Goal: Task Accomplishment & Management: Complete application form

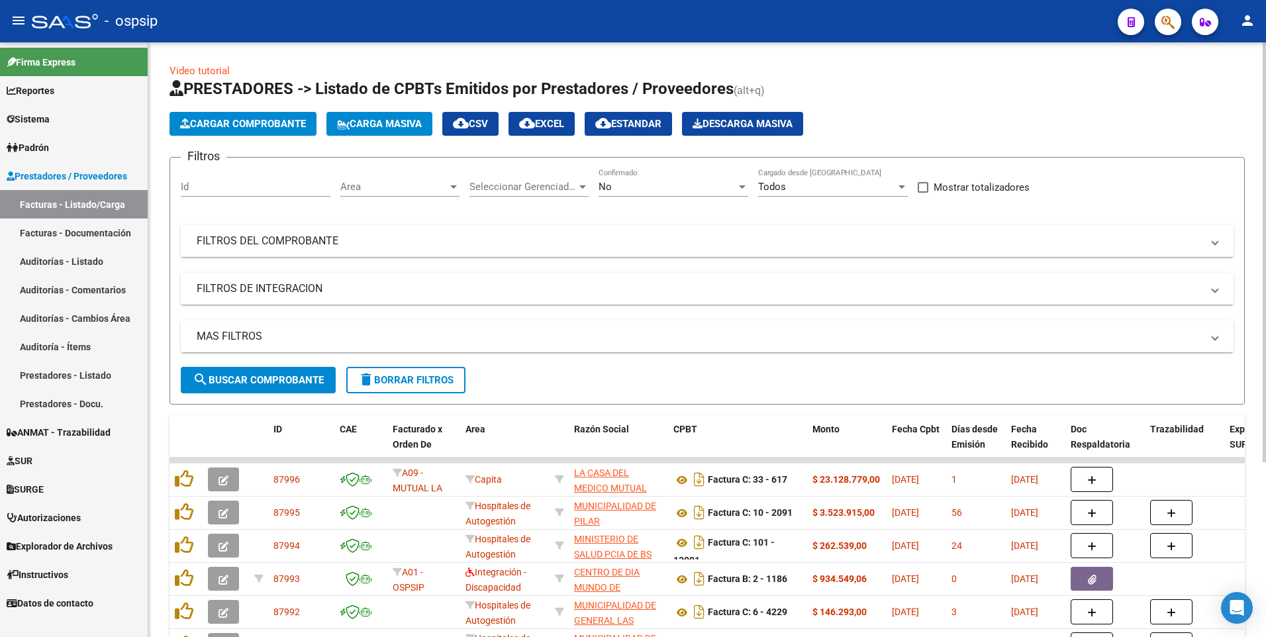
drag, startPoint x: 373, startPoint y: 28, endPoint x: 226, endPoint y: 111, distance: 169.2
click at [373, 28] on div "- ospsip" at bounding box center [569, 21] width 1075 height 29
click at [221, 133] on button "Cargar Comprobante" at bounding box center [242, 124] width 147 height 24
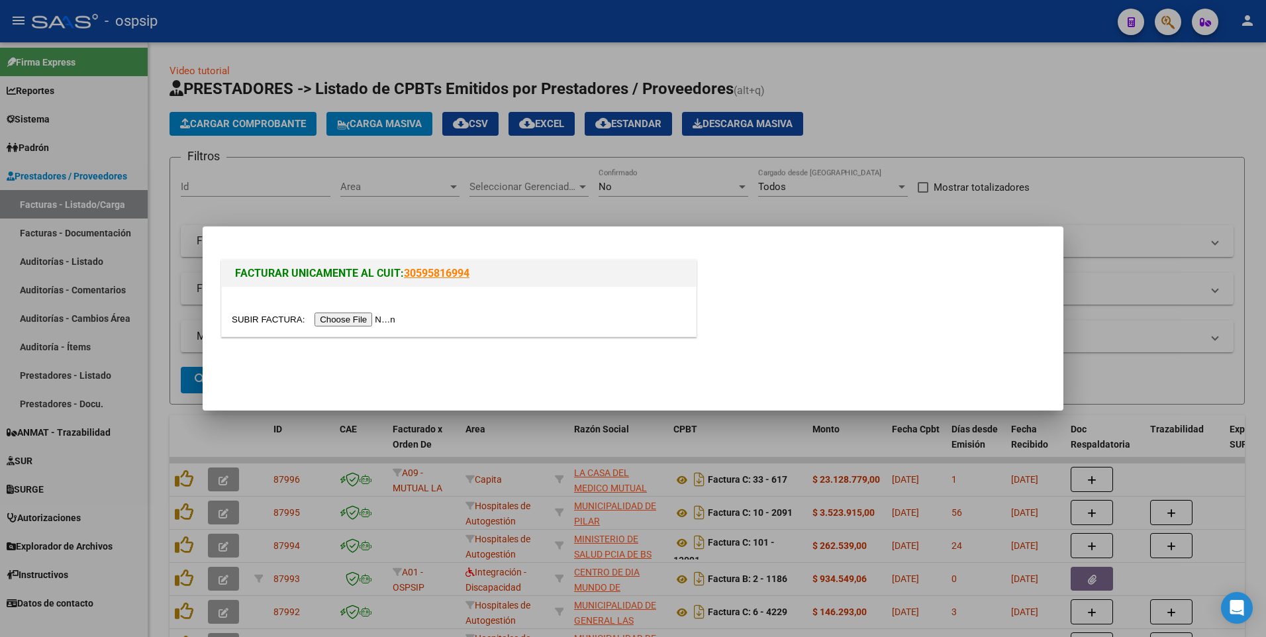
click at [352, 321] on input "file" at bounding box center [315, 319] width 167 height 14
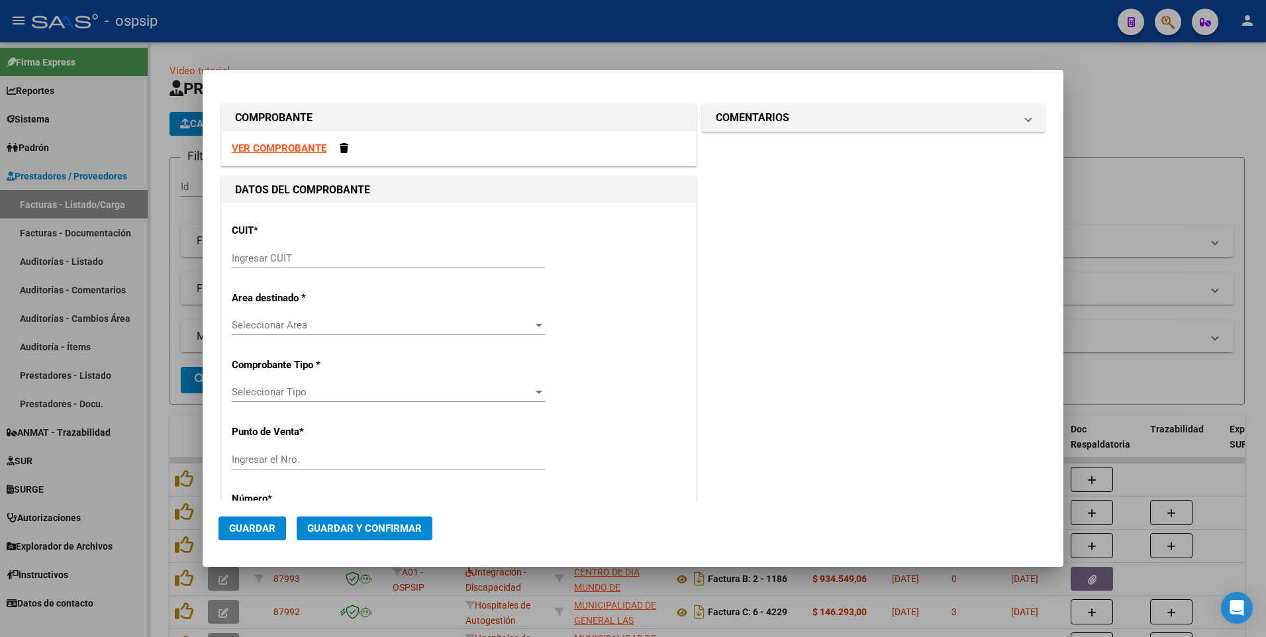
click at [310, 150] on strong "VER COMPROBANTE" at bounding box center [279, 148] width 95 height 12
click at [345, 150] on span at bounding box center [344, 148] width 9 height 10
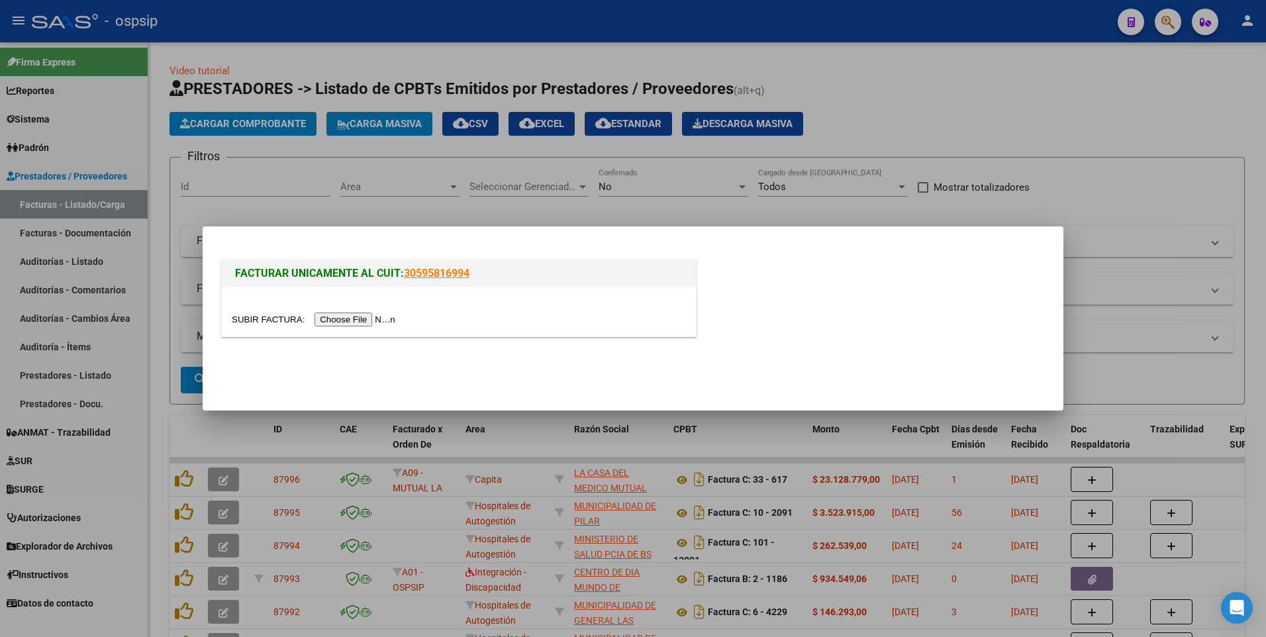
click at [338, 322] on input "file" at bounding box center [315, 319] width 167 height 14
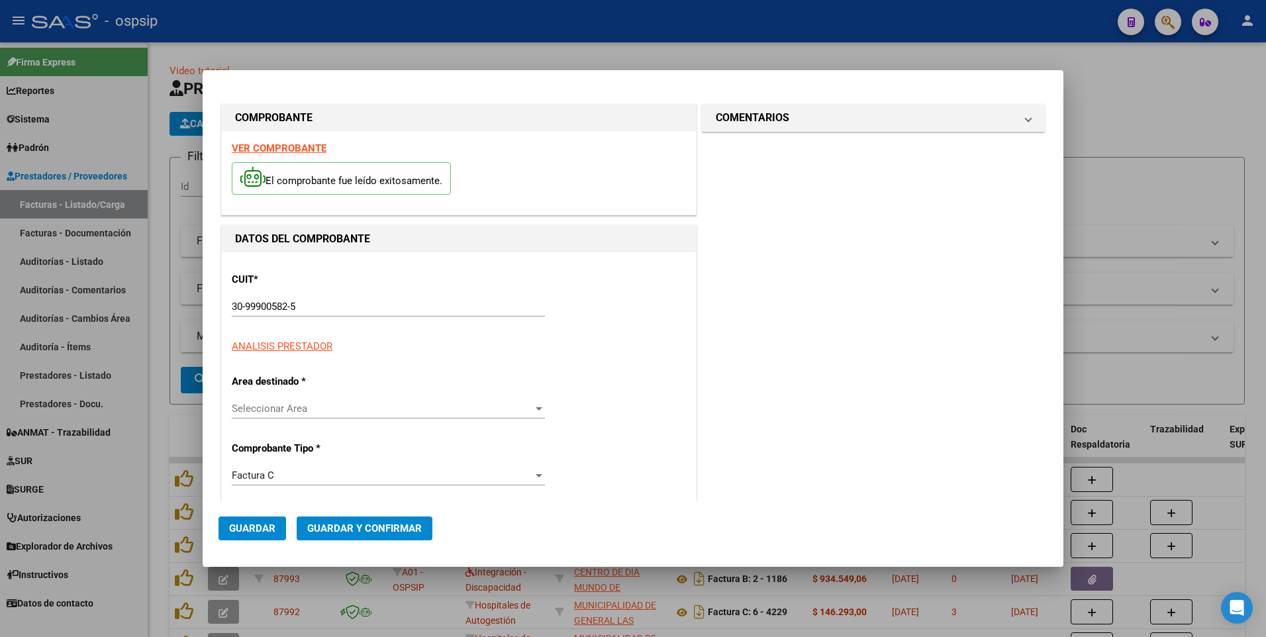
type input "2175"
type input "$ 13.642,00"
type input "[DATE]"
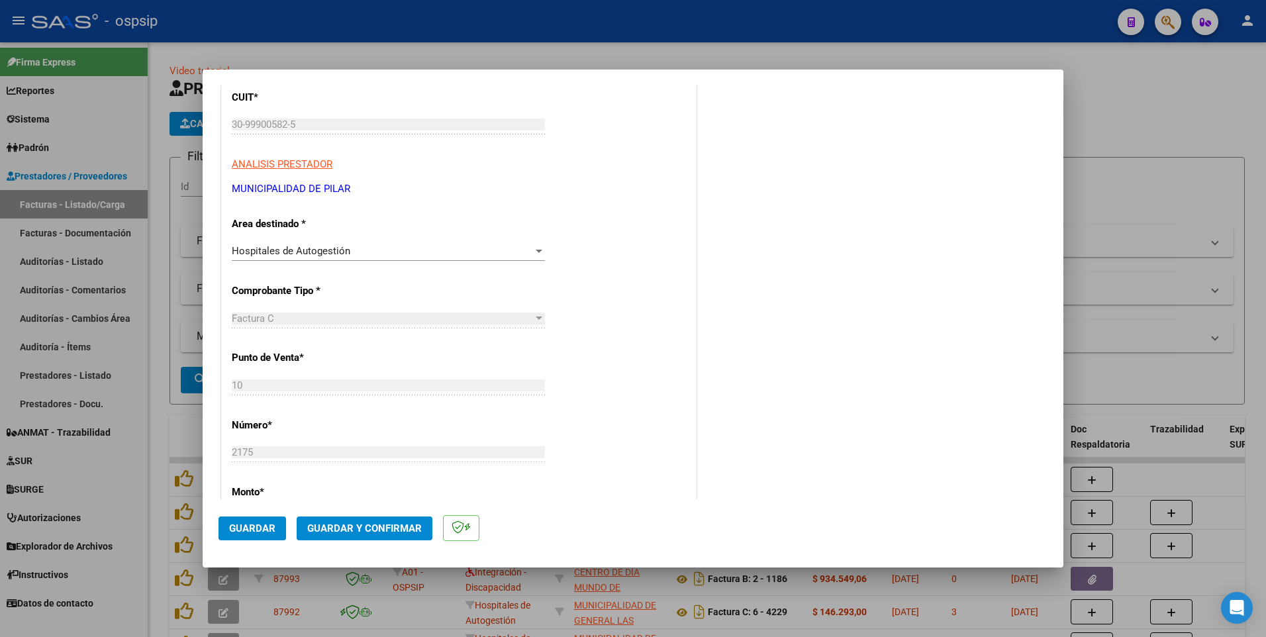
scroll to position [199, 0]
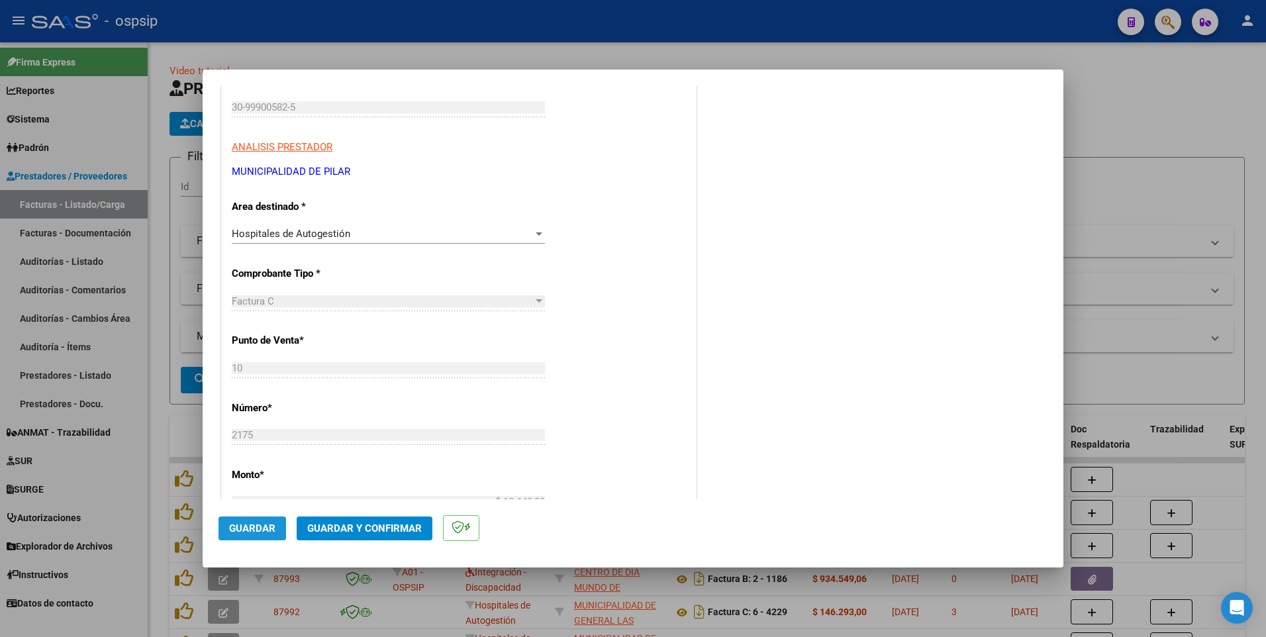
click at [273, 529] on span "Guardar" at bounding box center [252, 528] width 46 height 12
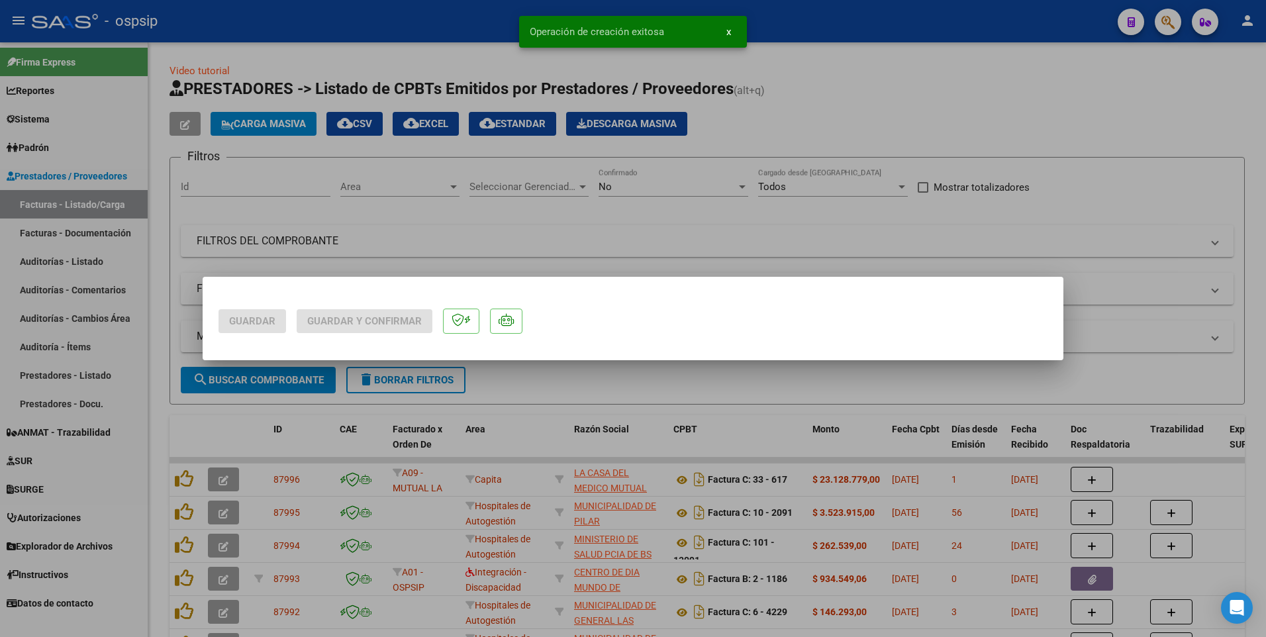
scroll to position [0, 0]
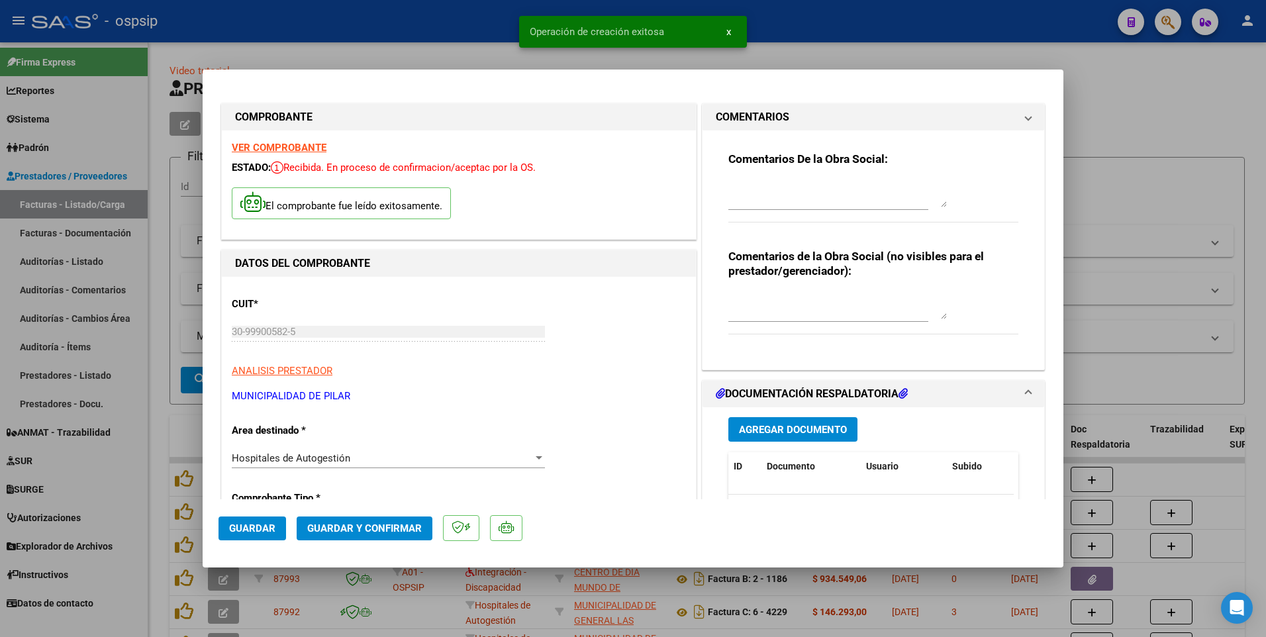
click at [442, 28] on div at bounding box center [633, 318] width 1266 height 637
type input "$ 0,00"
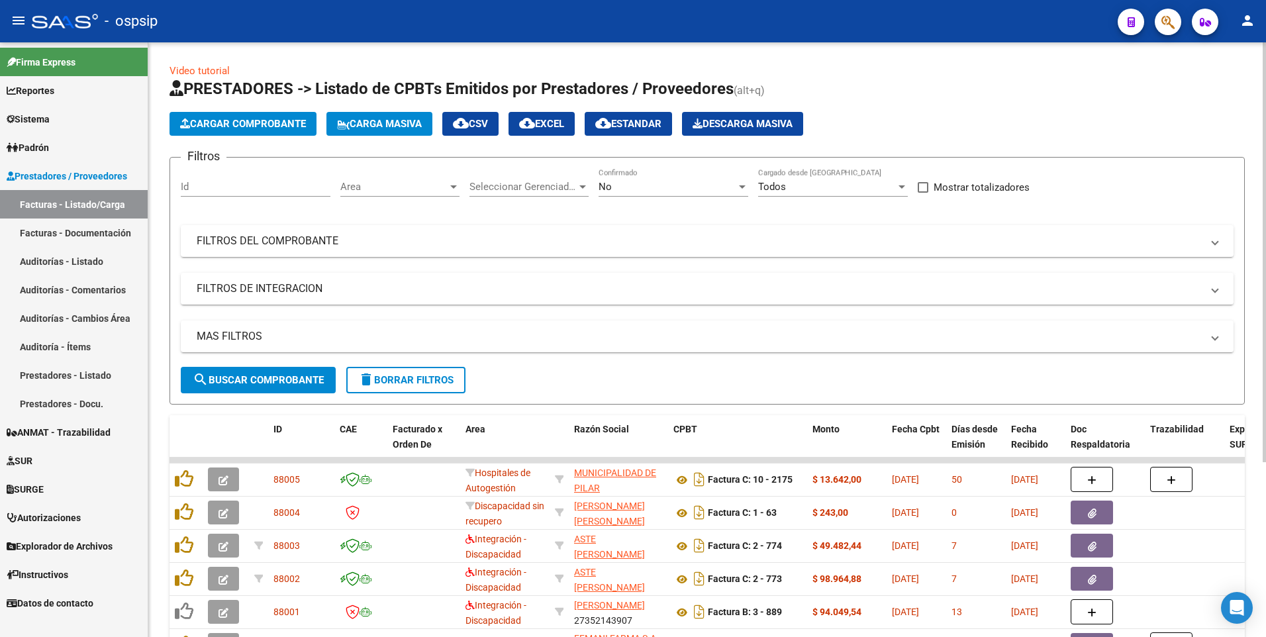
drag, startPoint x: 431, startPoint y: 16, endPoint x: 326, endPoint y: 164, distance: 181.5
click at [431, 16] on div "- ospsip" at bounding box center [569, 21] width 1075 height 29
click at [306, 126] on span "Cargar Comprobante" at bounding box center [243, 124] width 126 height 12
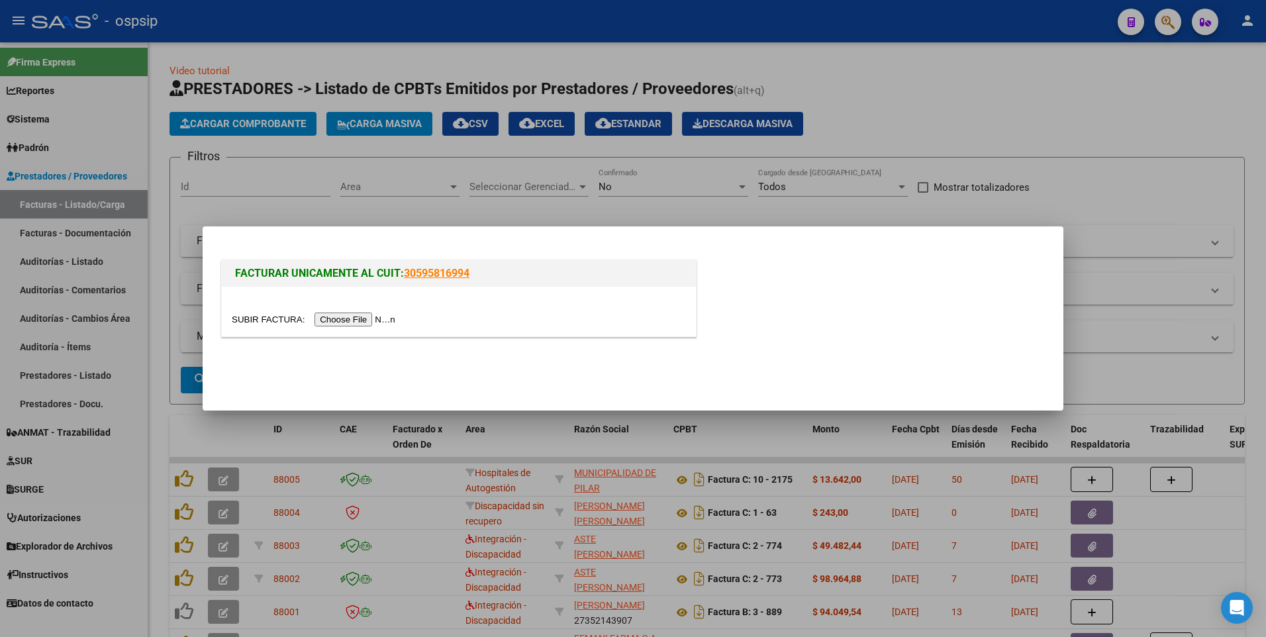
click at [345, 321] on input "file" at bounding box center [315, 319] width 167 height 14
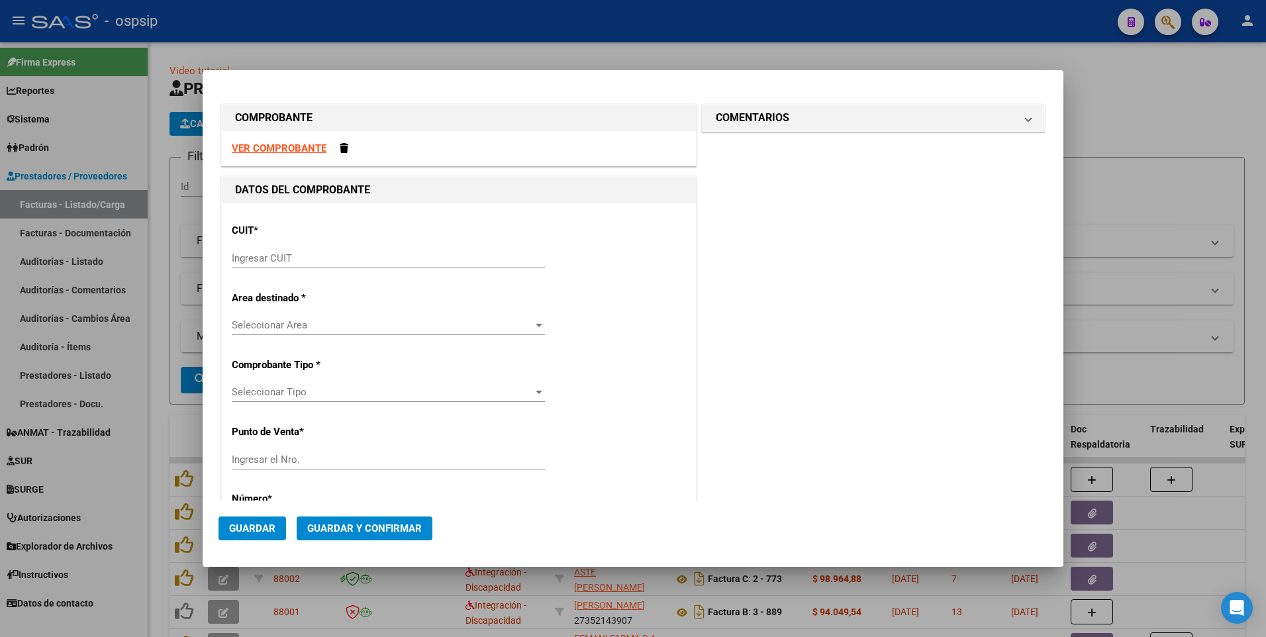
click at [307, 152] on strong "VER COMPROBANTE" at bounding box center [279, 148] width 95 height 12
click at [411, 265] on div "Ingresar CUIT" at bounding box center [388, 258] width 313 height 20
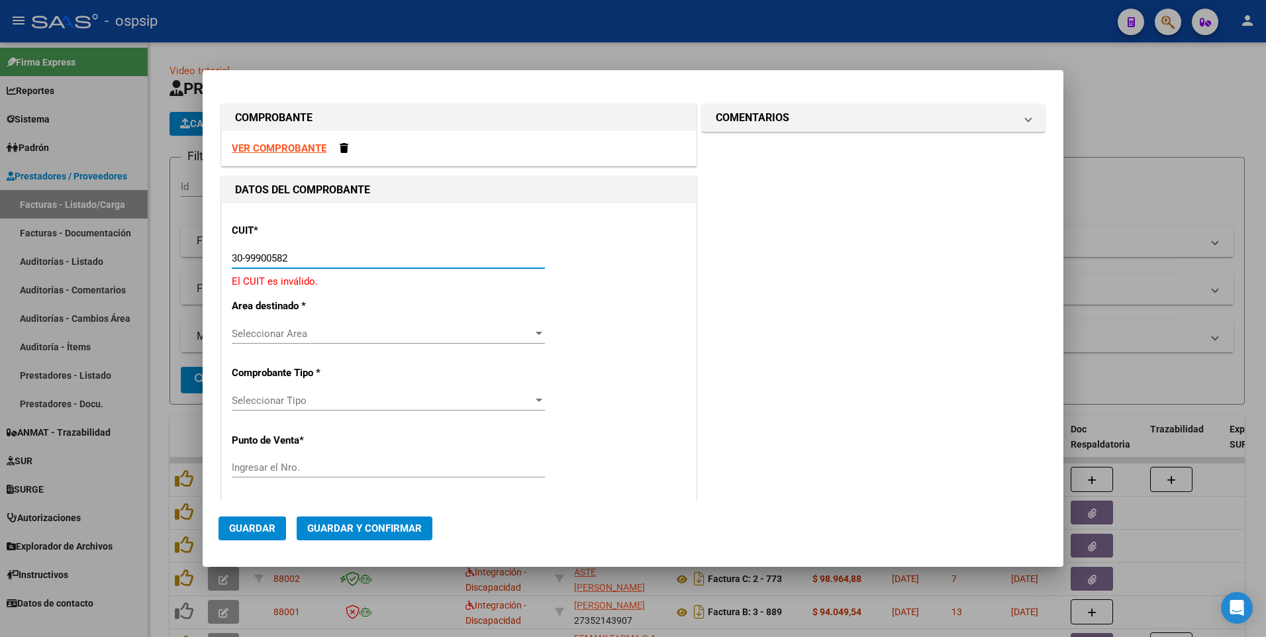
type input "30-99900582-5"
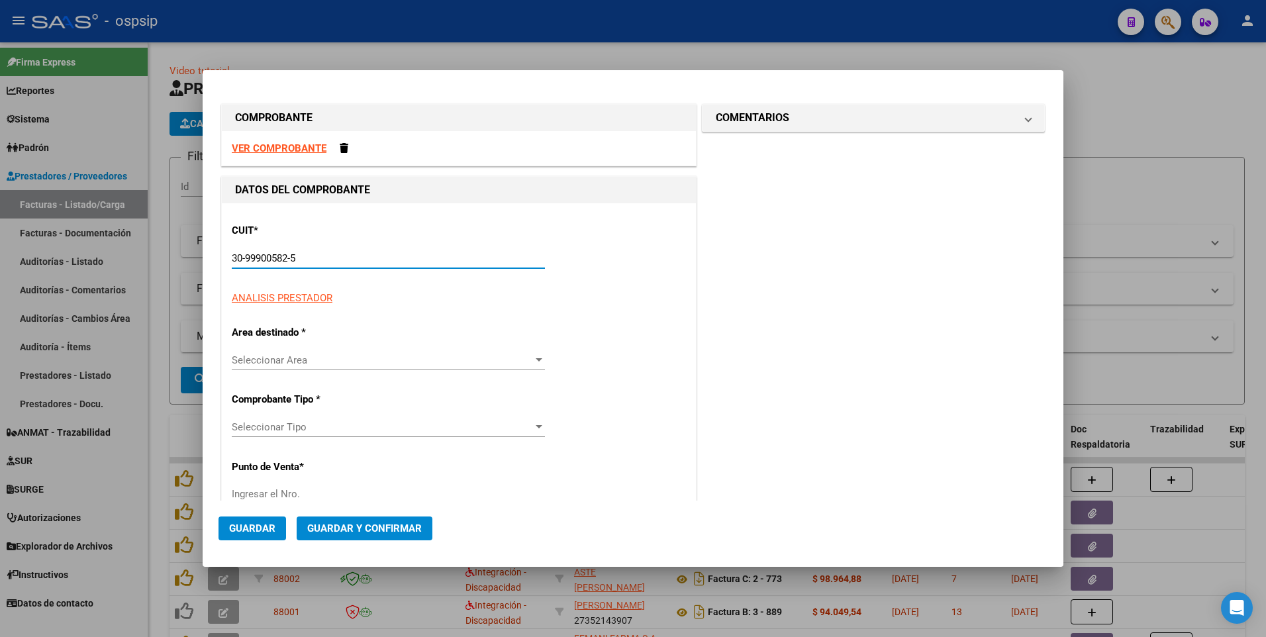
type input "10"
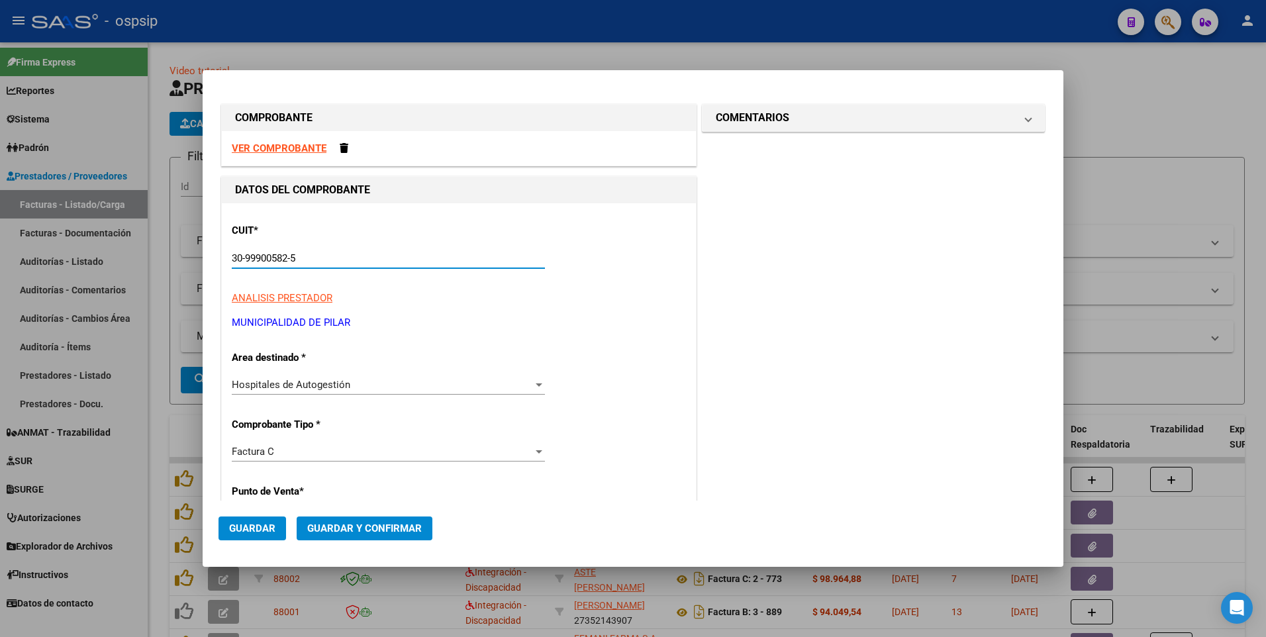
type input "30-99900582-5"
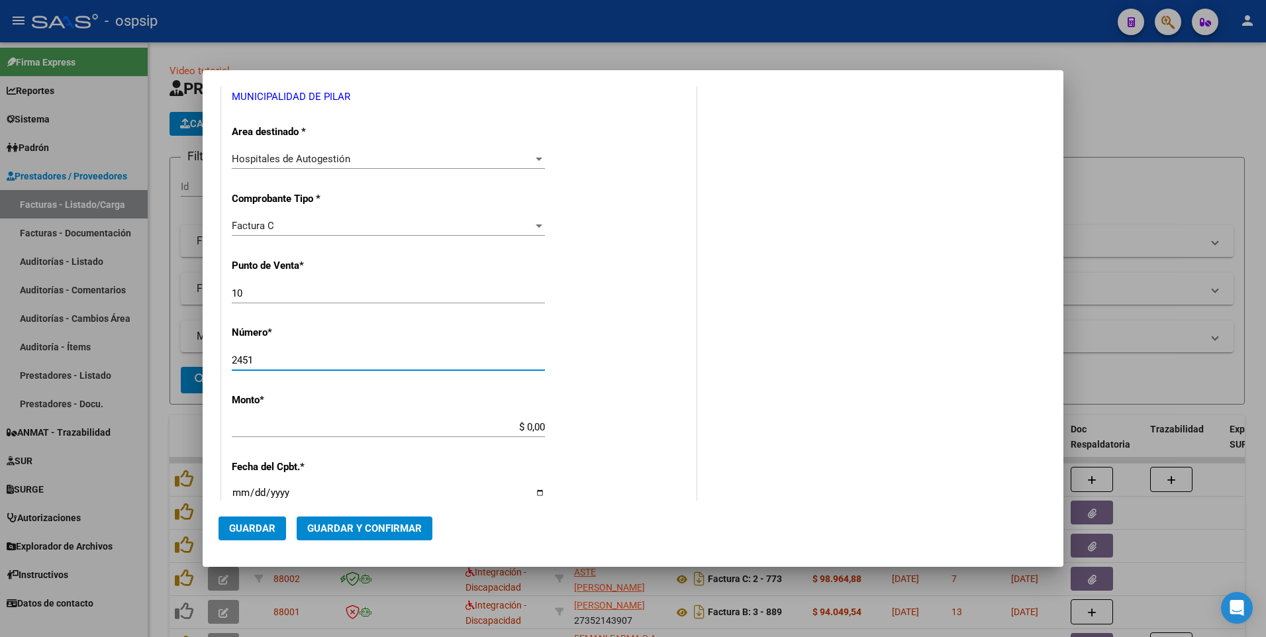
type input "2451"
type input "$ 18.217,00"
type input "[DATE]"
type input "75295327496019"
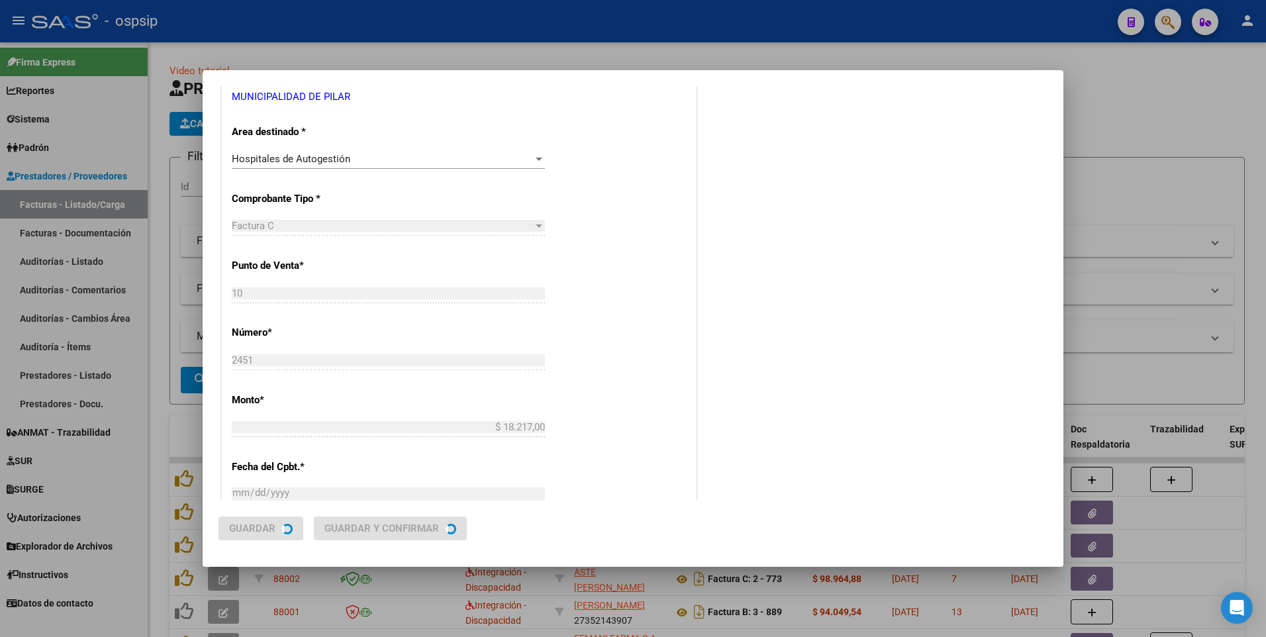
scroll to position [0, 0]
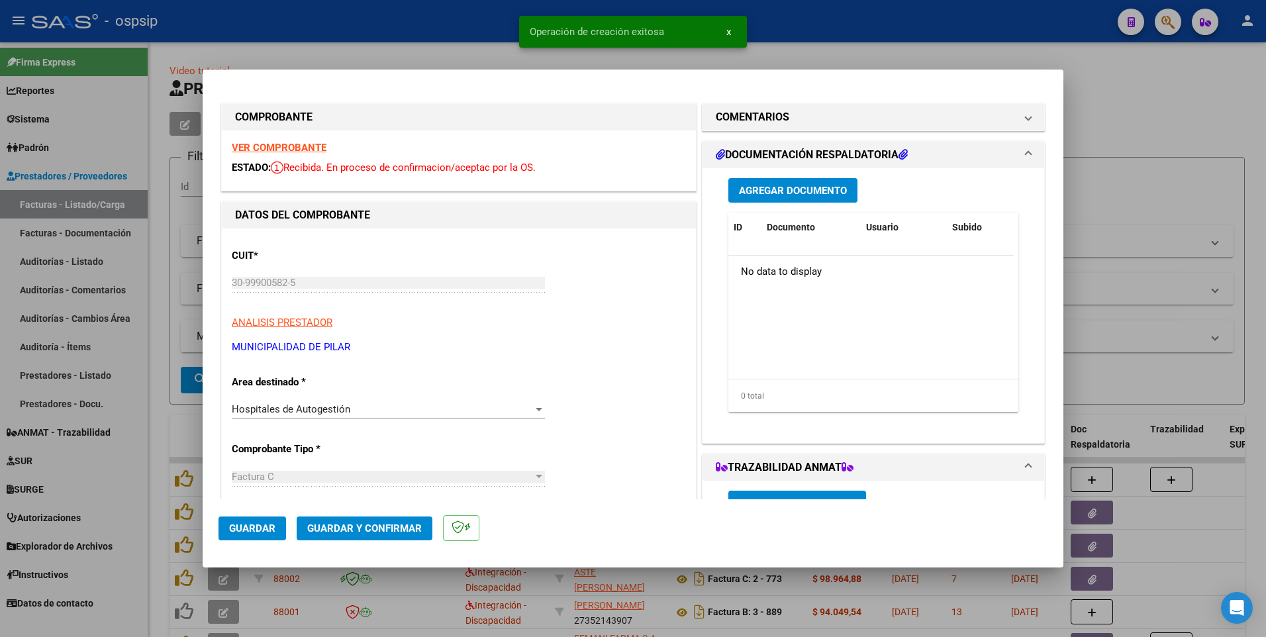
click at [254, 545] on mat-dialog-actions "Guardar Guardar y Confirmar" at bounding box center [632, 525] width 829 height 52
click at [267, 522] on span "Guardar" at bounding box center [252, 528] width 46 height 12
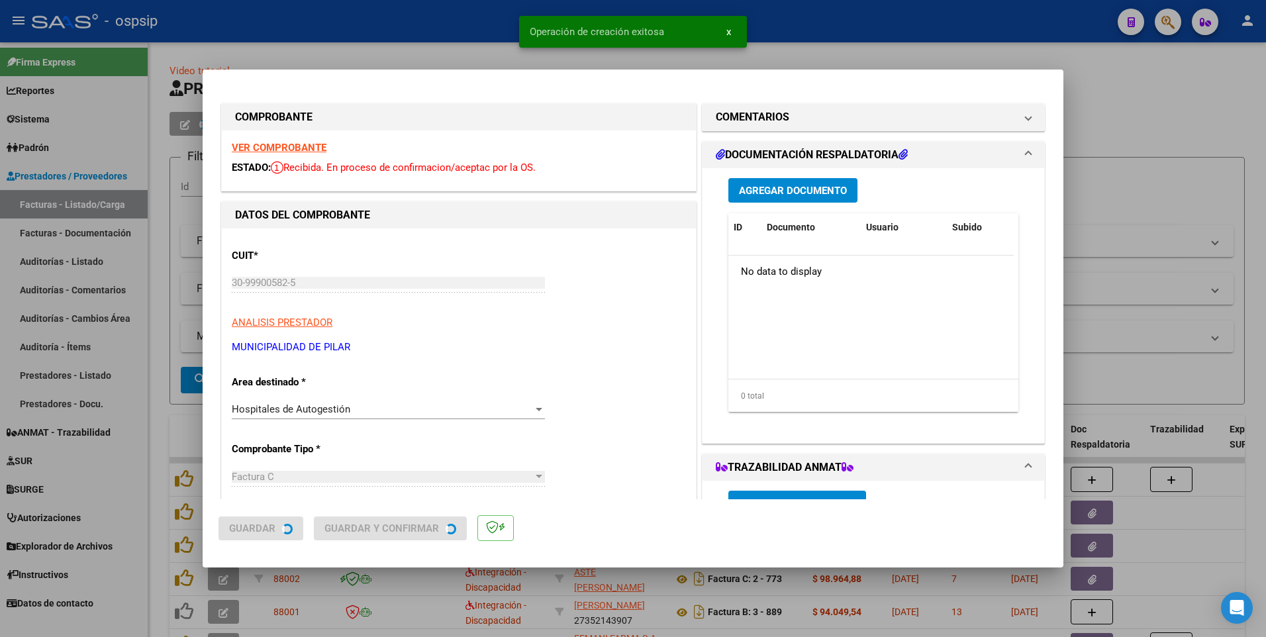
click at [414, 36] on div at bounding box center [633, 318] width 1266 height 637
type input "$ 0,00"
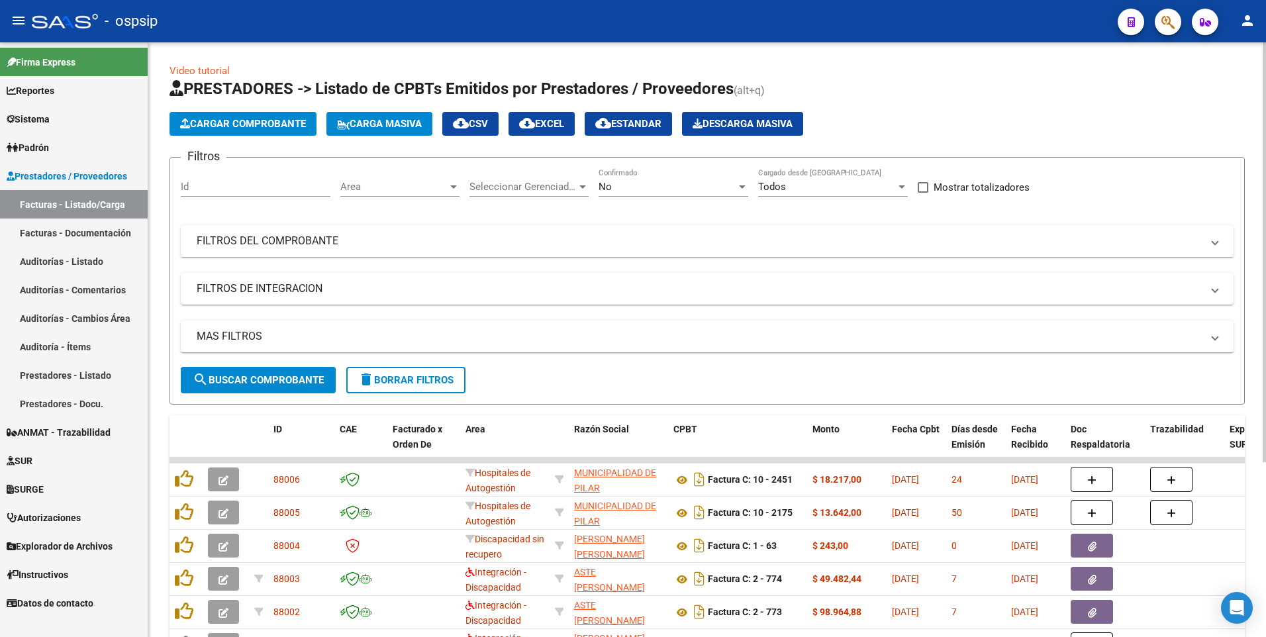
click at [250, 117] on button "Cargar Comprobante" at bounding box center [242, 124] width 147 height 24
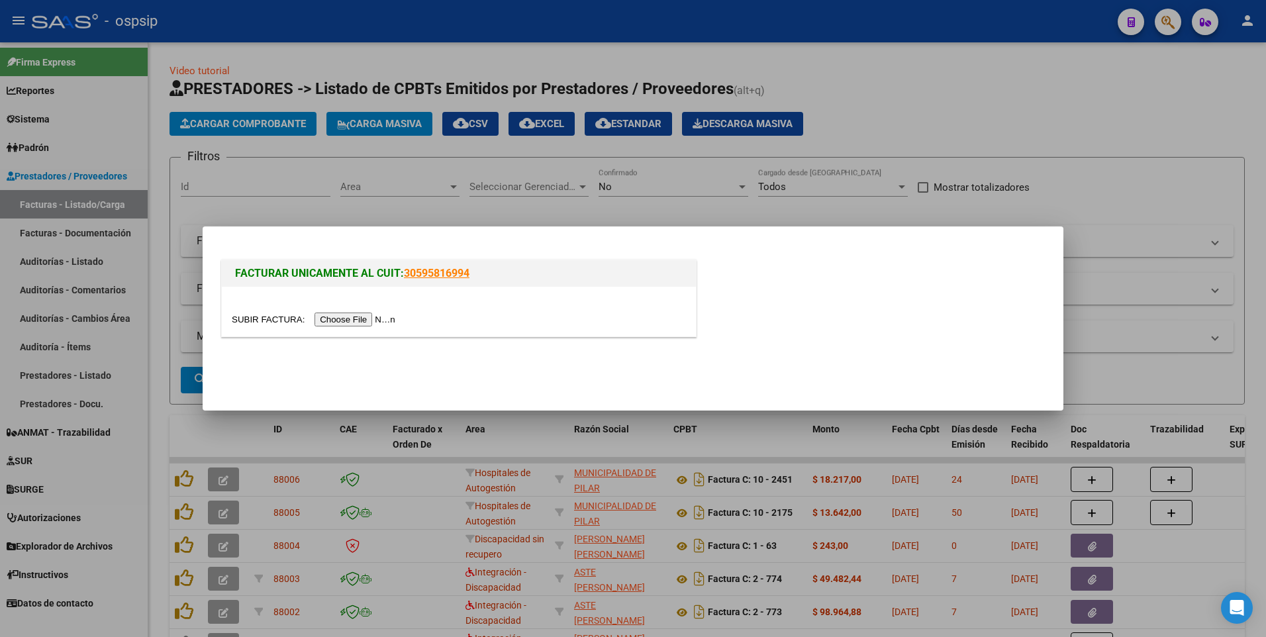
click at [351, 323] on input "file" at bounding box center [315, 319] width 167 height 14
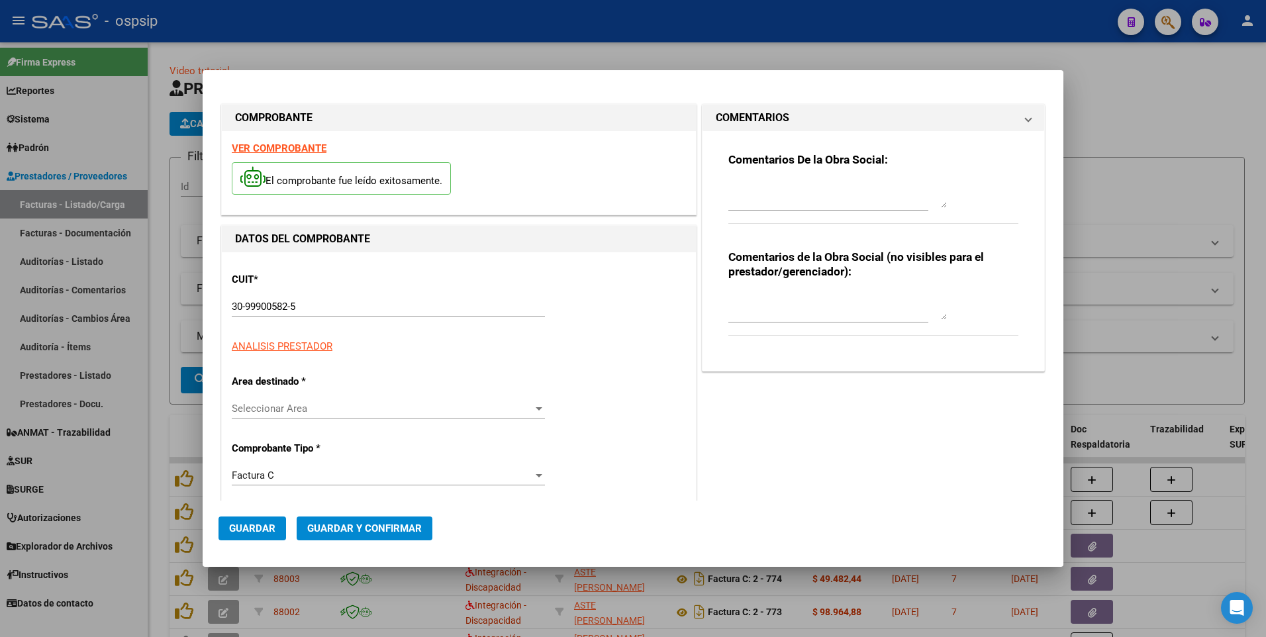
type input "1961"
type input "$ 24.320,00"
type input "[DATE]"
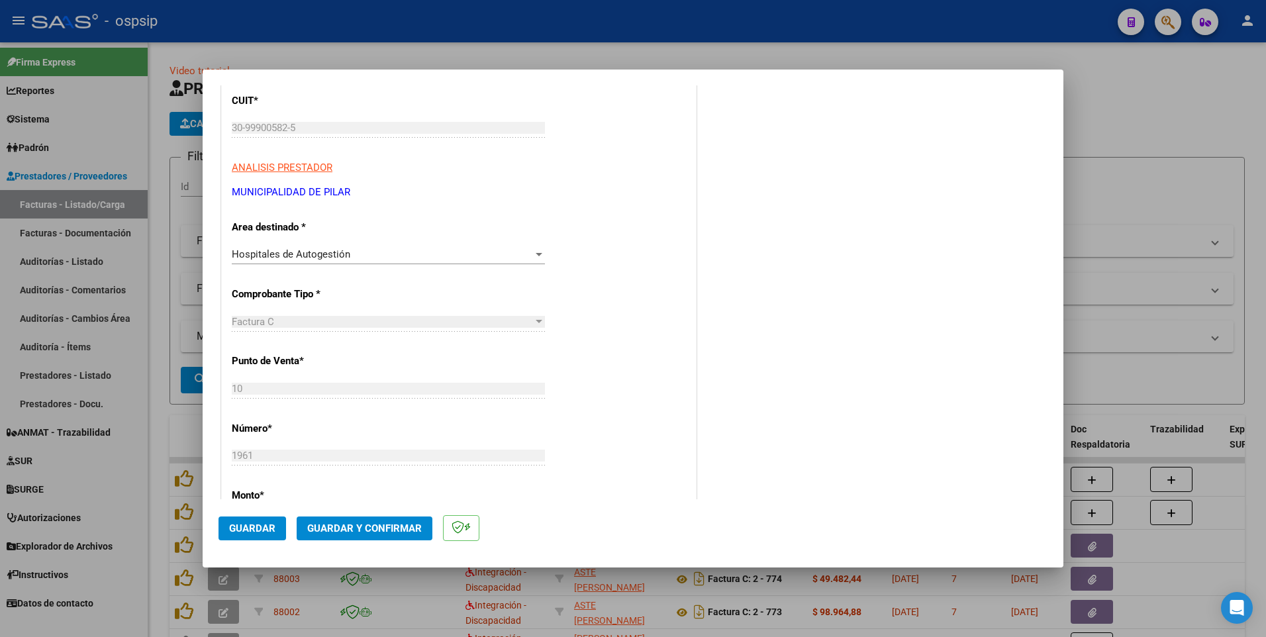
scroll to position [331, 0]
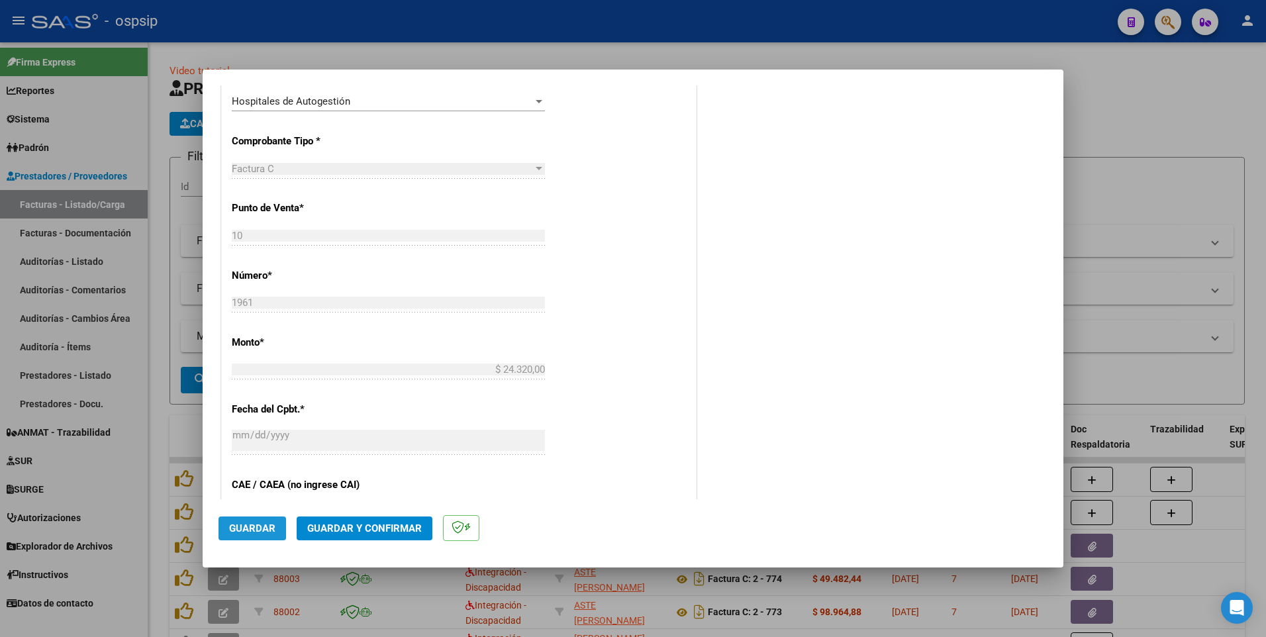
click at [261, 522] on span "Guardar" at bounding box center [252, 528] width 46 height 12
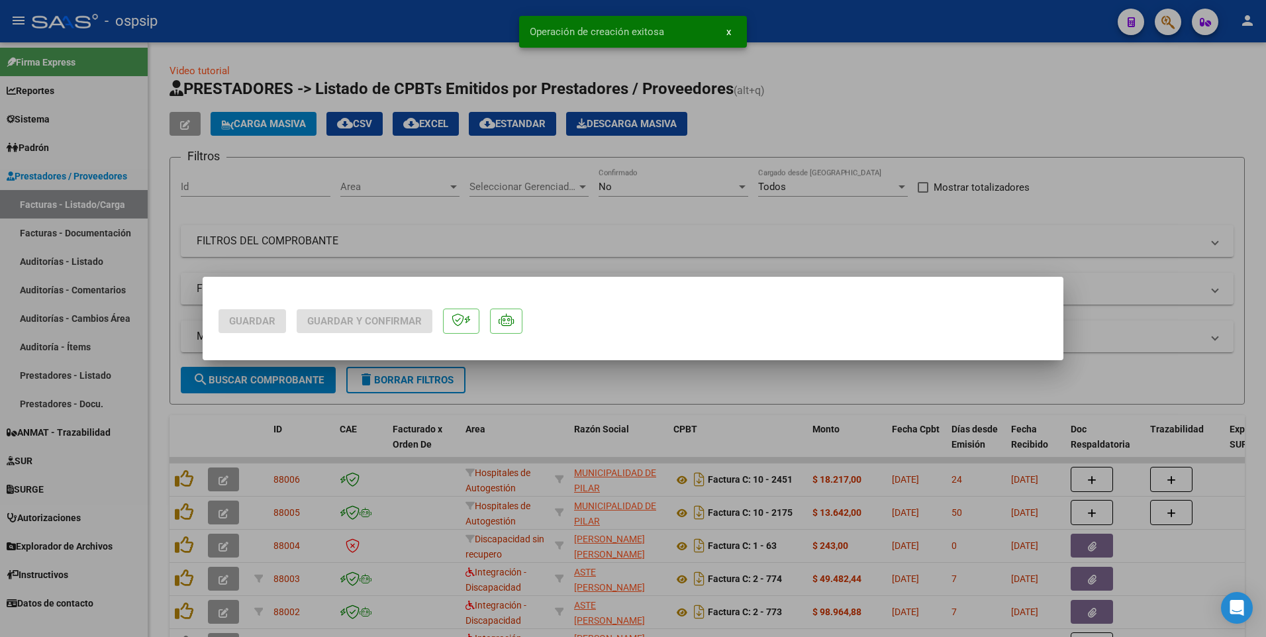
scroll to position [0, 0]
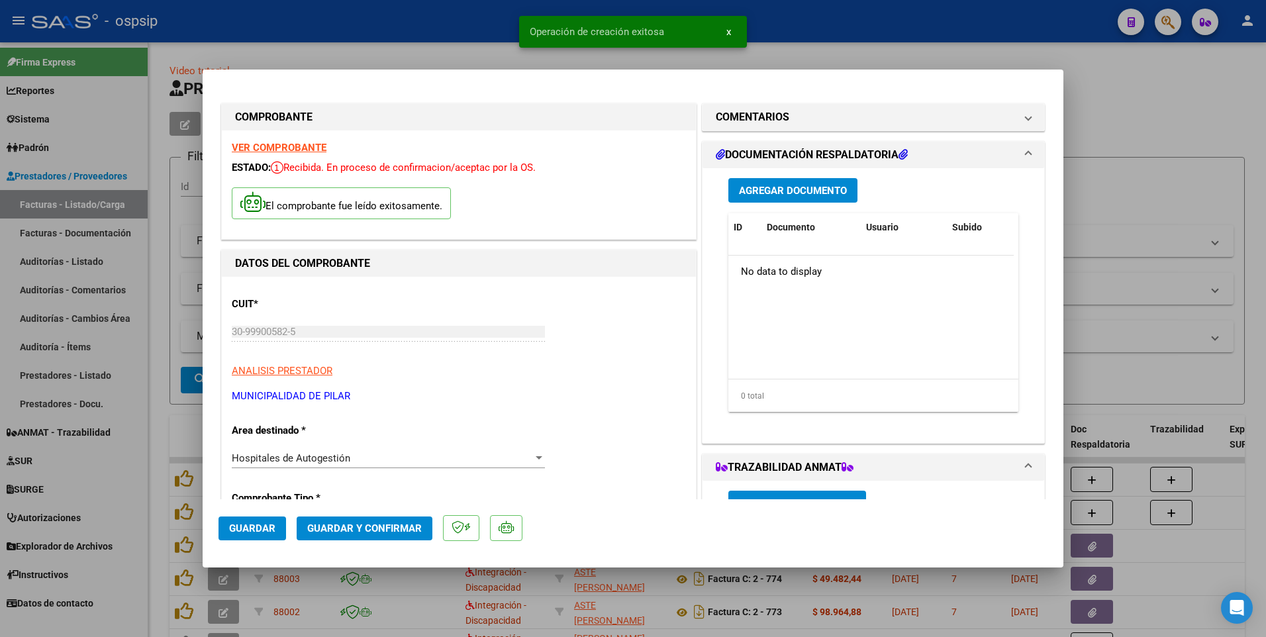
click at [468, 45] on div at bounding box center [633, 318] width 1266 height 637
type input "$ 0,00"
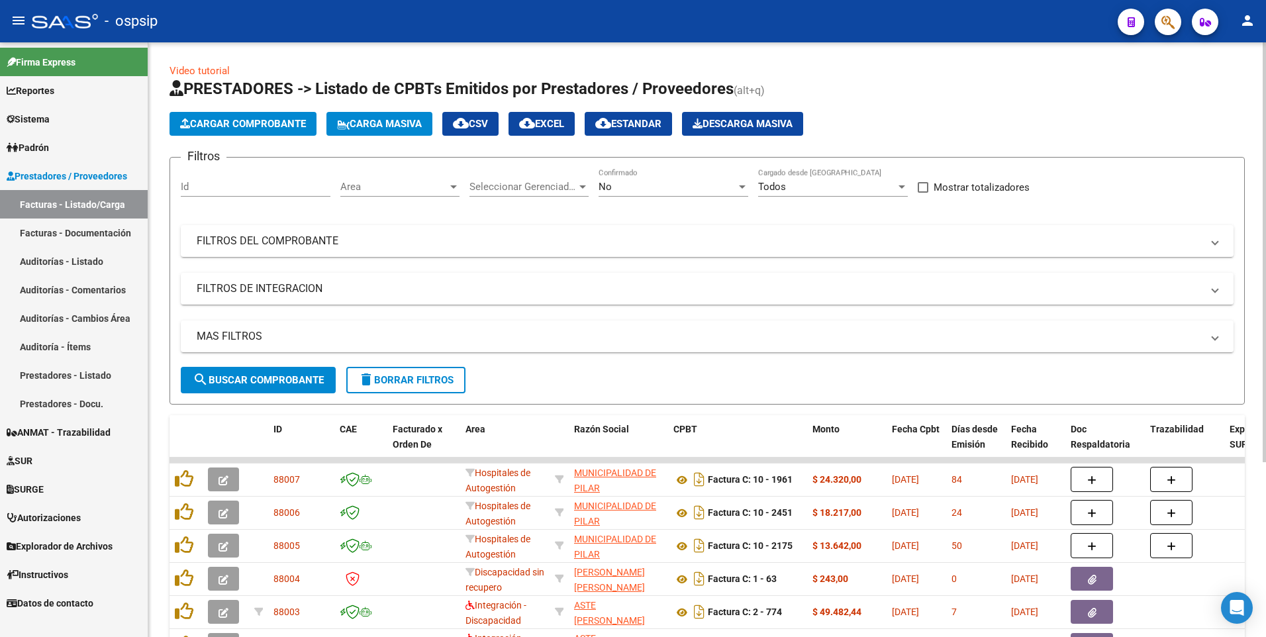
click at [270, 128] on span "Cargar Comprobante" at bounding box center [243, 124] width 126 height 12
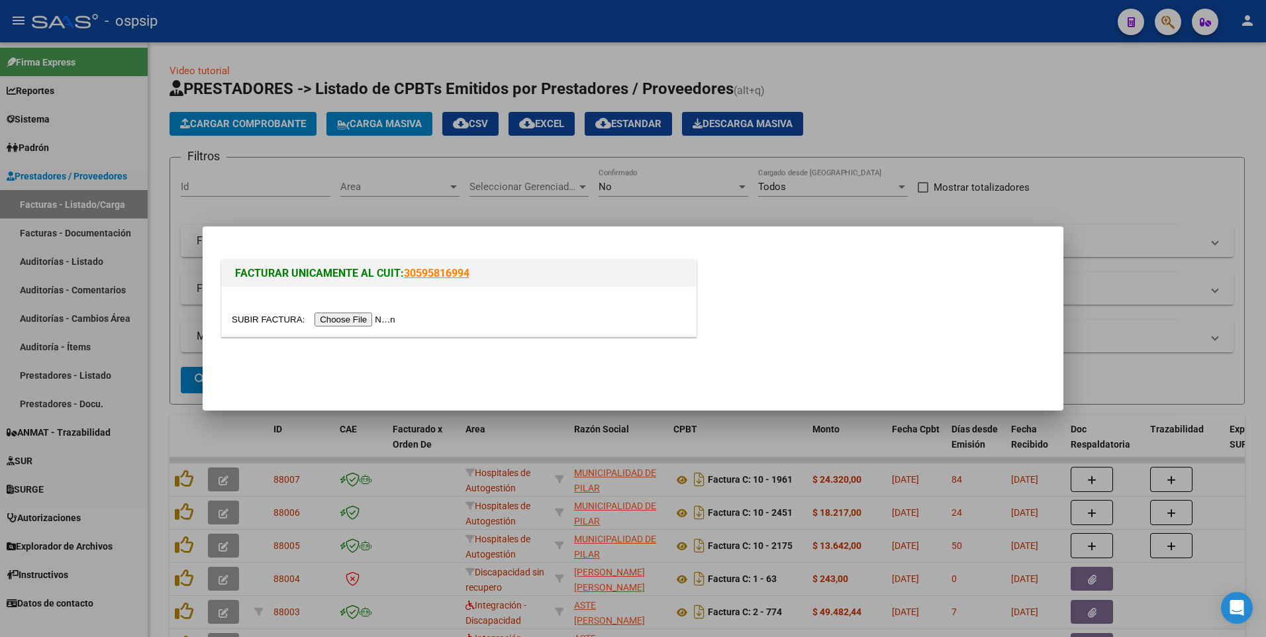
click at [340, 320] on input "file" at bounding box center [315, 319] width 167 height 14
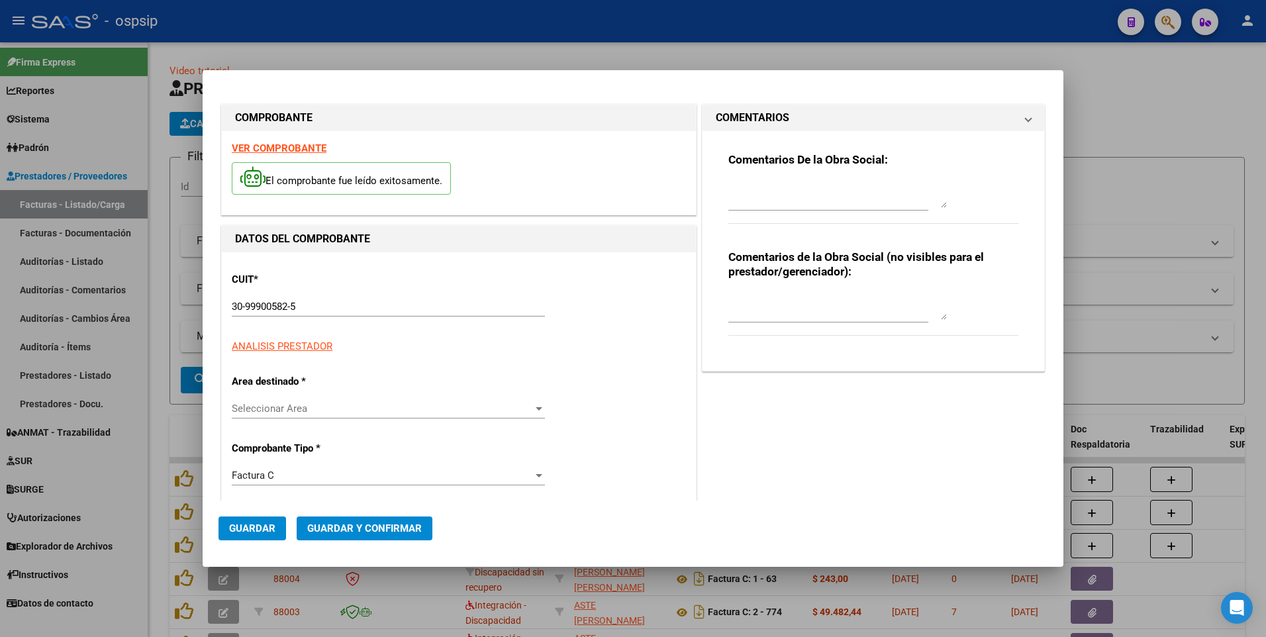
type input "2399"
type input "$ 44.435,00"
type input "[DATE]"
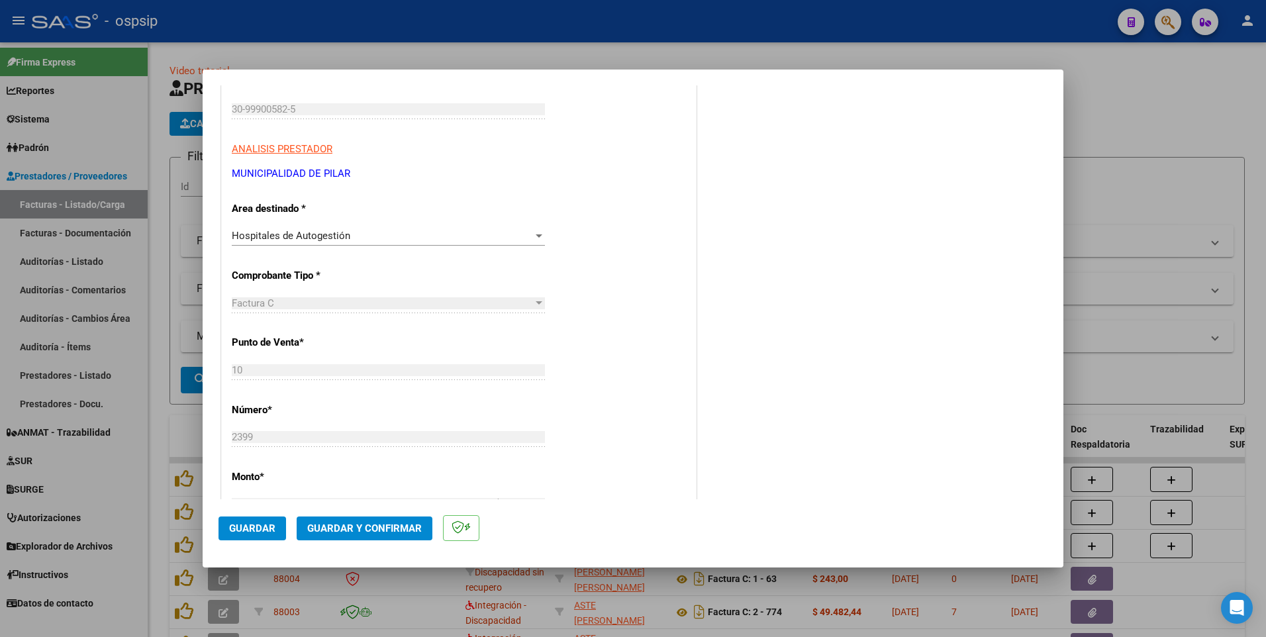
scroll to position [199, 0]
click at [266, 530] on span "Guardar" at bounding box center [252, 528] width 46 height 12
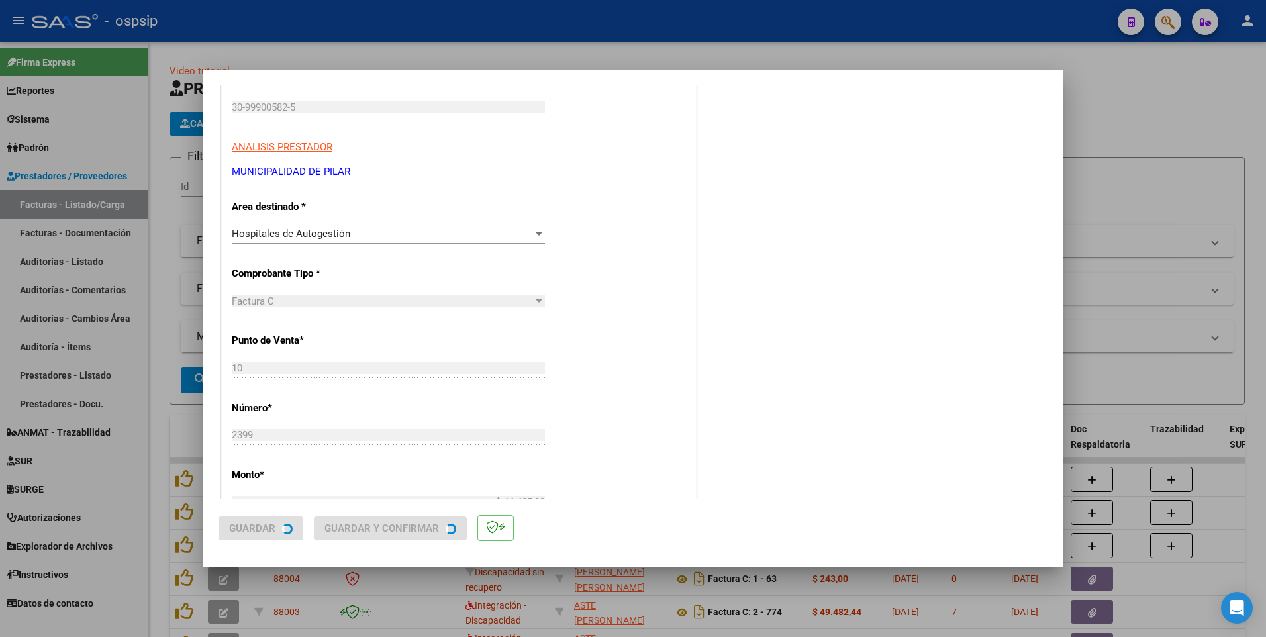
scroll to position [0, 0]
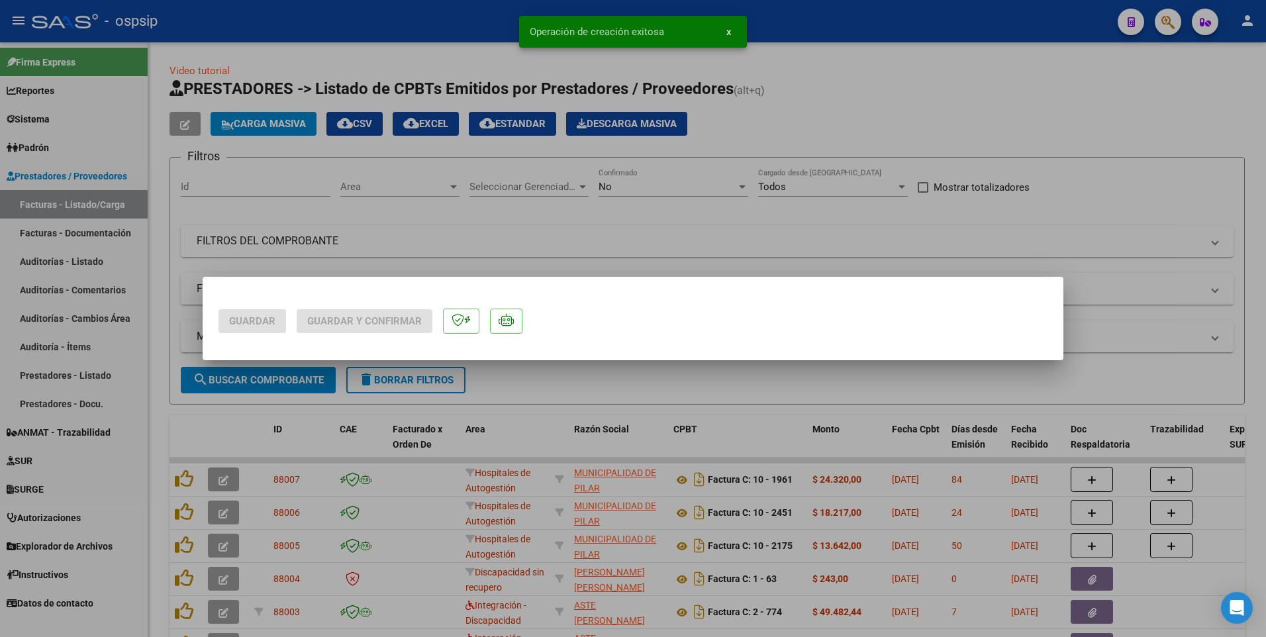
click at [330, 30] on div at bounding box center [633, 318] width 1266 height 637
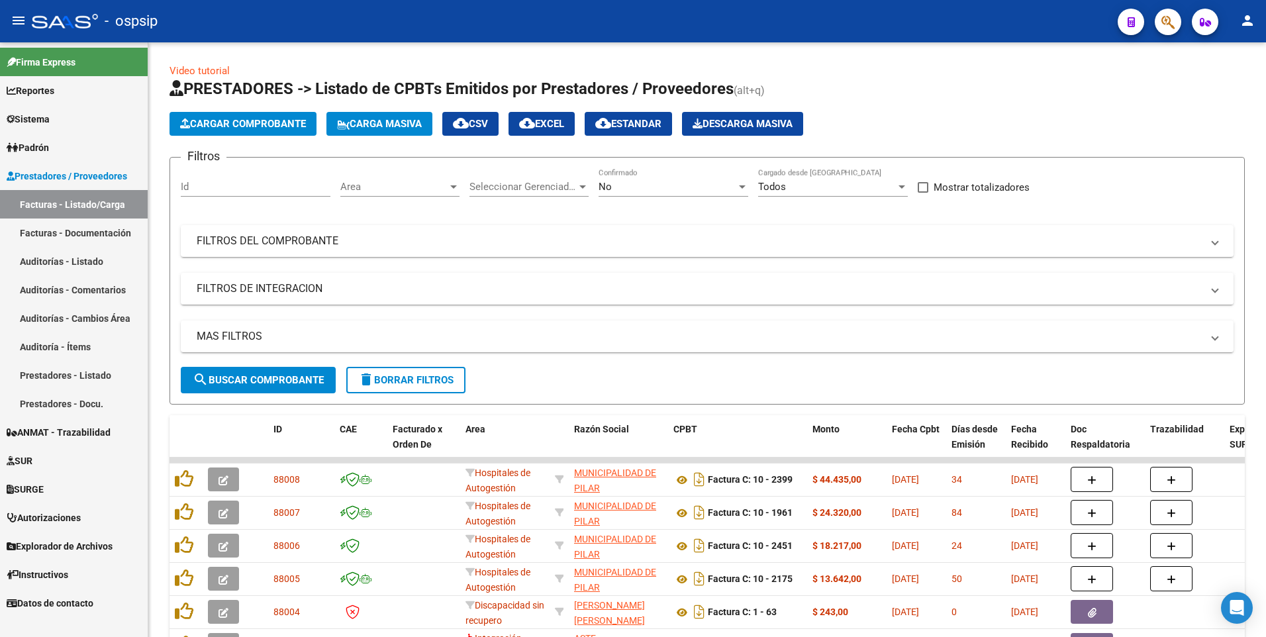
click at [440, 34] on div "- ospsip" at bounding box center [569, 21] width 1075 height 29
click at [844, 248] on mat-expansion-panel-header "FILTROS DEL COMPROBANTE" at bounding box center [707, 241] width 1053 height 32
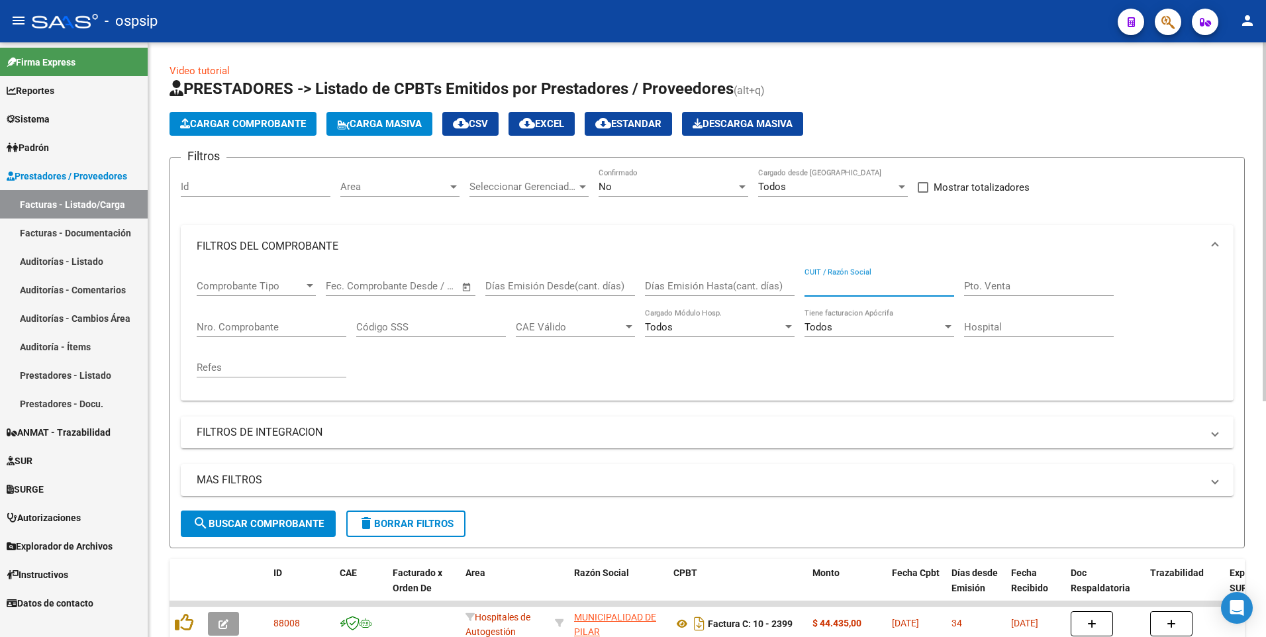
click at [867, 283] on input "CUIT / Razón Social" at bounding box center [879, 286] width 150 height 12
click at [397, 528] on span "delete Borrar Filtros" at bounding box center [405, 524] width 95 height 12
click at [866, 289] on input "CUIT / Razón Social" at bounding box center [879, 286] width 150 height 12
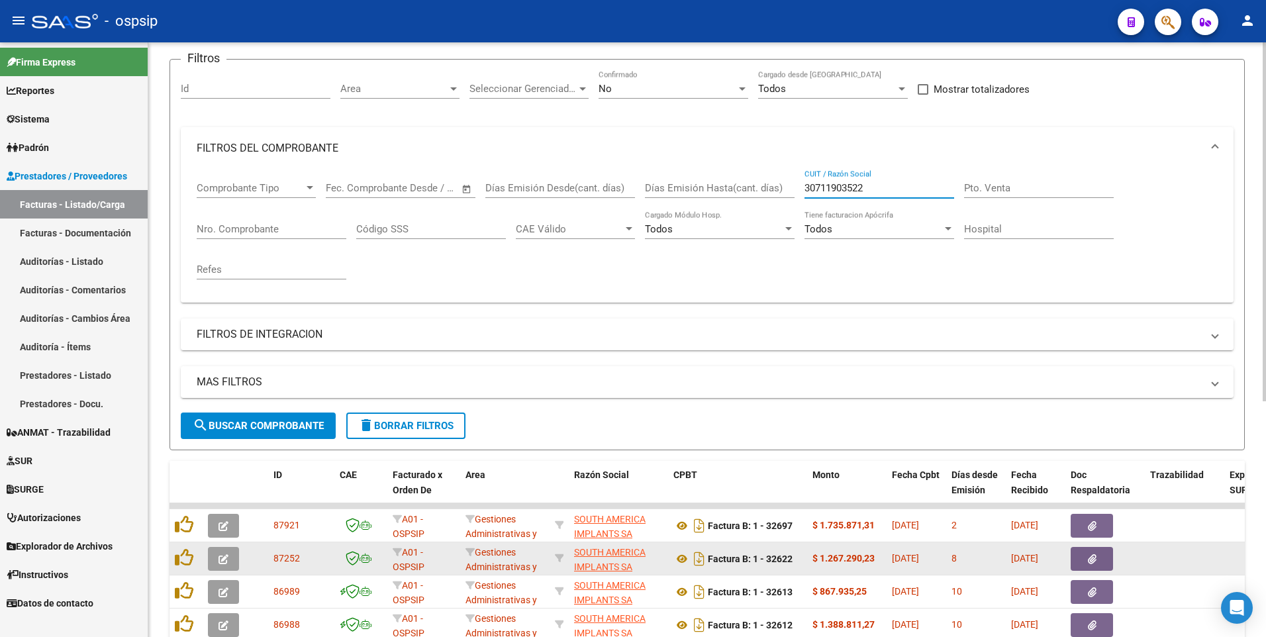
scroll to position [265, 0]
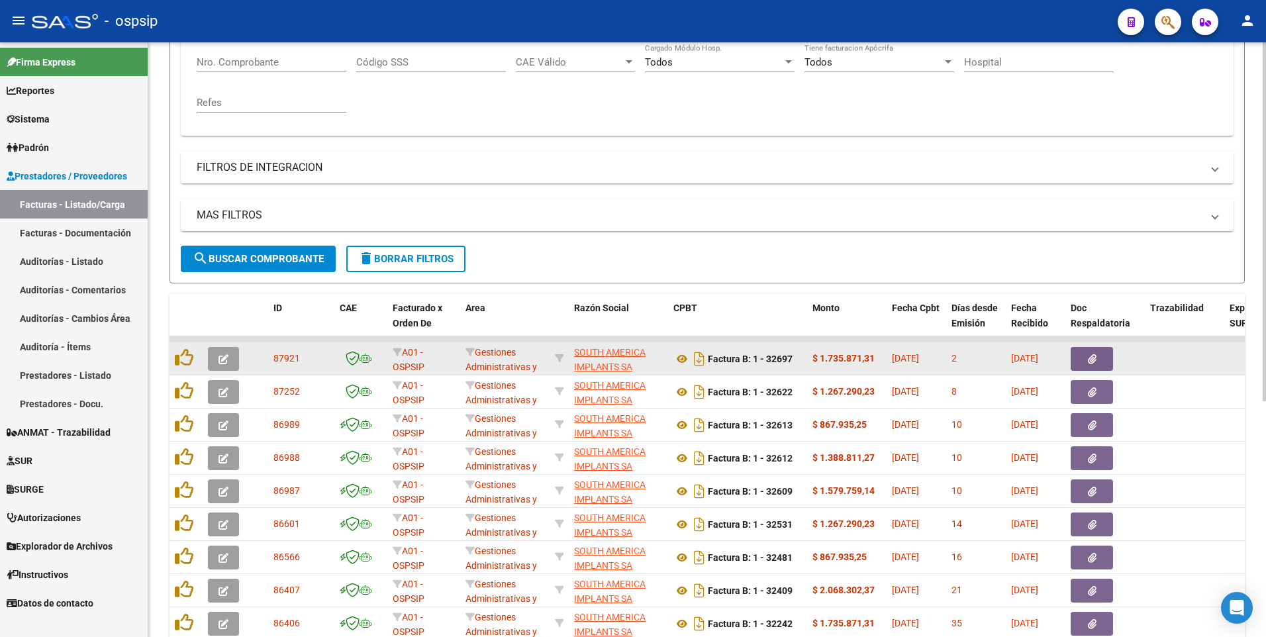
type input "30711903522"
click at [1088, 362] on icon "button" at bounding box center [1092, 359] width 9 height 10
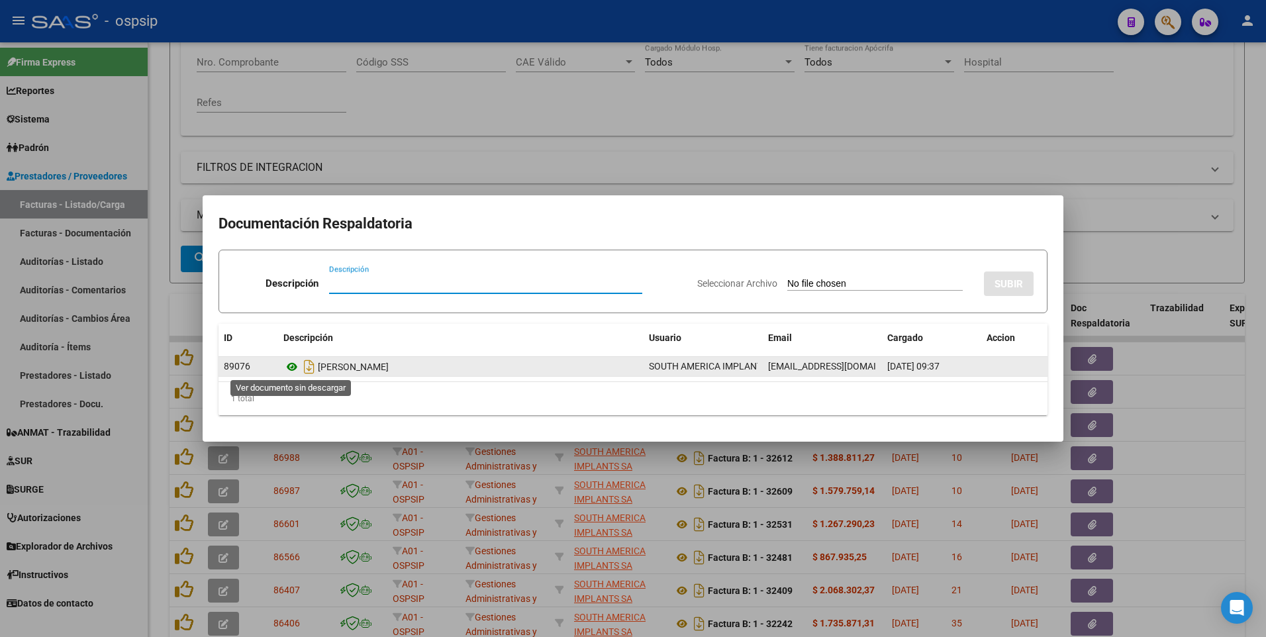
click at [293, 371] on icon at bounding box center [291, 367] width 17 height 16
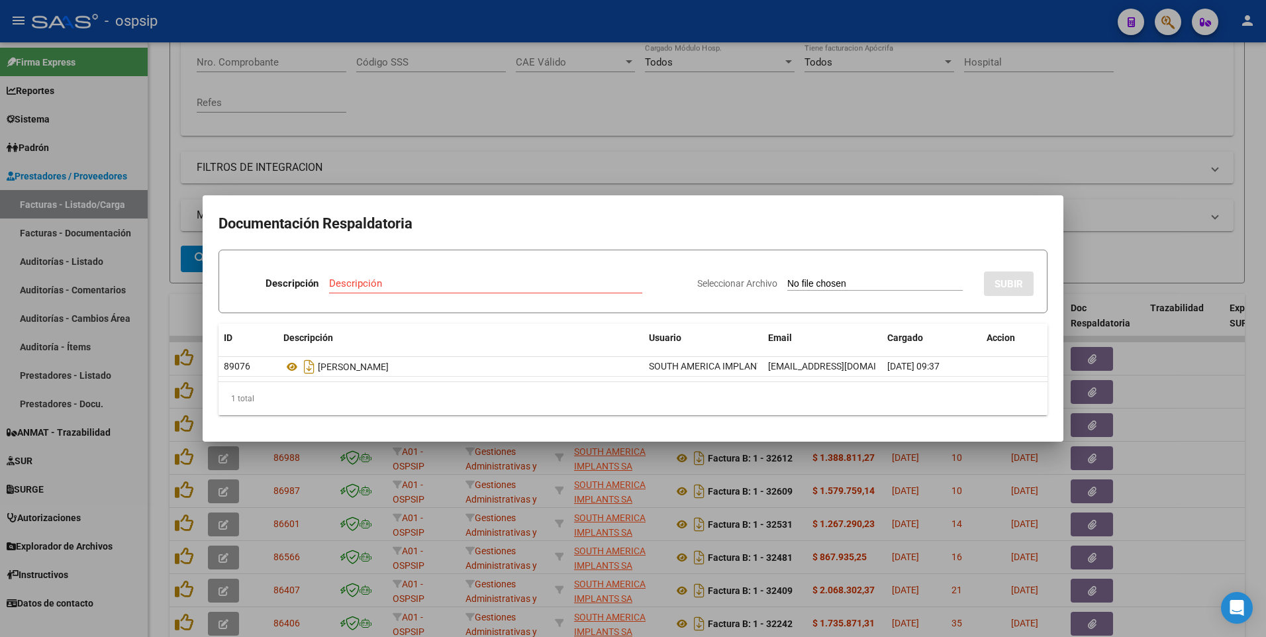
click at [882, 83] on div at bounding box center [633, 318] width 1266 height 637
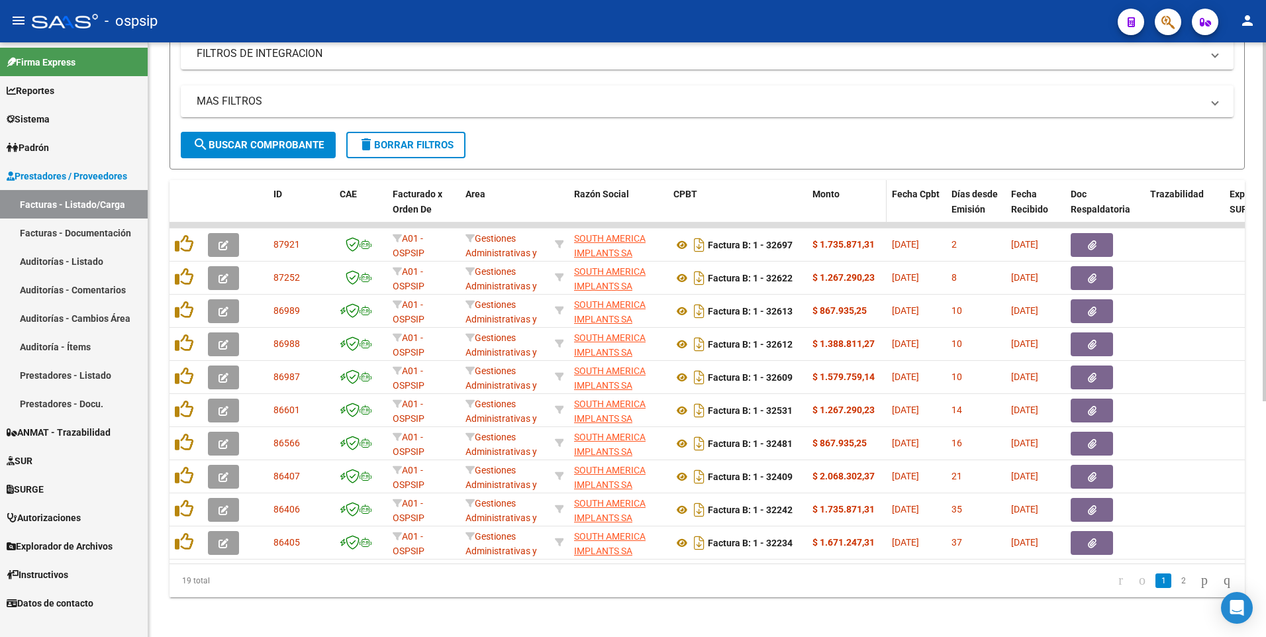
scroll to position [391, 0]
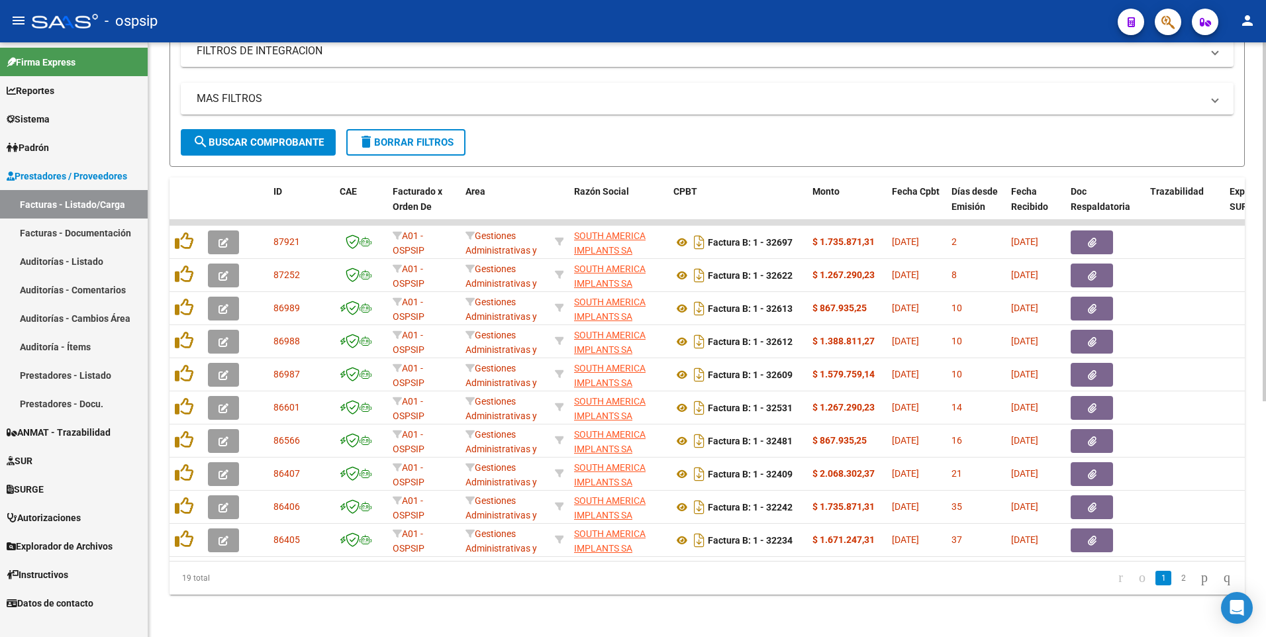
click at [1175, 581] on link "2" at bounding box center [1183, 578] width 16 height 15
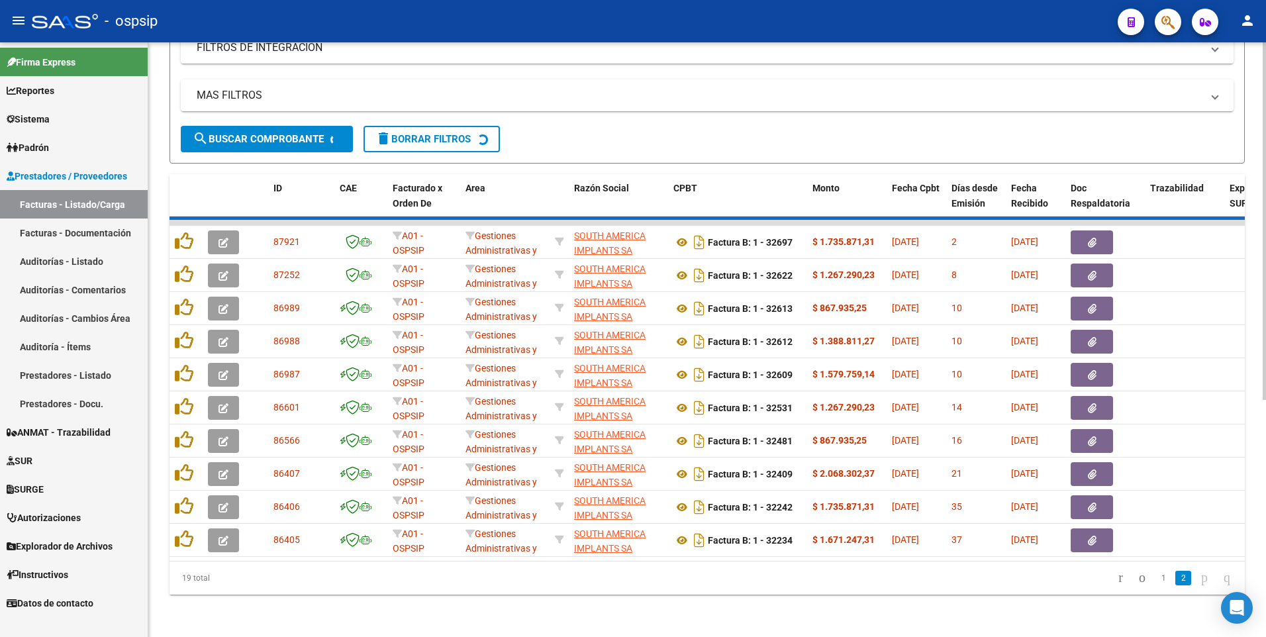
scroll to position [325, 0]
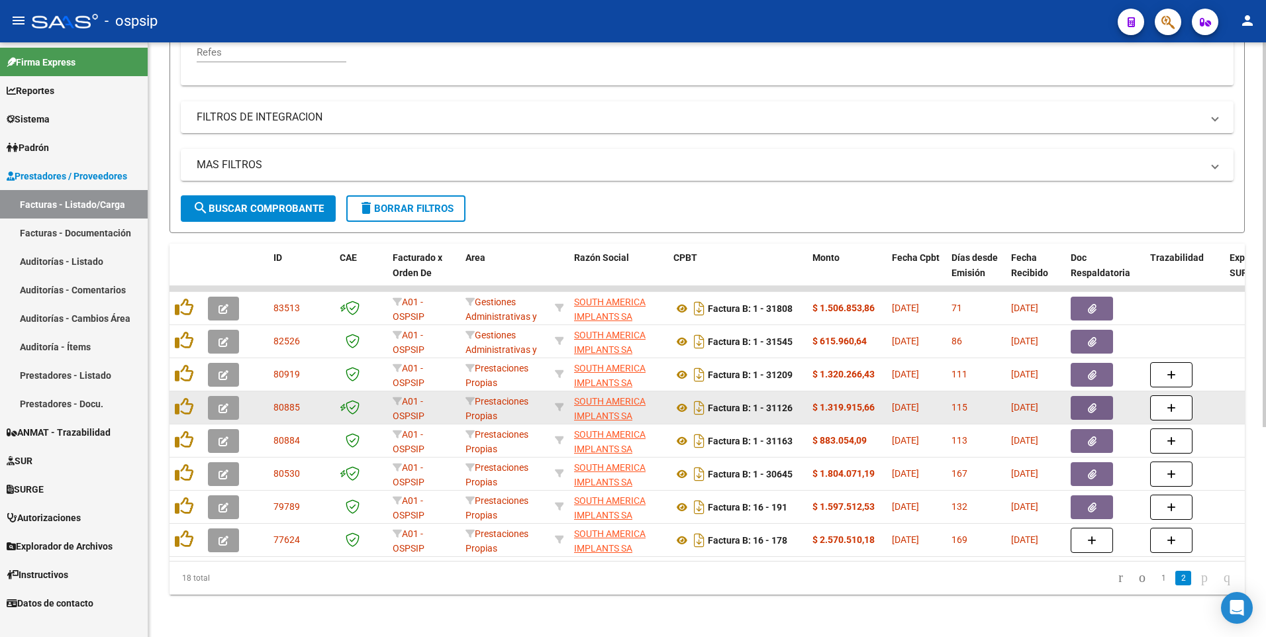
click at [1088, 403] on icon "button" at bounding box center [1092, 408] width 9 height 10
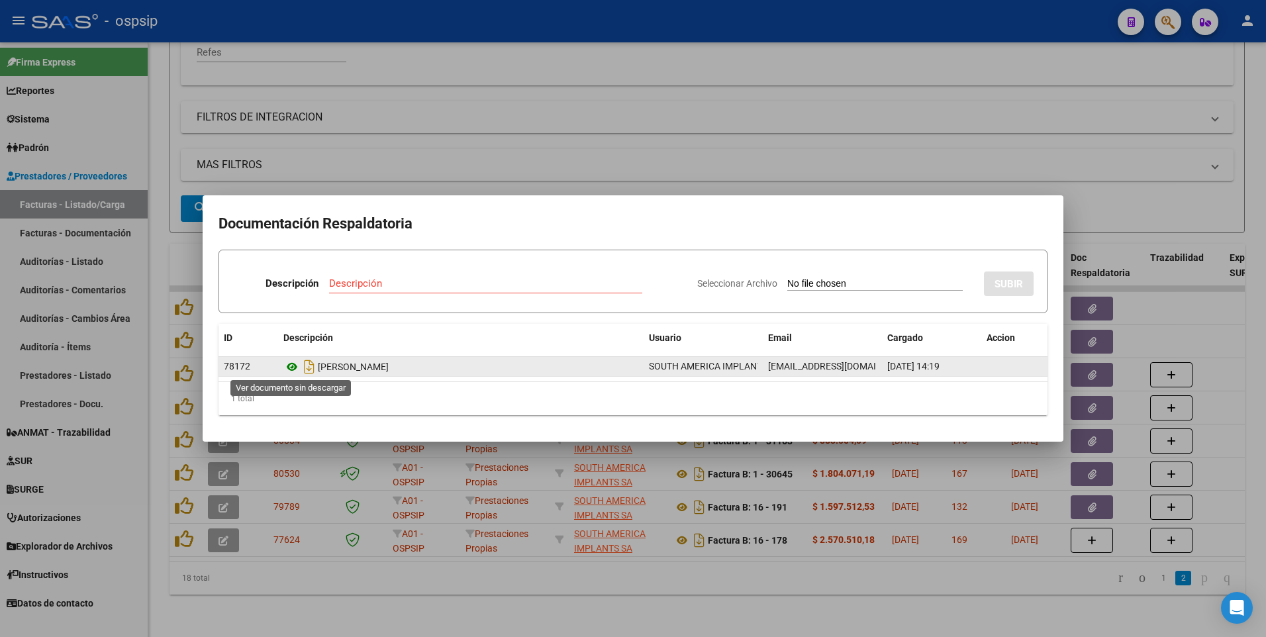
click at [291, 367] on icon at bounding box center [291, 367] width 17 height 16
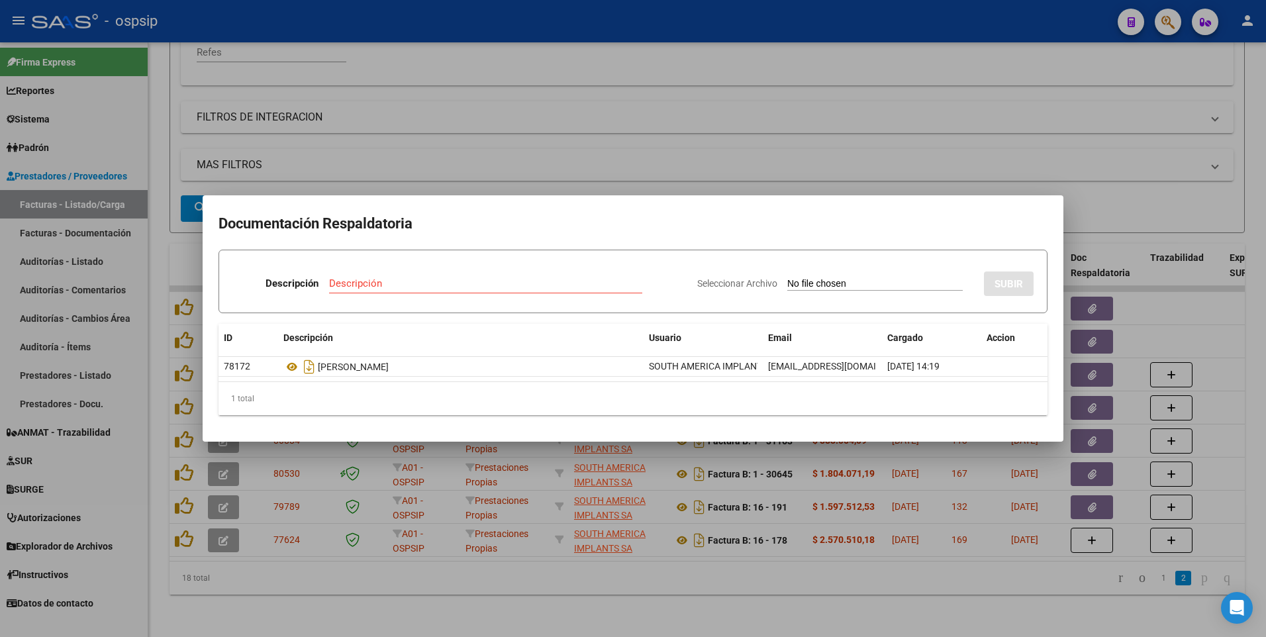
click at [547, 167] on div at bounding box center [633, 318] width 1266 height 637
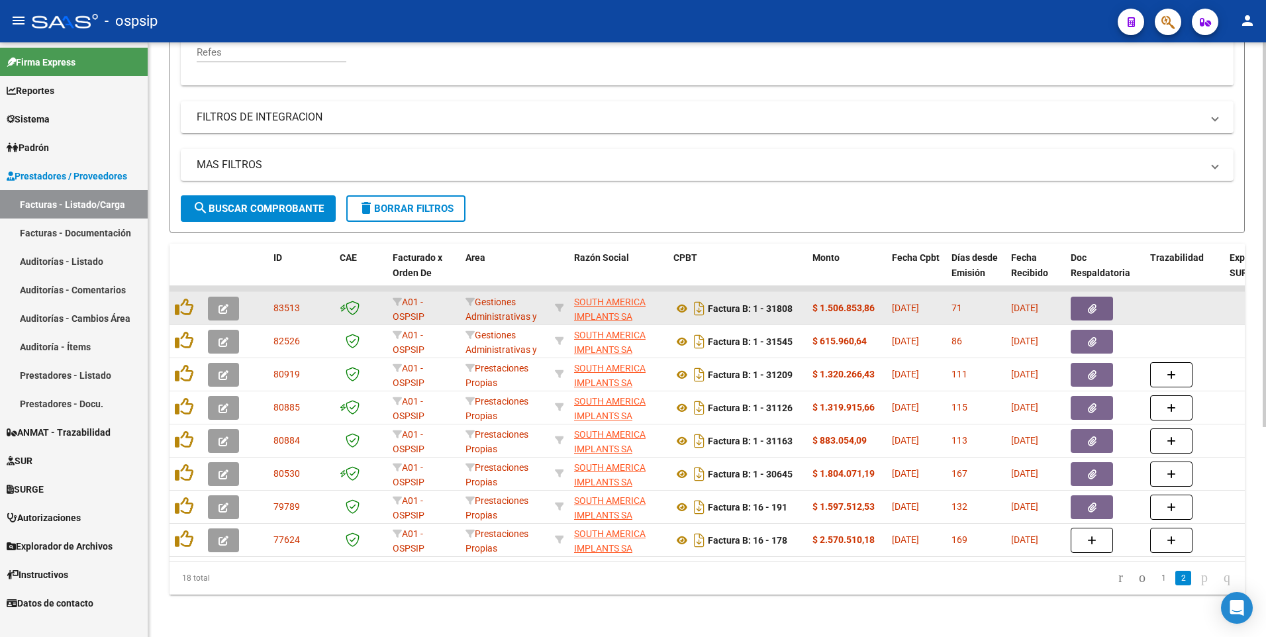
click at [1078, 301] on button "button" at bounding box center [1091, 309] width 42 height 24
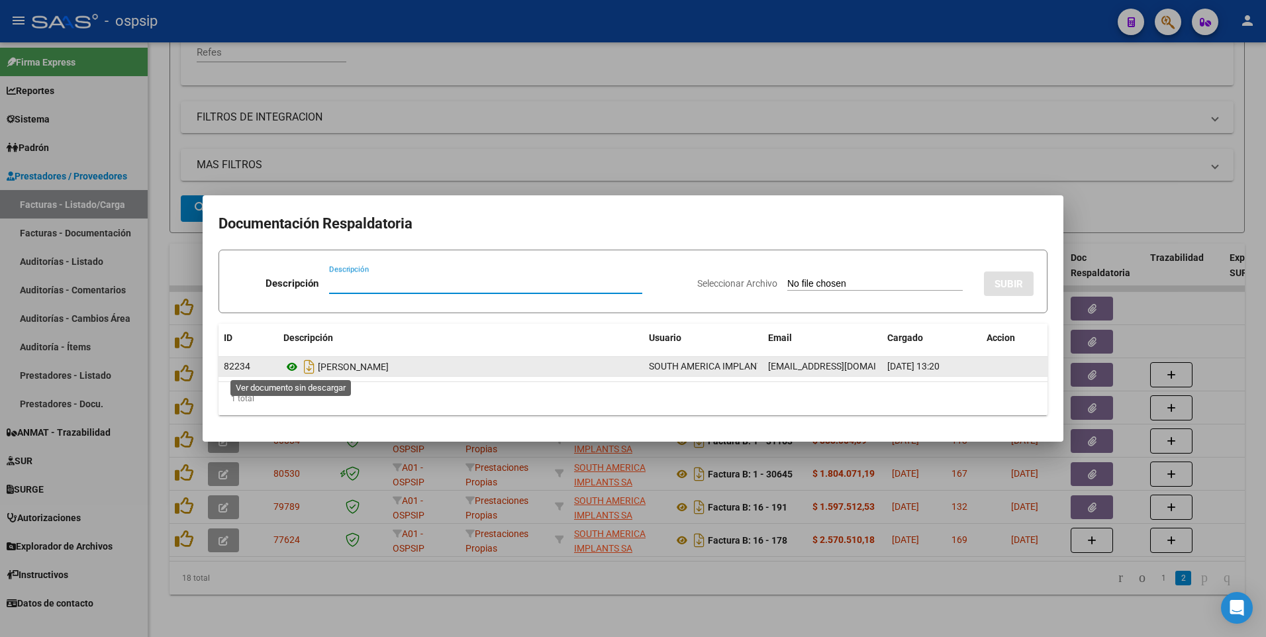
click at [293, 369] on icon at bounding box center [291, 367] width 17 height 16
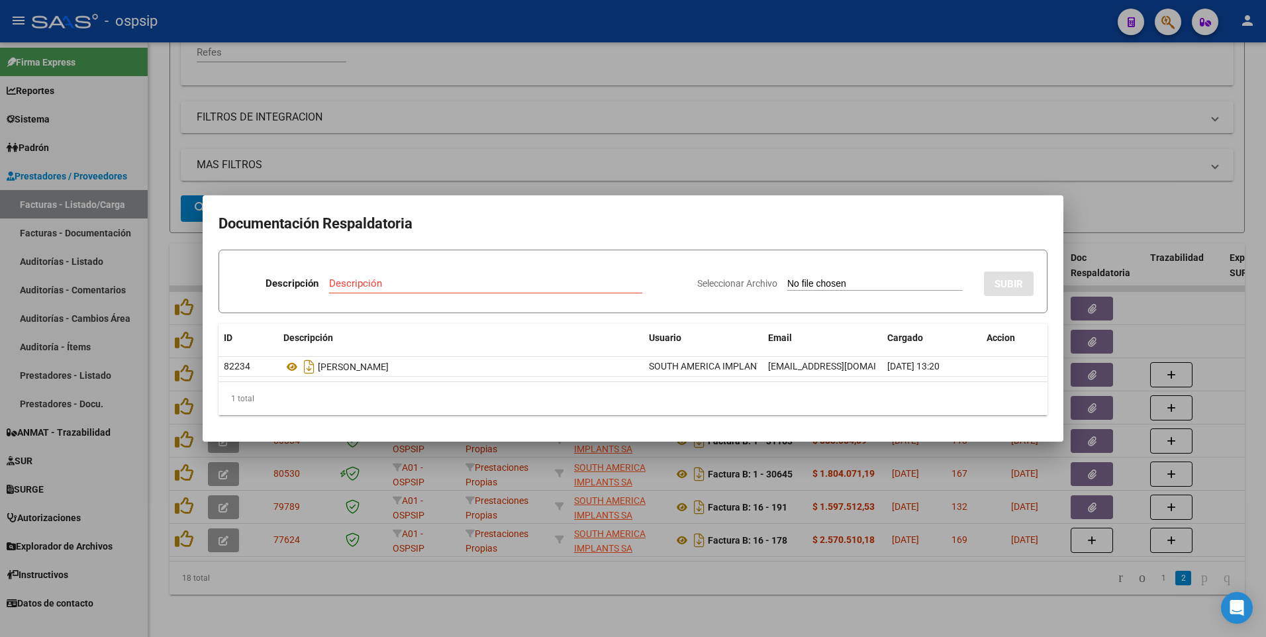
click at [473, 101] on div at bounding box center [633, 318] width 1266 height 637
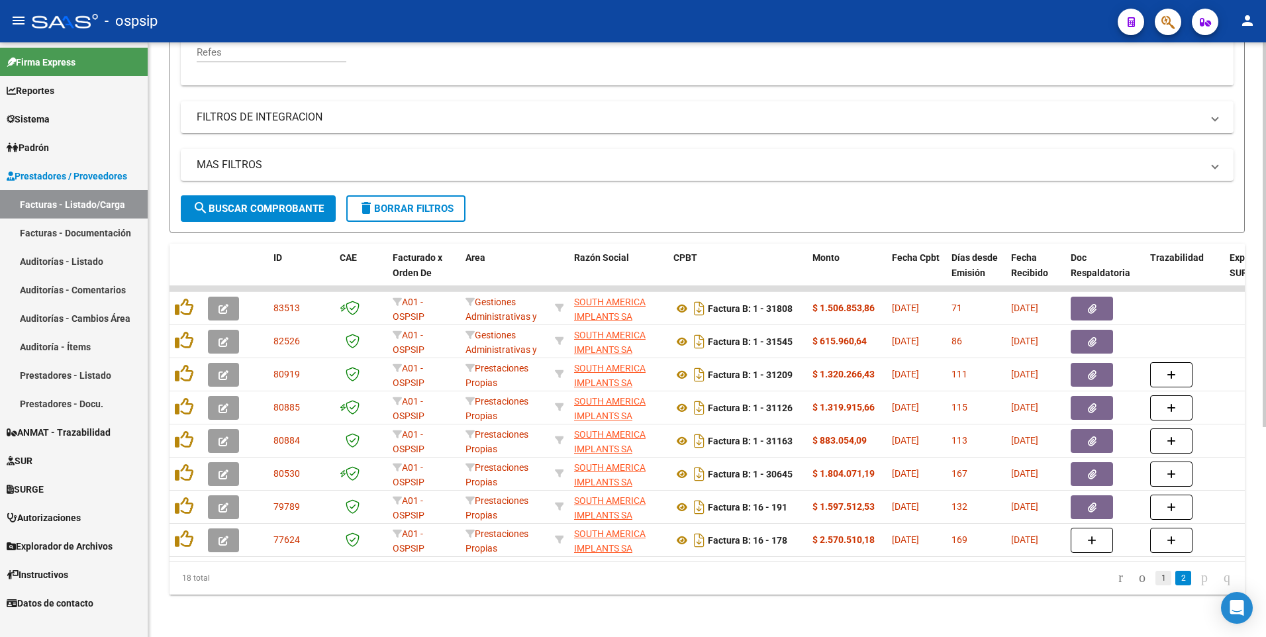
click at [1155, 578] on link "1" at bounding box center [1163, 578] width 16 height 15
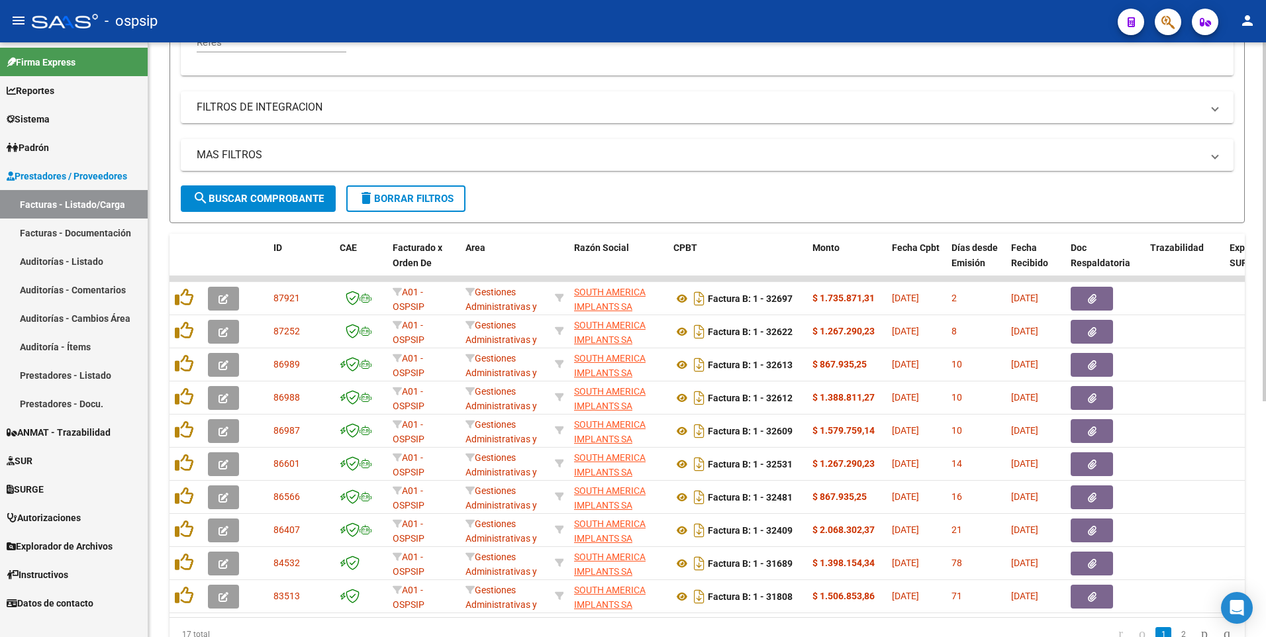
scroll to position [391, 0]
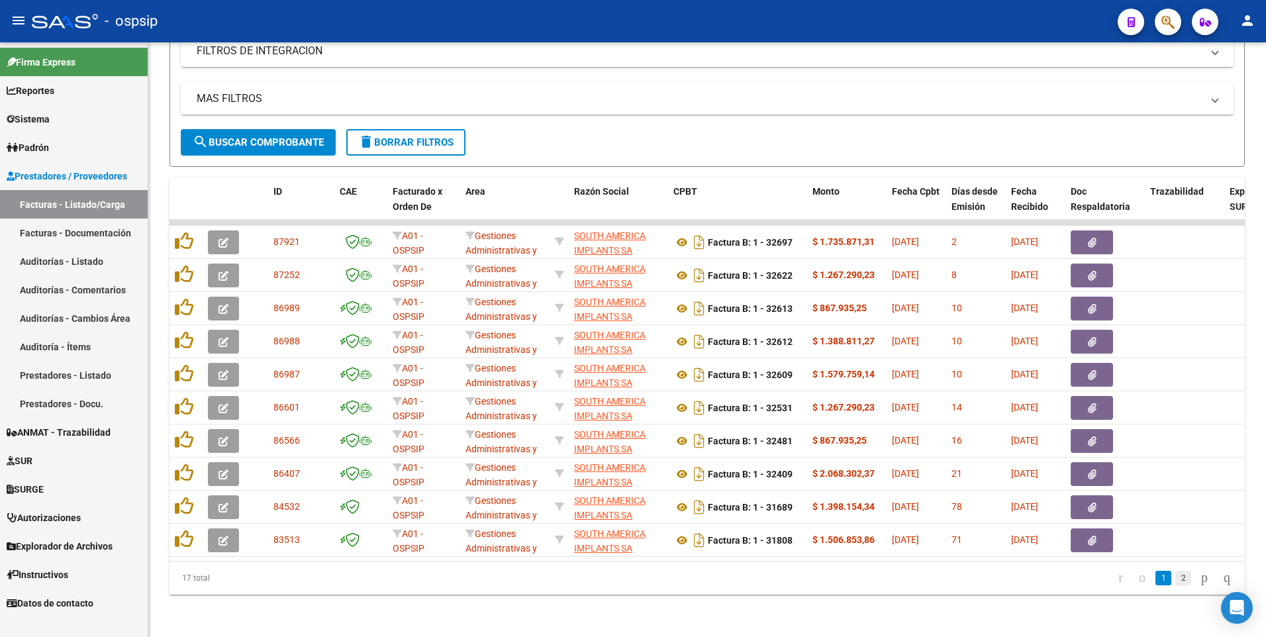
click at [1175, 577] on link "2" at bounding box center [1183, 578] width 16 height 15
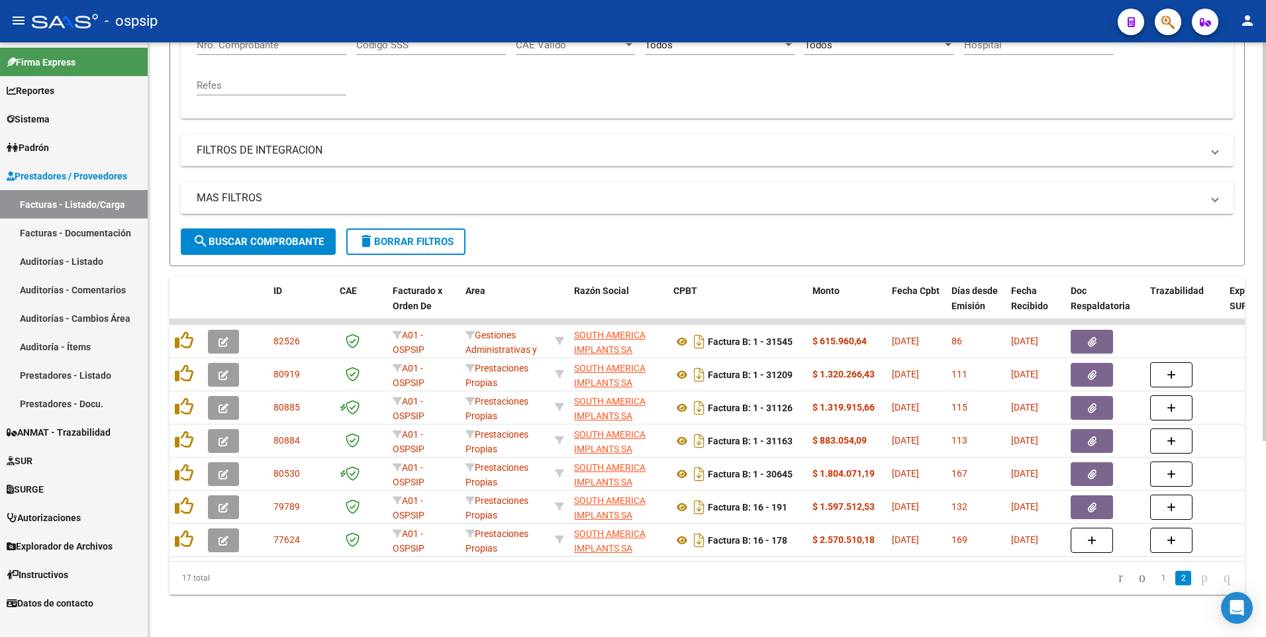
scroll to position [292, 0]
click at [1116, 577] on icon "go to first page" at bounding box center [1120, 577] width 9 height 16
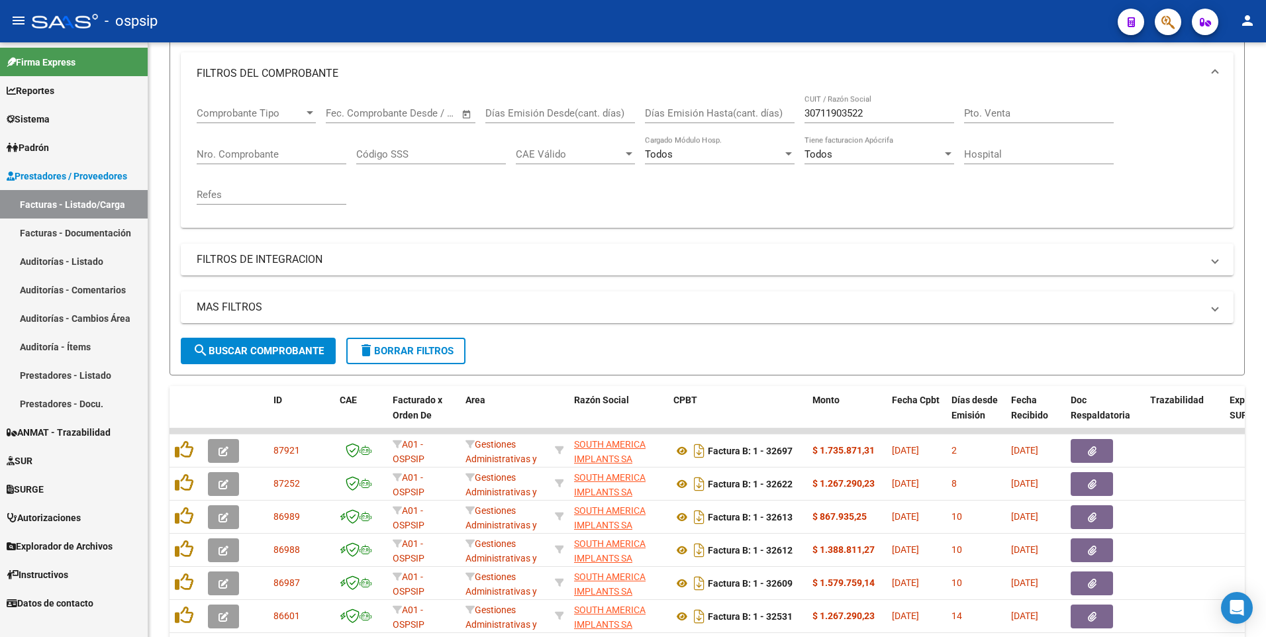
scroll to position [160, 0]
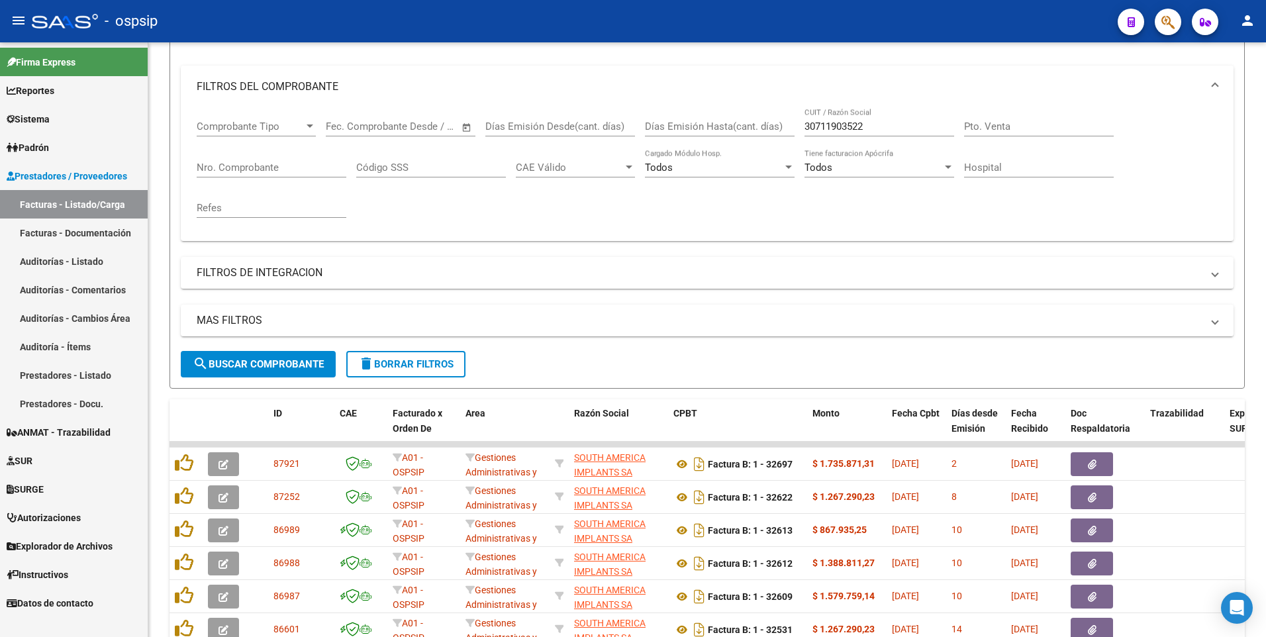
click at [234, 170] on input "Nro. Comprobante" at bounding box center [272, 168] width 150 height 12
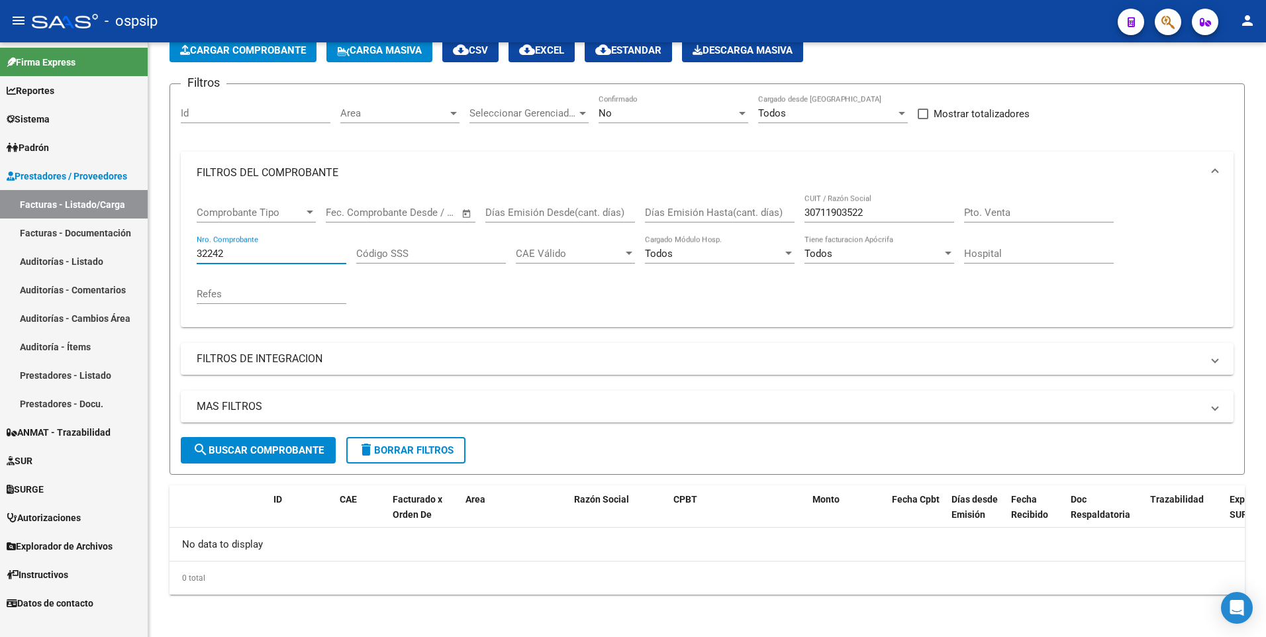
scroll to position [73, 0]
click at [657, 102] on div "No Confirmado" at bounding box center [673, 109] width 150 height 28
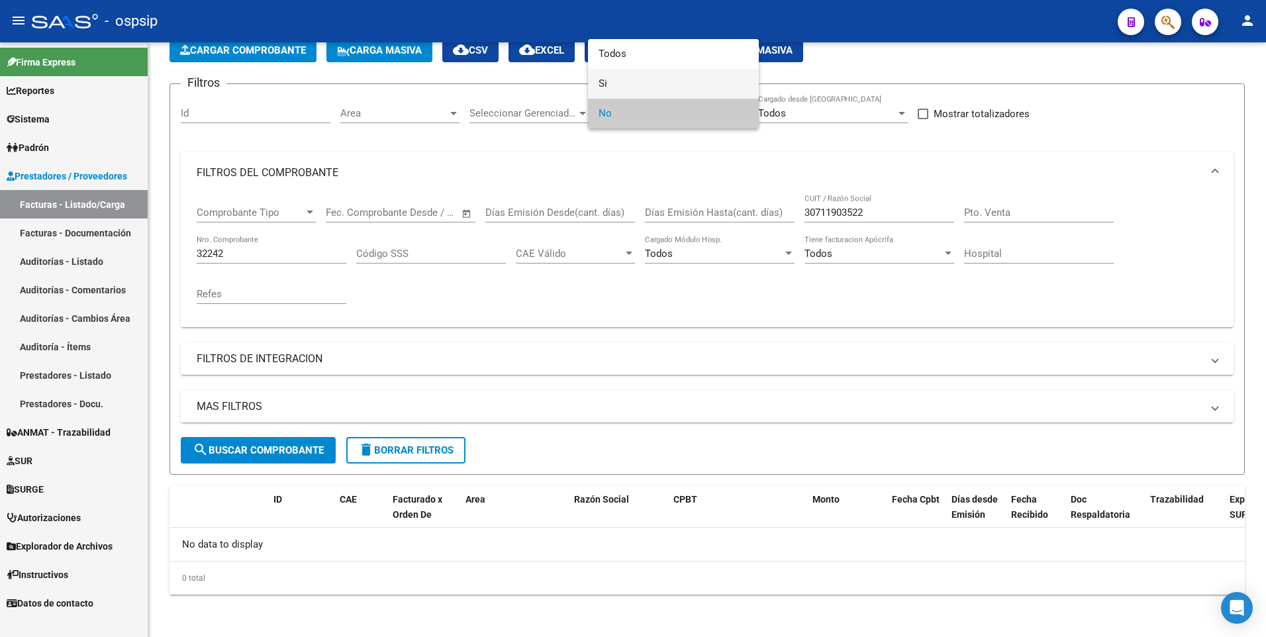
click at [663, 79] on span "Si" at bounding box center [673, 84] width 150 height 30
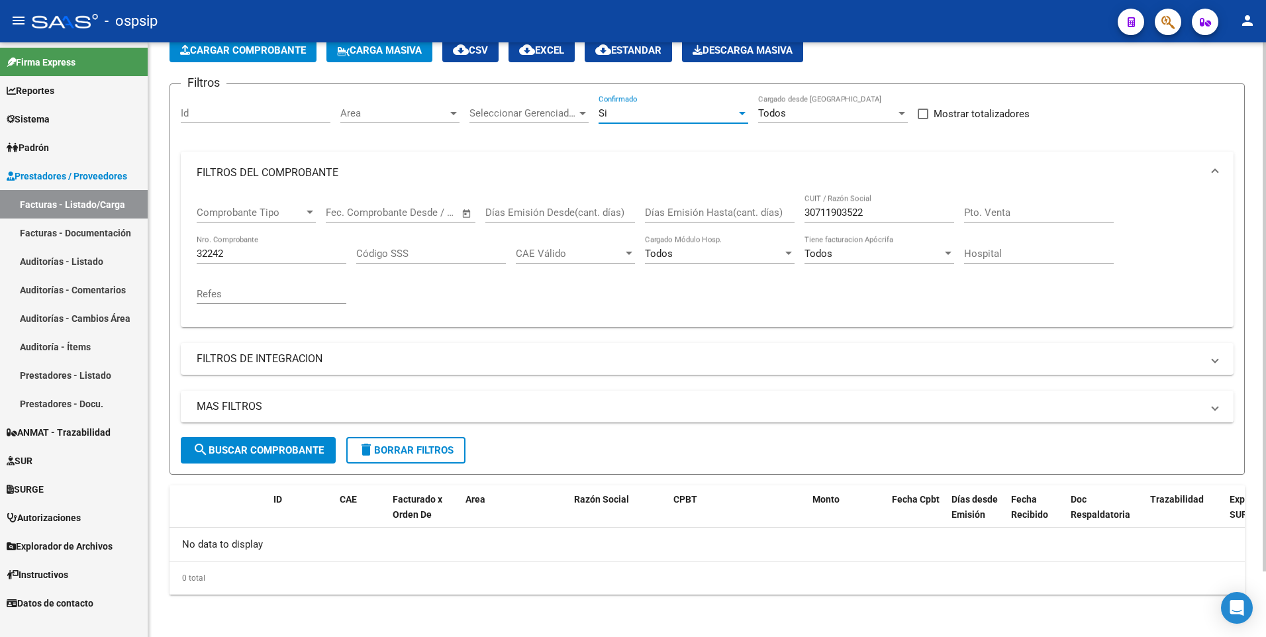
click at [279, 455] on span "search Buscar Comprobante" at bounding box center [258, 450] width 131 height 12
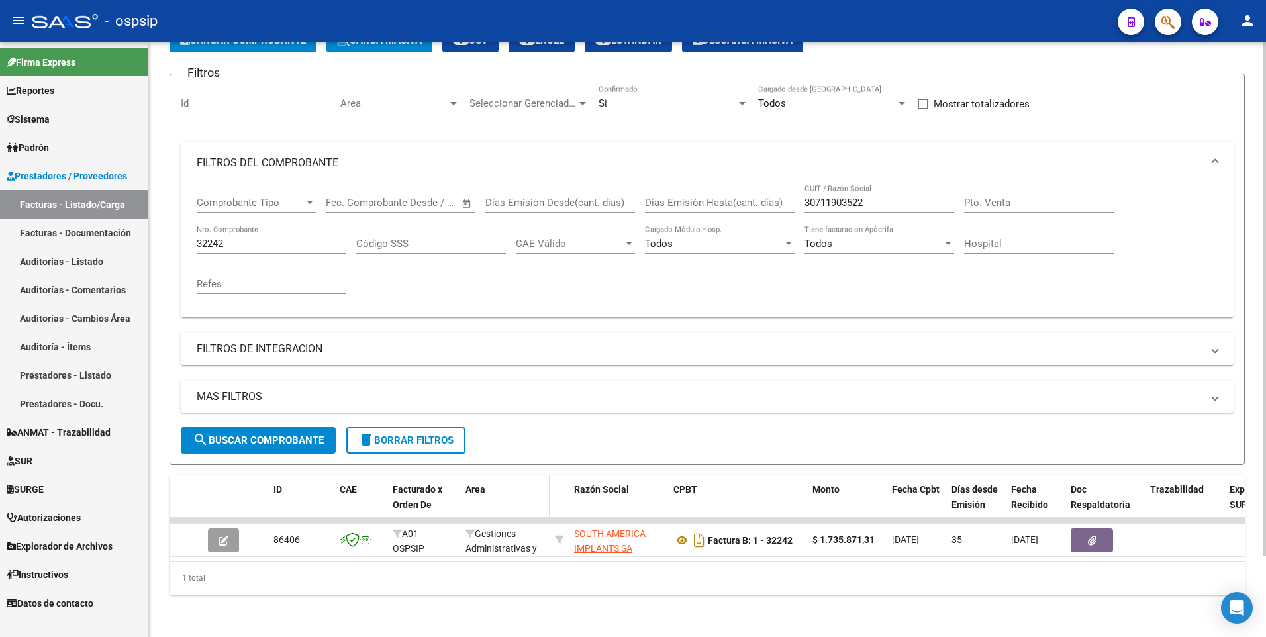
scroll to position [93, 0]
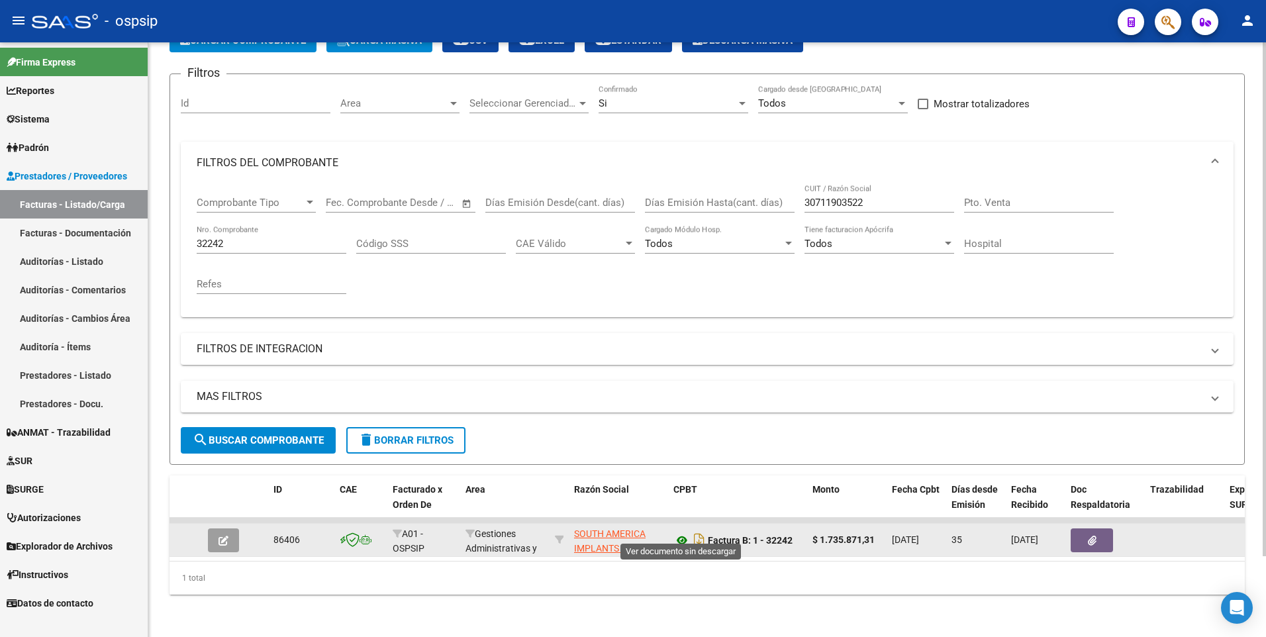
click at [680, 532] on icon at bounding box center [681, 540] width 17 height 16
click at [1087, 528] on button "button" at bounding box center [1091, 540] width 42 height 24
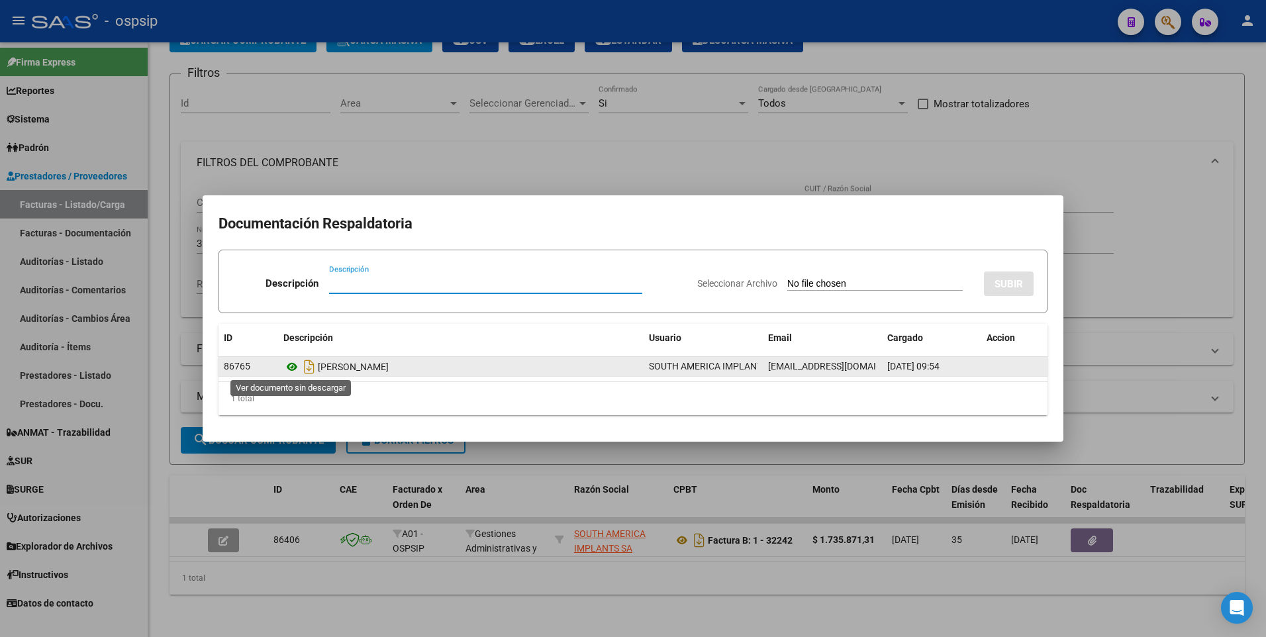
click at [295, 369] on icon at bounding box center [291, 367] width 17 height 16
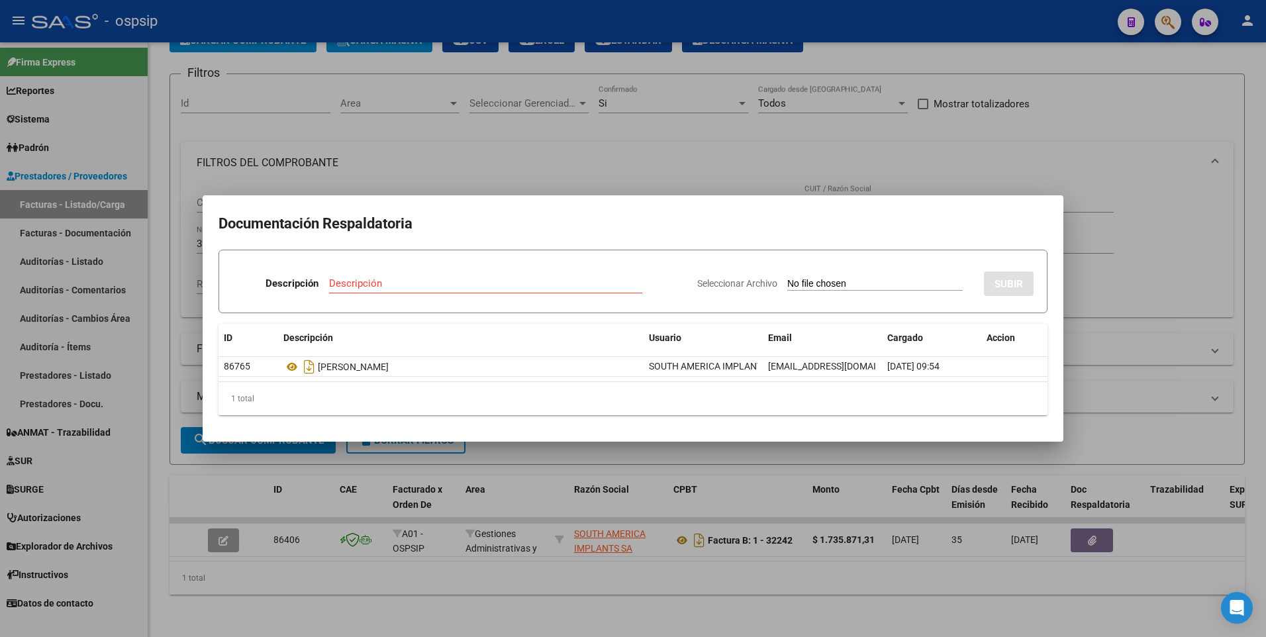
click at [461, 155] on div at bounding box center [633, 318] width 1266 height 637
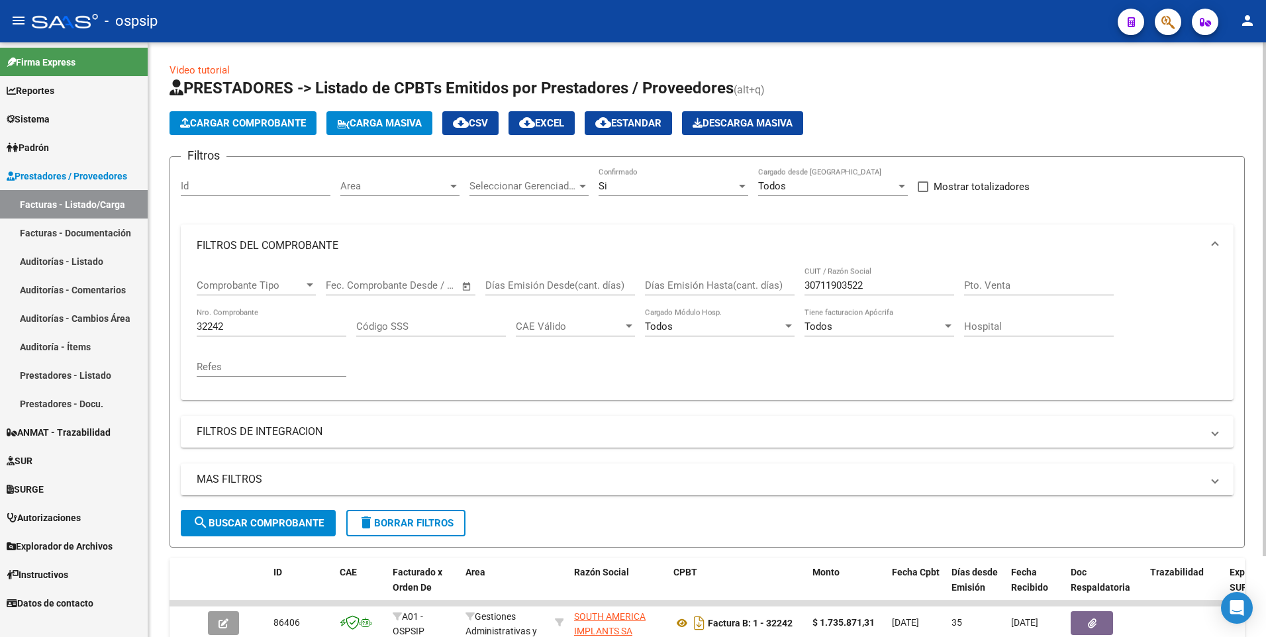
scroll to position [0, 0]
click at [237, 328] on input "32242" at bounding box center [272, 327] width 150 height 12
click at [650, 182] on div "Si" at bounding box center [667, 187] width 138 height 12
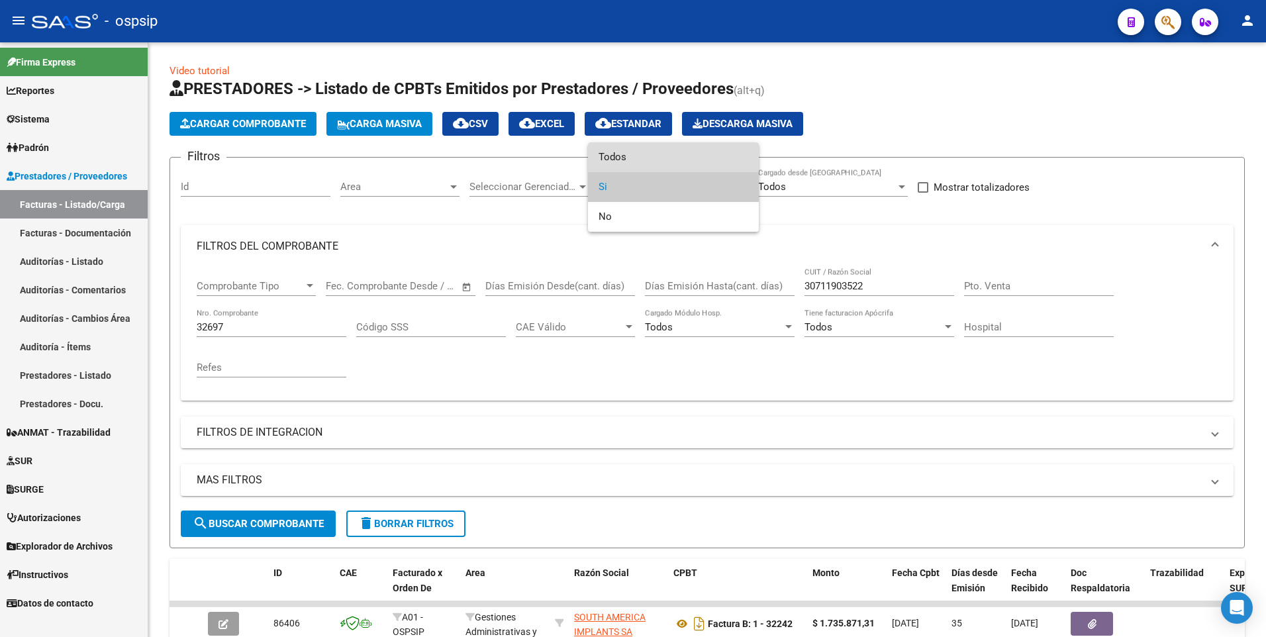
click at [651, 154] on span "Todos" at bounding box center [673, 157] width 150 height 30
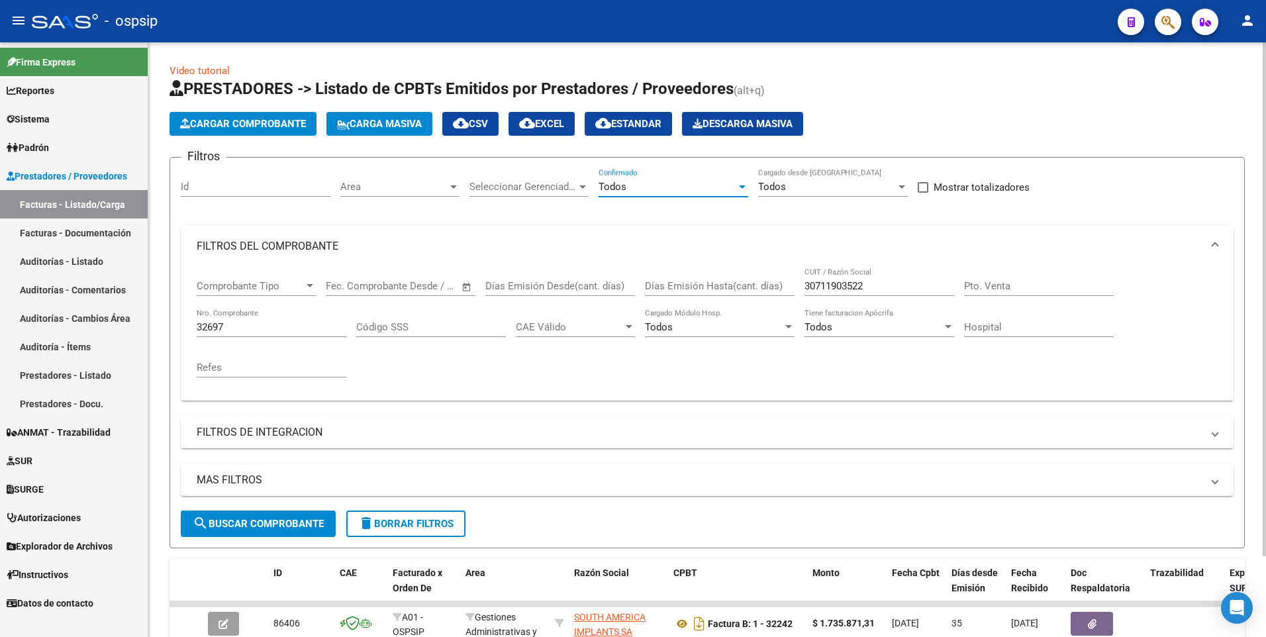
click at [266, 526] on span "search Buscar Comprobante" at bounding box center [258, 524] width 131 height 12
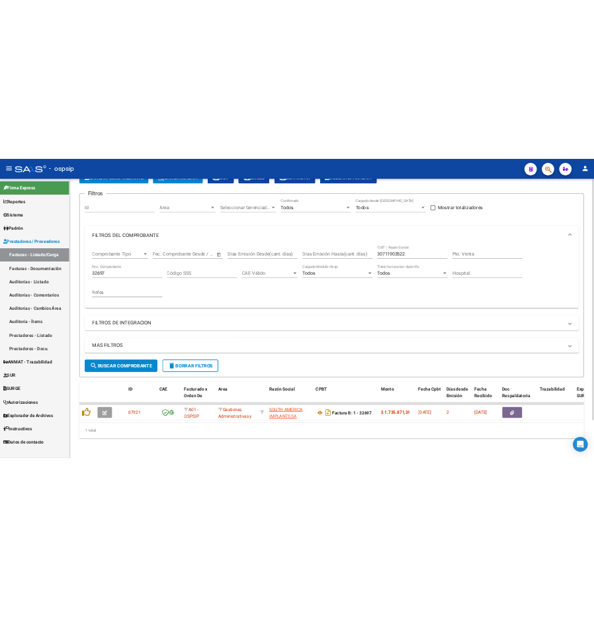
scroll to position [93, 0]
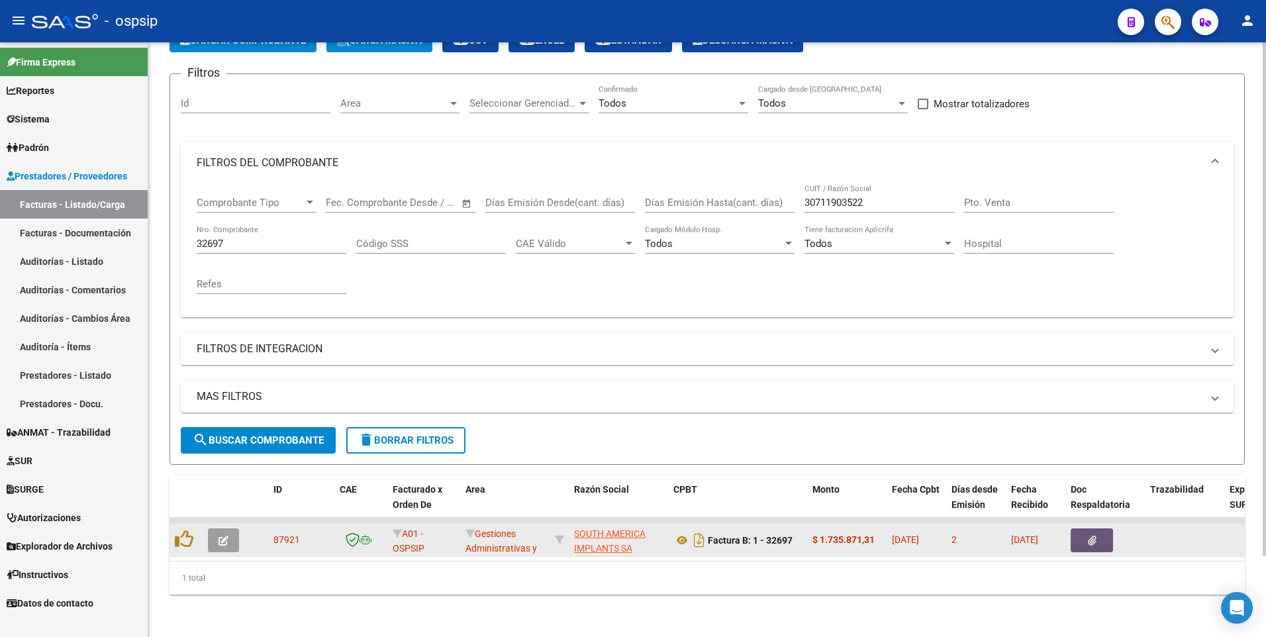
click at [1095, 539] on button "button" at bounding box center [1091, 540] width 42 height 24
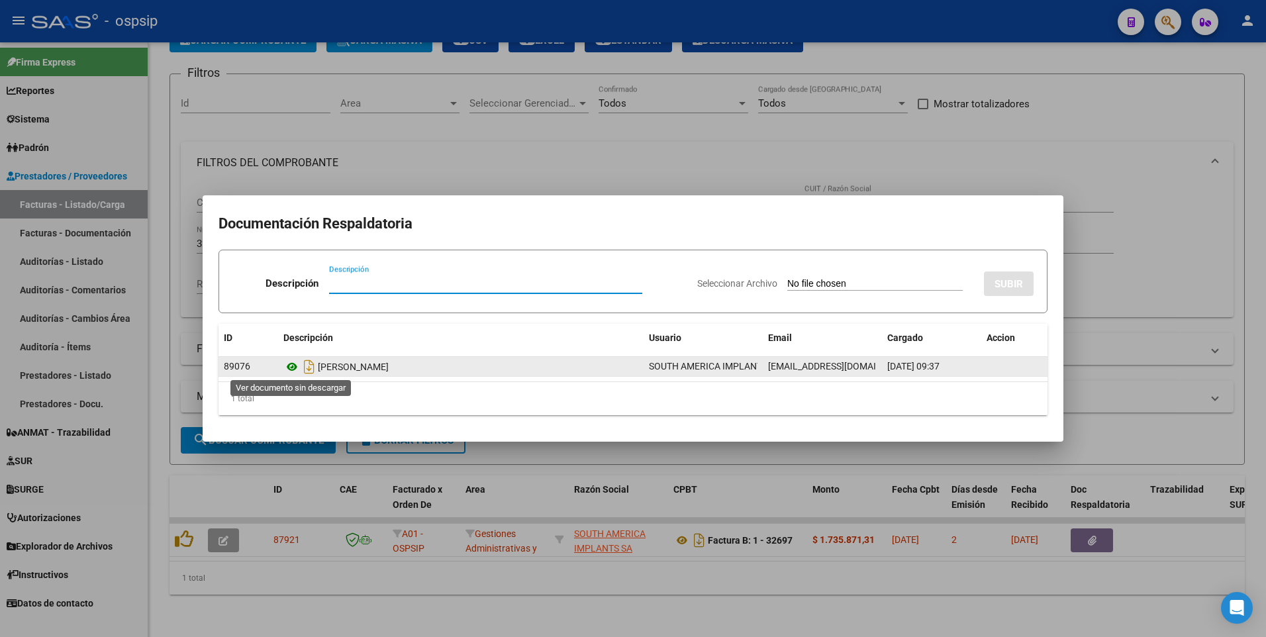
click at [291, 367] on icon at bounding box center [291, 367] width 17 height 16
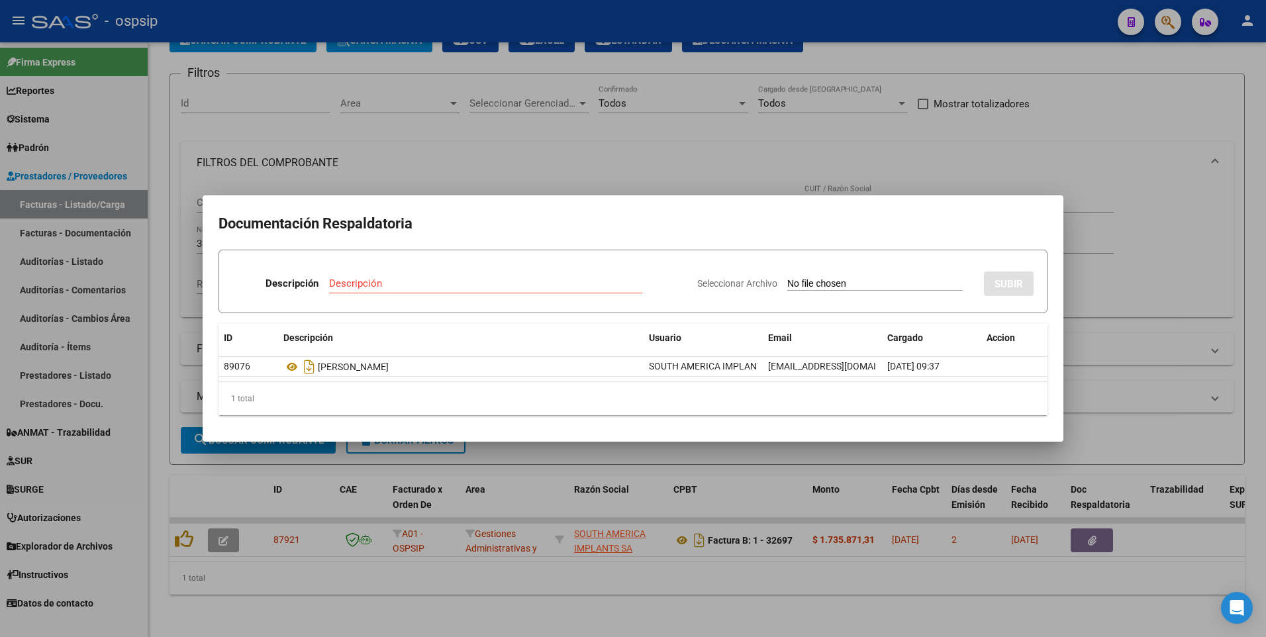
click at [490, 148] on div at bounding box center [633, 318] width 1266 height 637
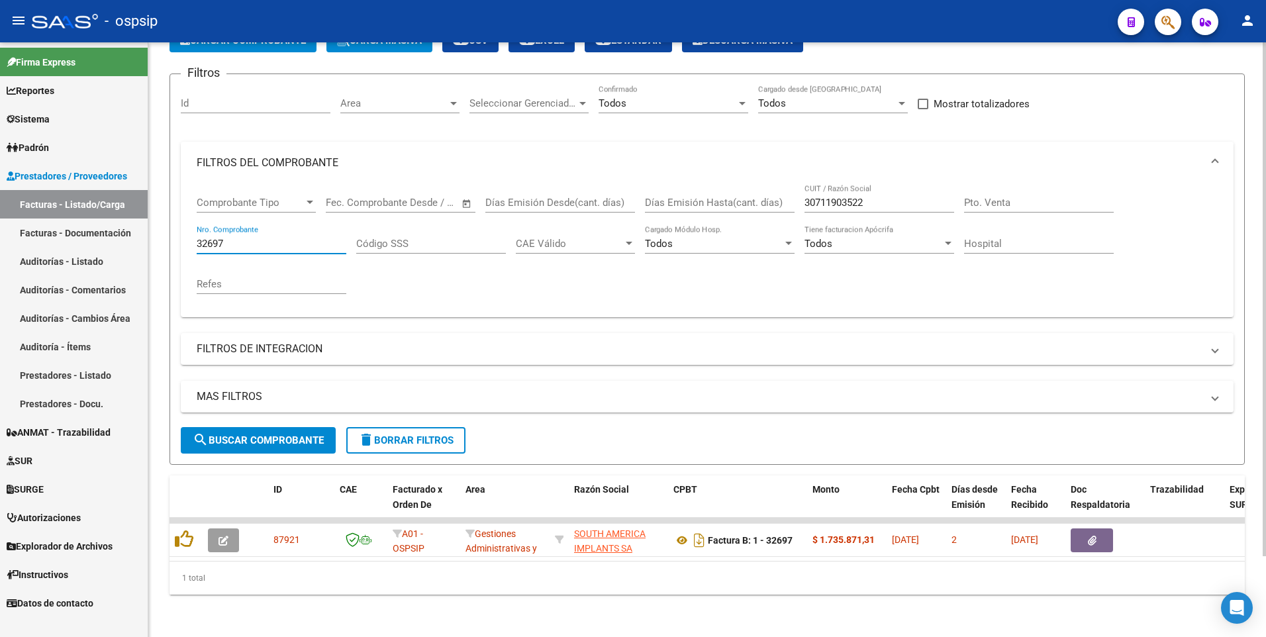
click at [285, 238] on input "32697" at bounding box center [272, 244] width 150 height 12
click at [284, 238] on input "32697" at bounding box center [272, 244] width 150 height 12
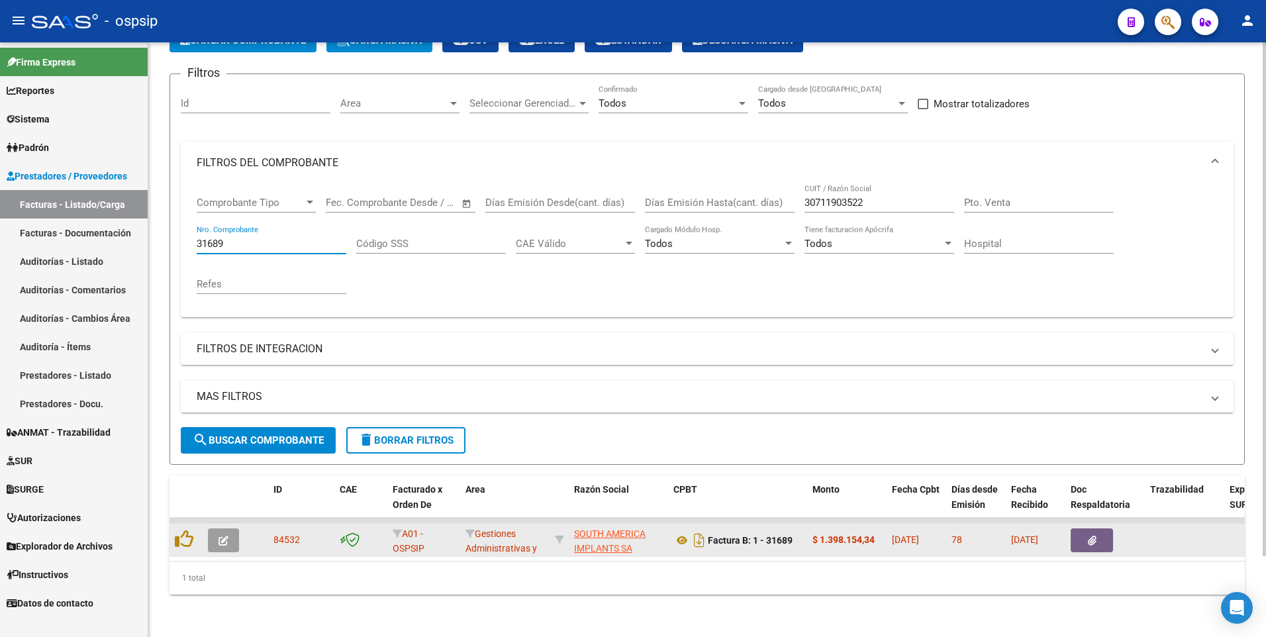
click at [1103, 541] on button "button" at bounding box center [1091, 540] width 42 height 24
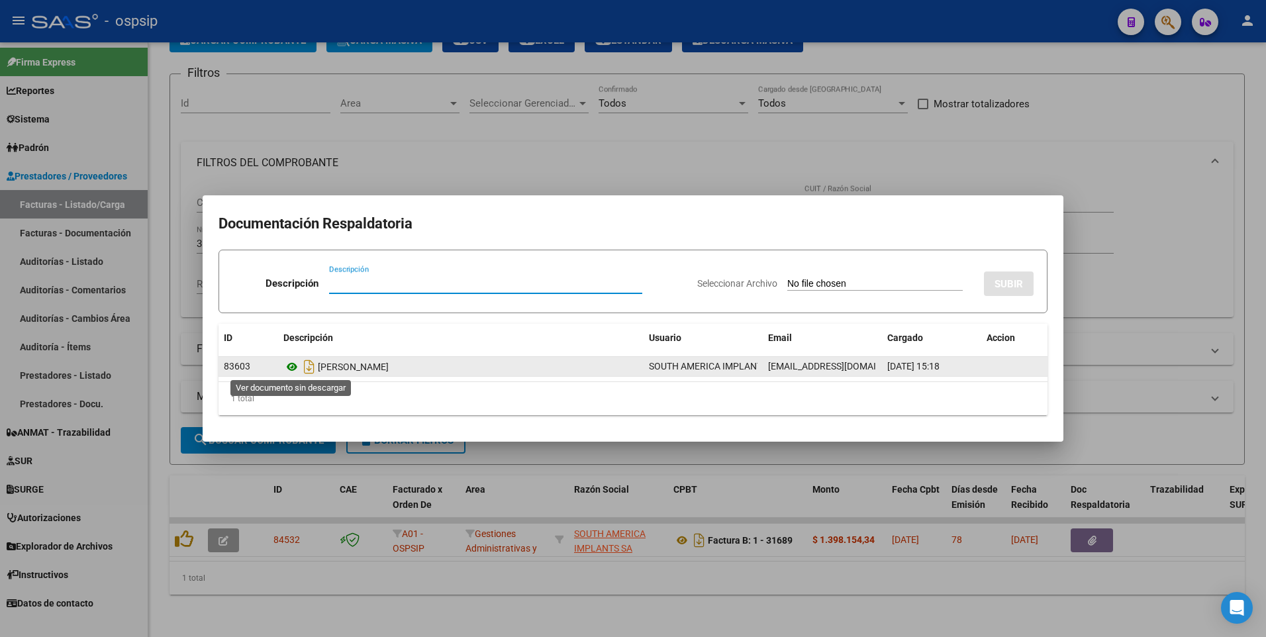
click at [291, 367] on icon at bounding box center [291, 367] width 17 height 16
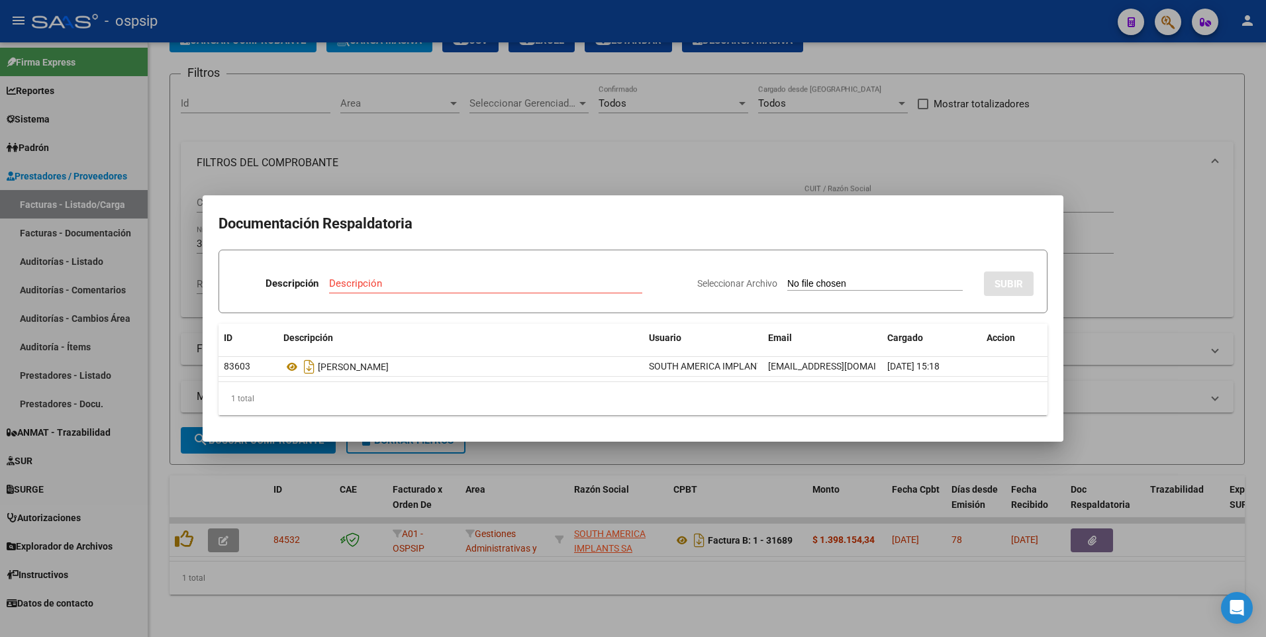
click at [418, 30] on div at bounding box center [633, 318] width 1266 height 637
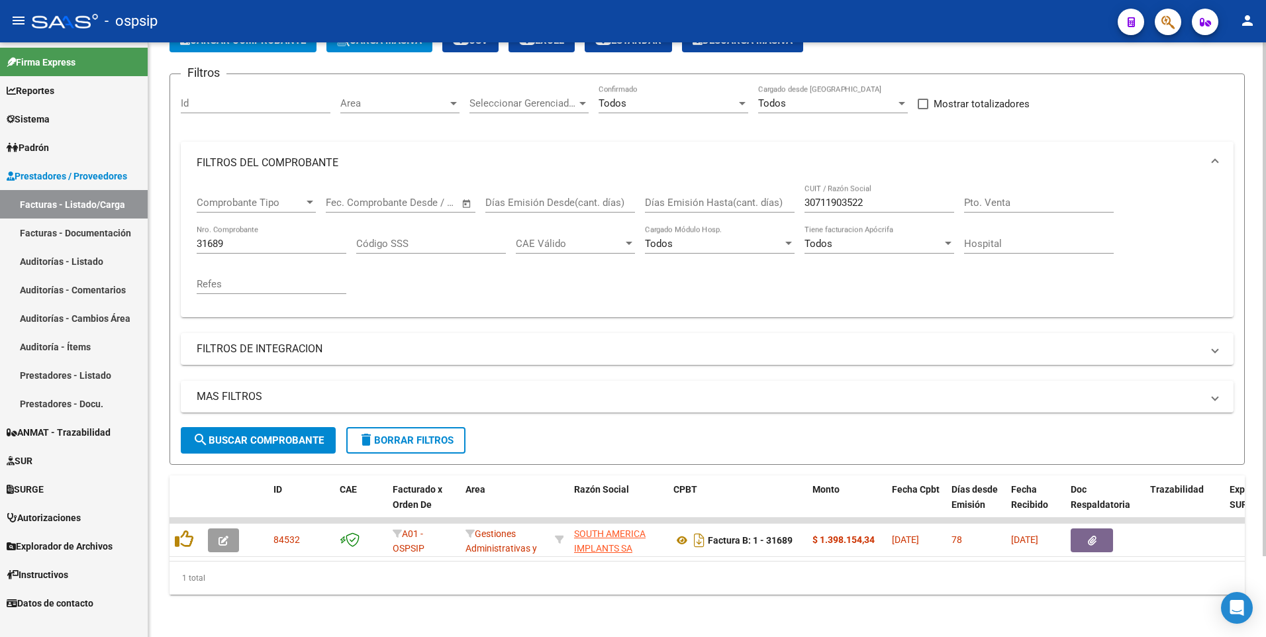
click at [261, 240] on div "31689 Nro. Comprobante" at bounding box center [272, 239] width 150 height 28
click at [258, 238] on input "31689" at bounding box center [272, 244] width 150 height 12
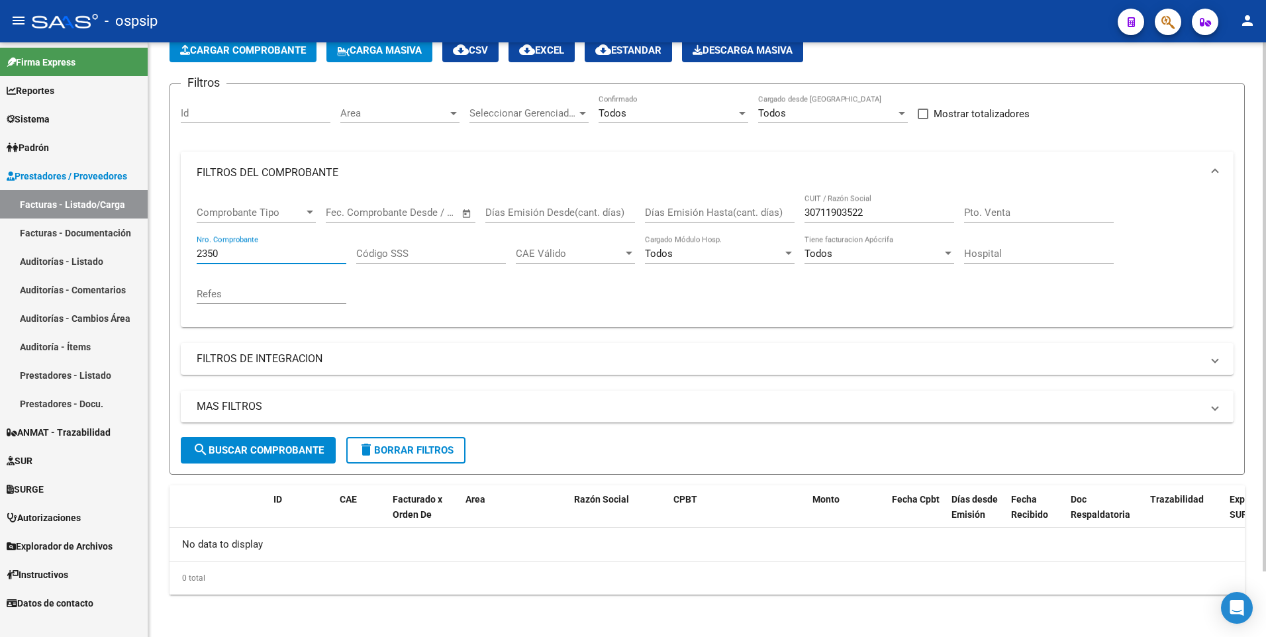
scroll to position [73, 0]
type input "2350"
click at [884, 212] on input "30711903522" at bounding box center [879, 213] width 150 height 12
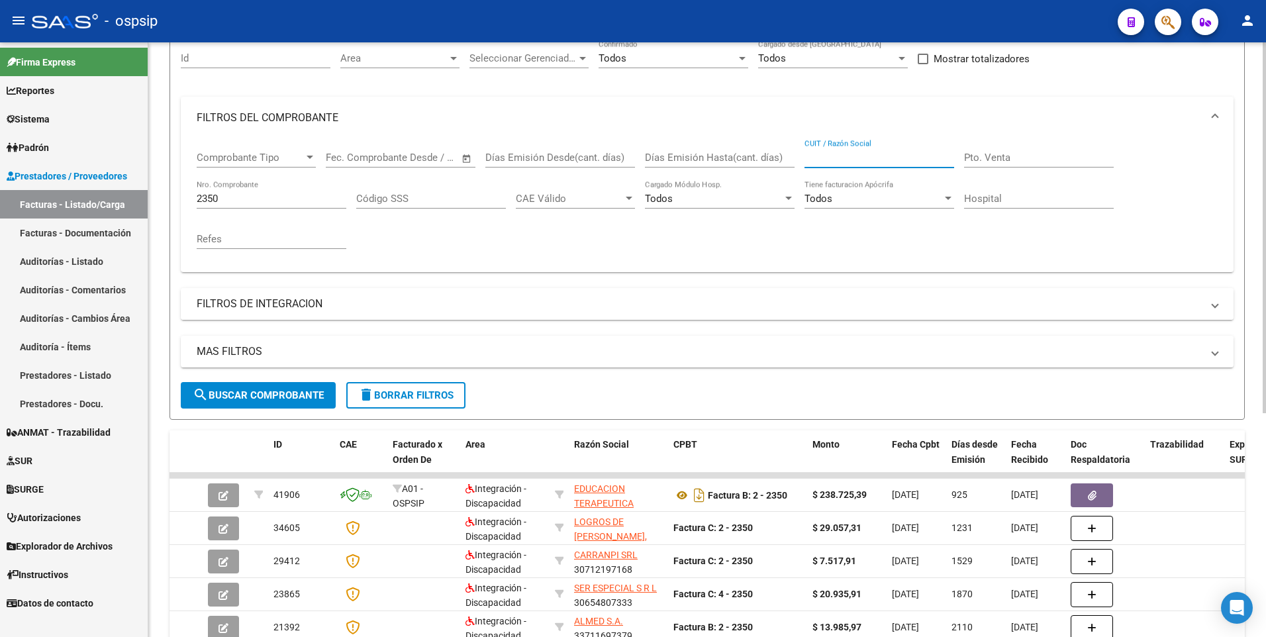
scroll to position [0, 0]
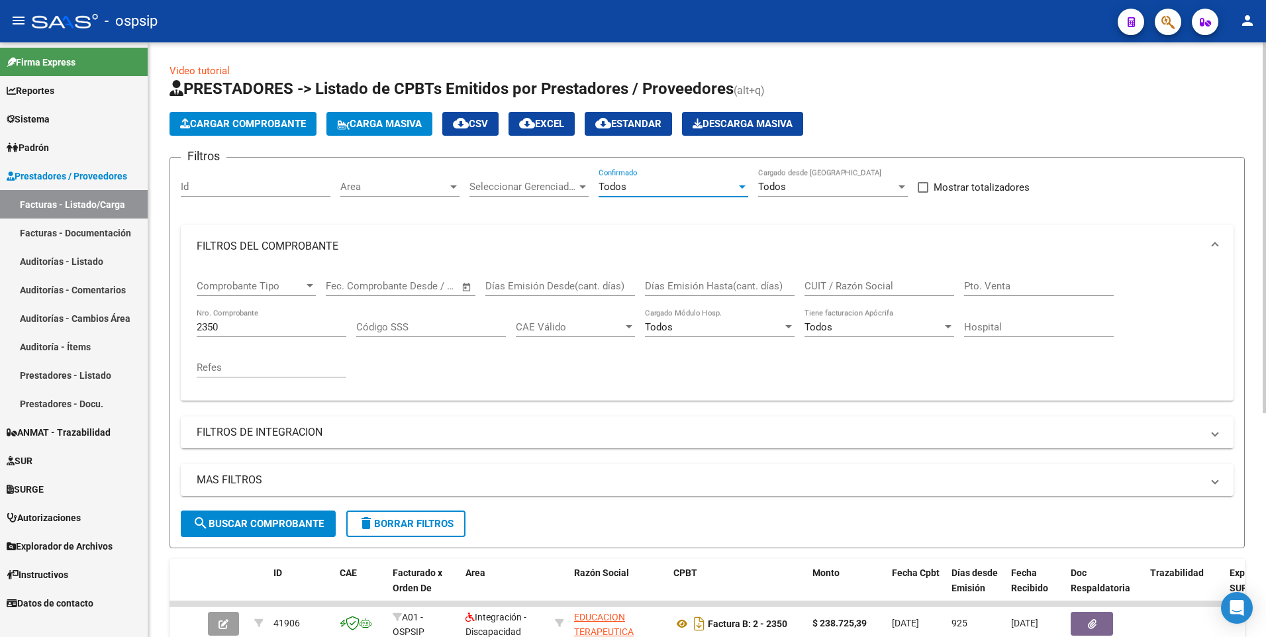
click at [660, 187] on div "Todos" at bounding box center [667, 187] width 138 height 12
click at [660, 187] on span "Todos" at bounding box center [673, 187] width 150 height 30
click at [309, 530] on button "search Buscar Comprobante" at bounding box center [258, 523] width 155 height 26
click at [245, 327] on input "2350" at bounding box center [272, 327] width 150 height 12
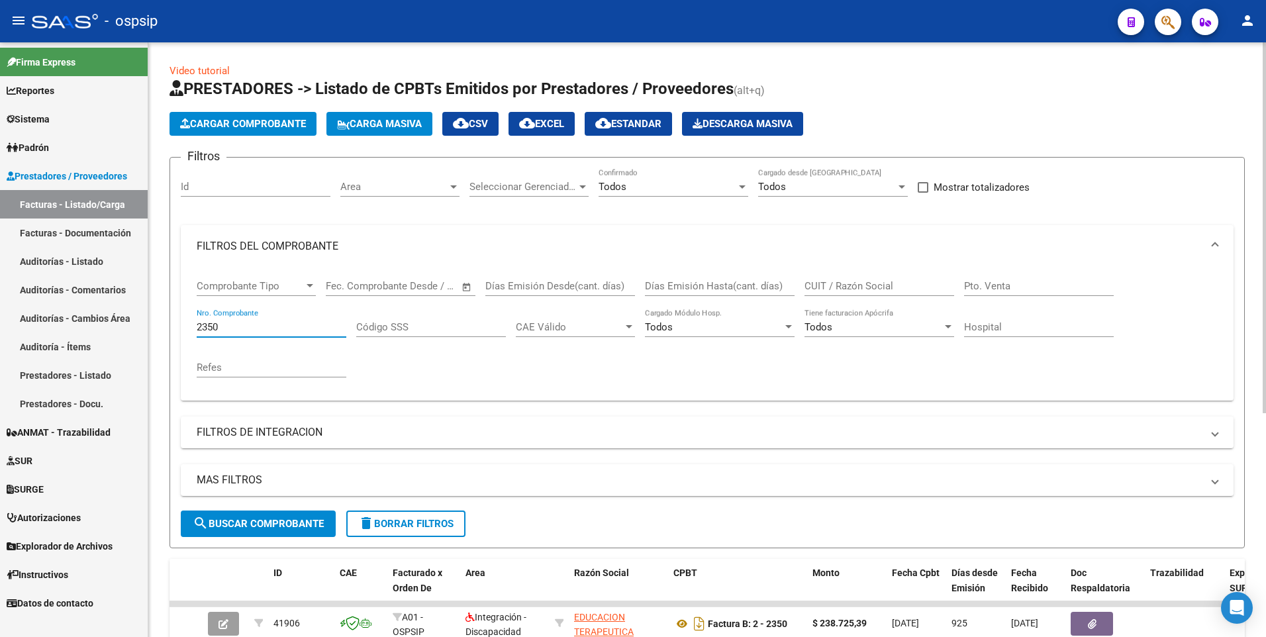
click at [245, 327] on input "2350" at bounding box center [272, 327] width 150 height 12
click at [274, 125] on span "Cargar Comprobante" at bounding box center [243, 124] width 126 height 12
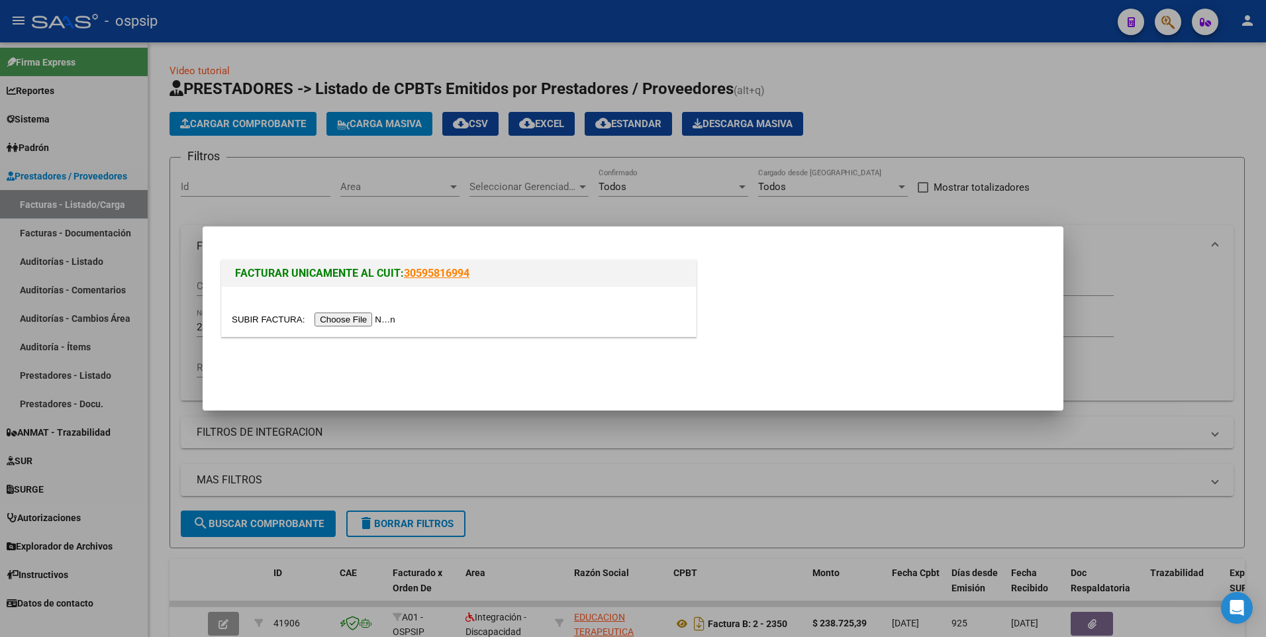
click at [353, 322] on input "file" at bounding box center [315, 319] width 167 height 14
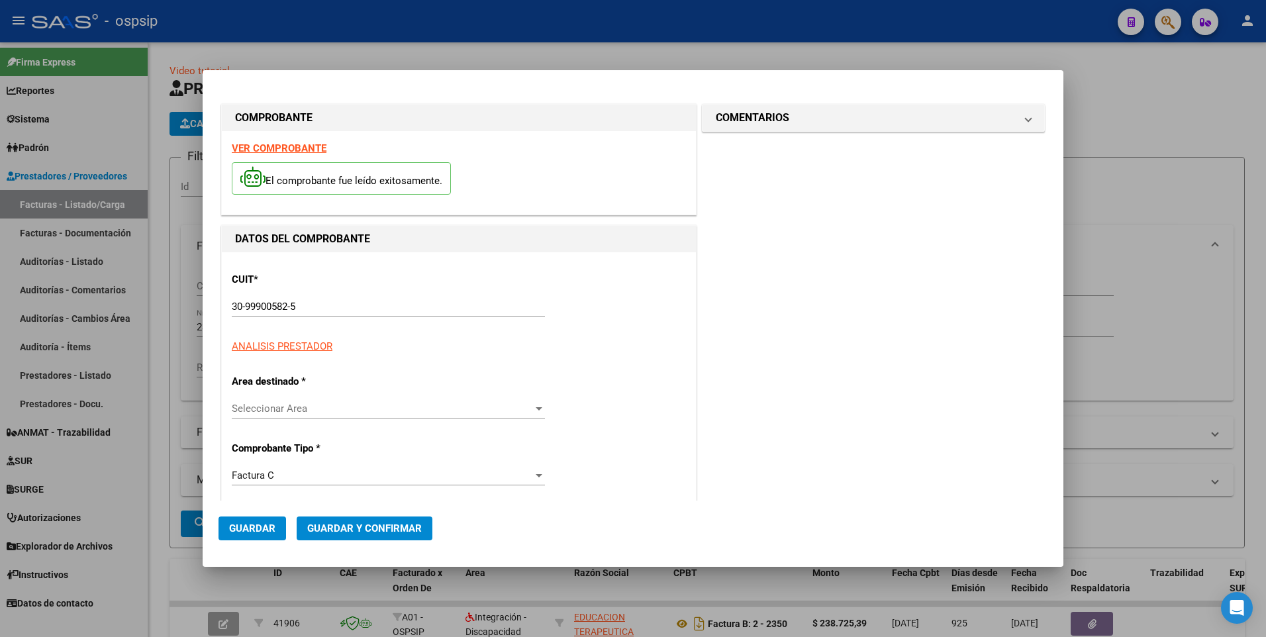
type input "2350"
type input "$ 42.212,00"
type input "[DATE]"
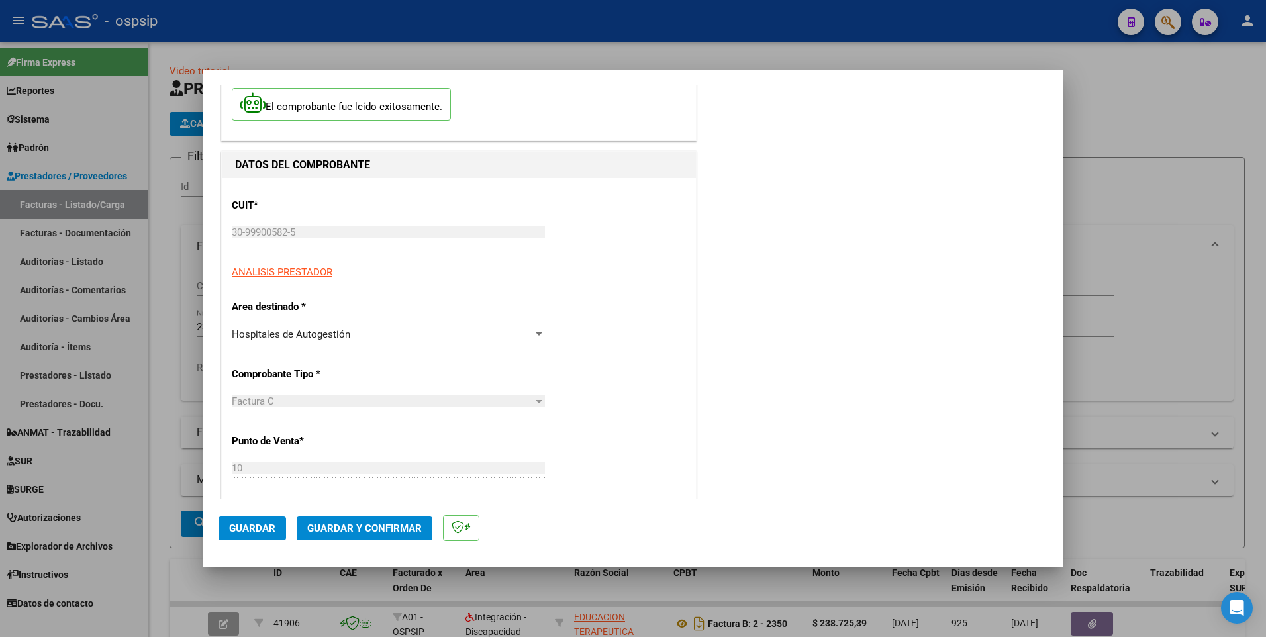
scroll to position [265, 0]
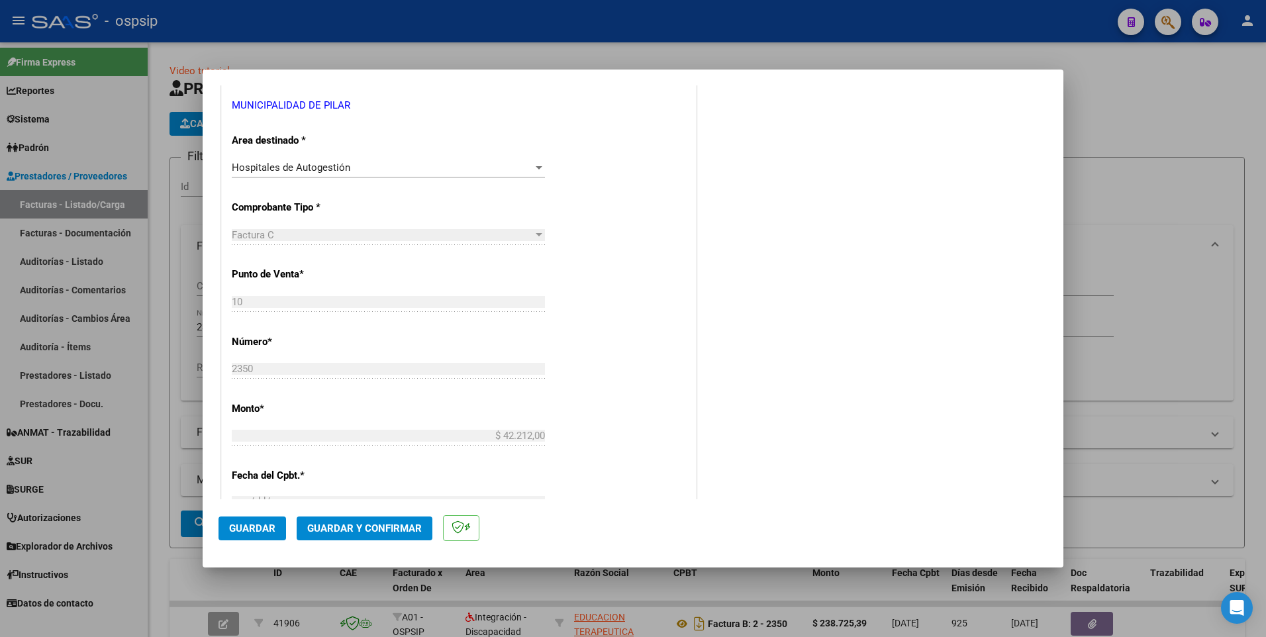
click at [246, 520] on button "Guardar" at bounding box center [252, 528] width 68 height 24
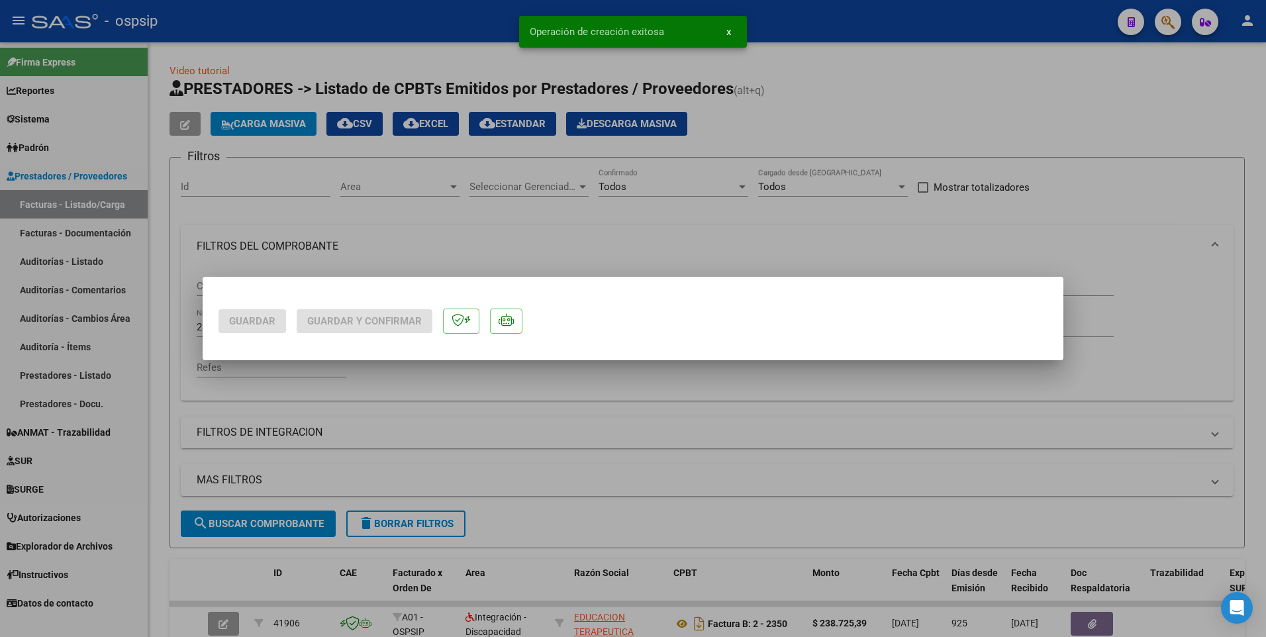
scroll to position [0, 0]
click at [281, 21] on div at bounding box center [633, 318] width 1266 height 637
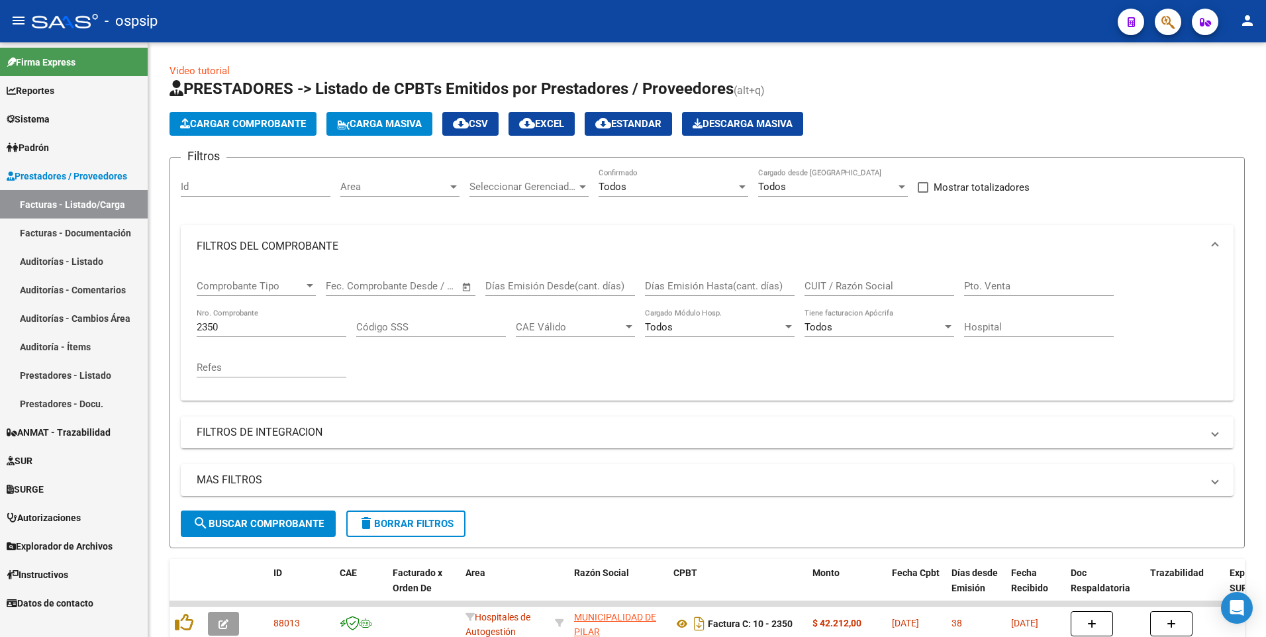
click at [468, 16] on div "- ospsip" at bounding box center [569, 21] width 1075 height 29
click at [229, 323] on input "2350" at bounding box center [272, 327] width 150 height 12
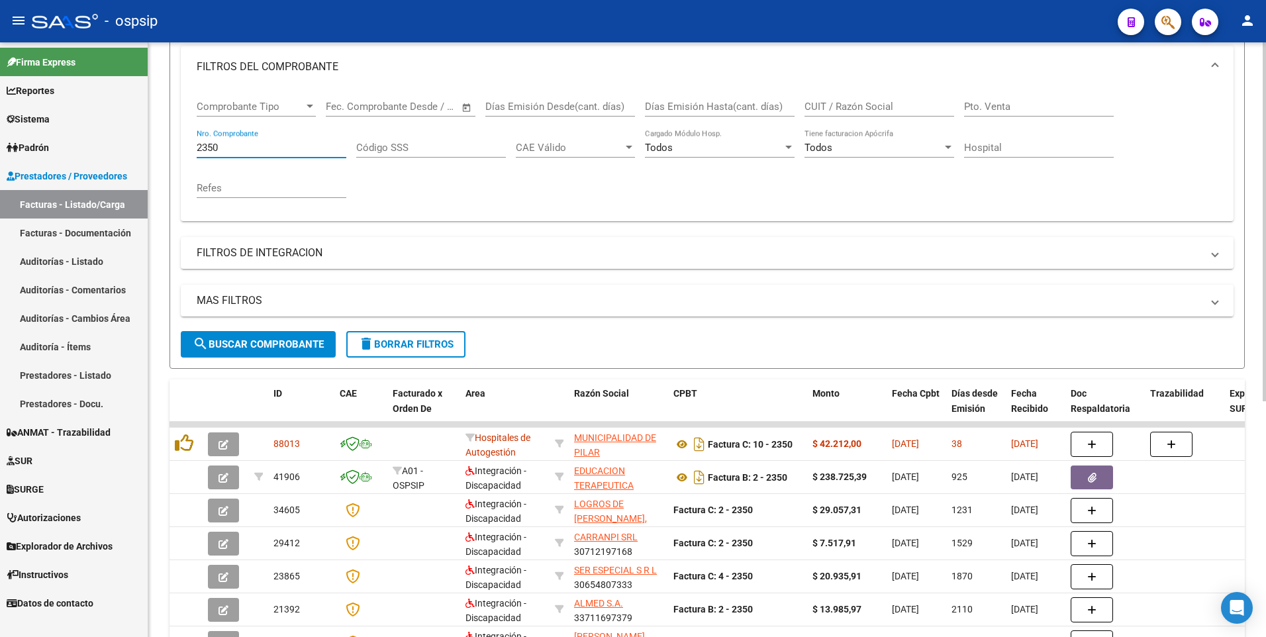
type input "2351"
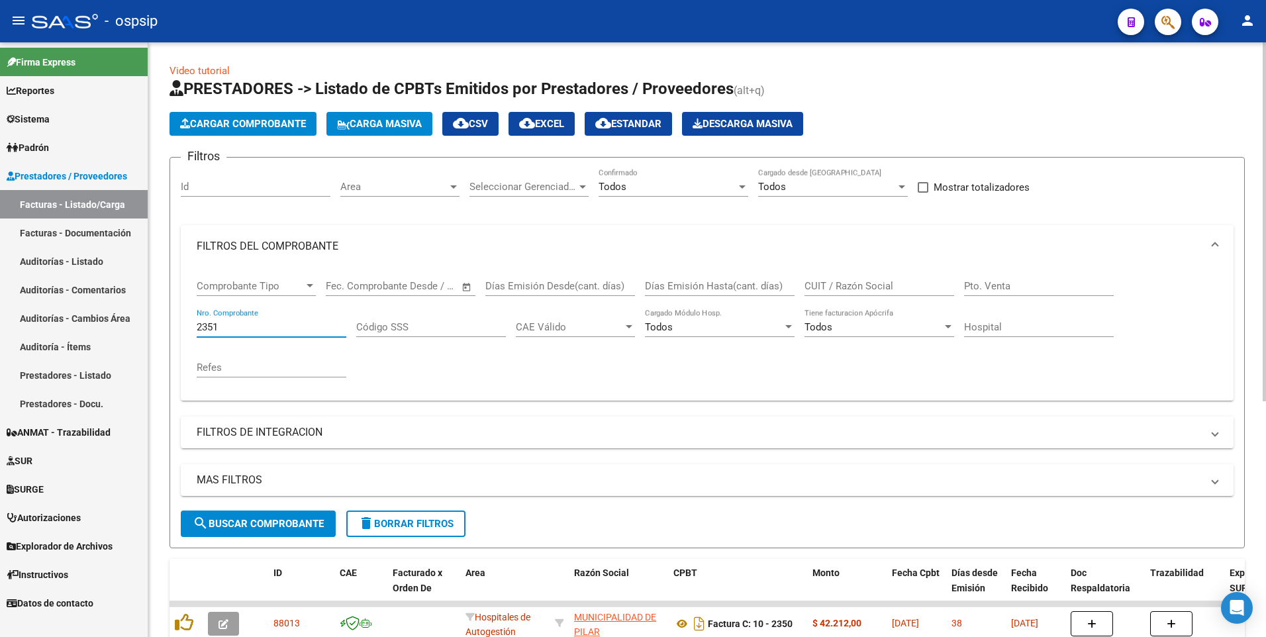
click at [263, 329] on input "2351" at bounding box center [272, 327] width 150 height 12
click at [385, 529] on span "delete Borrar Filtros" at bounding box center [405, 524] width 95 height 12
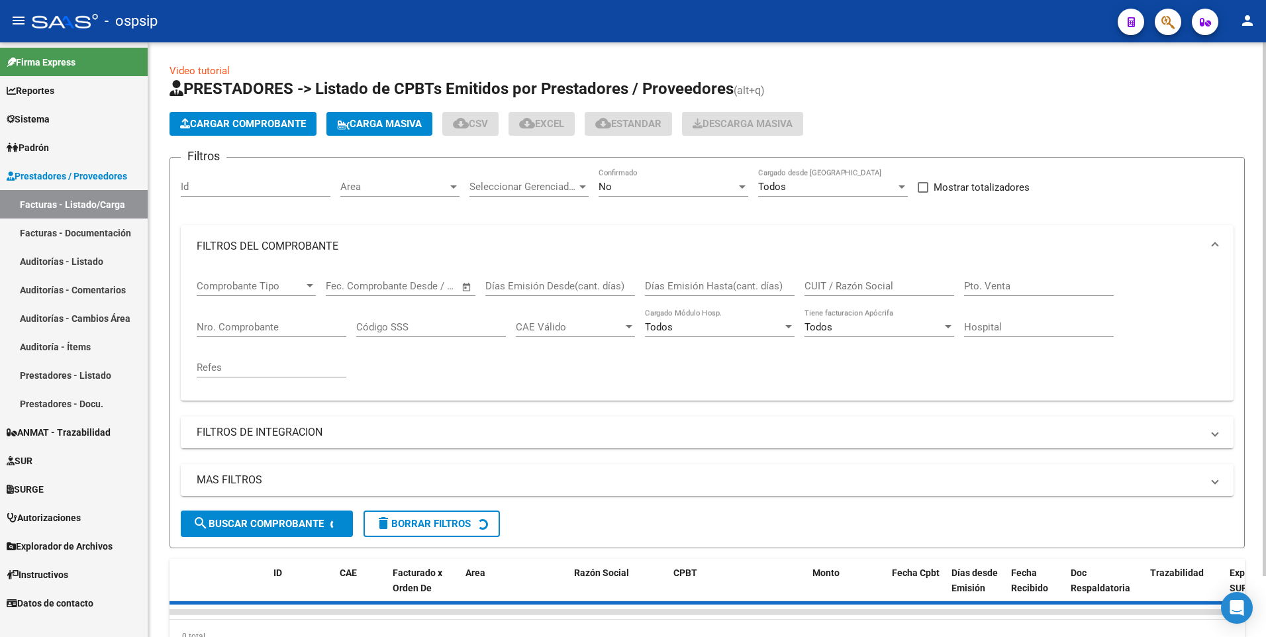
click at [236, 126] on span "Cargar Comprobante" at bounding box center [243, 124] width 126 height 12
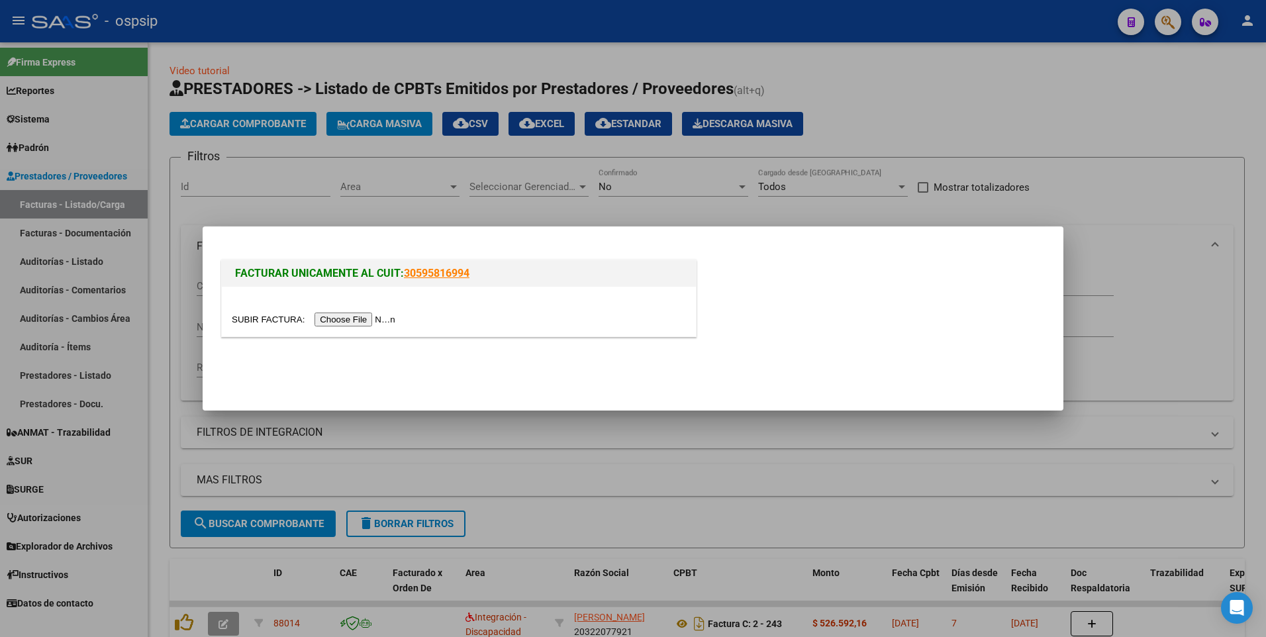
click at [328, 320] on input "file" at bounding box center [315, 319] width 167 height 14
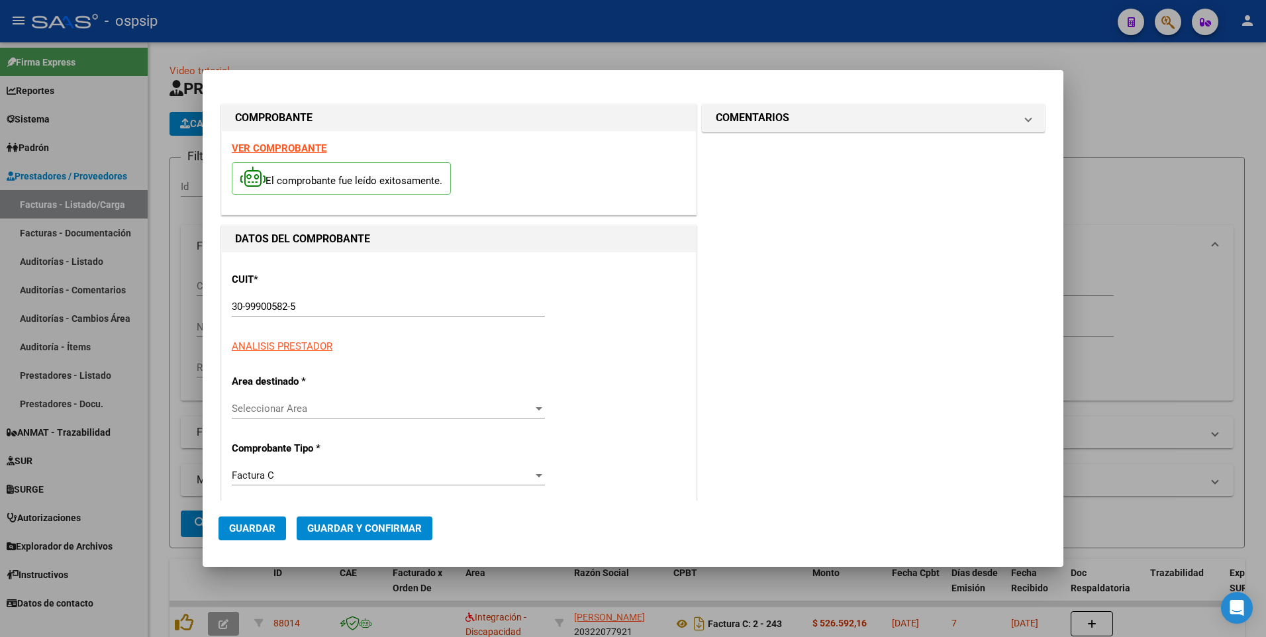
type input "2132"
type input "$ 18.217,00"
type input "[DATE]"
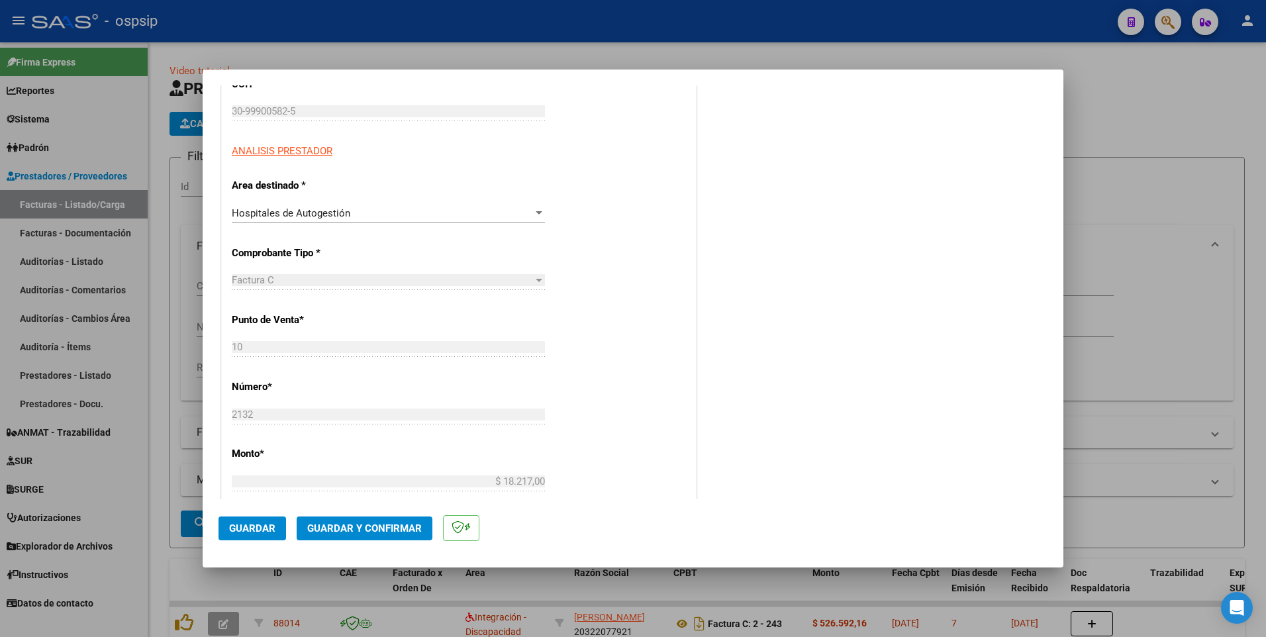
scroll to position [199, 0]
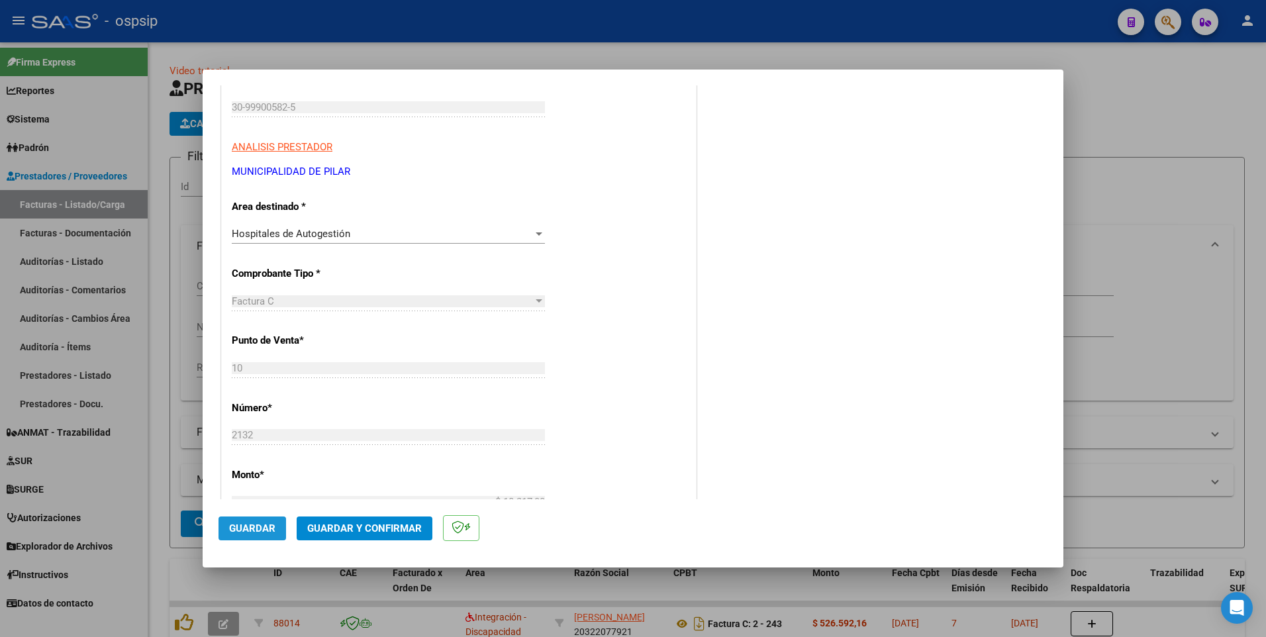
click at [276, 528] on button "Guardar" at bounding box center [252, 528] width 68 height 24
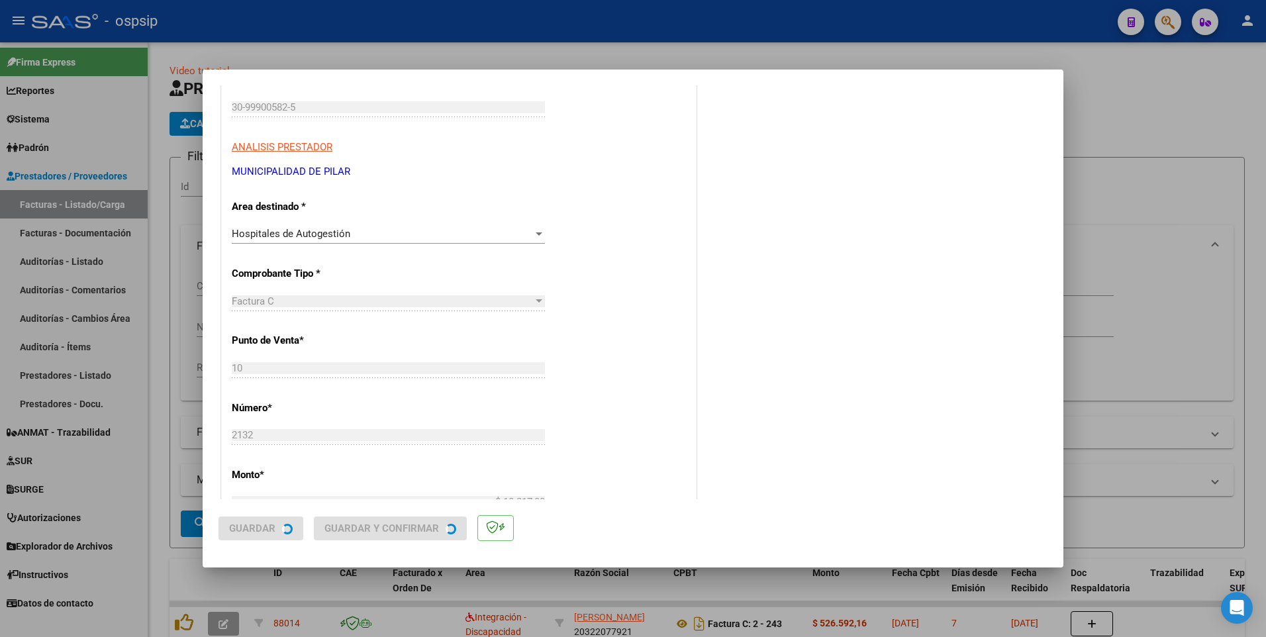
scroll to position [0, 0]
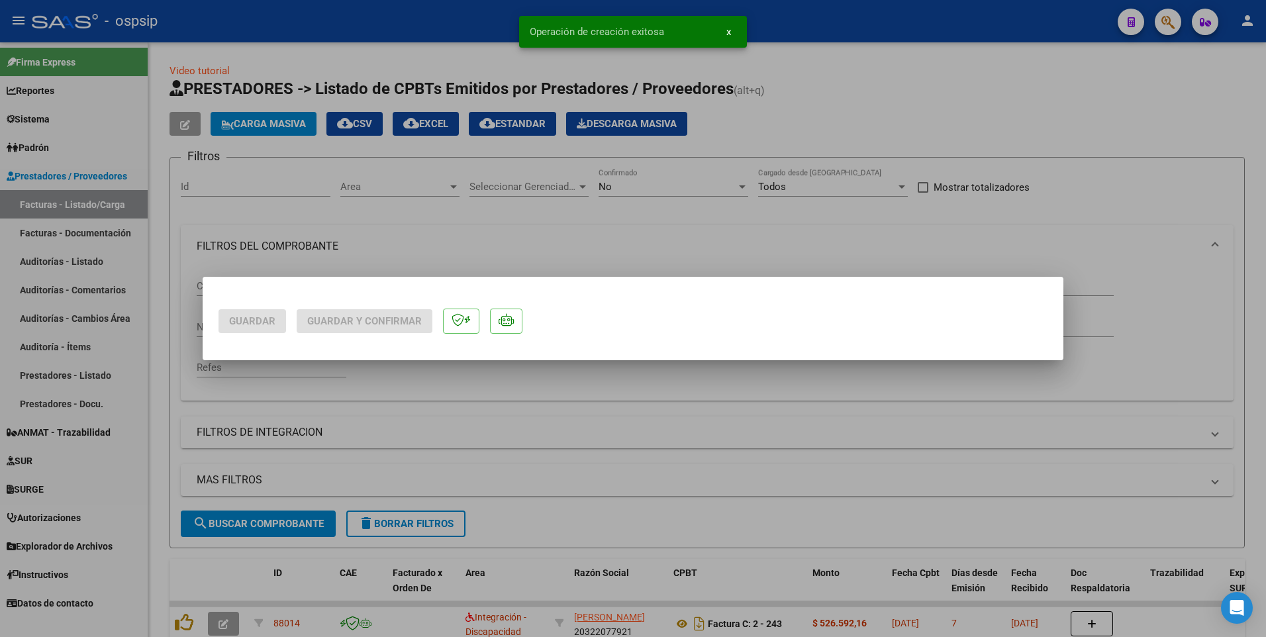
click at [410, 26] on div at bounding box center [633, 318] width 1266 height 637
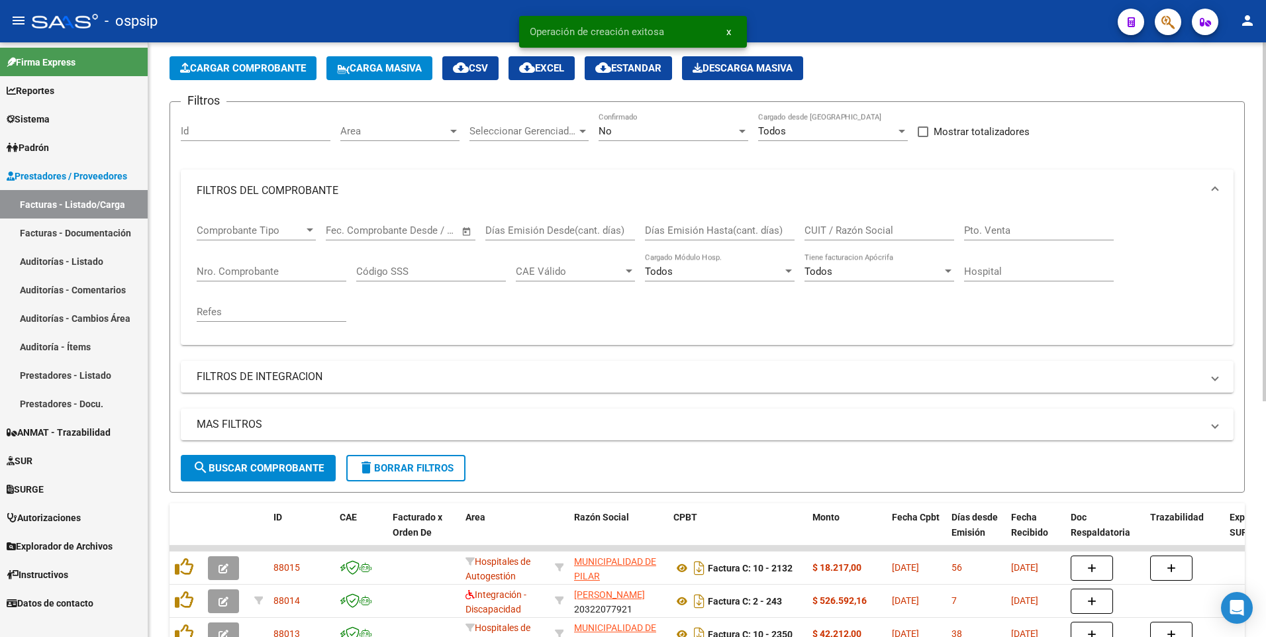
scroll to position [132, 0]
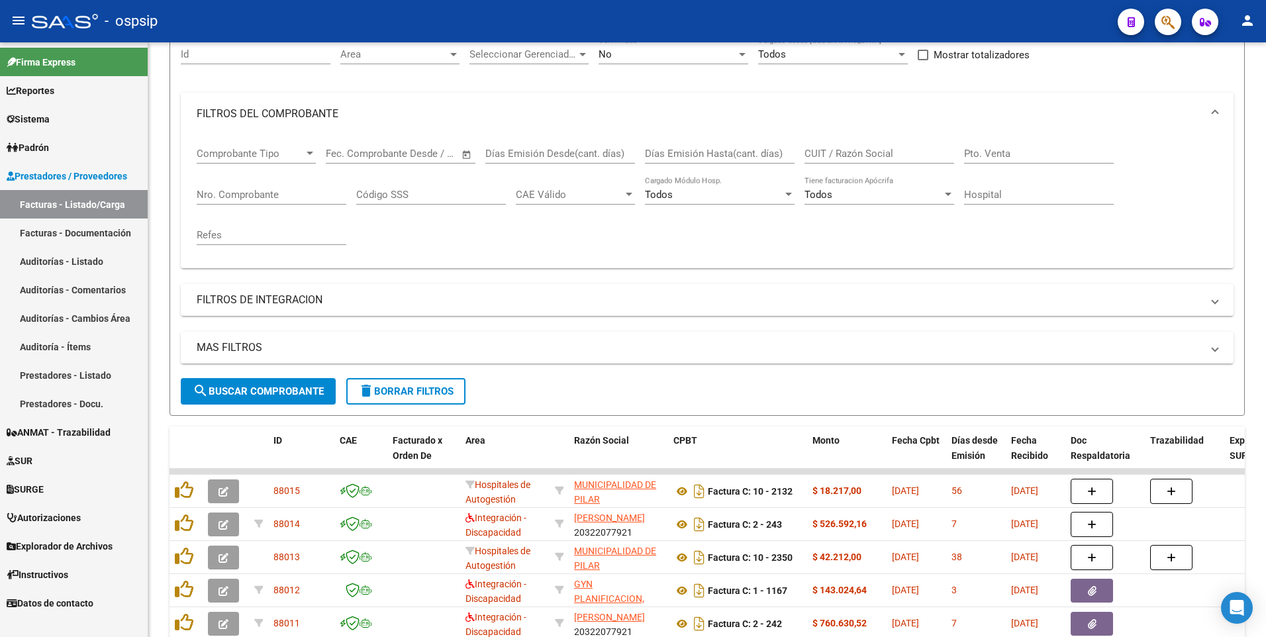
click at [385, 22] on div "- ospsip" at bounding box center [569, 21] width 1075 height 29
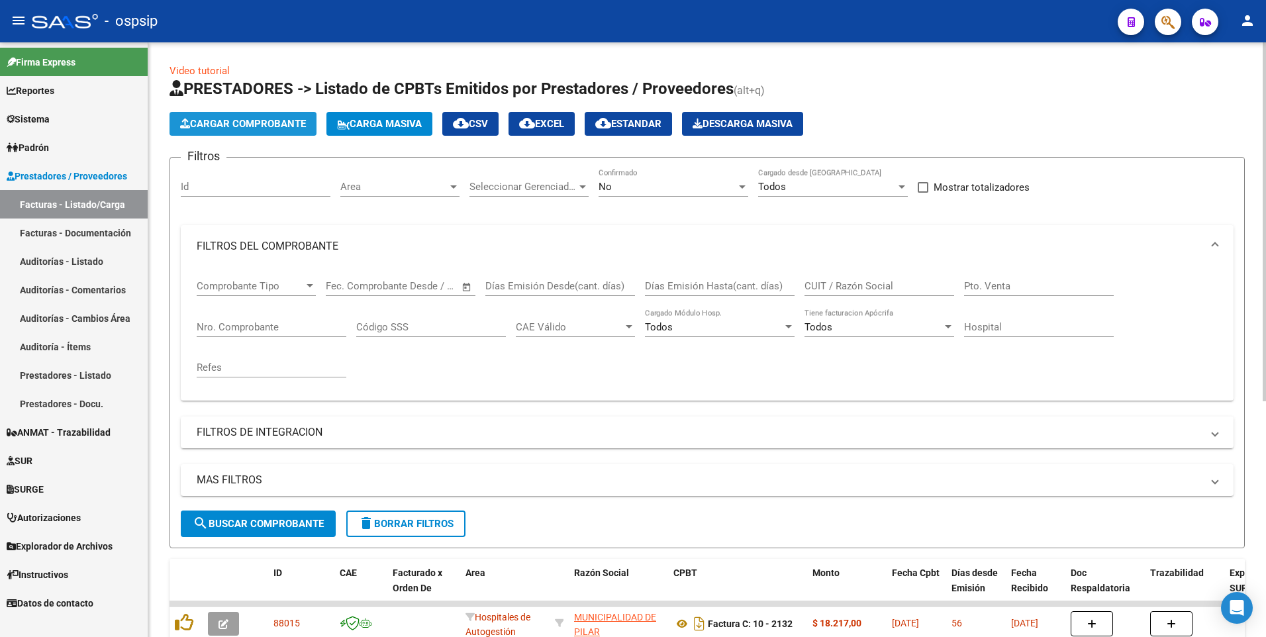
click at [264, 125] on span "Cargar Comprobante" at bounding box center [243, 124] width 126 height 12
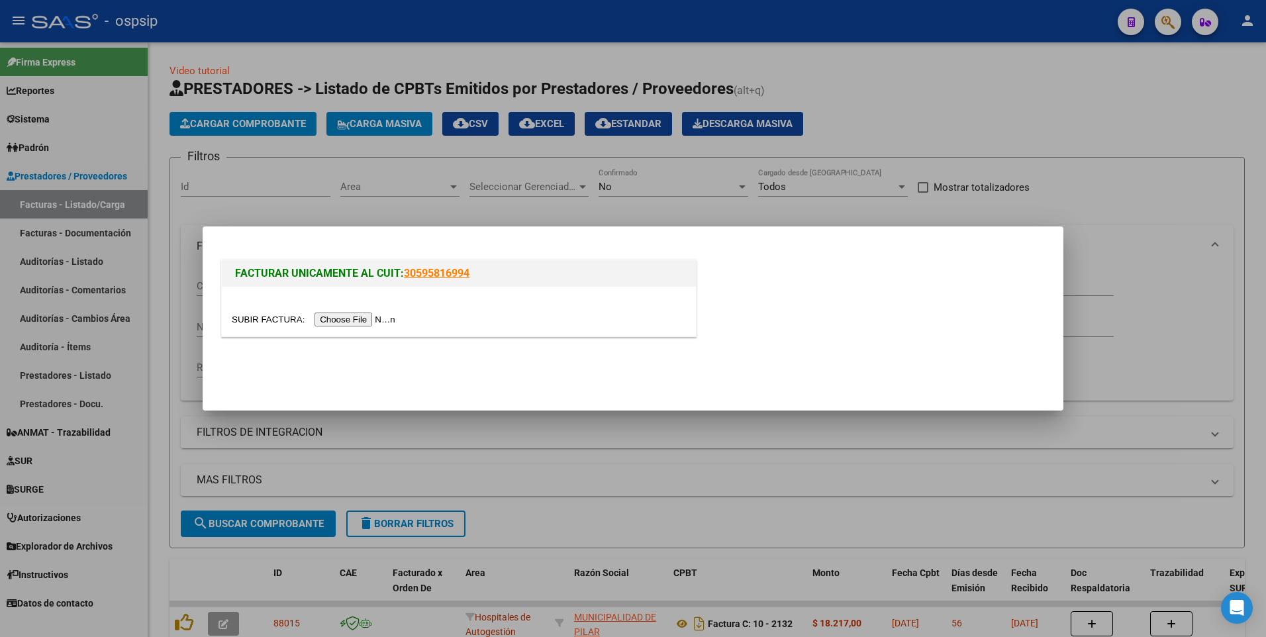
click at [335, 314] on input "file" at bounding box center [315, 319] width 167 height 14
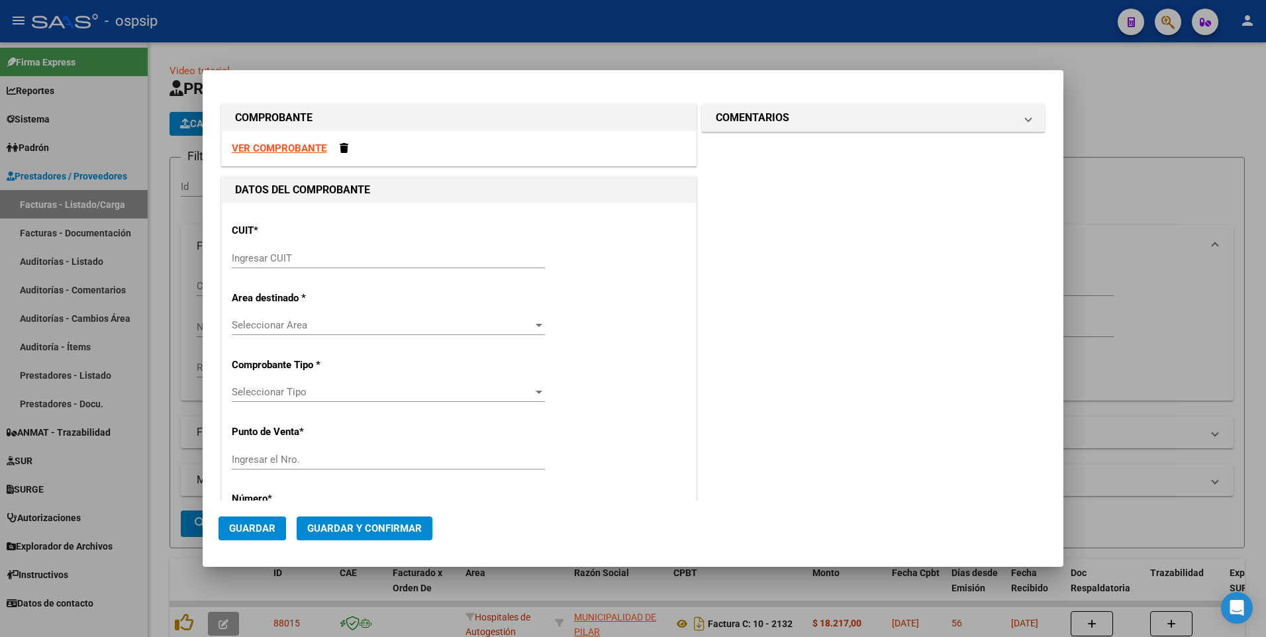
click at [305, 145] on strong "VER COMPROBANTE" at bounding box center [279, 148] width 95 height 12
click at [338, 246] on div "CUIT * Ingresar CUIT" at bounding box center [459, 246] width 454 height 67
click at [342, 262] on input "Ingresar CUIT" at bounding box center [388, 258] width 313 height 12
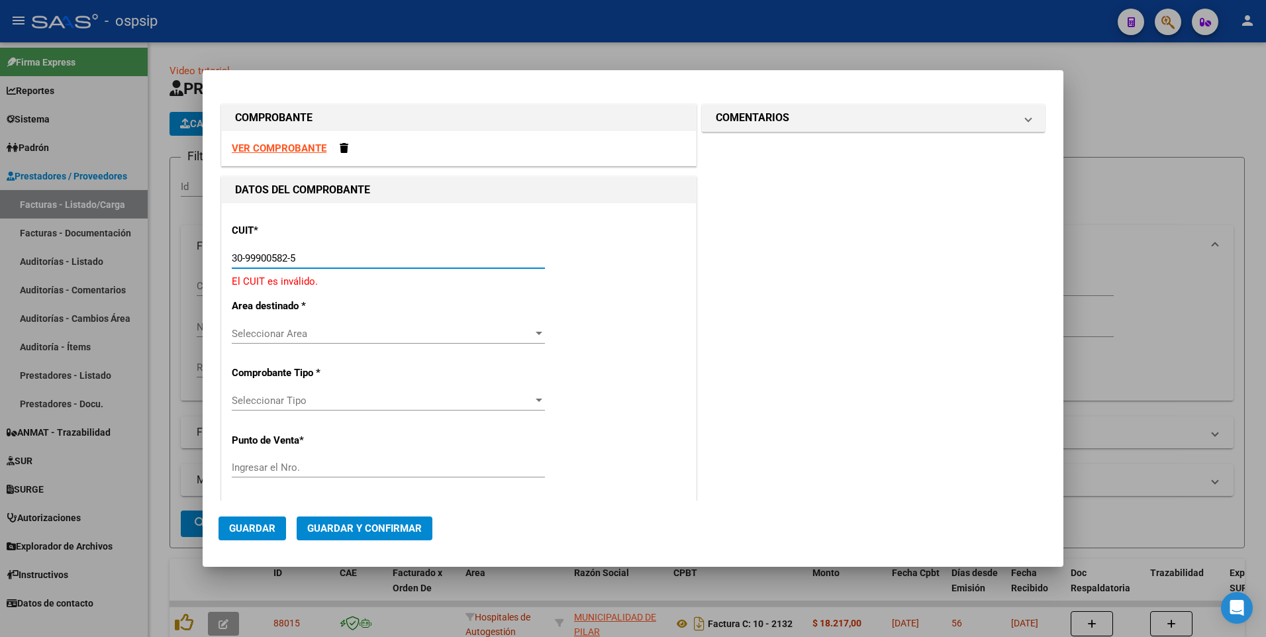
type input "30-99900582-5"
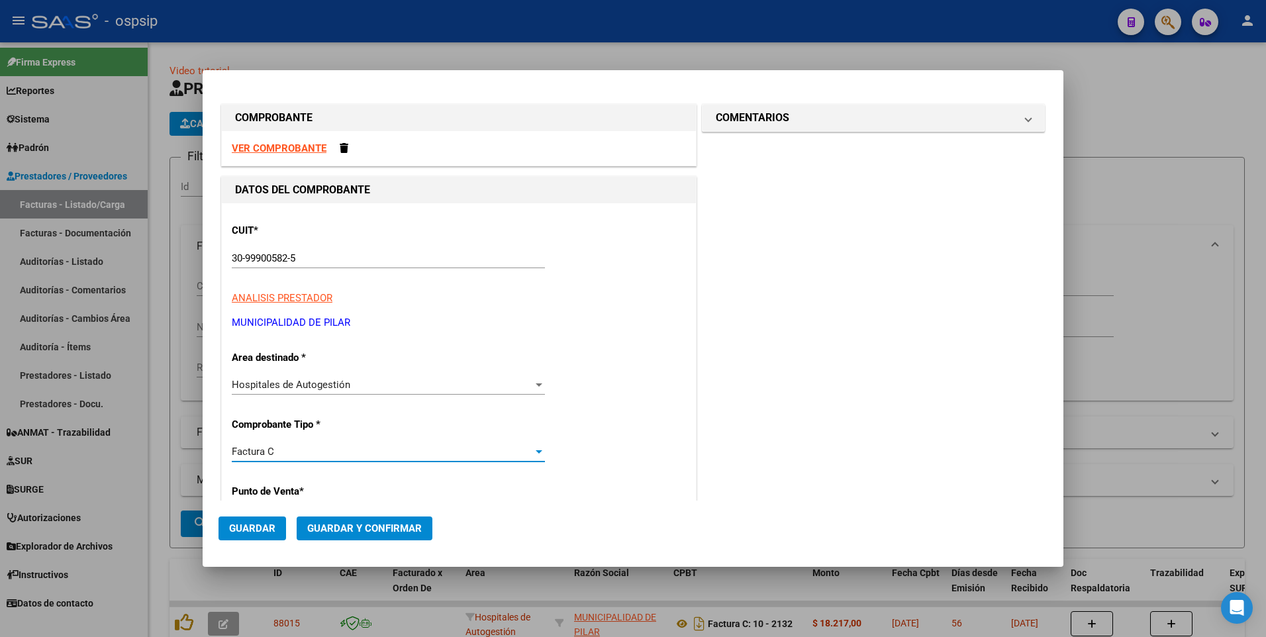
scroll to position [226, 0]
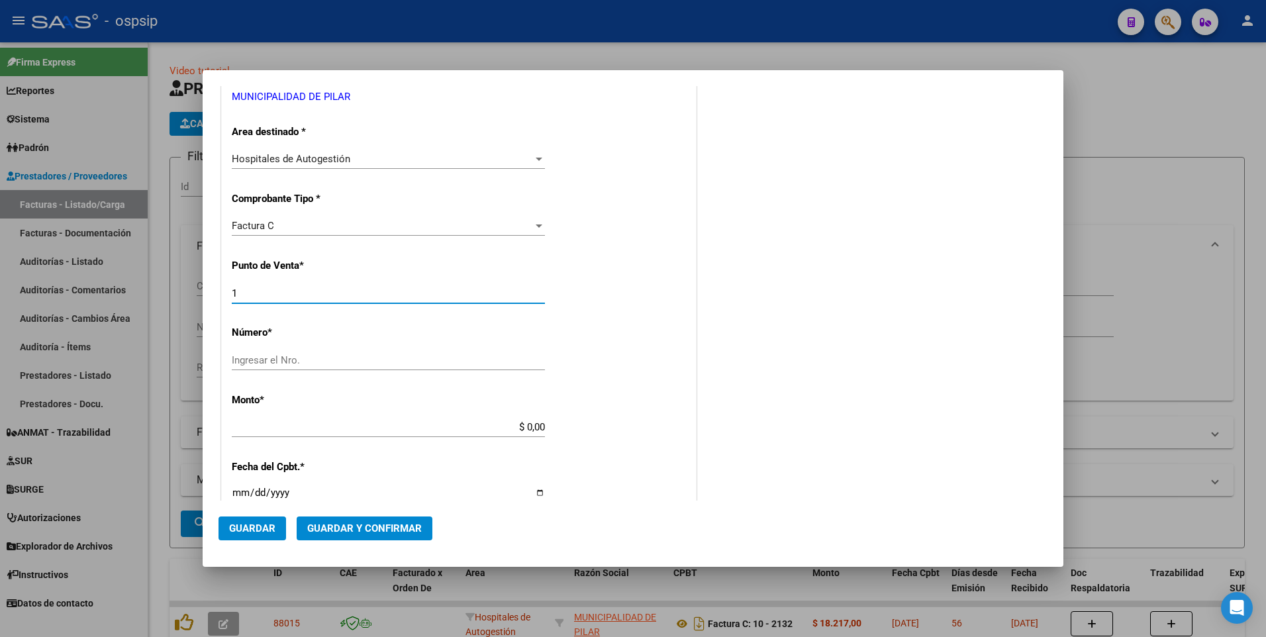
type input "10"
type input "2202"
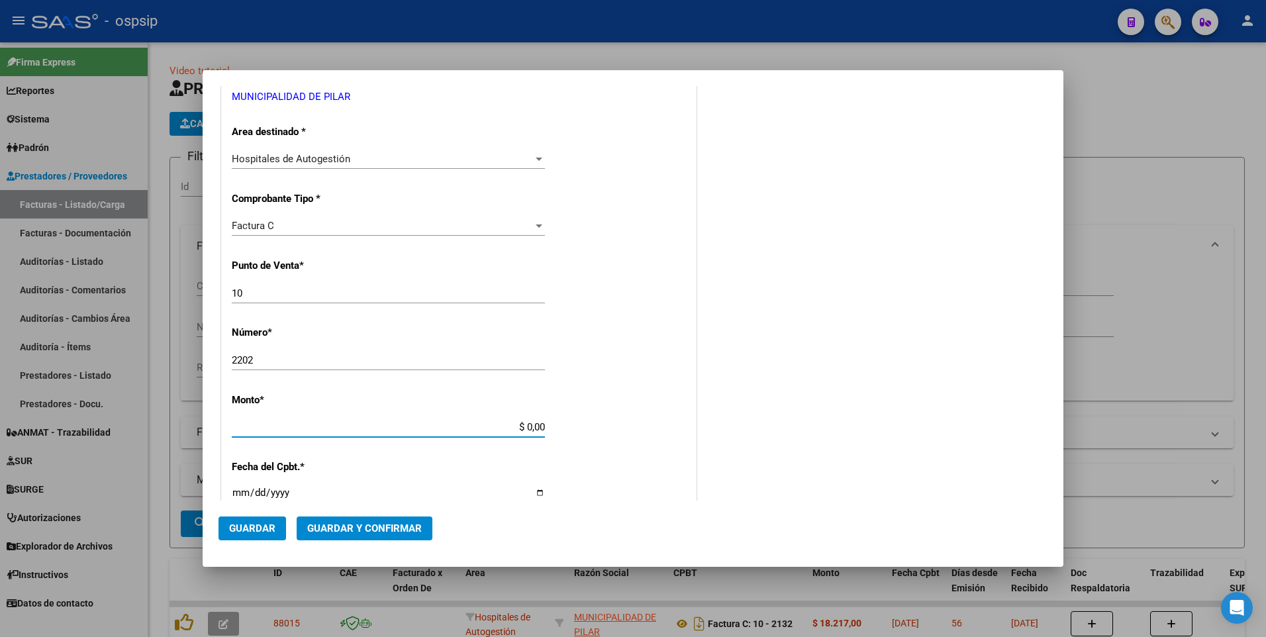
type input "$ 127.970,00"
type input "[DATE]"
type input "75265103714652"
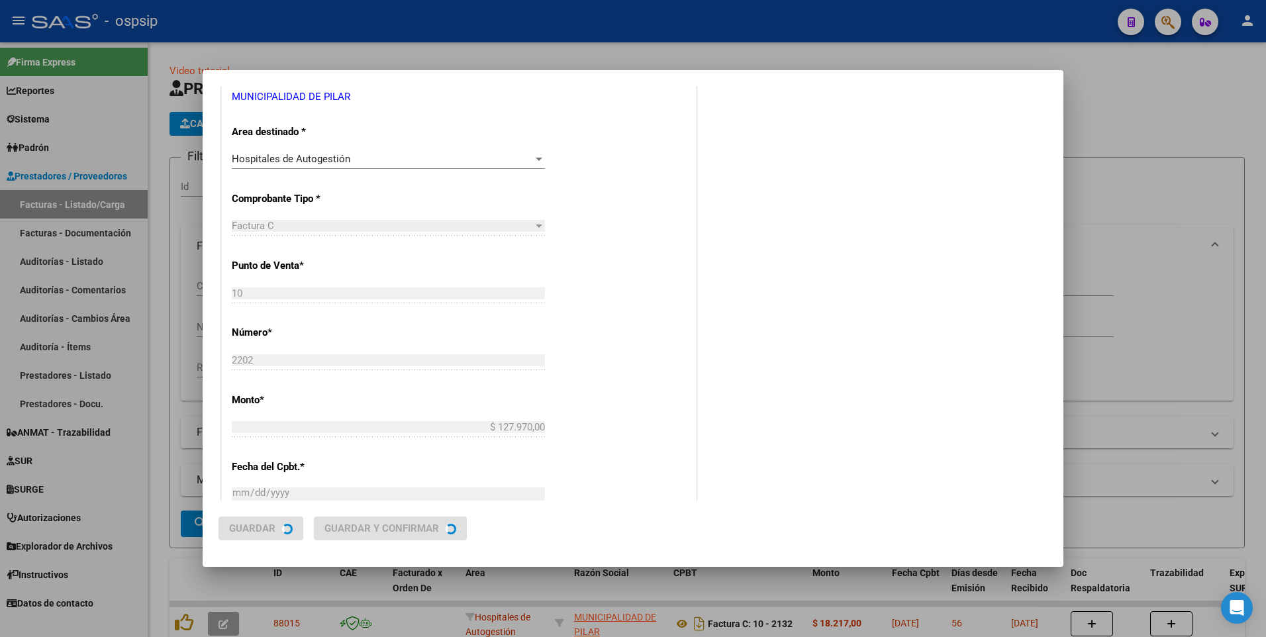
scroll to position [0, 0]
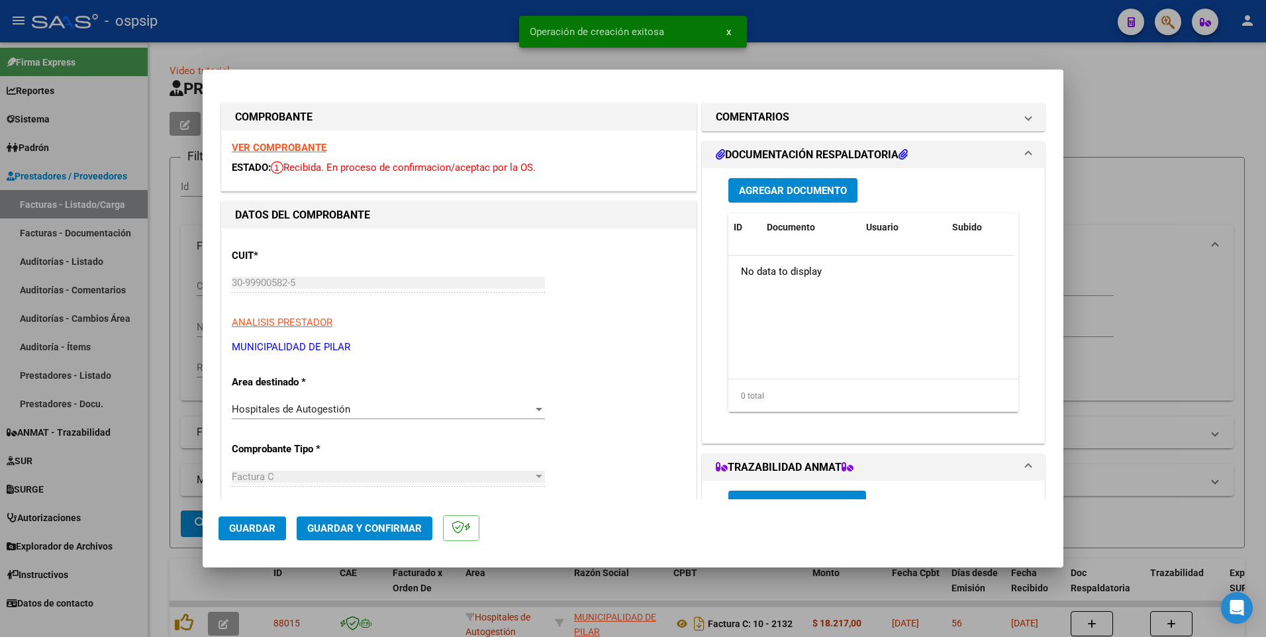
click at [265, 524] on span "Guardar" at bounding box center [252, 528] width 46 height 12
click at [417, 26] on div at bounding box center [633, 318] width 1266 height 637
type input "$ 0,00"
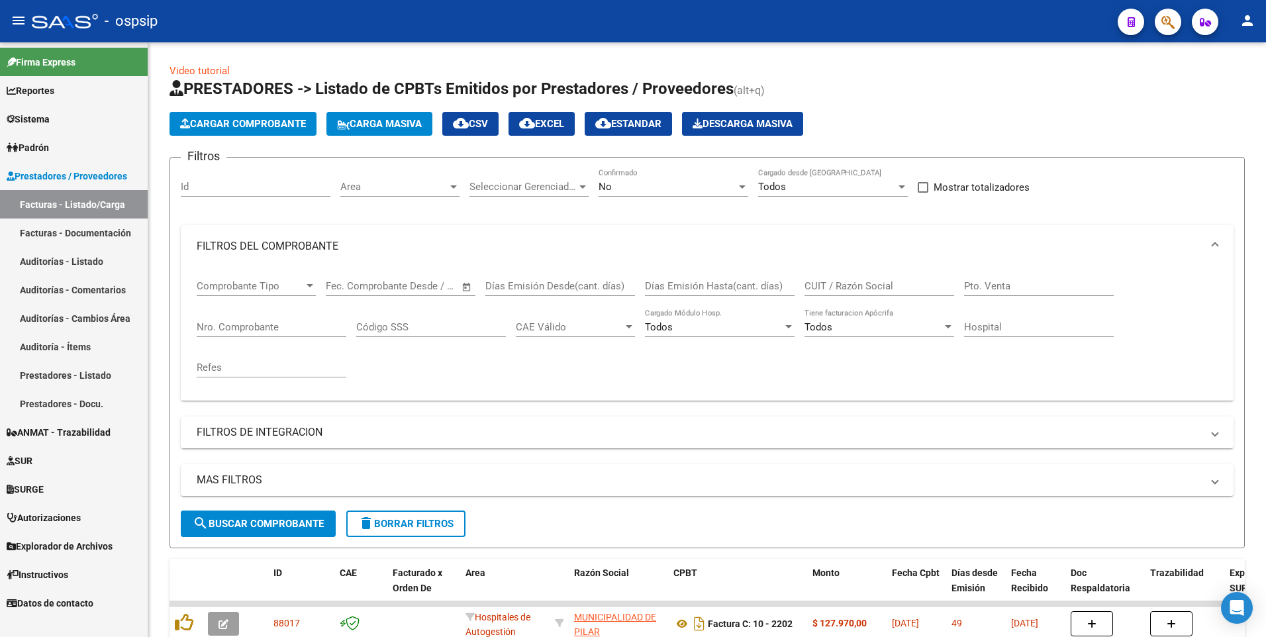
click at [390, 26] on div "- ospsip" at bounding box center [569, 21] width 1075 height 29
click at [283, 126] on span "Cargar Comprobante" at bounding box center [243, 124] width 126 height 12
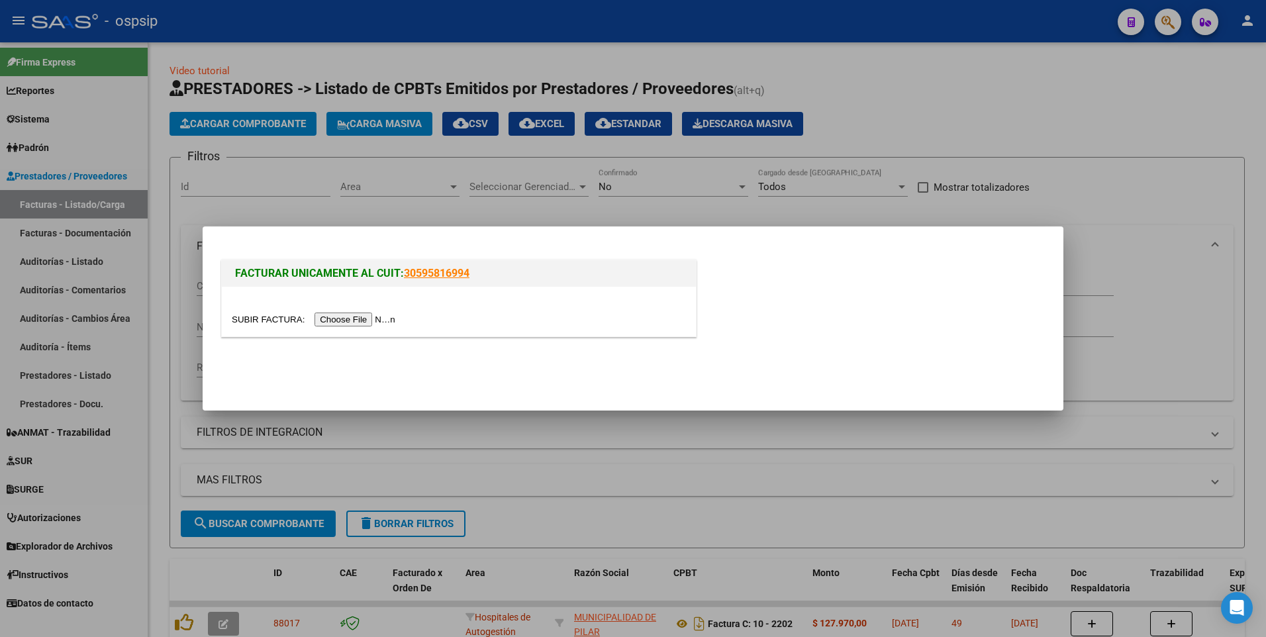
click at [328, 322] on input "file" at bounding box center [315, 319] width 167 height 14
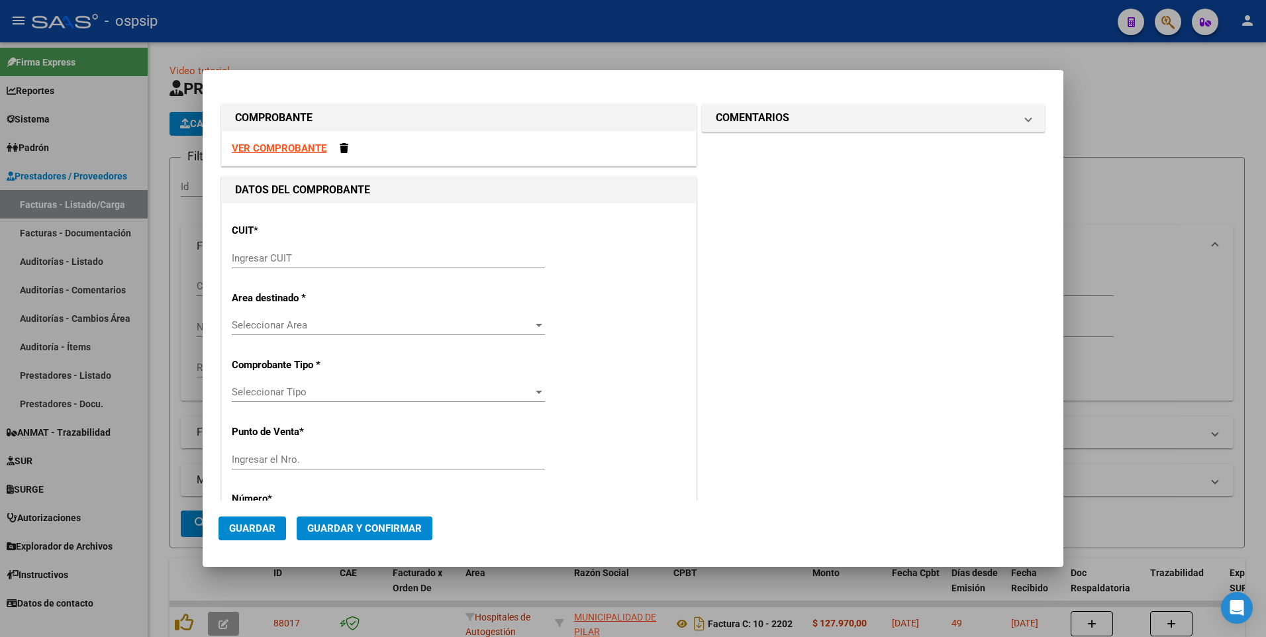
click at [295, 150] on strong "VER COMPROBANTE" at bounding box center [279, 148] width 95 height 12
click at [355, 257] on input "Ingresar CUIT" at bounding box center [388, 258] width 313 height 12
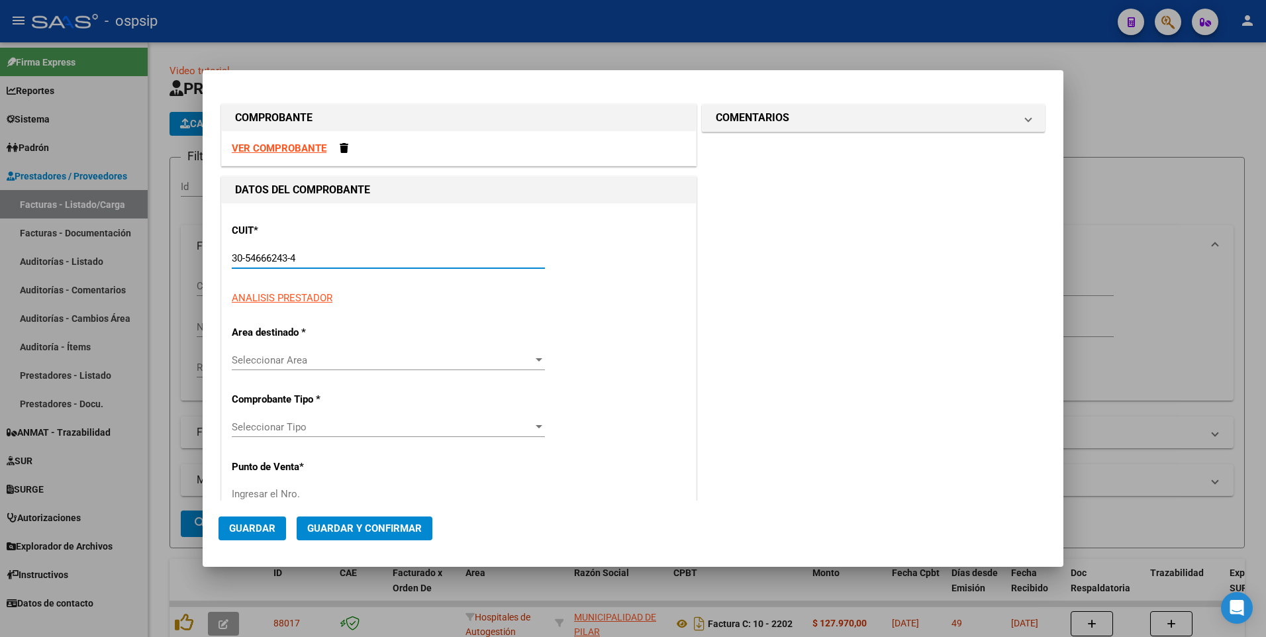
type input "30-54666243-4"
type input "7"
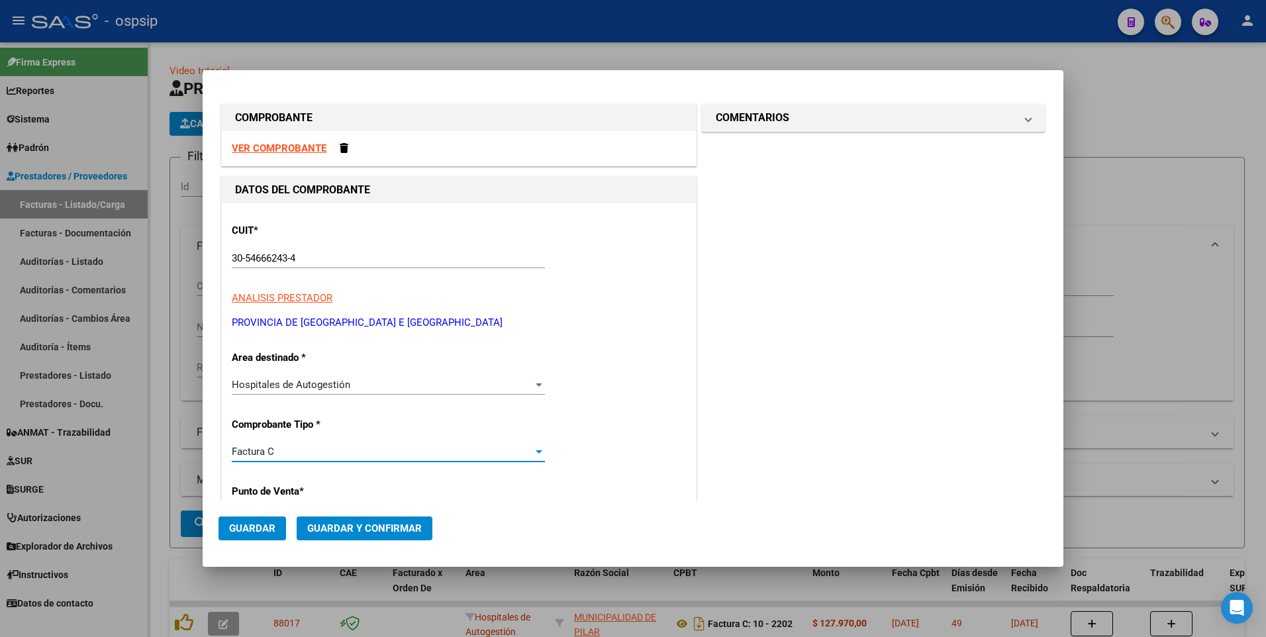
scroll to position [226, 0]
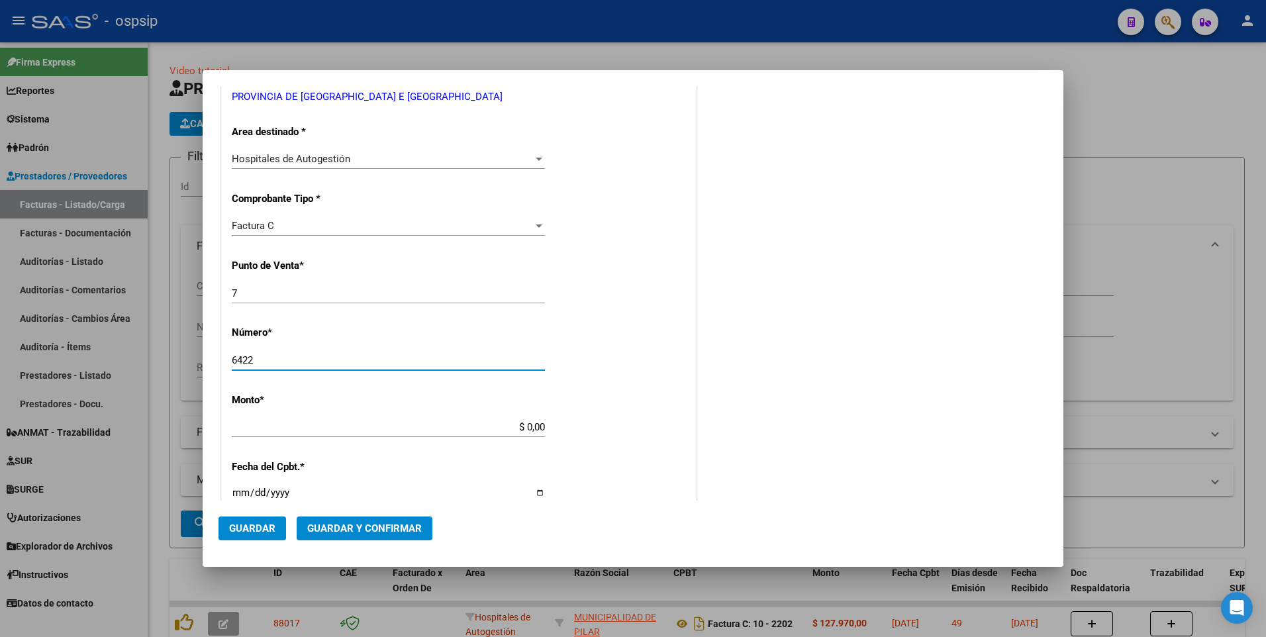
type input "6422"
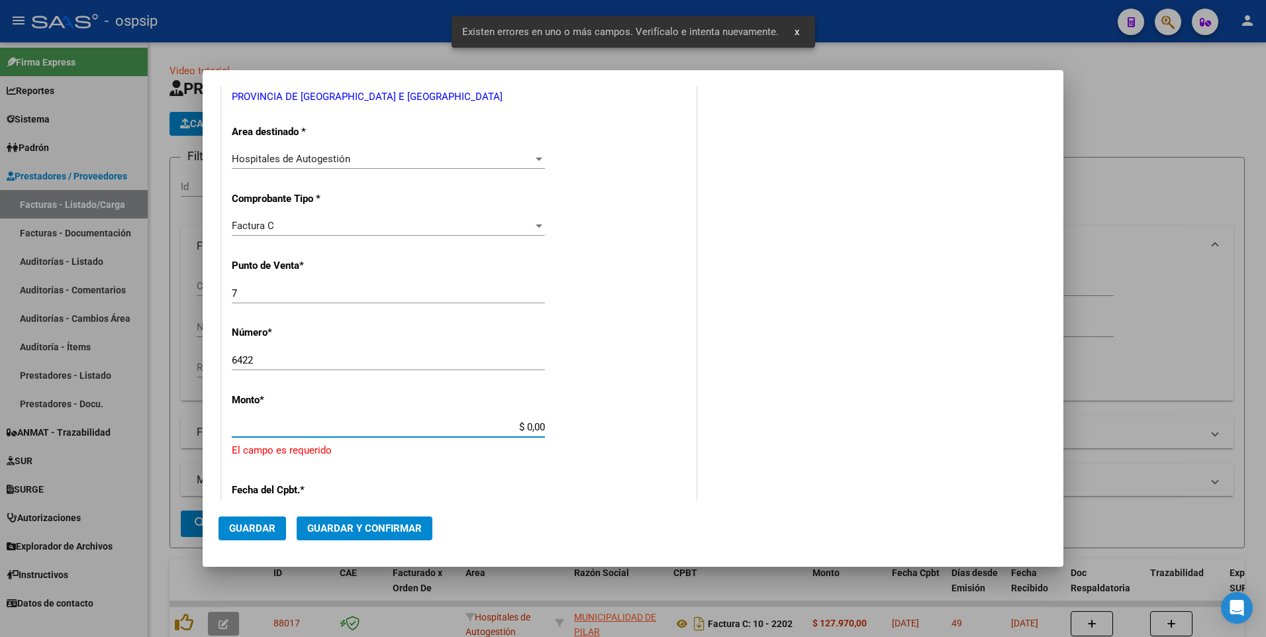
scroll to position [353, 0]
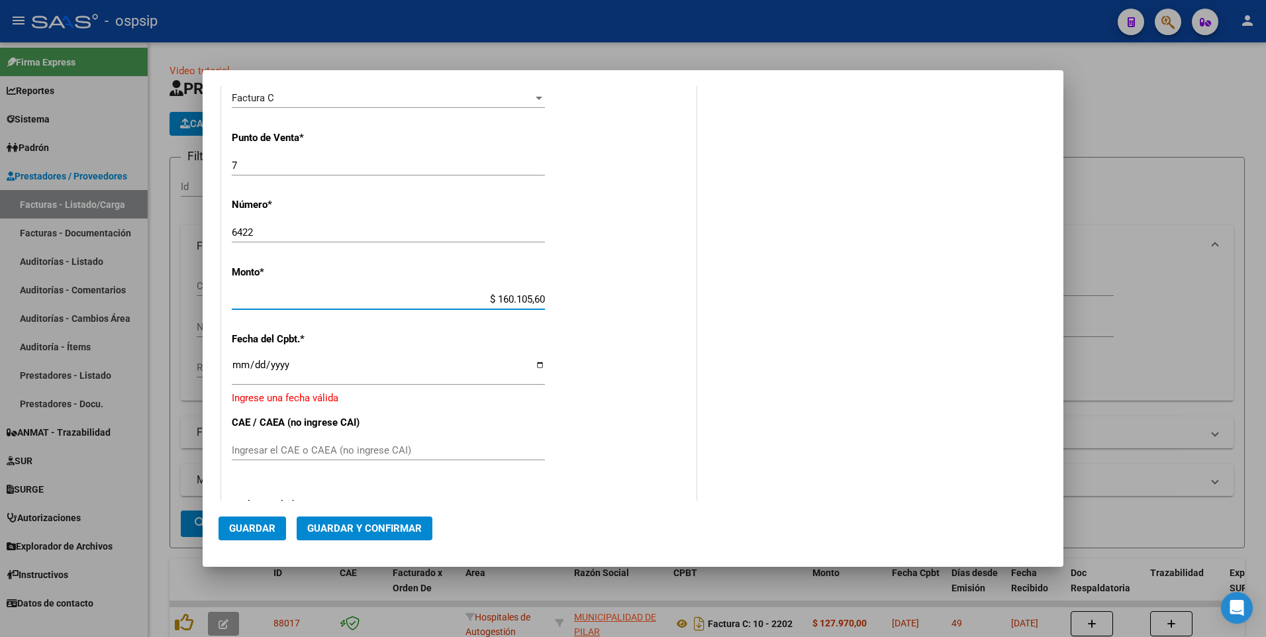
type input "$ 1.601.056,00"
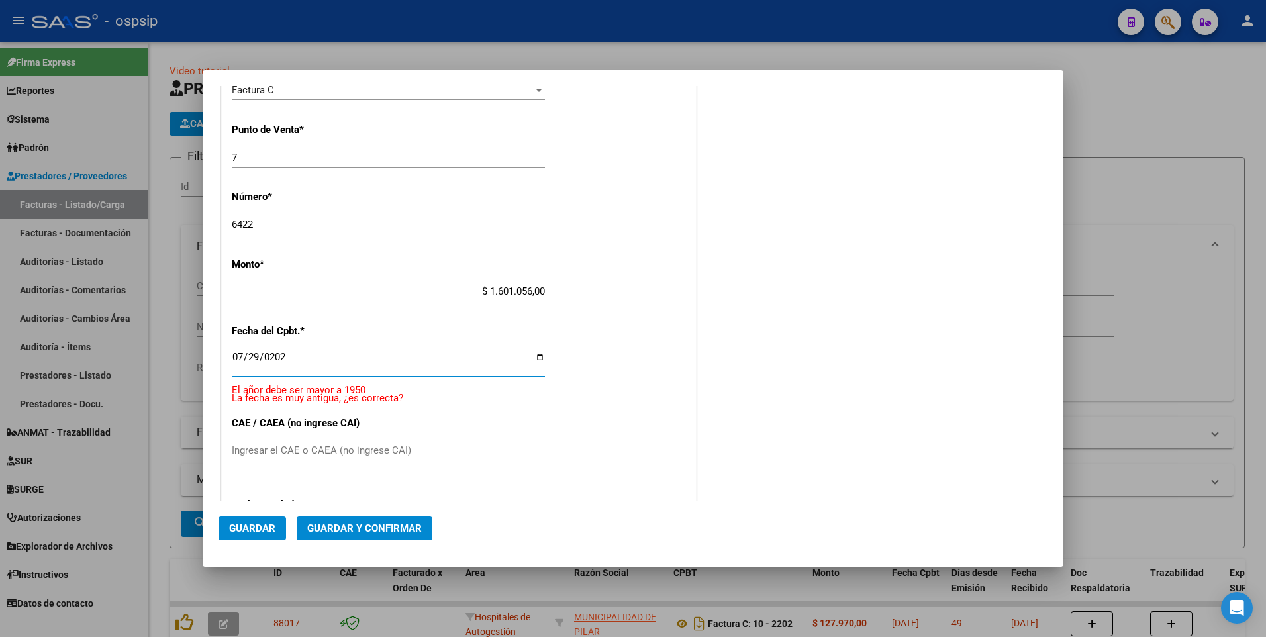
type input "[DATE]"
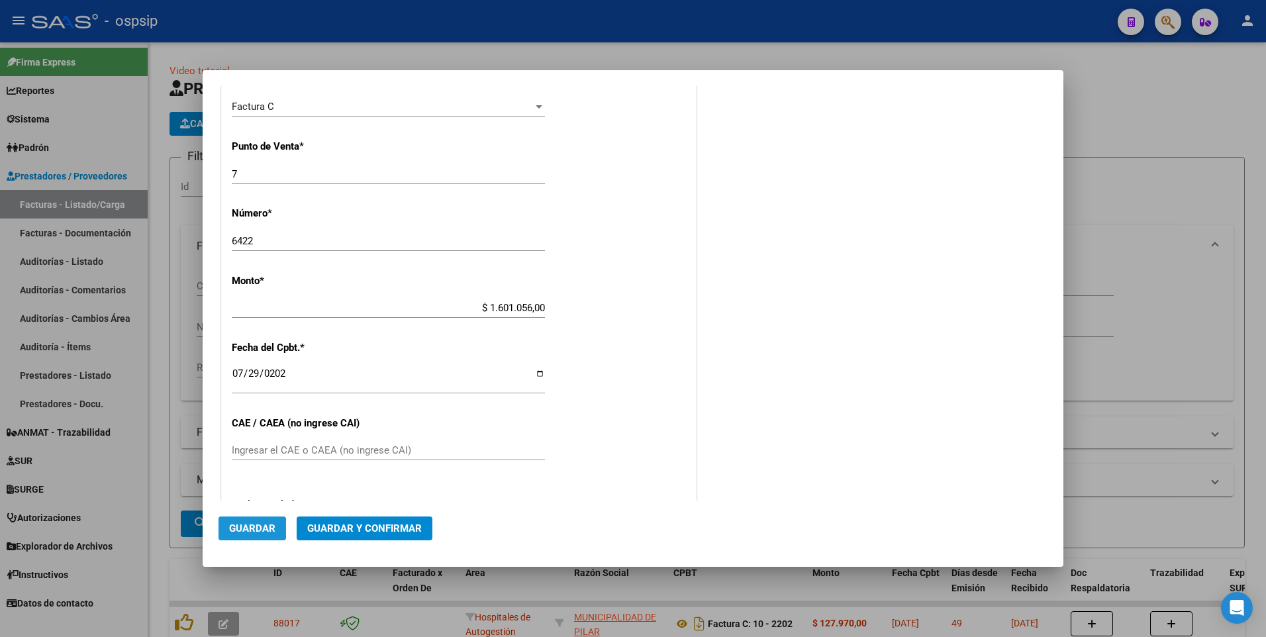
click at [280, 534] on button "Guardar" at bounding box center [252, 528] width 68 height 24
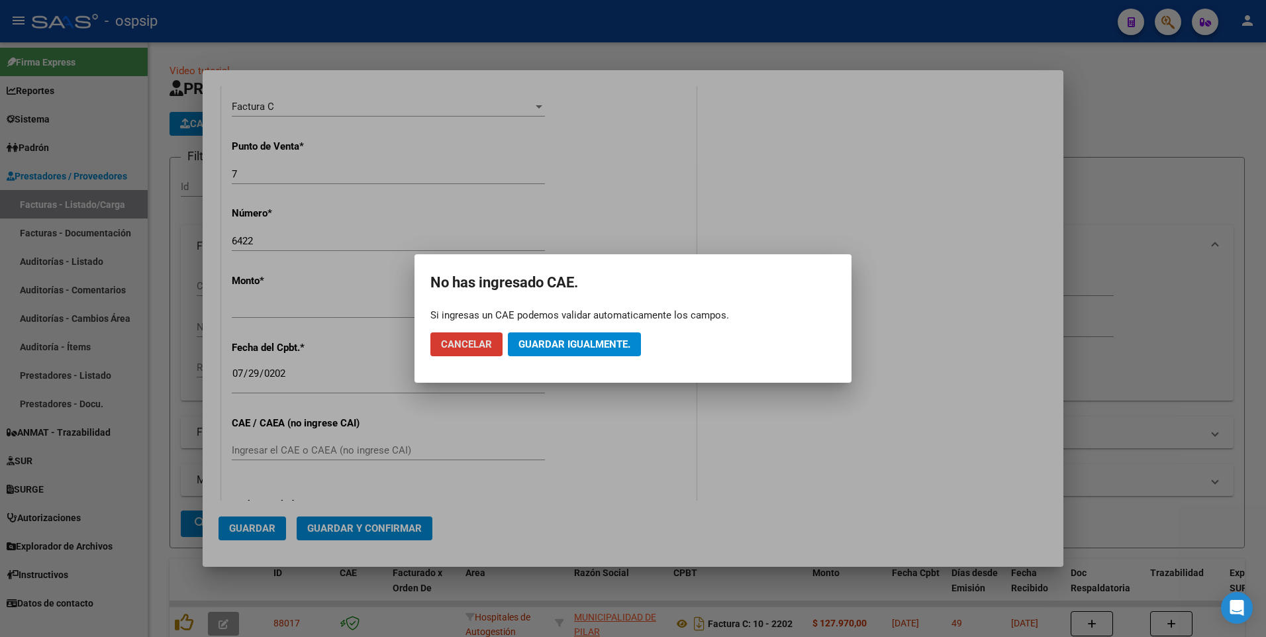
click at [567, 355] on button "Guardar igualmente." at bounding box center [574, 344] width 133 height 24
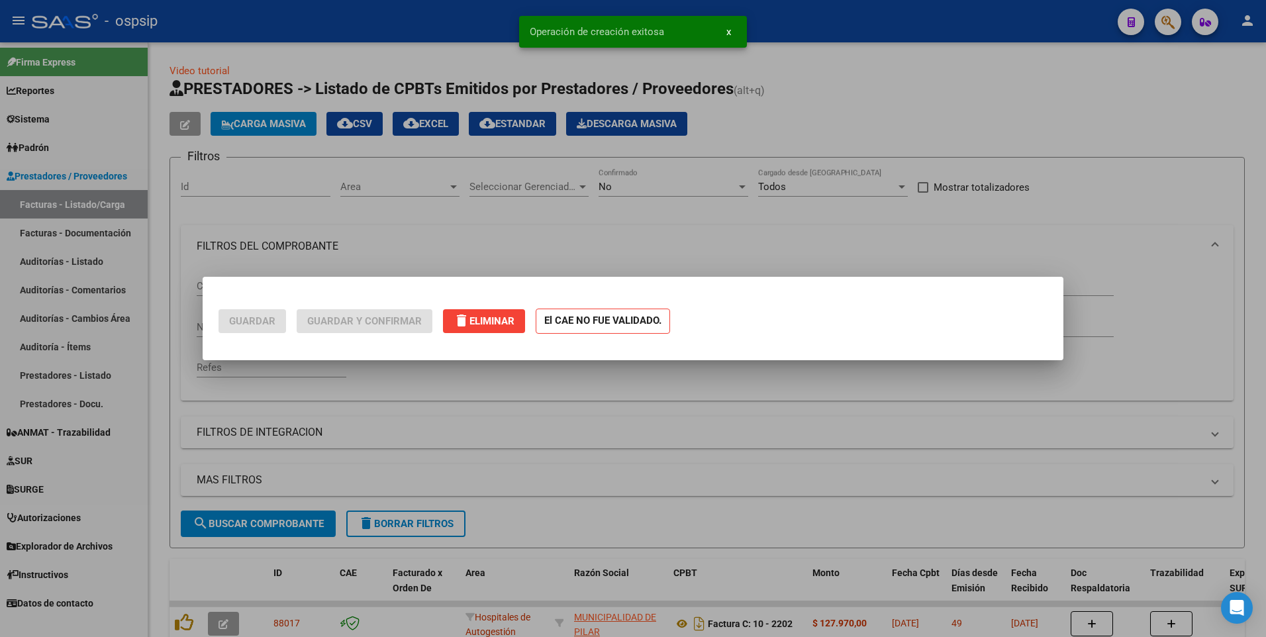
scroll to position [0, 0]
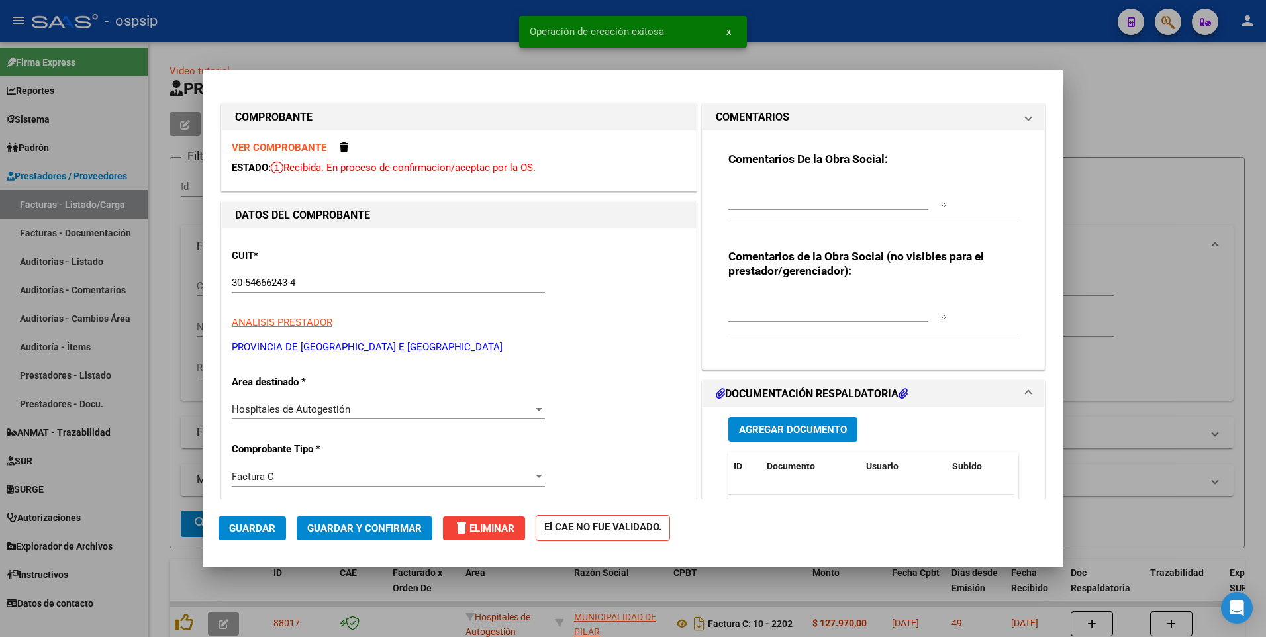
click at [481, 32] on div at bounding box center [633, 318] width 1266 height 637
type input "$ 0,00"
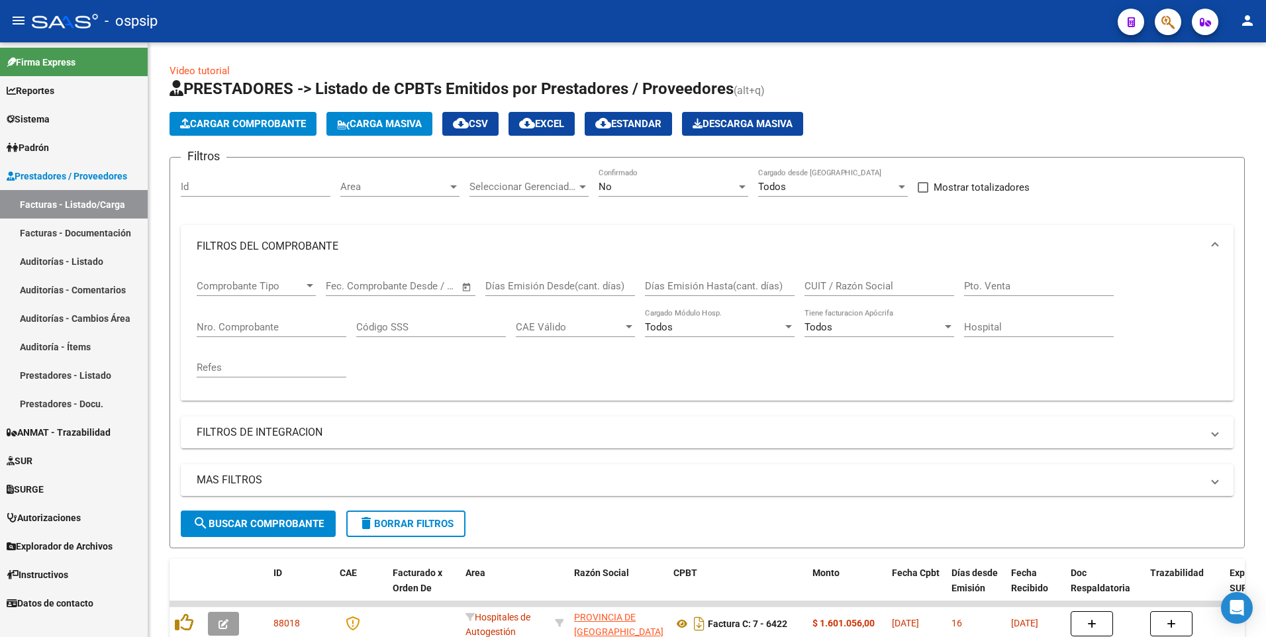
click at [464, 20] on div "- ospsip" at bounding box center [569, 21] width 1075 height 29
click at [287, 135] on button "Cargar Comprobante" at bounding box center [242, 124] width 147 height 24
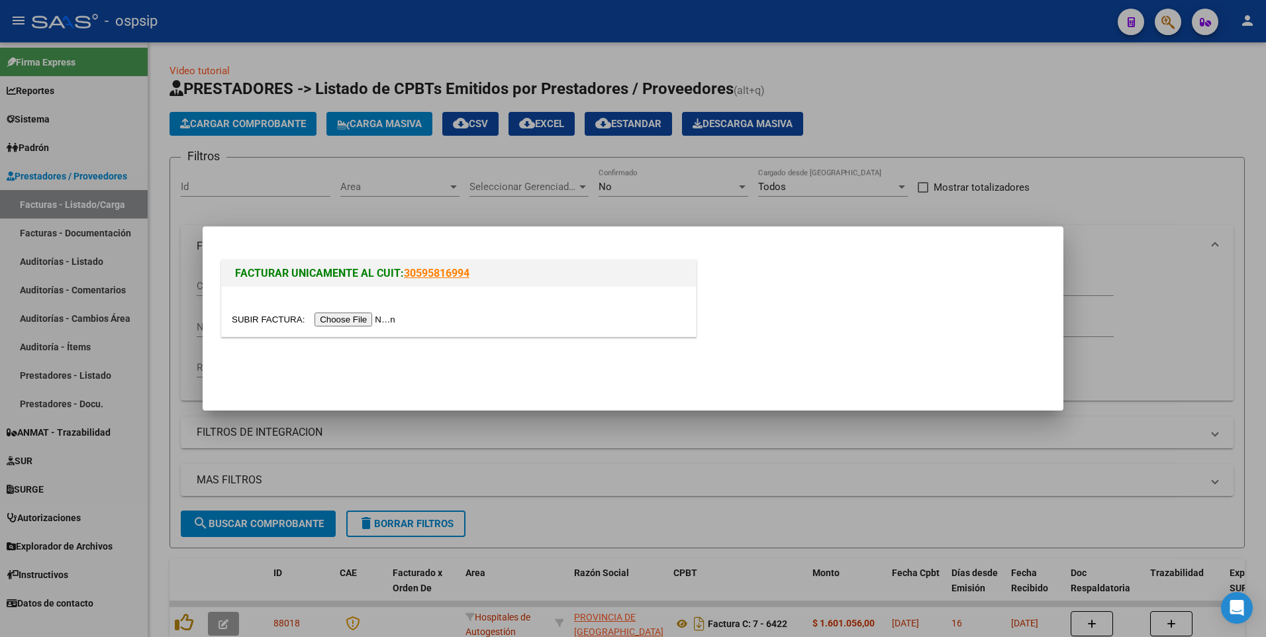
click at [355, 316] on input "file" at bounding box center [315, 319] width 167 height 14
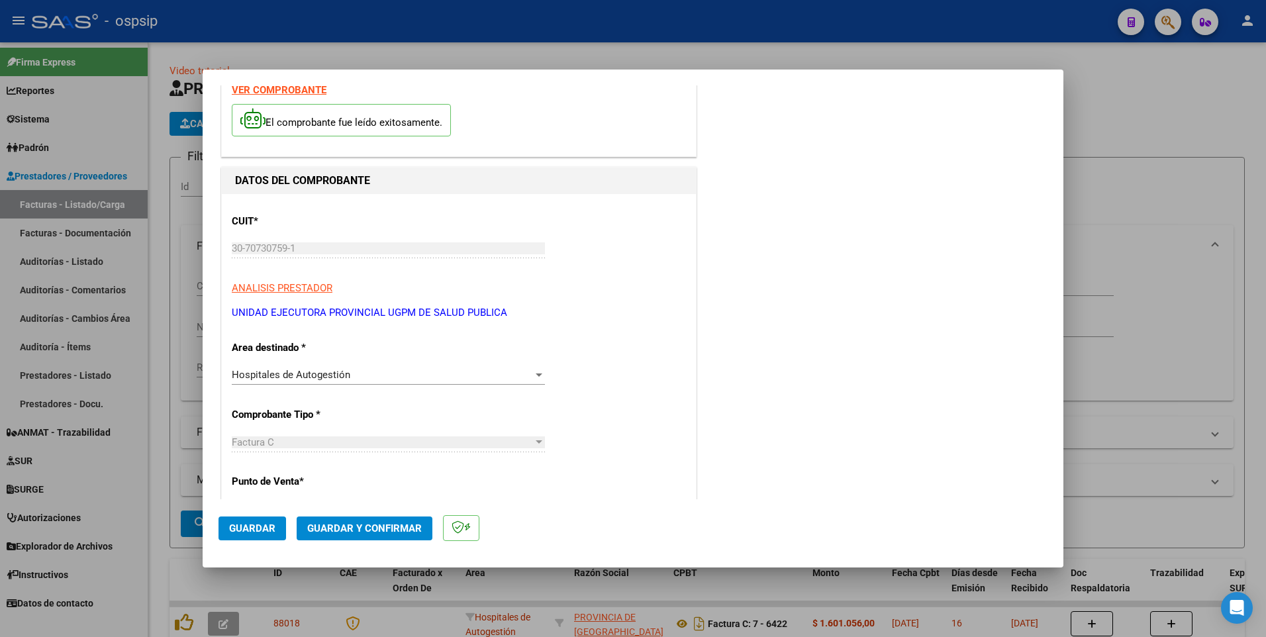
scroll to position [132, 0]
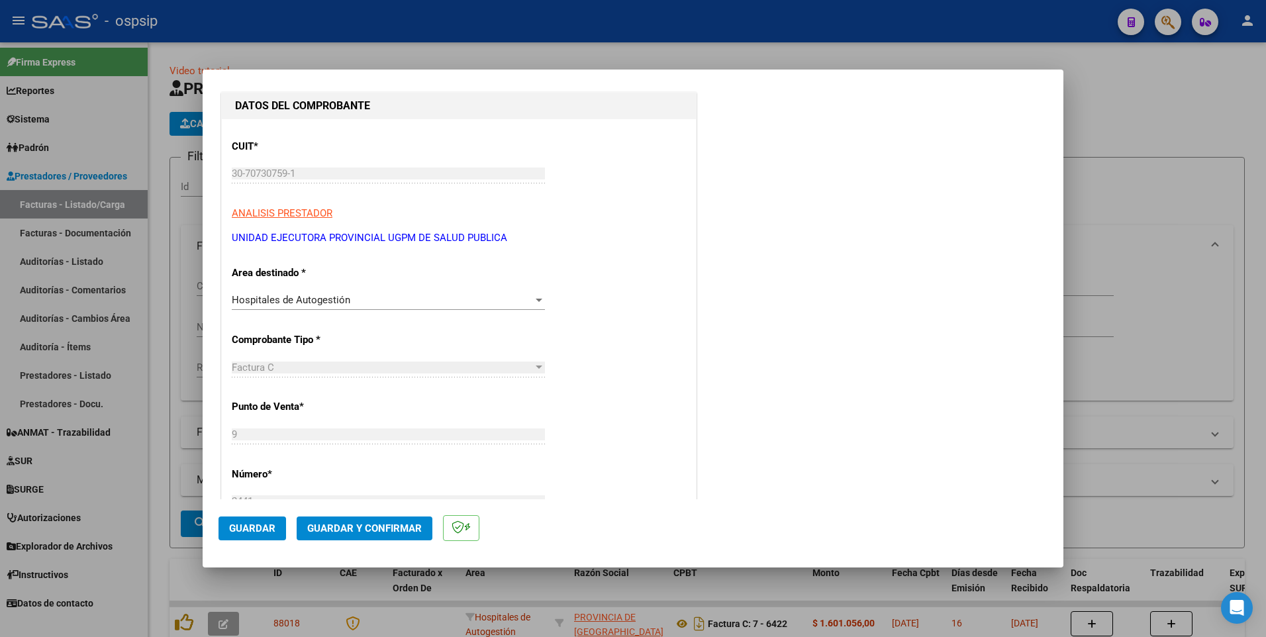
click at [240, 529] on span "Guardar" at bounding box center [252, 528] width 46 height 12
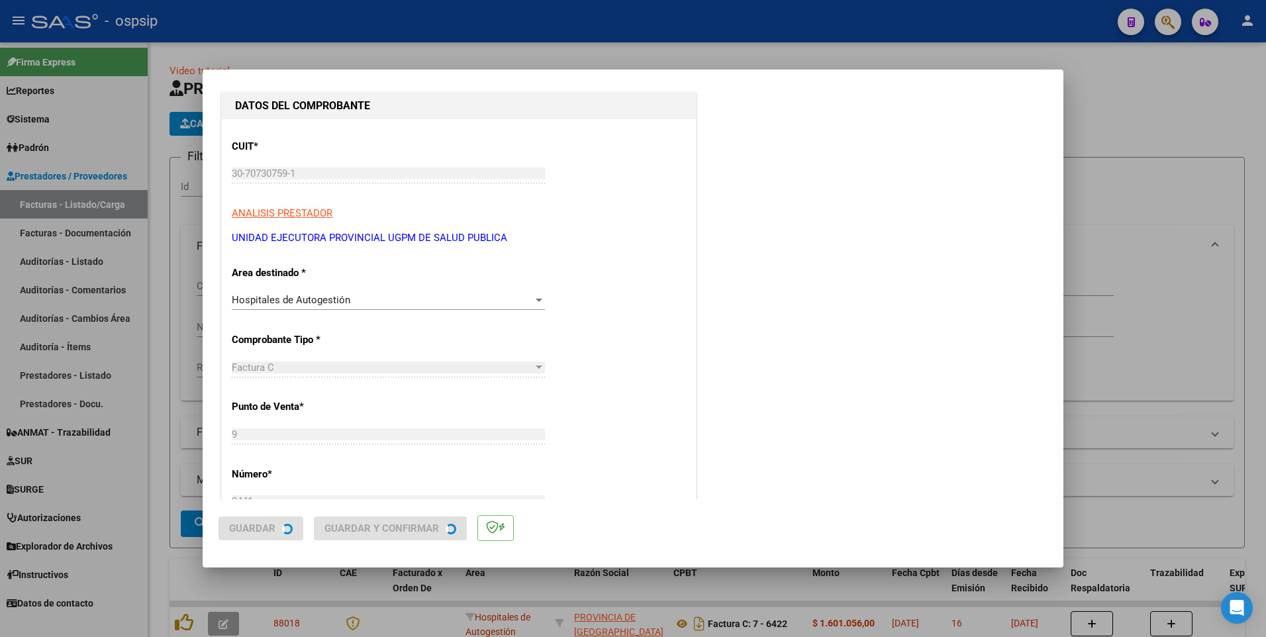
scroll to position [0, 0]
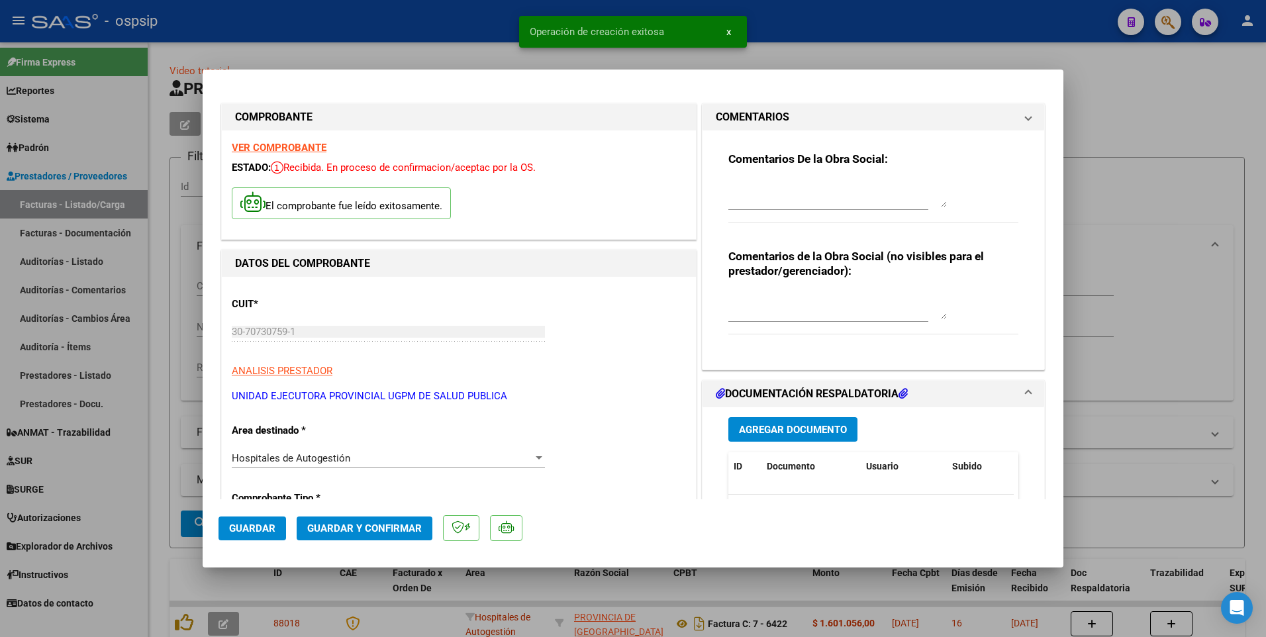
click at [492, 21] on div at bounding box center [633, 318] width 1266 height 637
type input "$ 0,00"
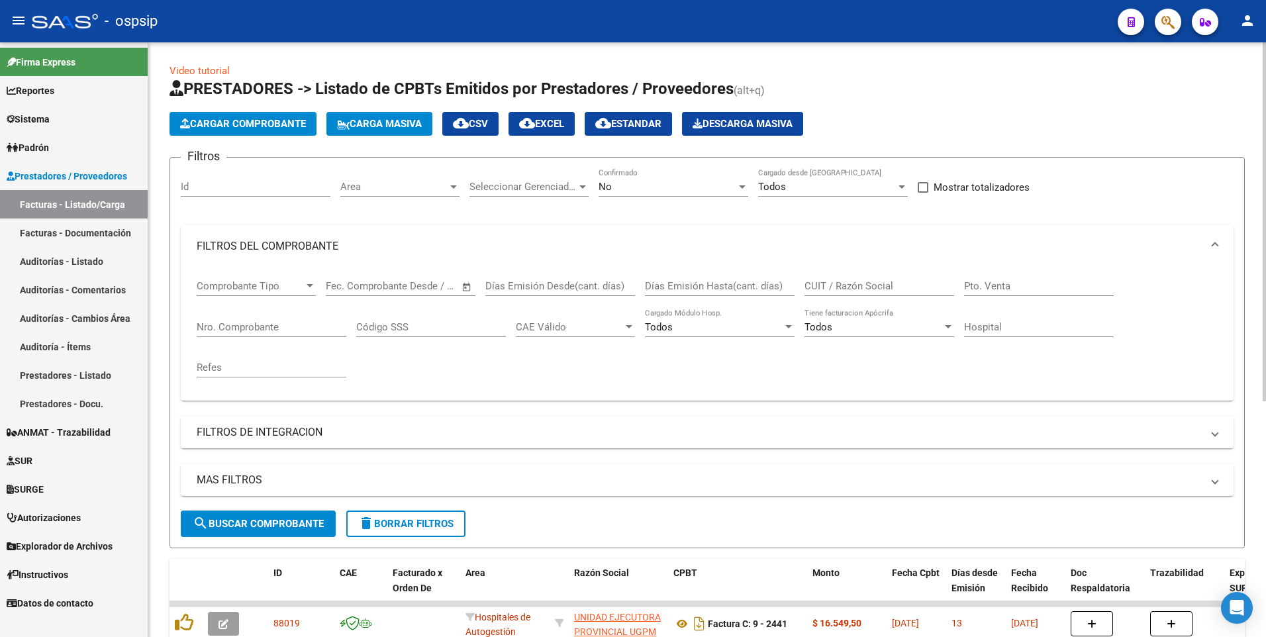
drag, startPoint x: 406, startPoint y: 40, endPoint x: 479, endPoint y: 197, distance: 172.7
click at [406, 40] on mat-toolbar "menu - ospsip person" at bounding box center [633, 21] width 1266 height 42
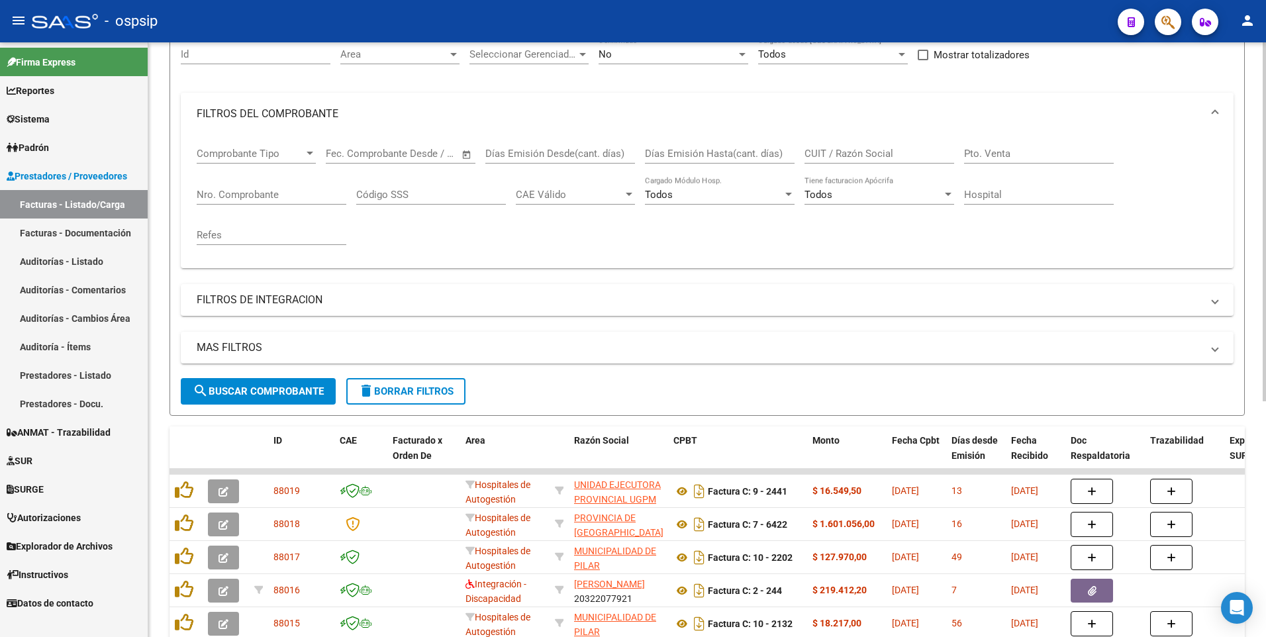
click at [245, 199] on input "Nro. Comprobante" at bounding box center [272, 195] width 150 height 12
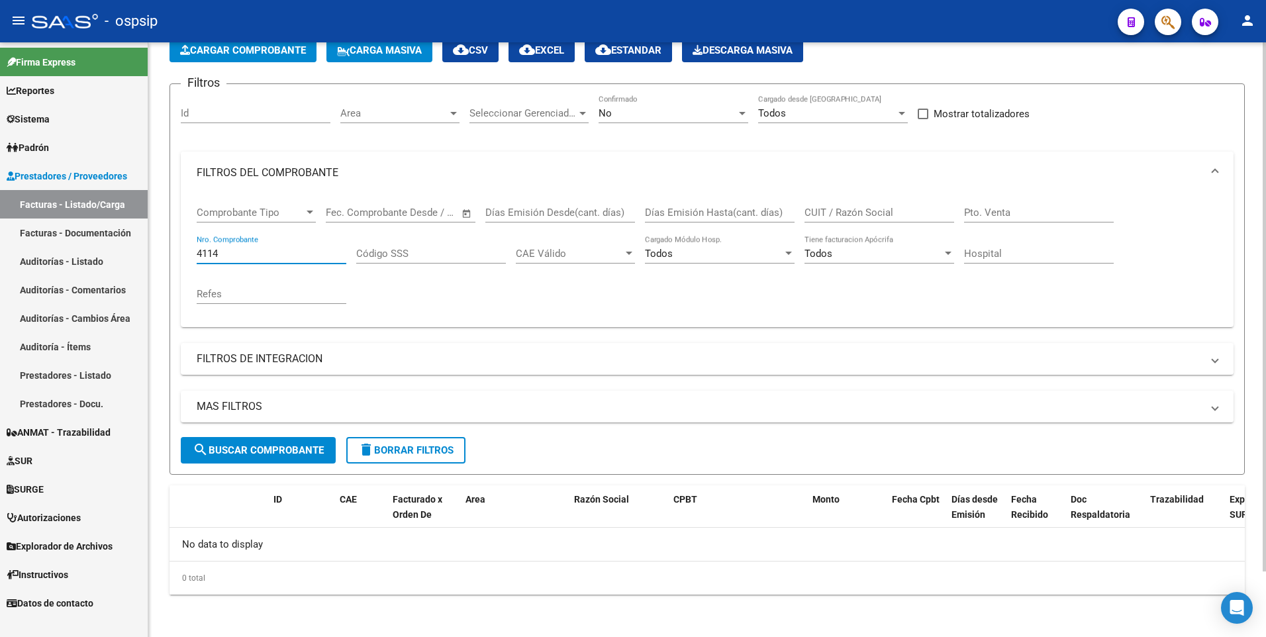
scroll to position [73, 0]
type input "4114"
click at [641, 118] on div "No" at bounding box center [667, 113] width 138 height 12
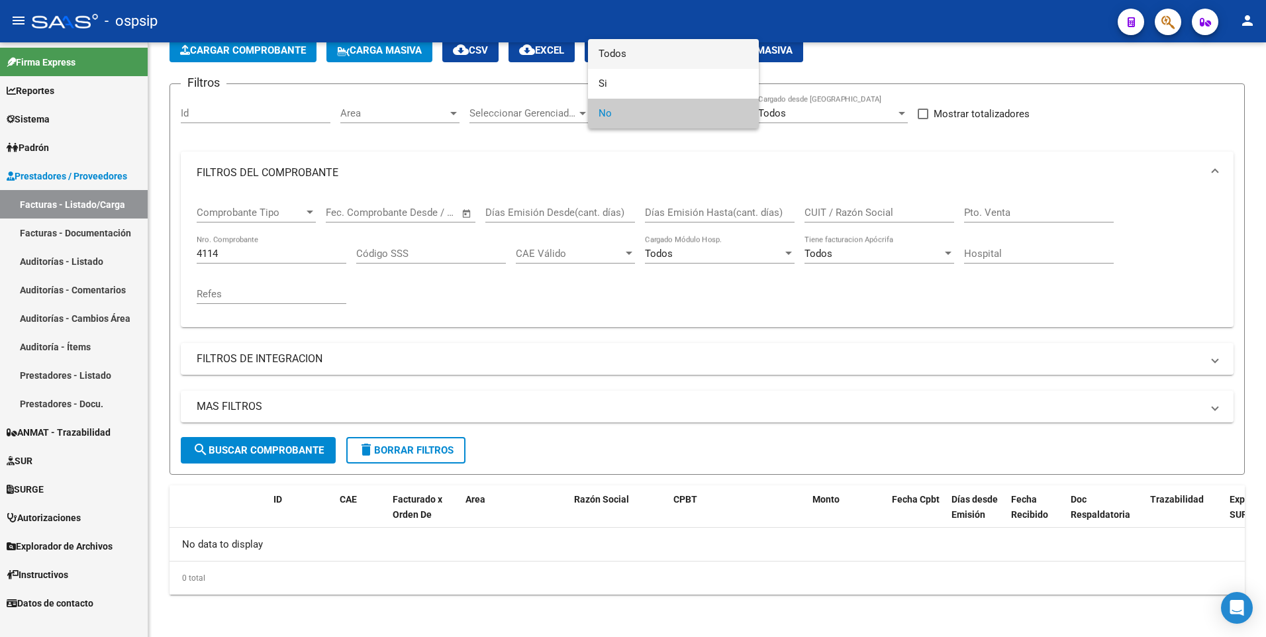
click at [639, 56] on span "Todos" at bounding box center [673, 54] width 150 height 30
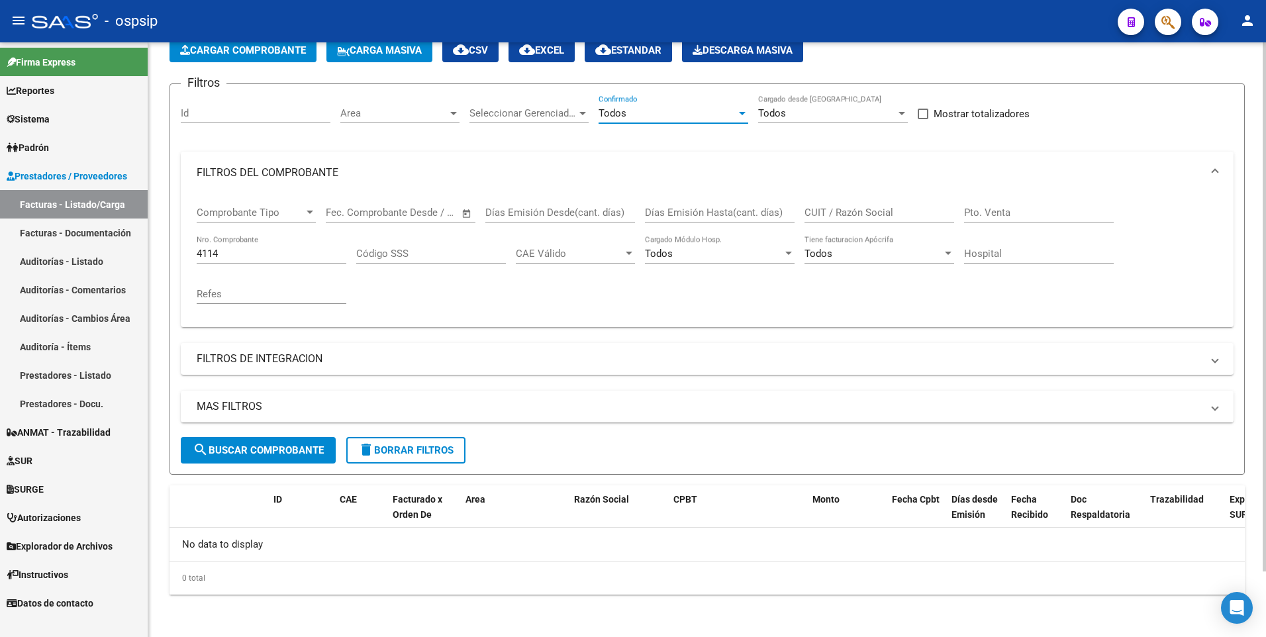
click at [302, 447] on span "search Buscar Comprobante" at bounding box center [258, 450] width 131 height 12
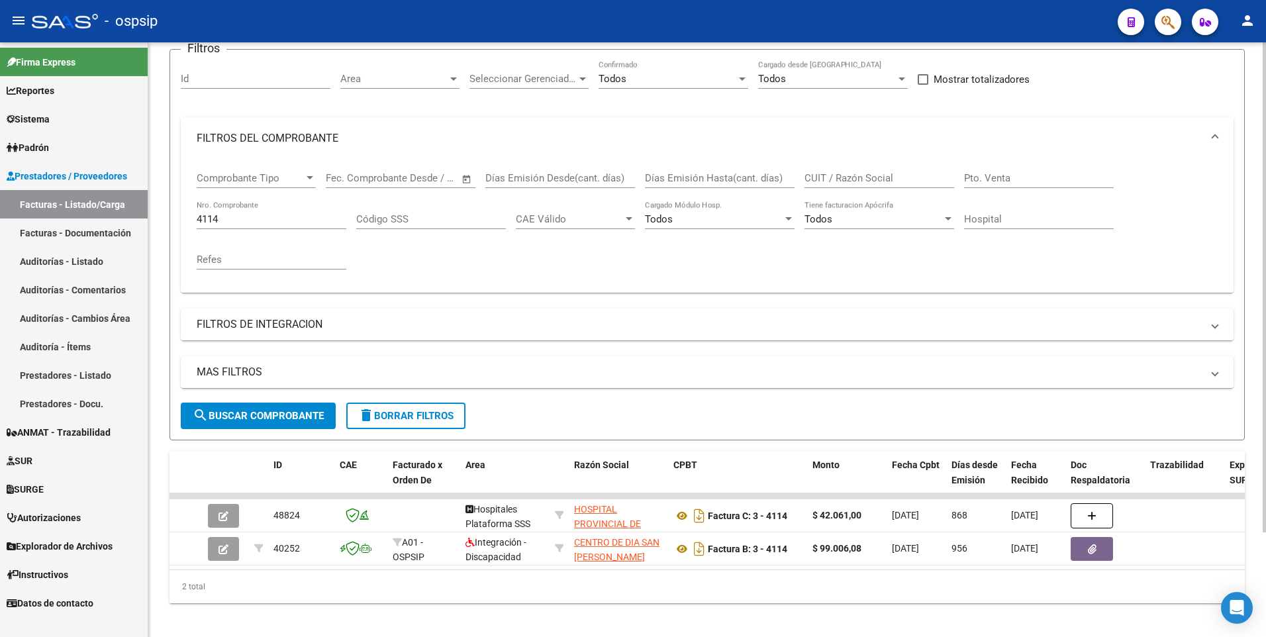
scroll to position [126, 0]
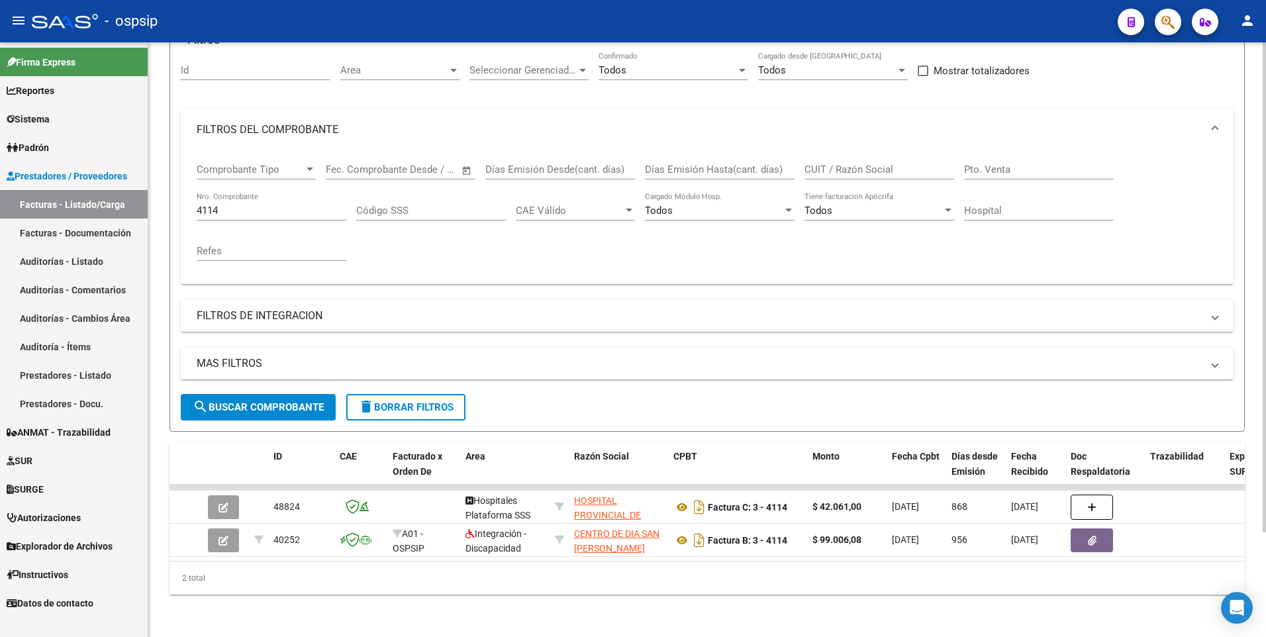
click at [259, 404] on button "search Buscar Comprobante" at bounding box center [258, 407] width 155 height 26
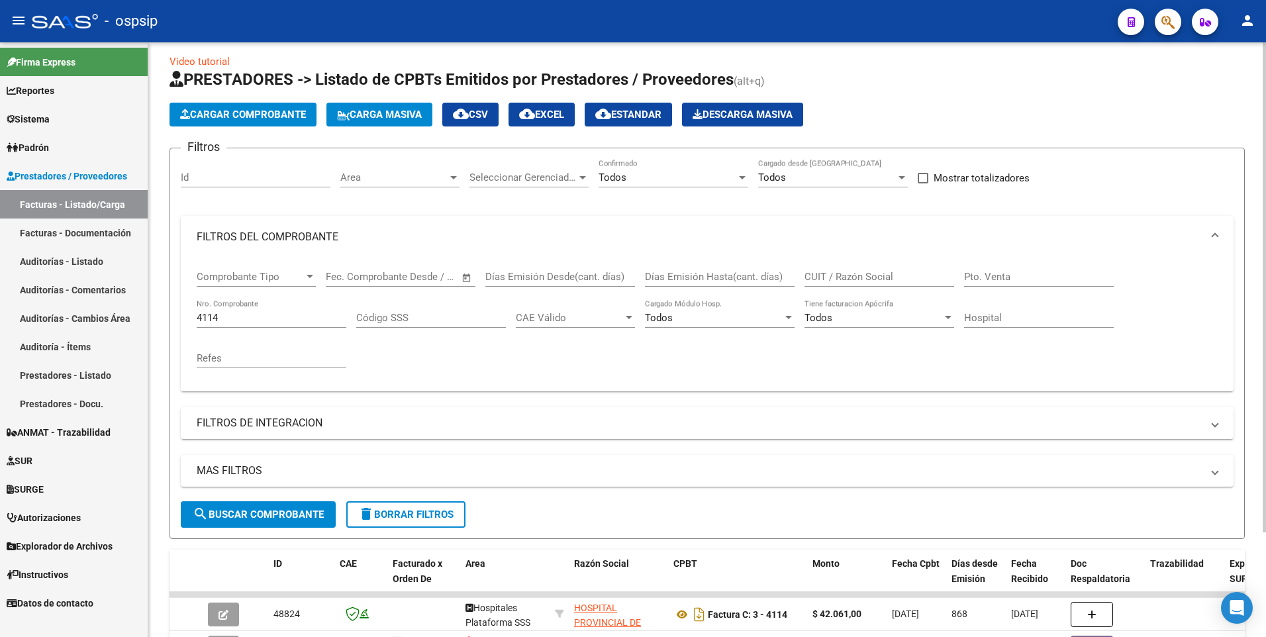
scroll to position [0, 0]
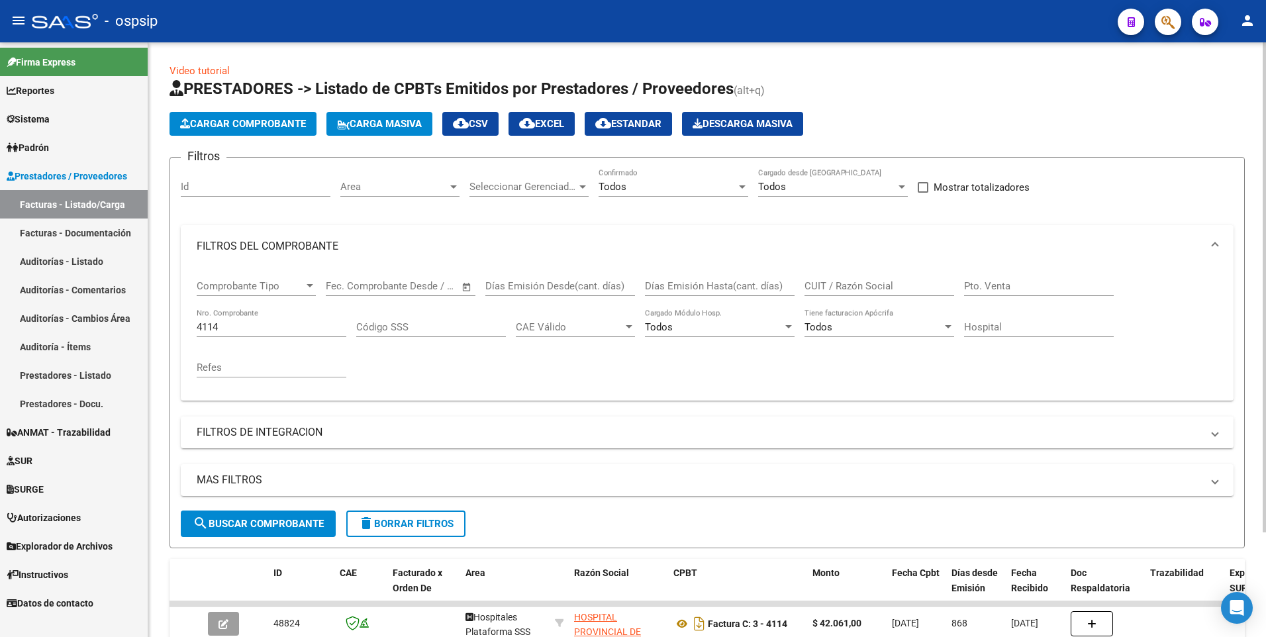
click at [235, 114] on button "Cargar Comprobante" at bounding box center [242, 124] width 147 height 24
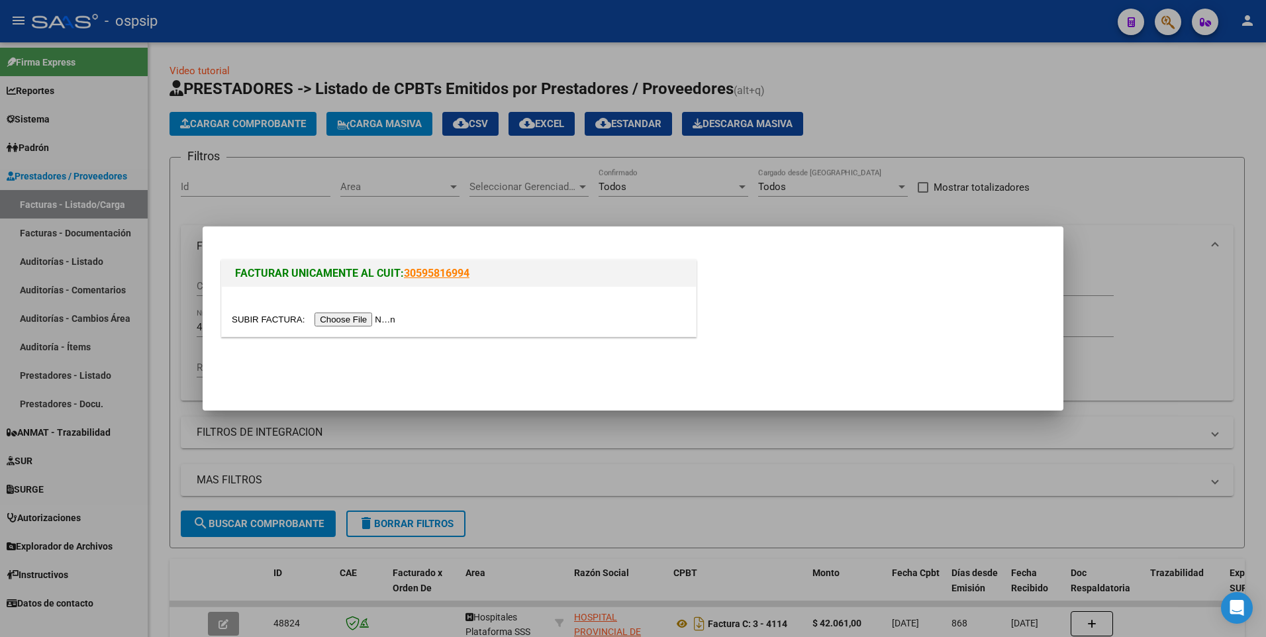
click at [336, 320] on input "file" at bounding box center [315, 319] width 167 height 14
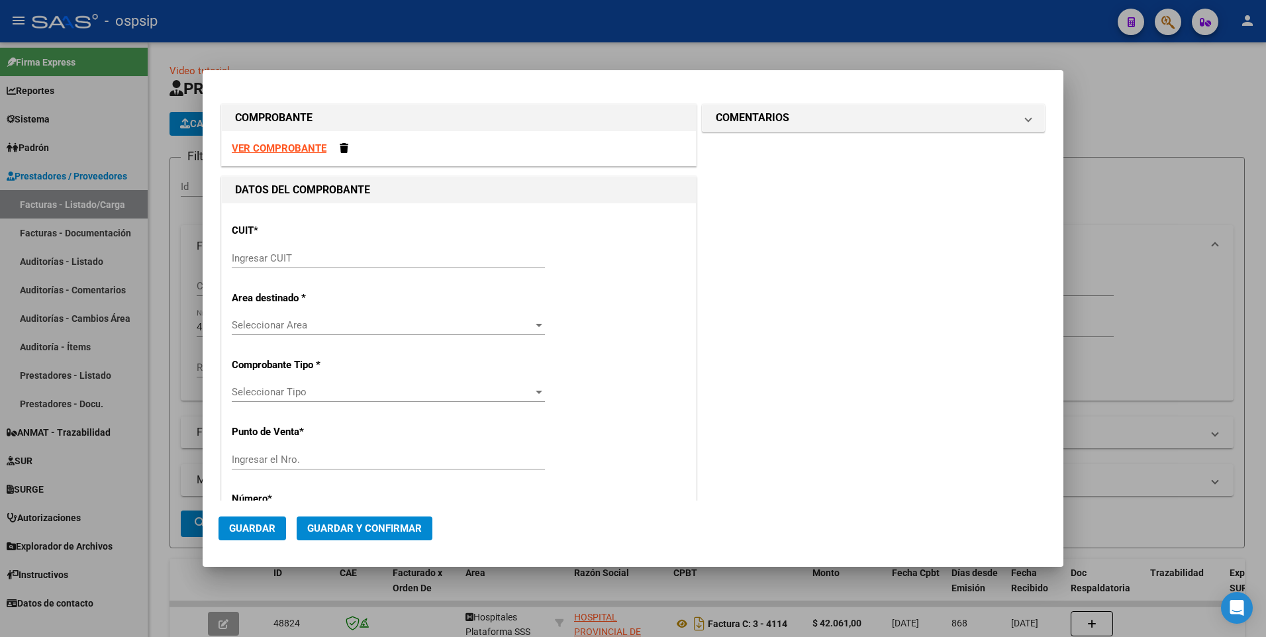
click at [277, 154] on div "VER COMPROBANTE" at bounding box center [459, 148] width 474 height 35
click at [282, 146] on strong "VER COMPROBANTE" at bounding box center [279, 148] width 95 height 12
click at [342, 153] on div "VER COMPROBANTE" at bounding box center [459, 148] width 474 height 35
click at [342, 152] on span at bounding box center [344, 148] width 9 height 10
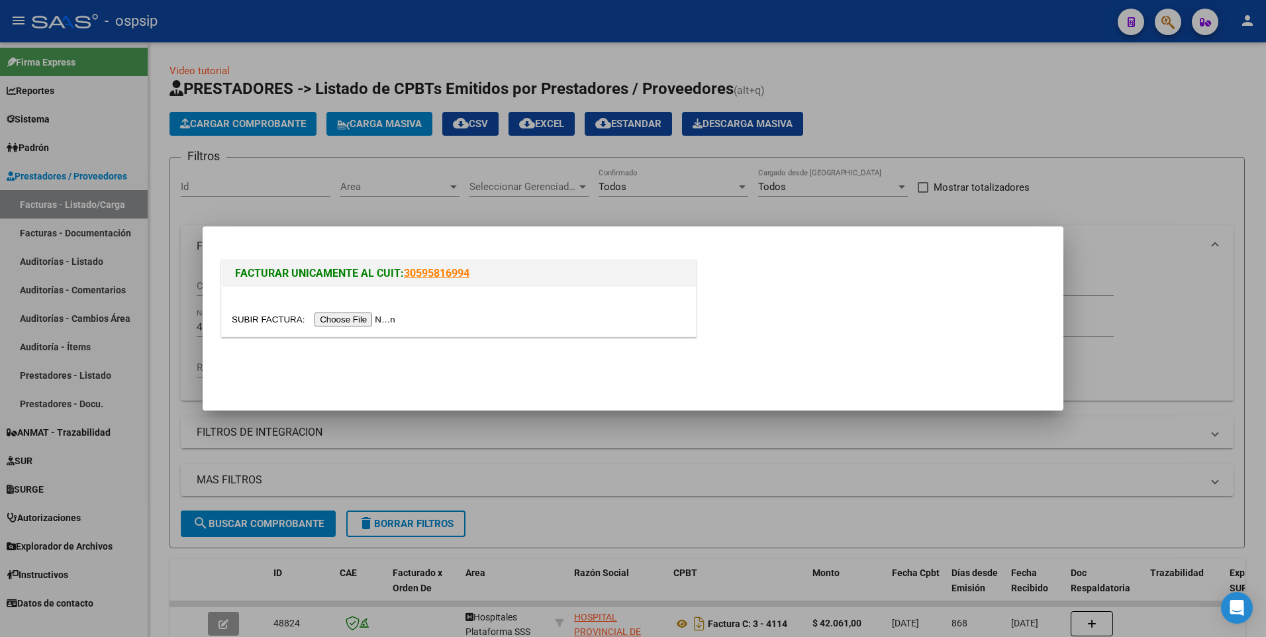
click at [320, 319] on input "file" at bounding box center [315, 319] width 167 height 14
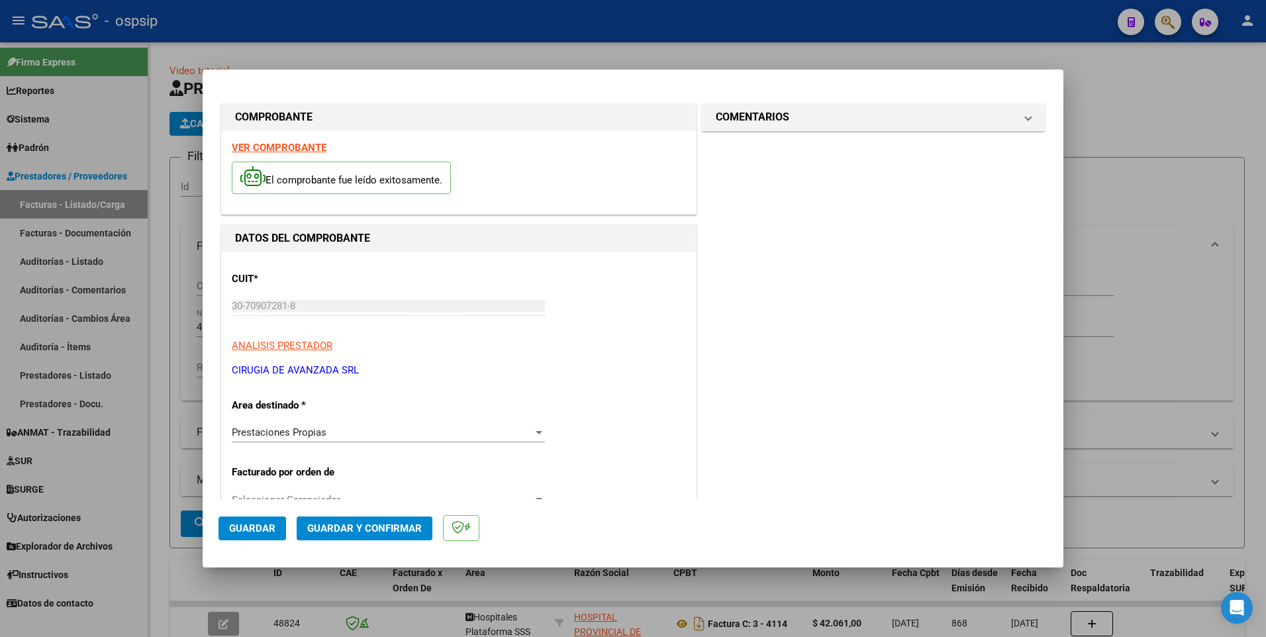
scroll to position [397, 0]
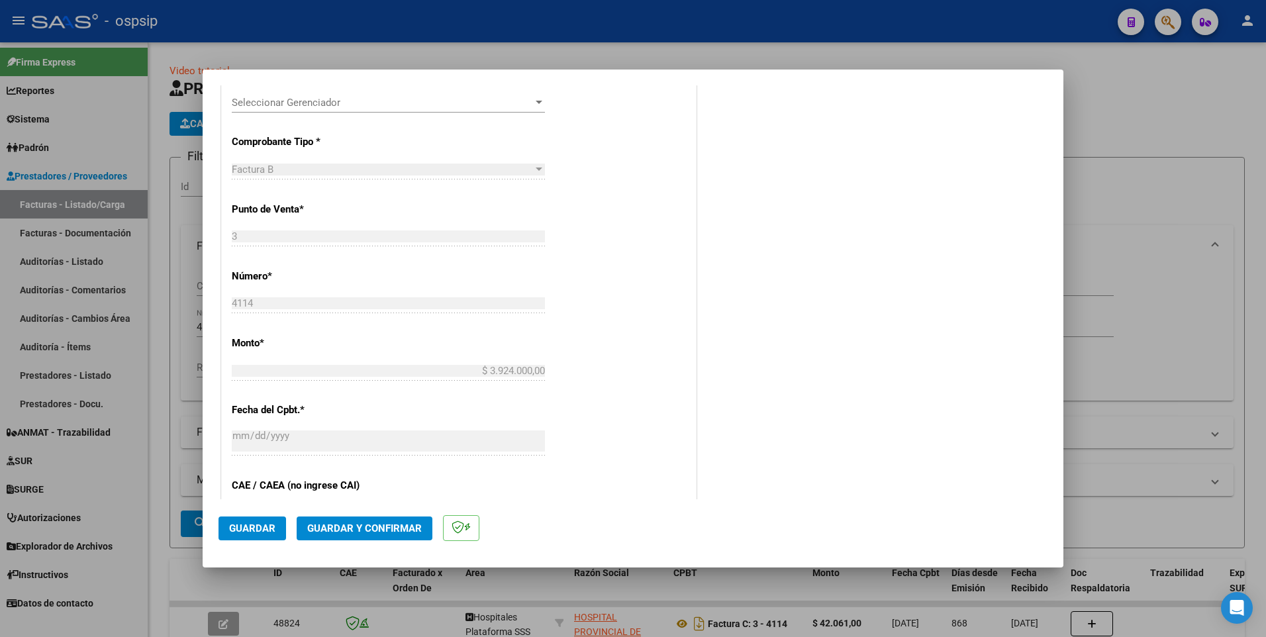
click at [274, 536] on button "Guardar" at bounding box center [252, 528] width 68 height 24
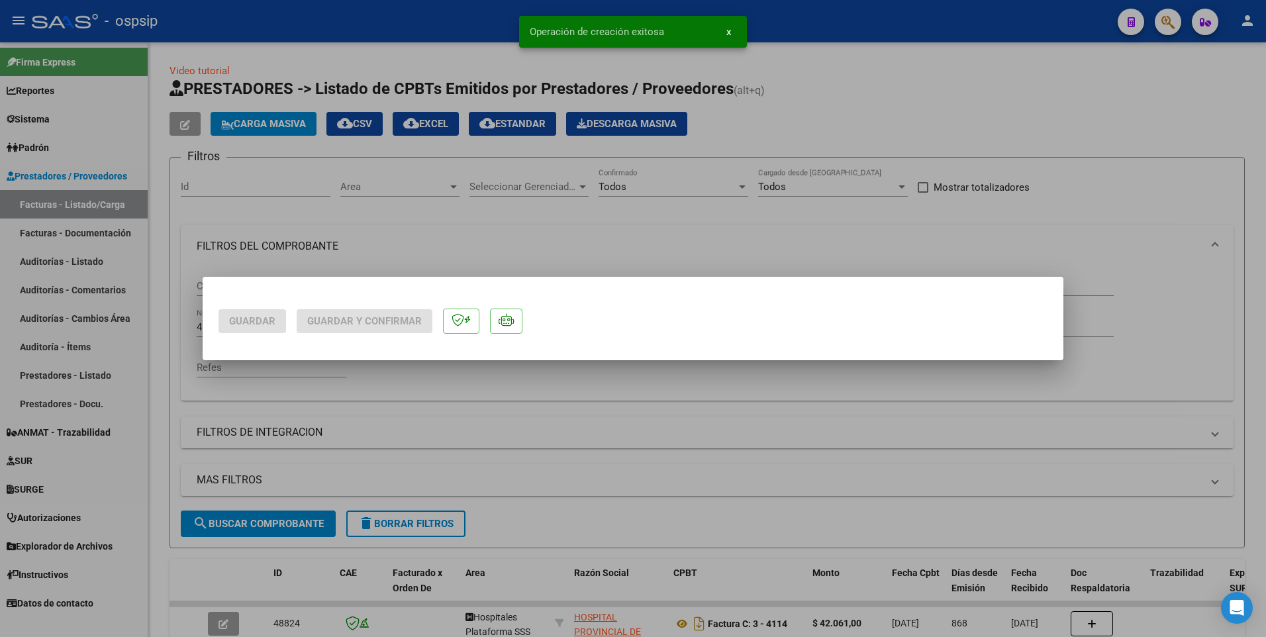
scroll to position [0, 0]
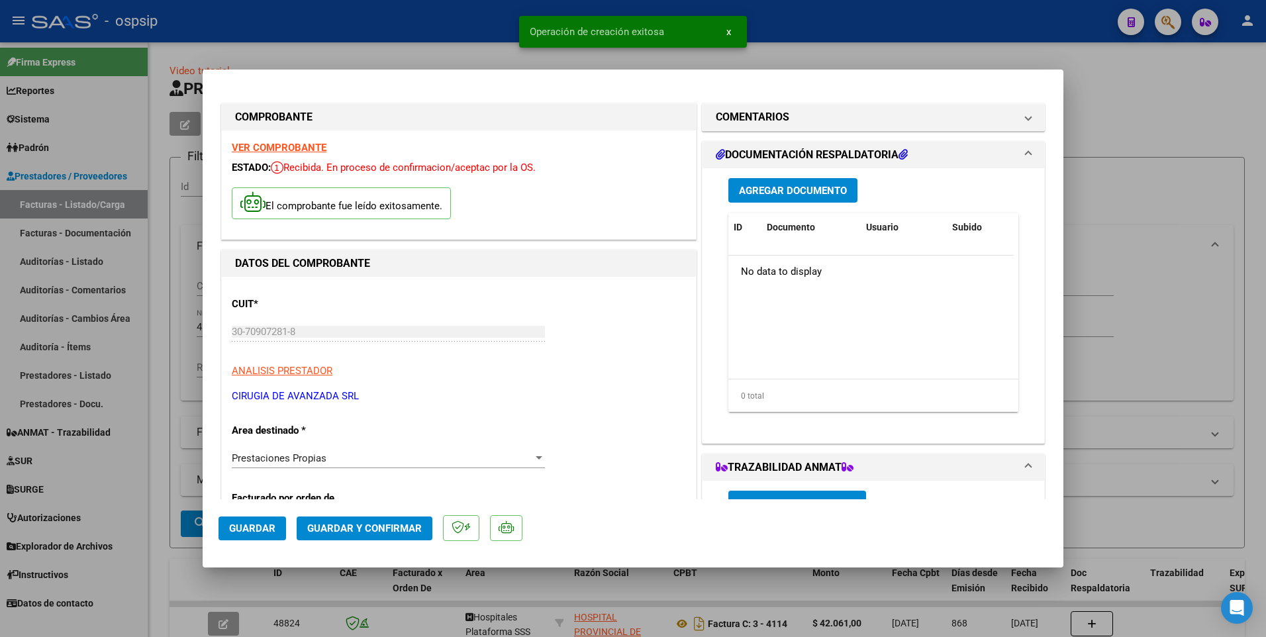
click at [765, 193] on span "Agregar Documento" at bounding box center [793, 191] width 108 height 12
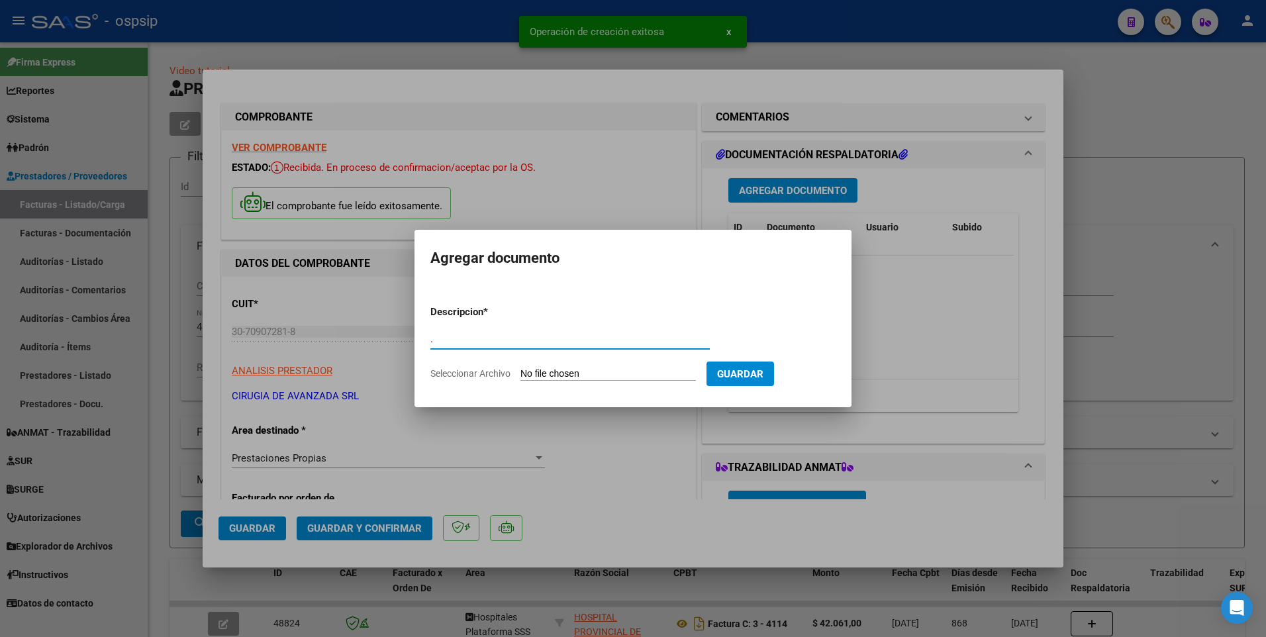
type input "."
click at [628, 377] on input "Seleccionar Archivo" at bounding box center [607, 374] width 175 height 13
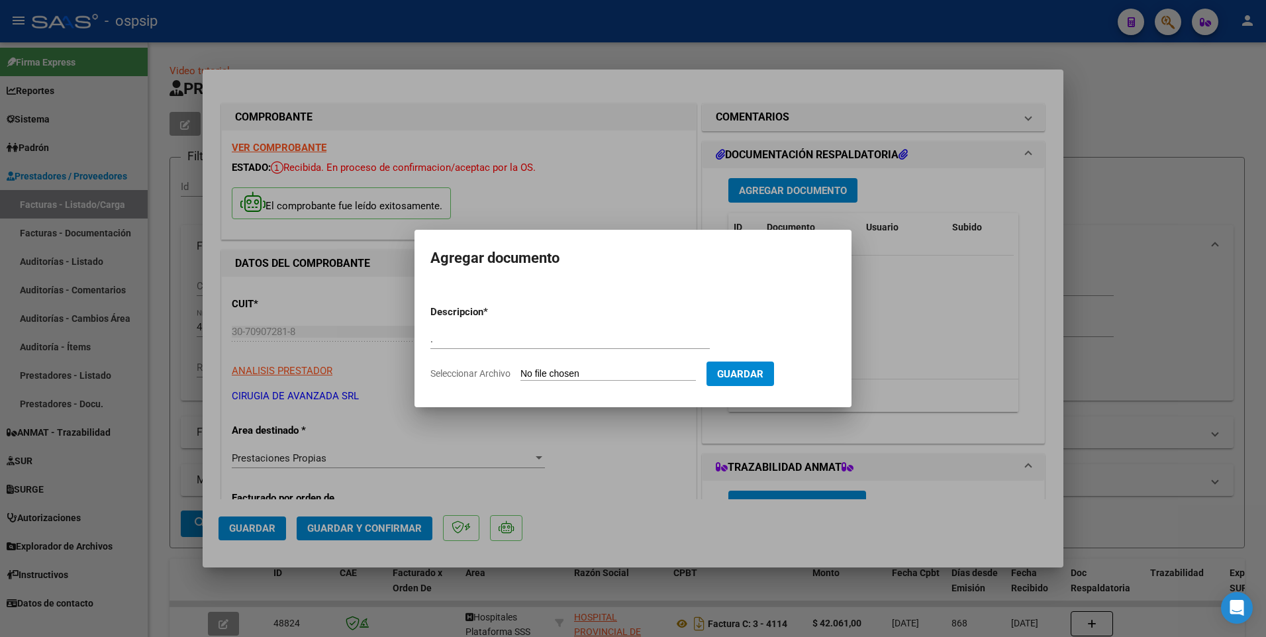
type input "C:\fakepath\img14082025_0015.pdf"
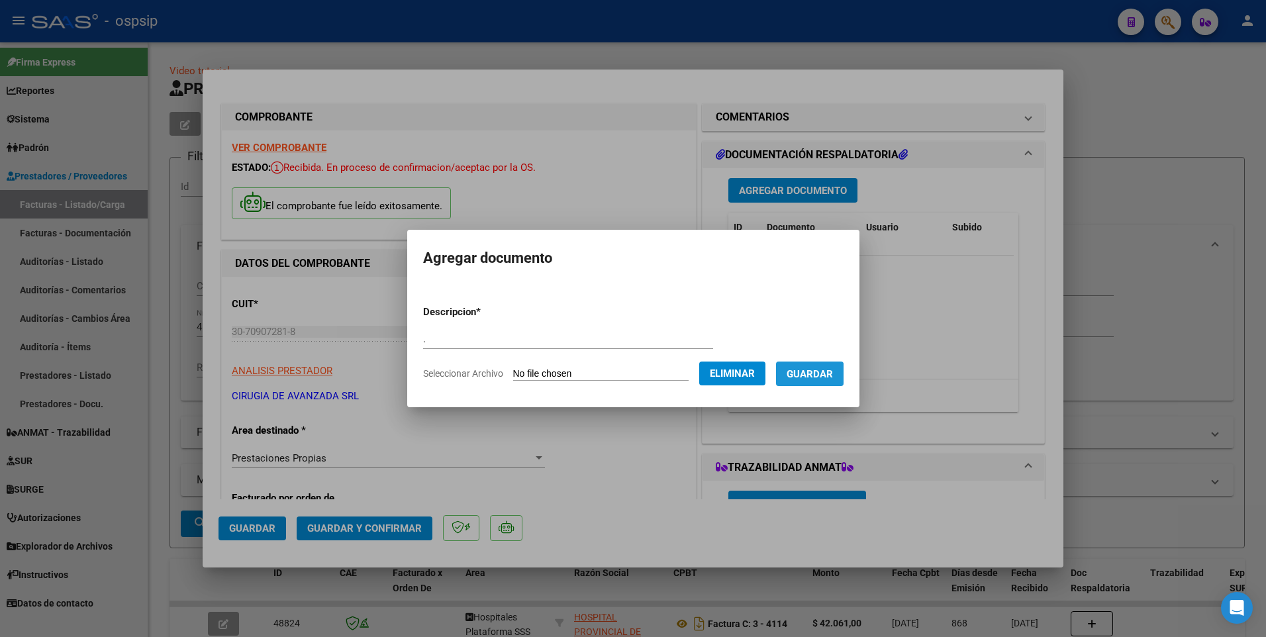
drag, startPoint x: 815, startPoint y: 381, endPoint x: 759, endPoint y: 381, distance: 55.6
click at [816, 381] on button "Guardar" at bounding box center [810, 373] width 68 height 24
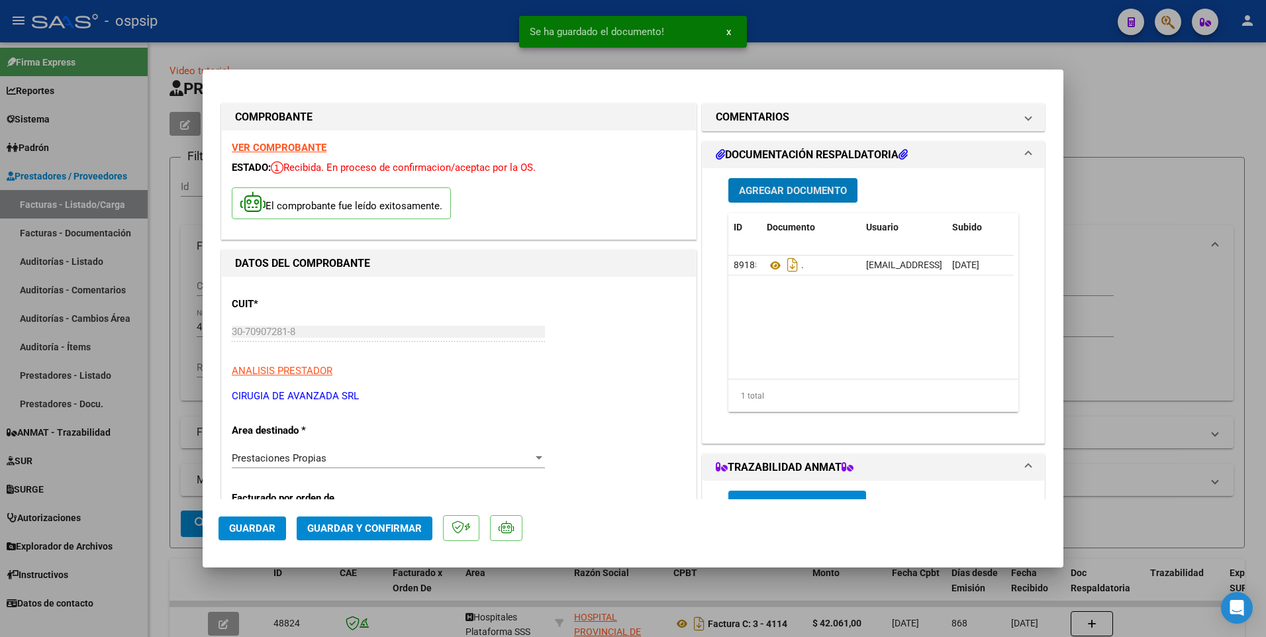
click at [263, 528] on span "Guardar" at bounding box center [252, 528] width 46 height 12
click at [171, 363] on div at bounding box center [633, 318] width 1266 height 637
type input "$ 0,00"
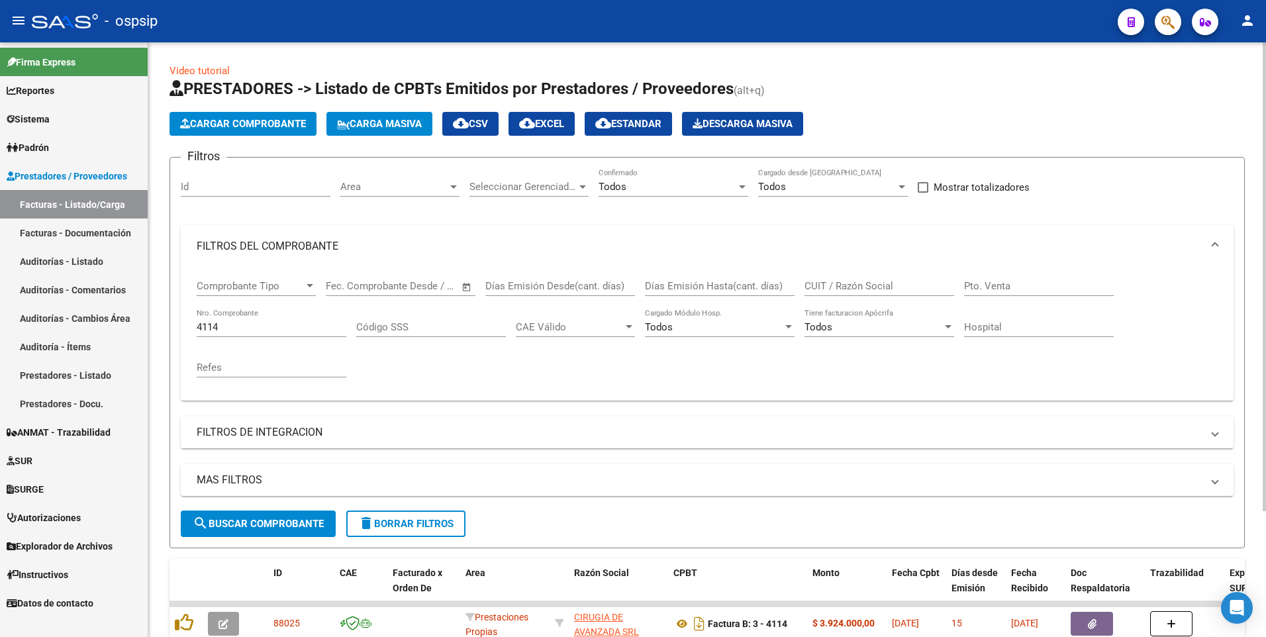
click at [243, 324] on input "4114" at bounding box center [272, 327] width 150 height 12
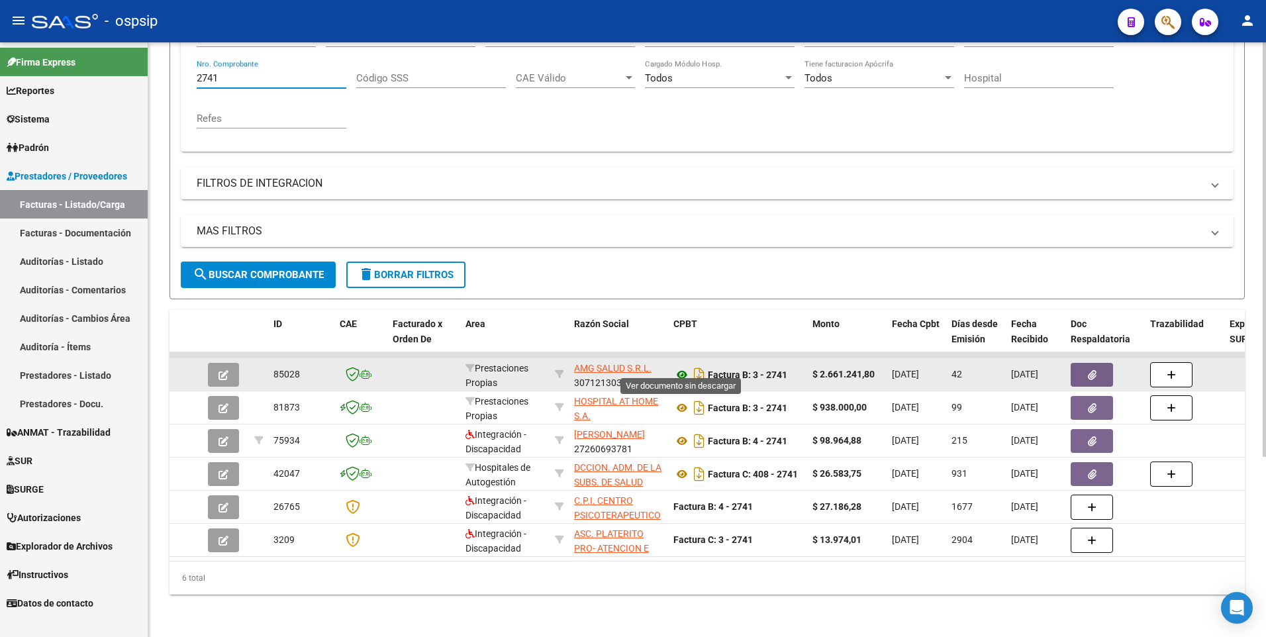
type input "2741"
click at [683, 367] on icon at bounding box center [681, 375] width 17 height 16
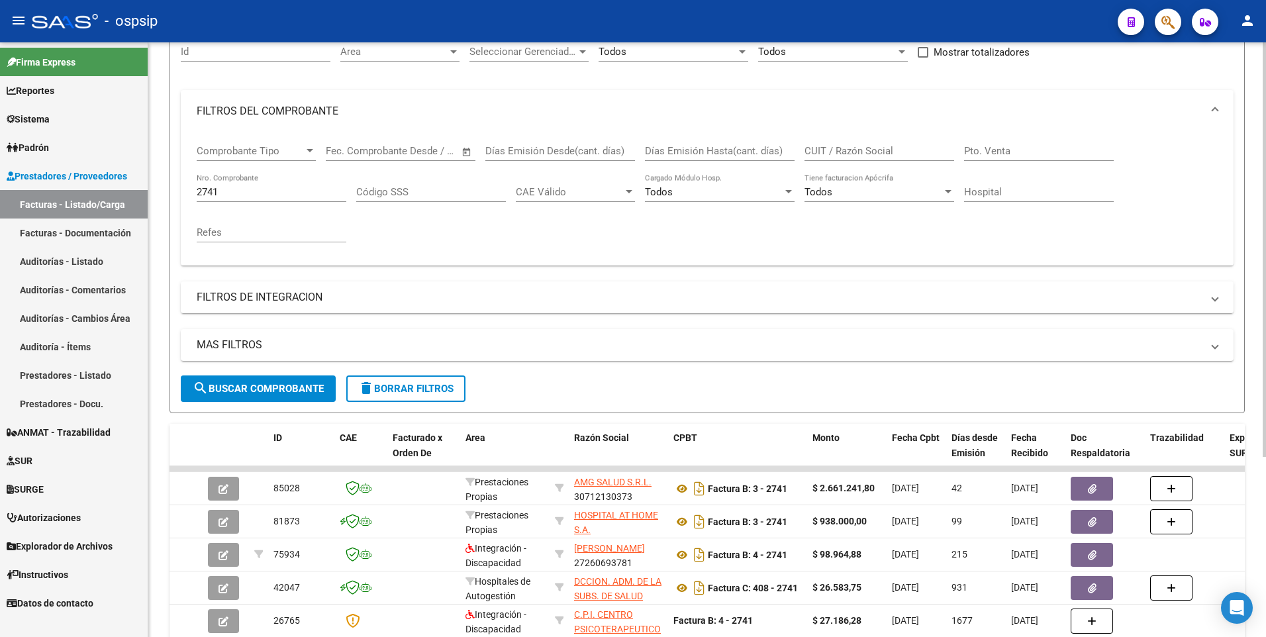
scroll to position [60, 0]
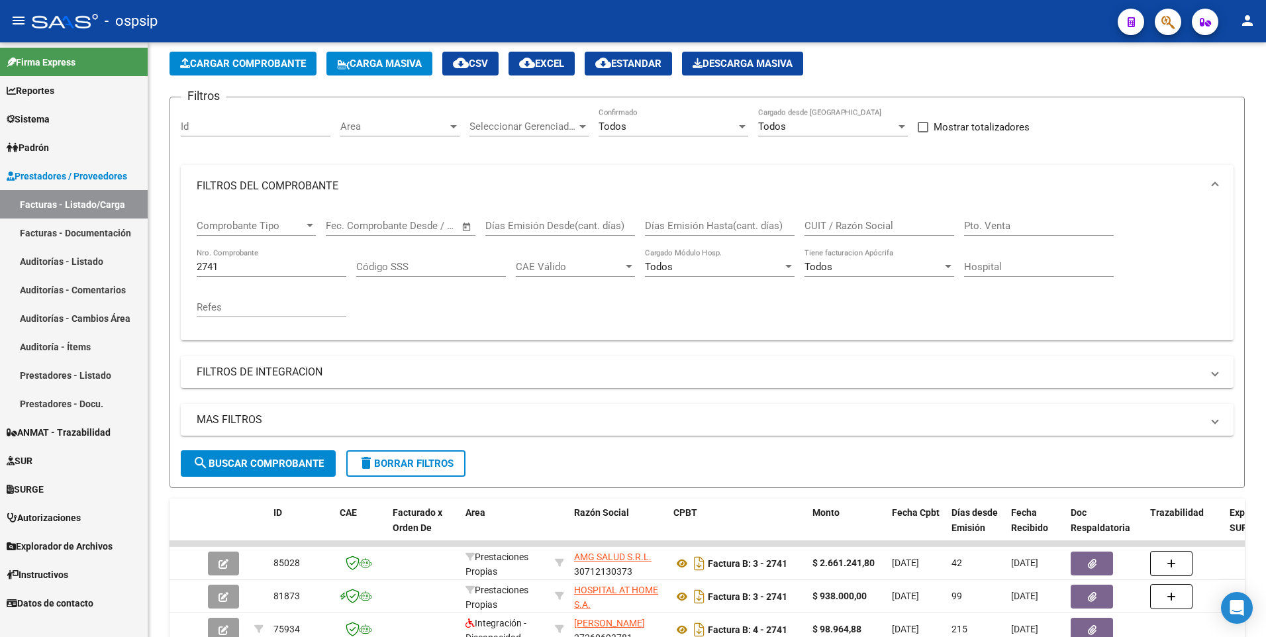
click at [442, 23] on div "- ospsip" at bounding box center [569, 21] width 1075 height 29
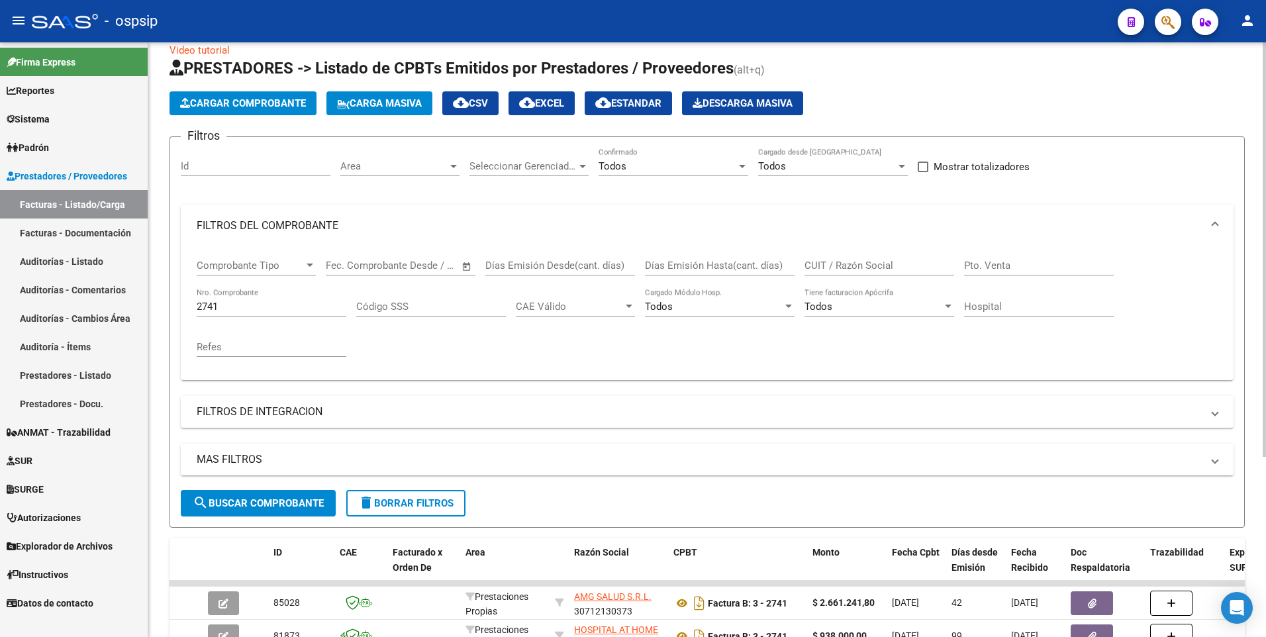
scroll to position [0, 0]
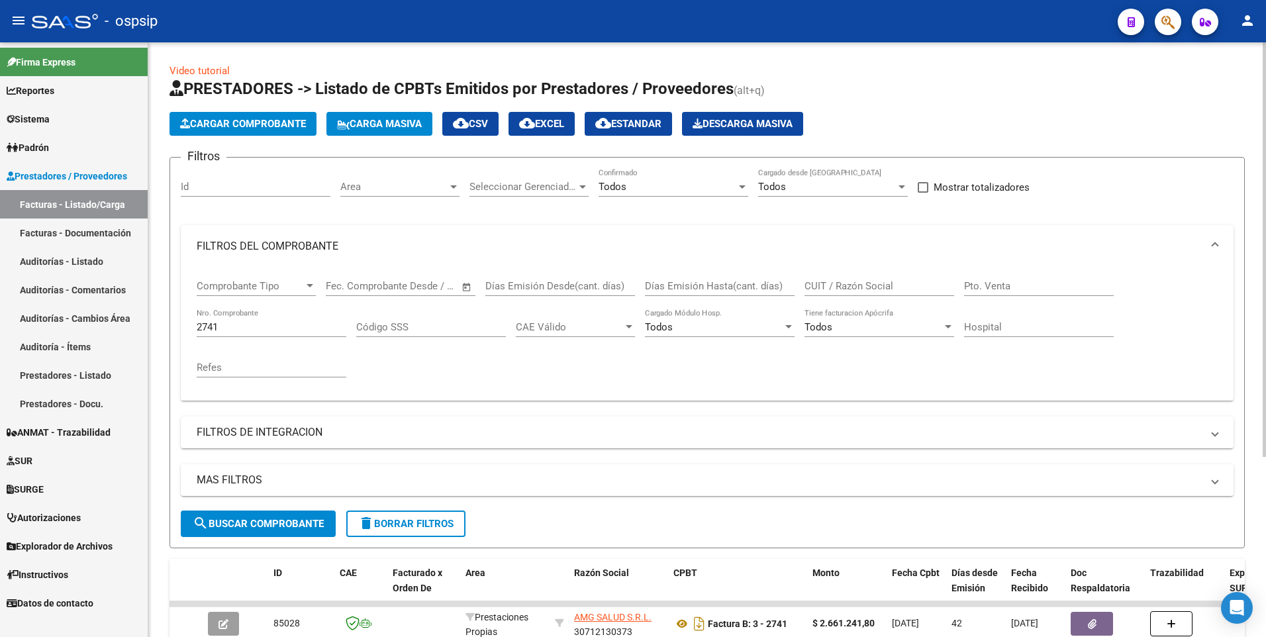
click at [258, 124] on span "Cargar Comprobante" at bounding box center [243, 124] width 126 height 12
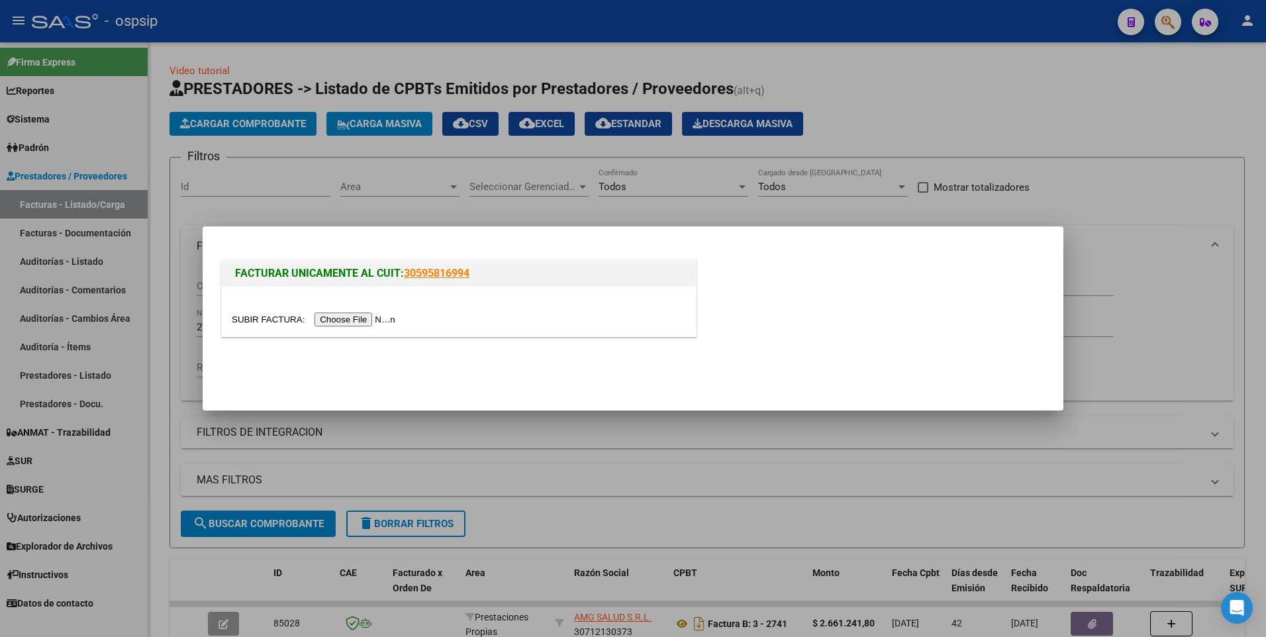
click at [358, 322] on input "file" at bounding box center [315, 319] width 167 height 14
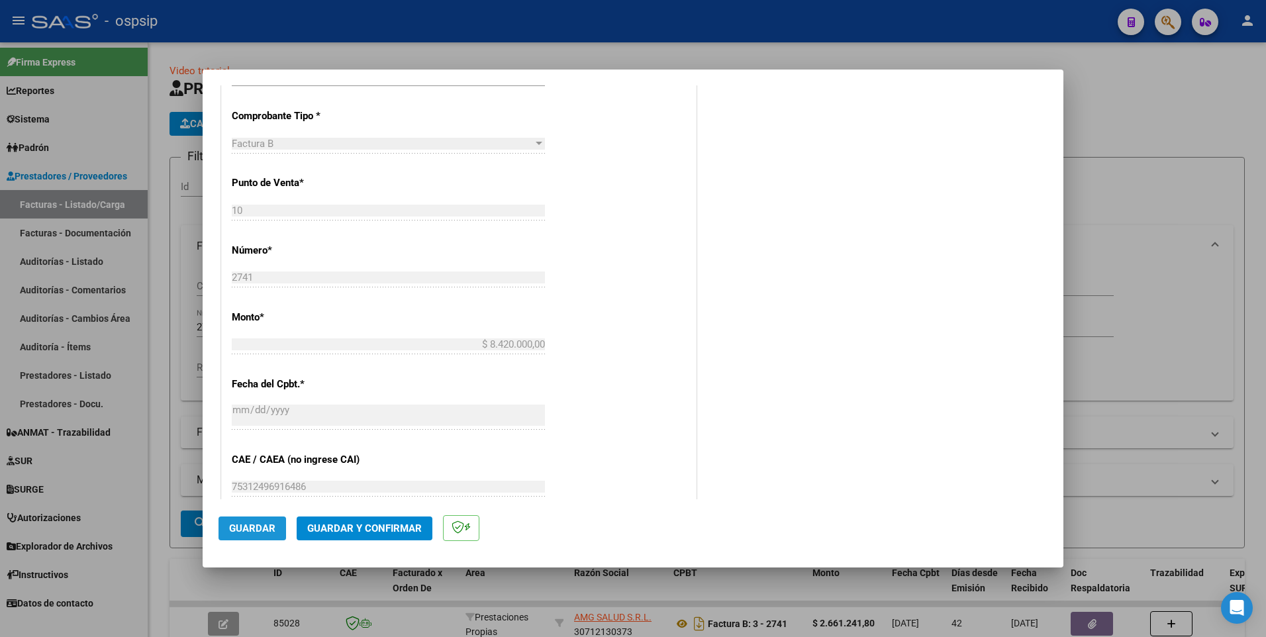
click at [270, 531] on span "Guardar" at bounding box center [252, 528] width 46 height 12
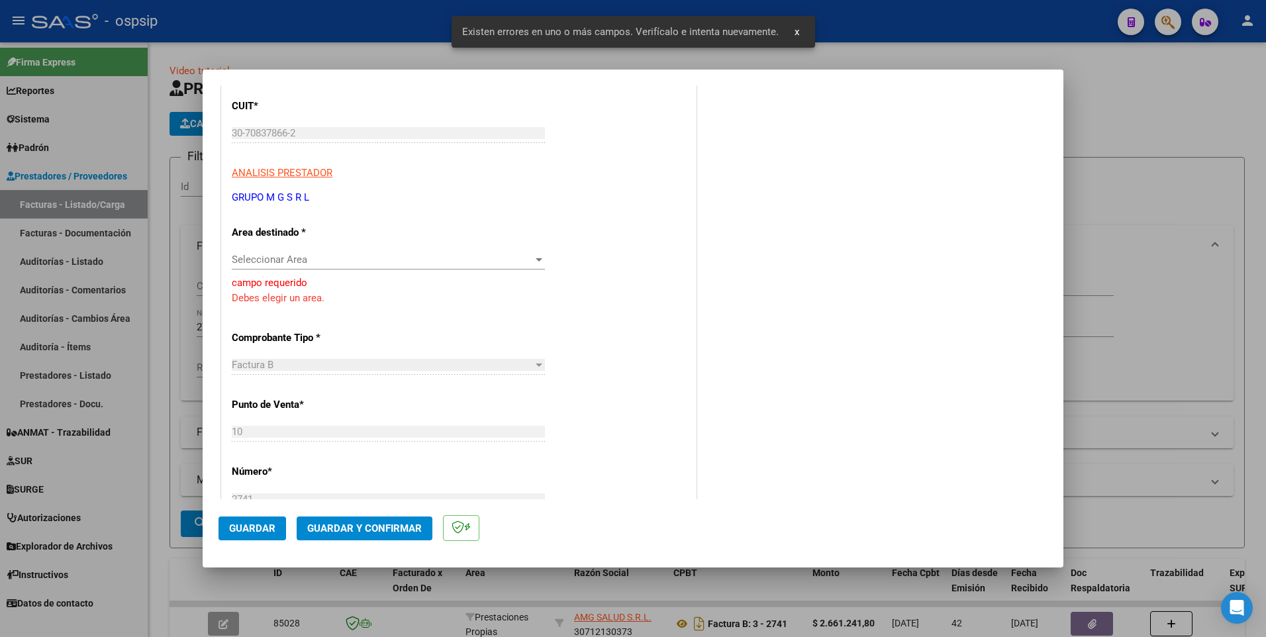
scroll to position [134, 0]
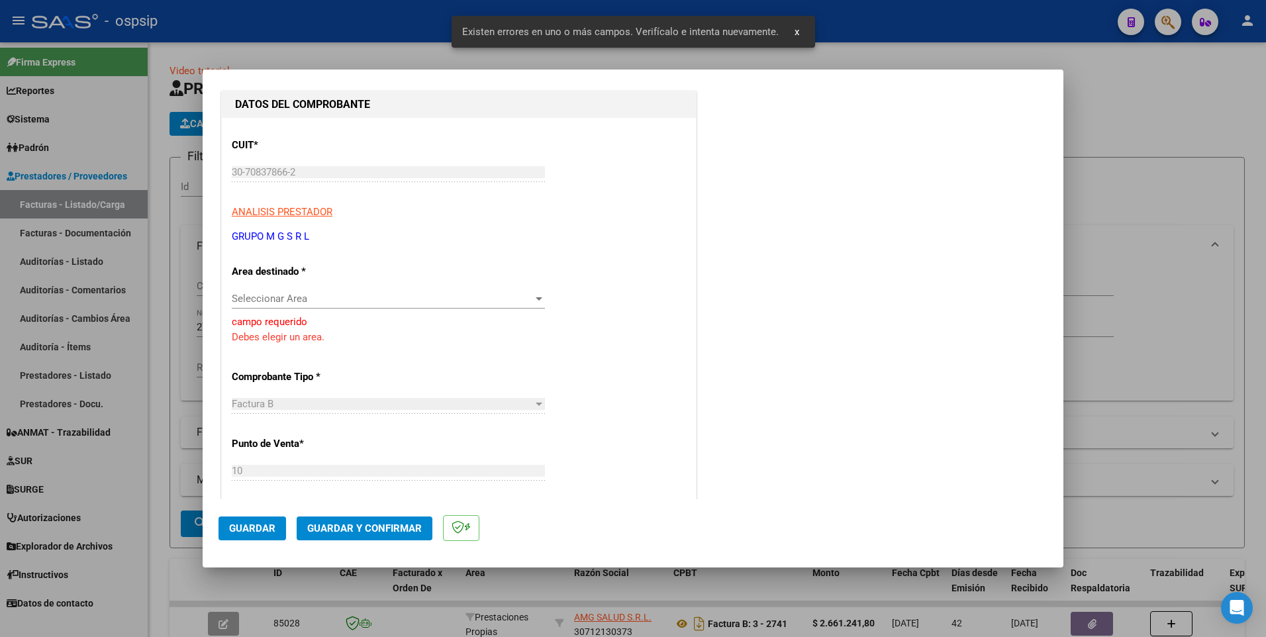
click at [336, 287] on div "CUIT * 30-70837866-2 Ingresar CUIT ANALISIS PRESTADOR GRUPO M G S R L ARCA Padr…" at bounding box center [459, 606] width 474 height 976
click at [336, 299] on span "Seleccionar Area" at bounding box center [382, 299] width 301 height 12
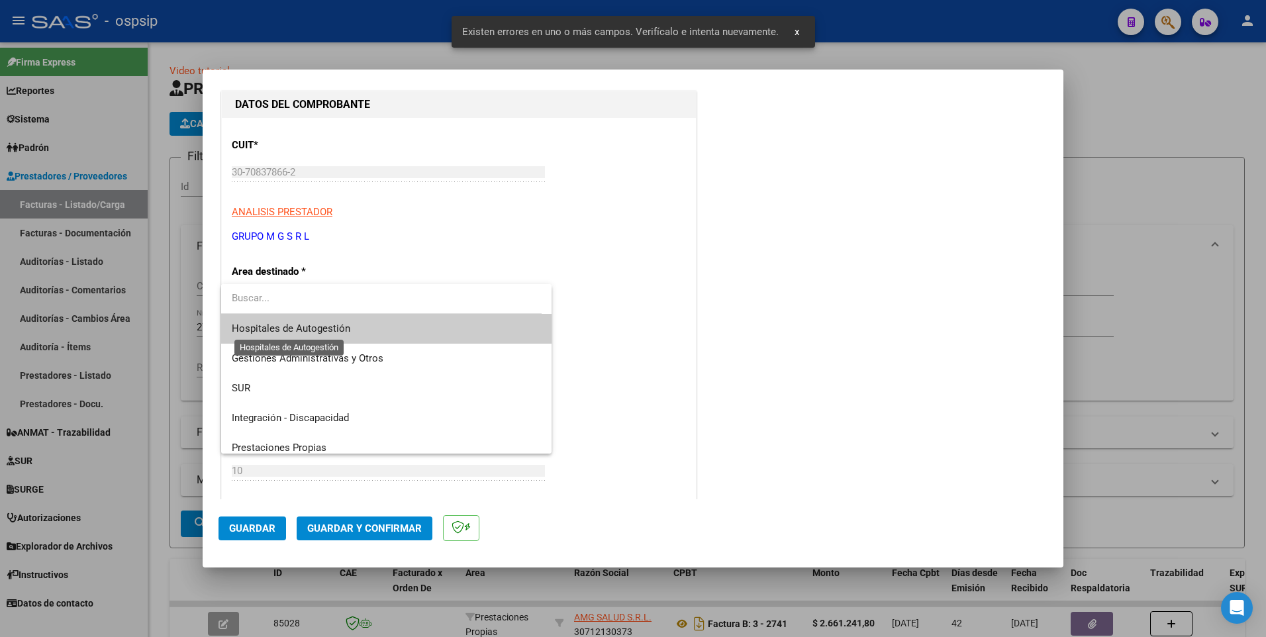
click at [327, 333] on span "Hospitales de Autogestión" at bounding box center [291, 328] width 118 height 12
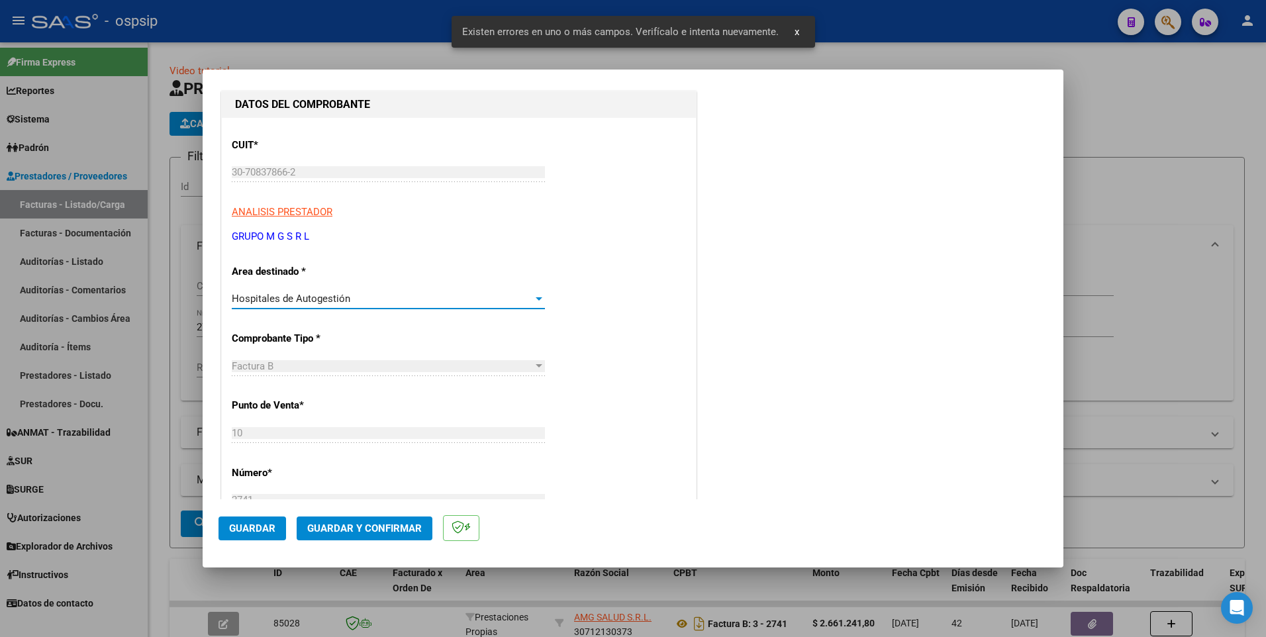
click at [265, 524] on span "Guardar" at bounding box center [252, 528] width 46 height 12
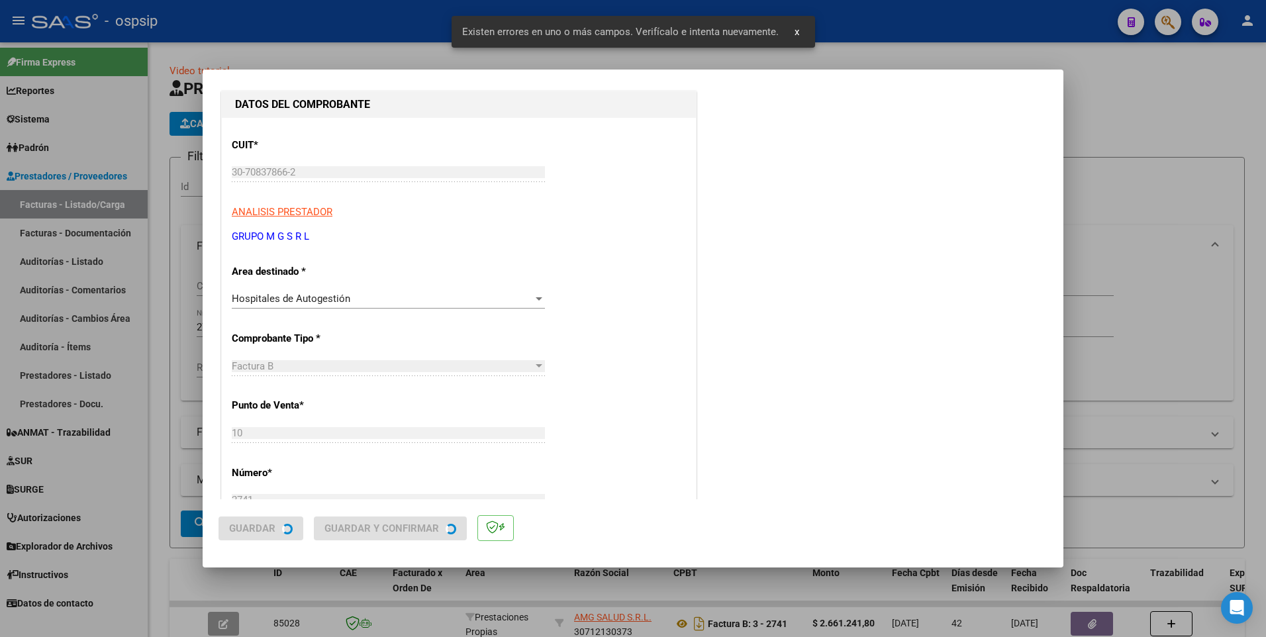
scroll to position [0, 0]
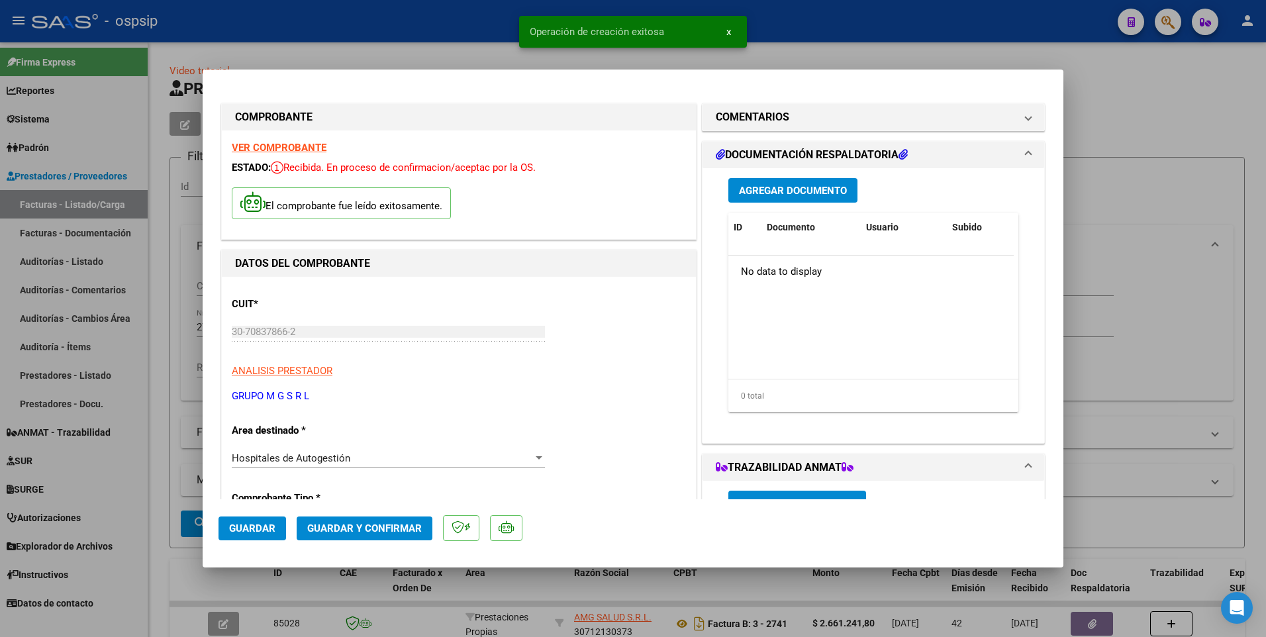
click at [802, 196] on span "Agregar Documento" at bounding box center [793, 191] width 108 height 12
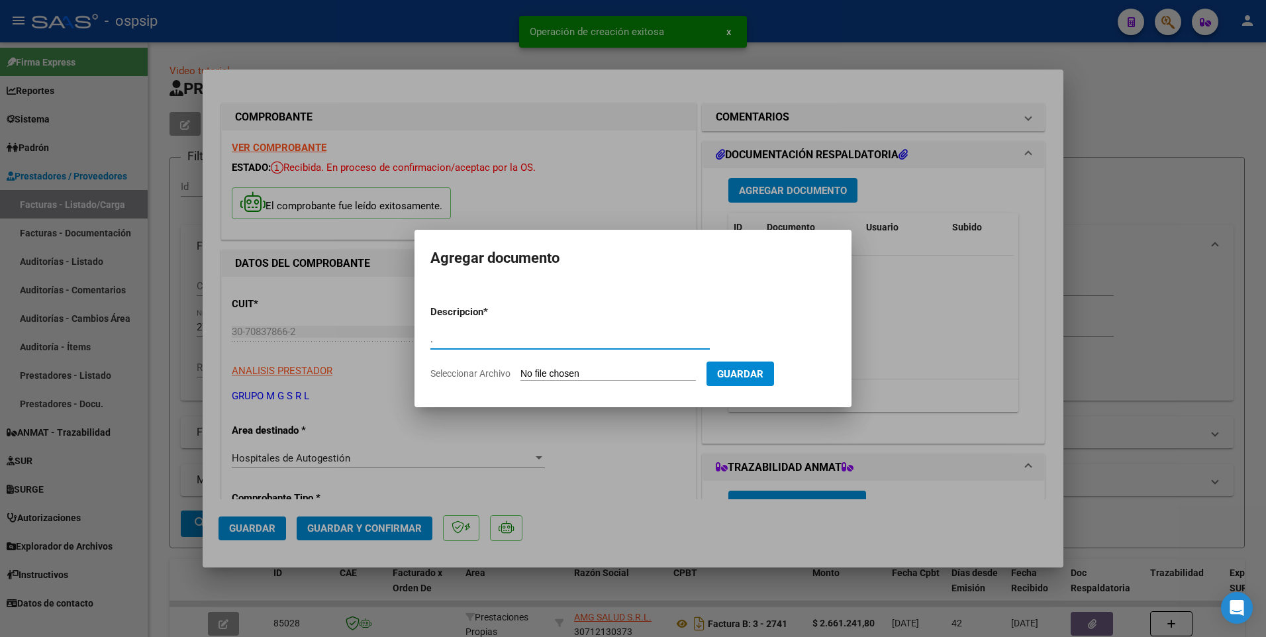
type input "."
click at [595, 369] on input "Seleccionar Archivo" at bounding box center [607, 374] width 175 height 13
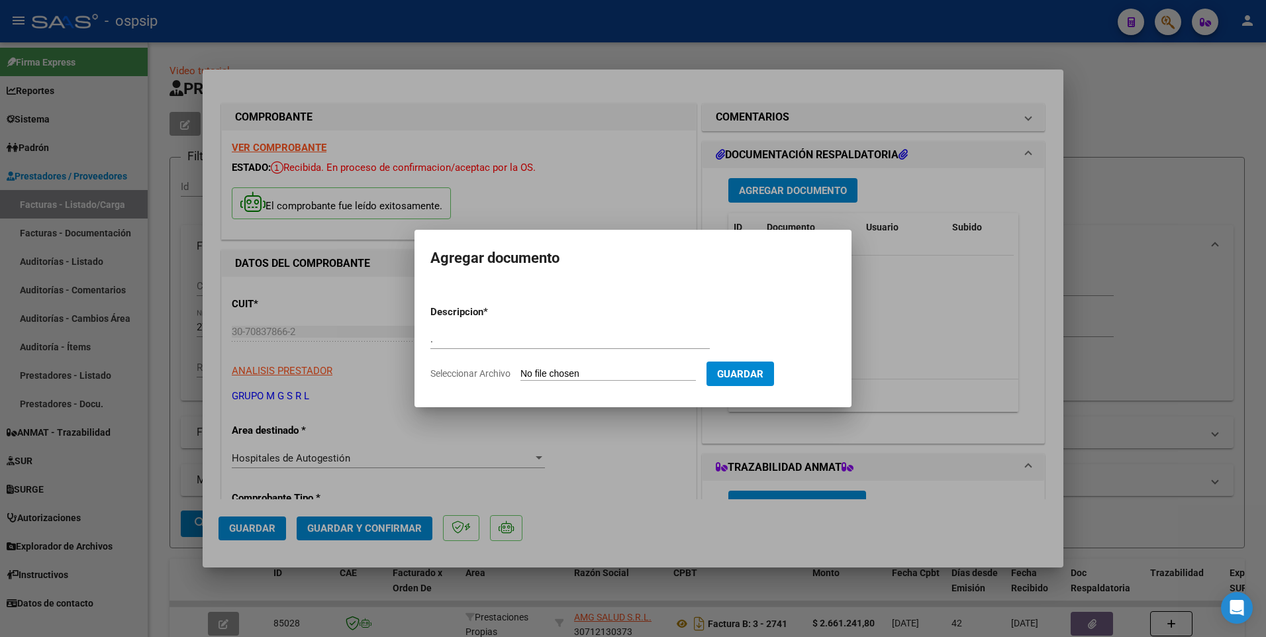
type input "C:\fakepath\img14082025_0017.pdf"
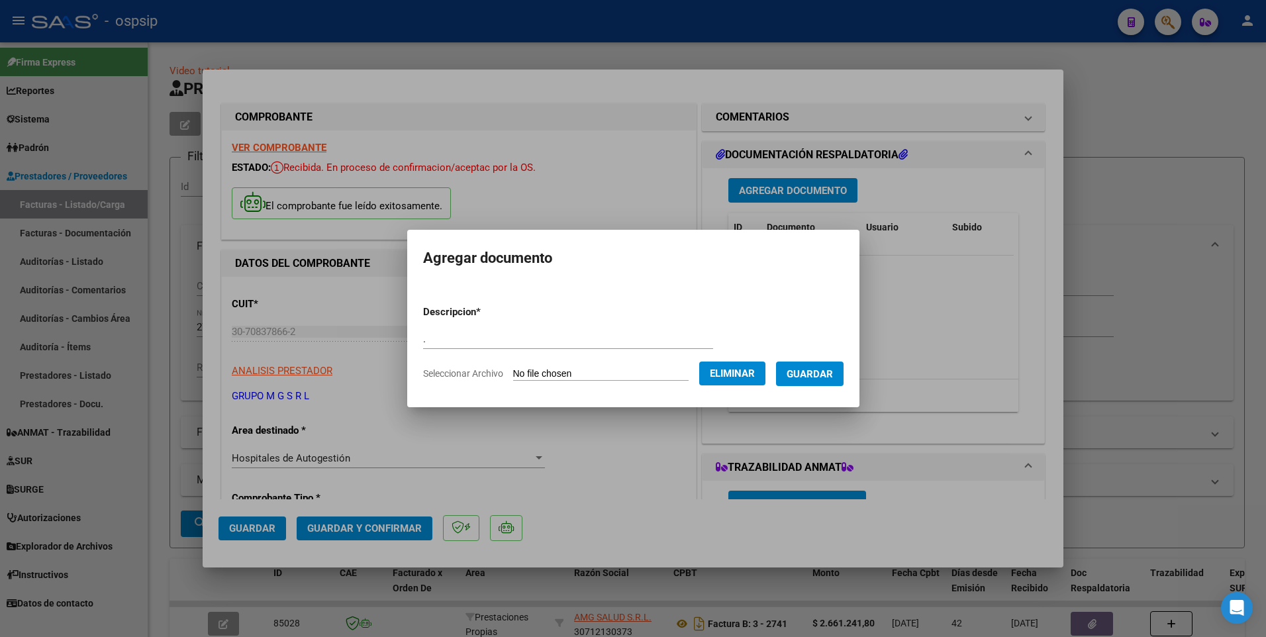
click at [832, 373] on span "Guardar" at bounding box center [809, 374] width 46 height 12
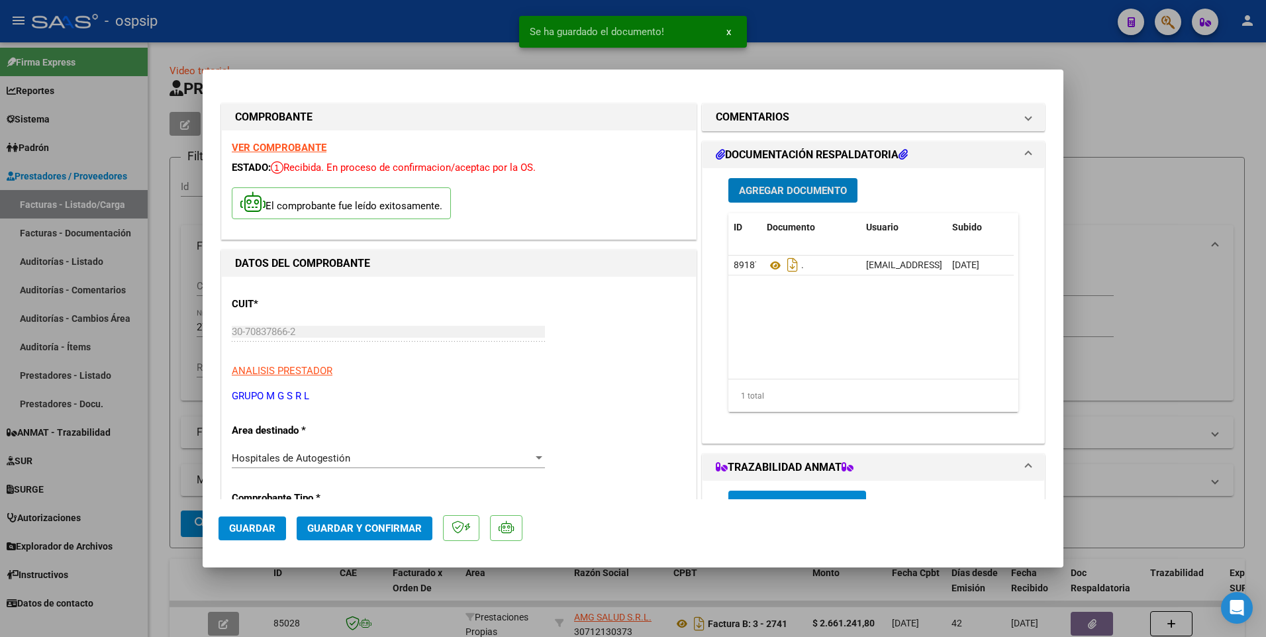
click at [281, 530] on button "Guardar" at bounding box center [252, 528] width 68 height 24
click at [450, 6] on div at bounding box center [633, 318] width 1266 height 637
type input "$ 0,00"
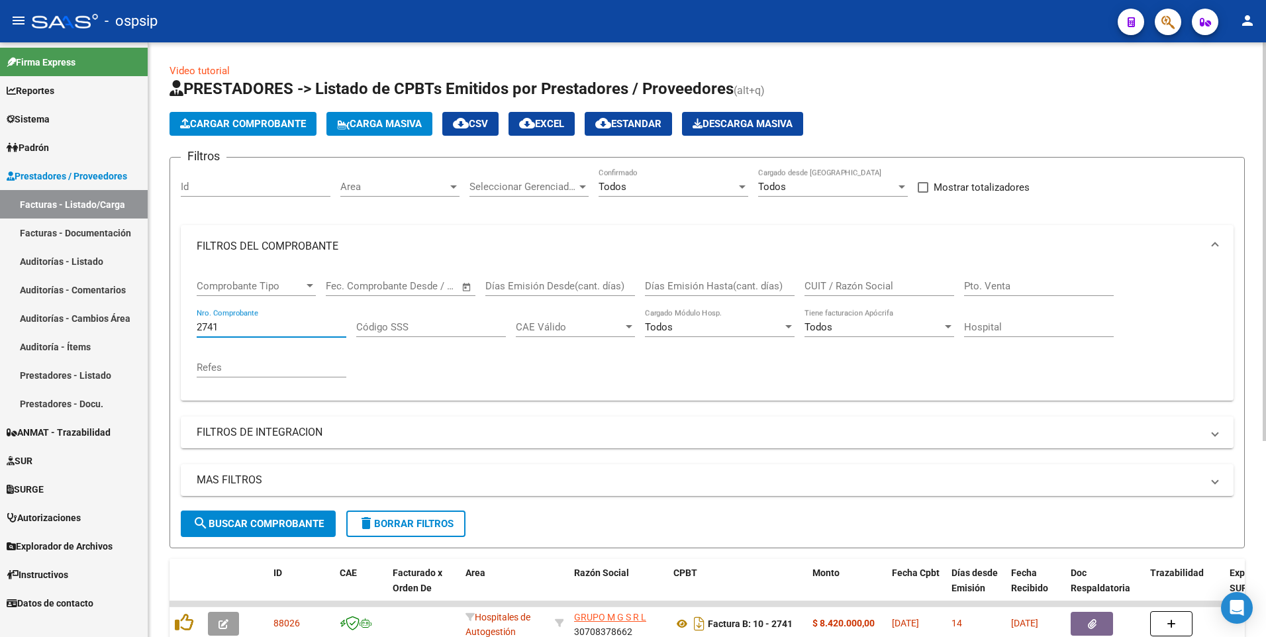
click at [260, 328] on input "2741" at bounding box center [272, 327] width 150 height 12
click at [260, 328] on input "Nro. Comprobante" at bounding box center [272, 327] width 150 height 12
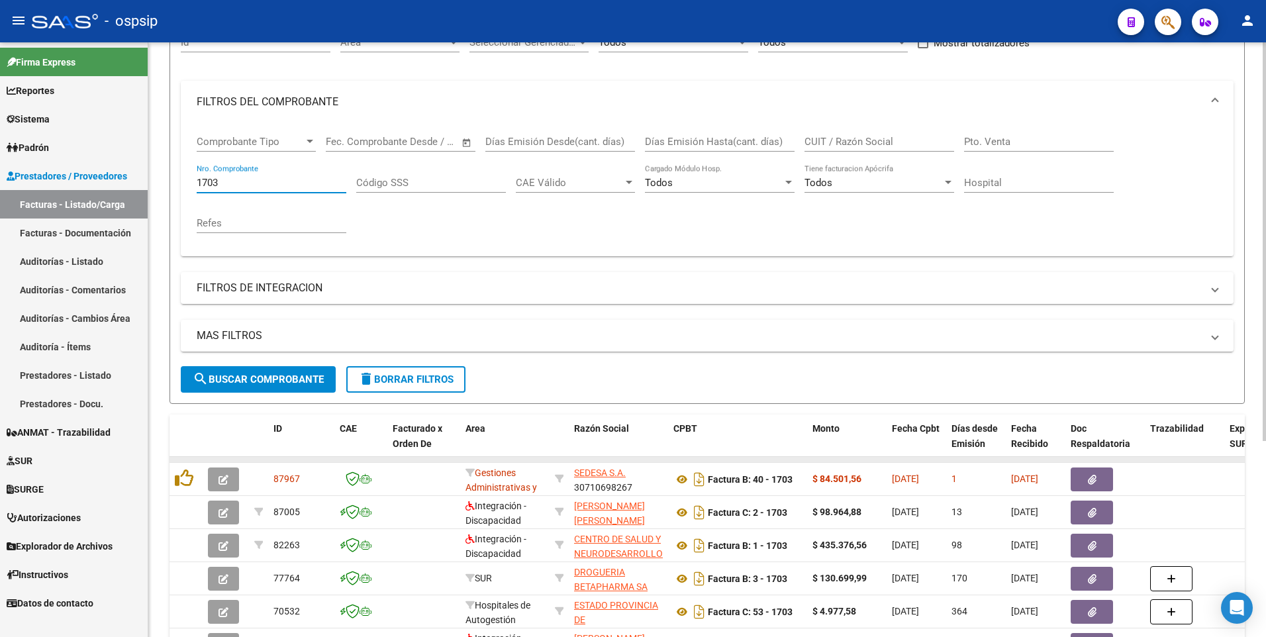
scroll to position [292, 0]
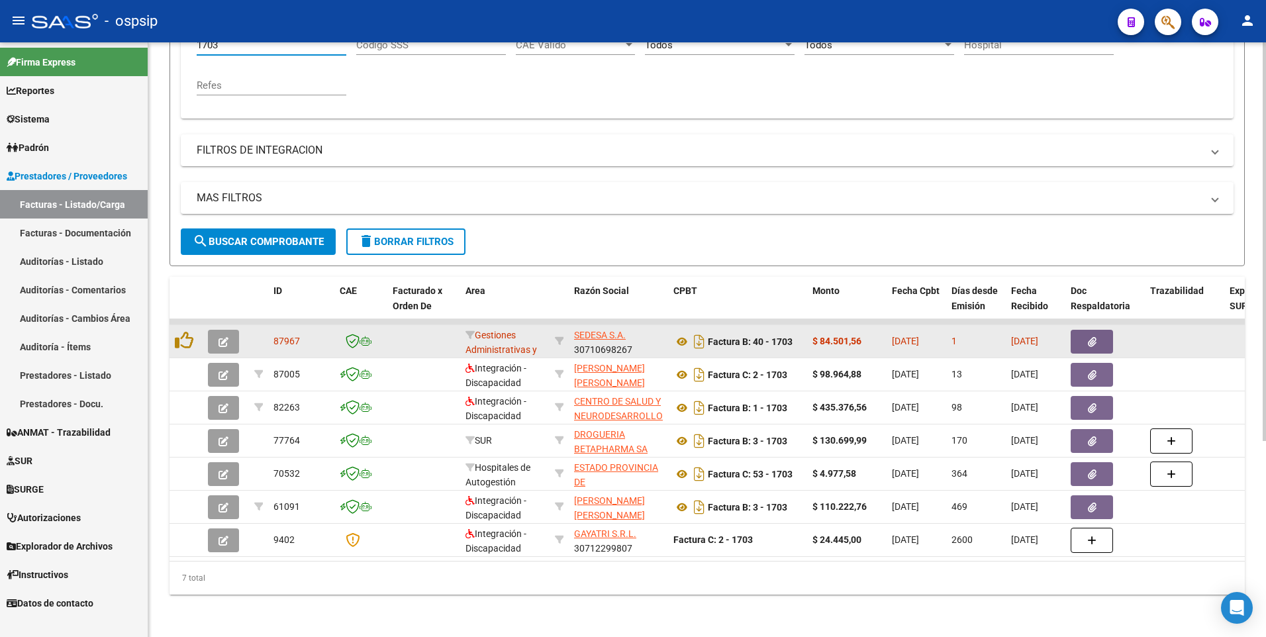
type input "1703"
click at [1081, 338] on button "button" at bounding box center [1091, 342] width 42 height 24
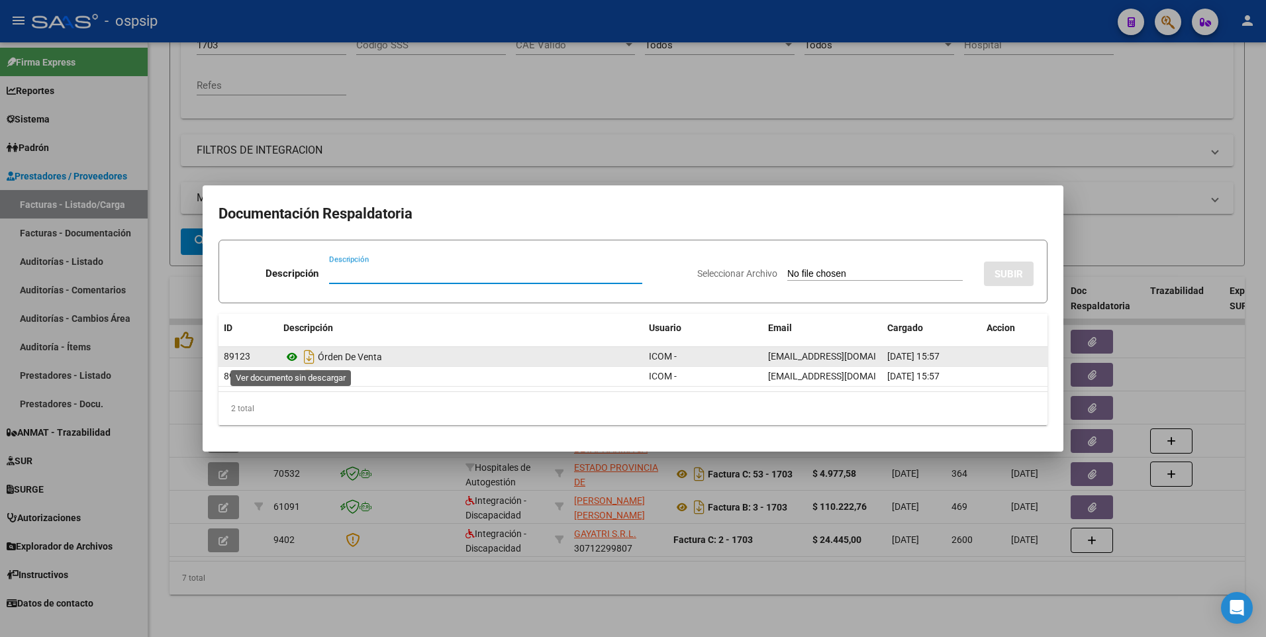
click at [290, 356] on icon at bounding box center [291, 357] width 17 height 16
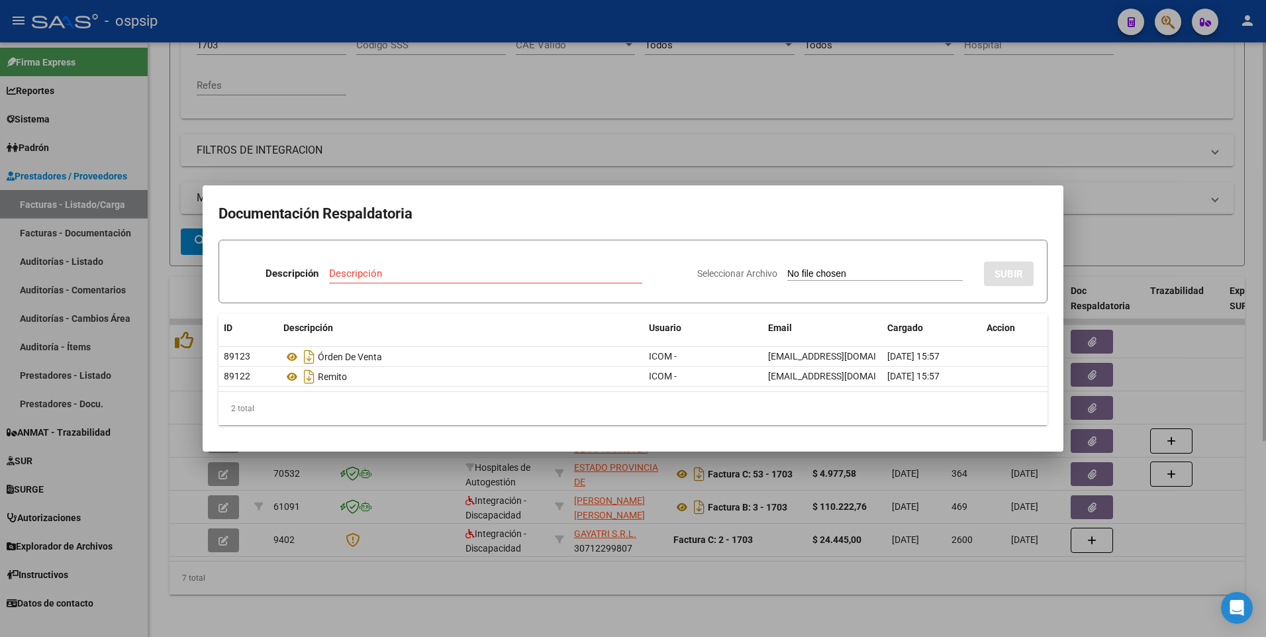
drag, startPoint x: 628, startPoint y: 148, endPoint x: 641, endPoint y: 146, distance: 13.4
click at [629, 147] on div at bounding box center [633, 318] width 1266 height 637
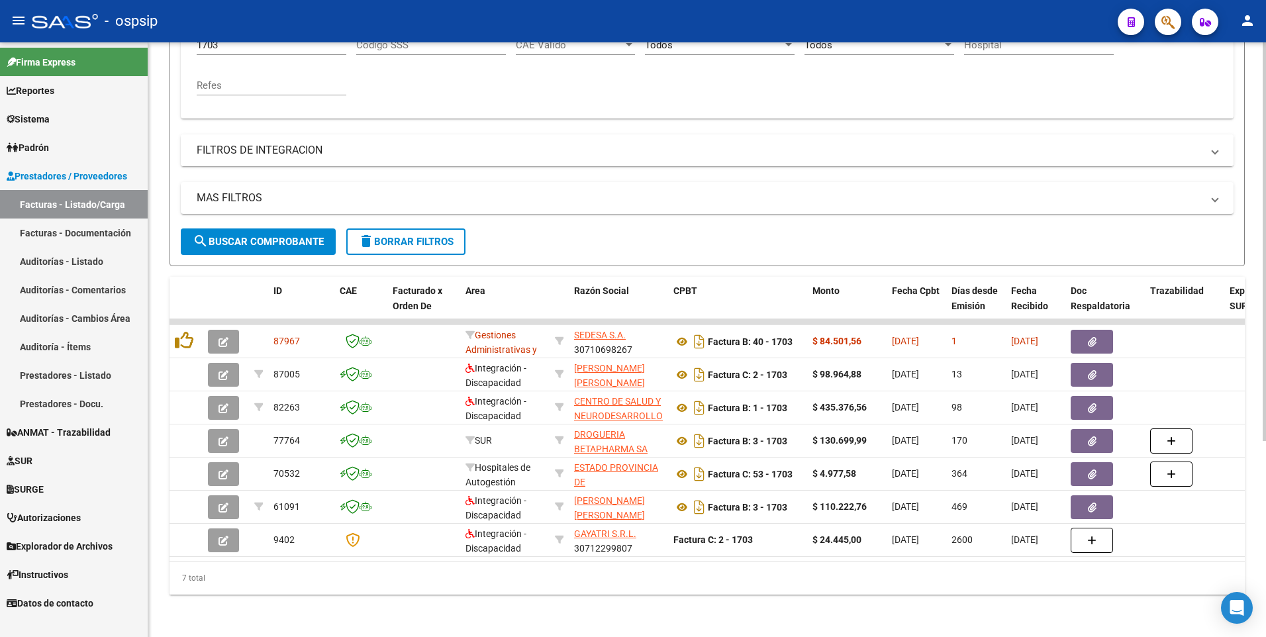
click at [1070, 330] on button "button" at bounding box center [1091, 342] width 42 height 24
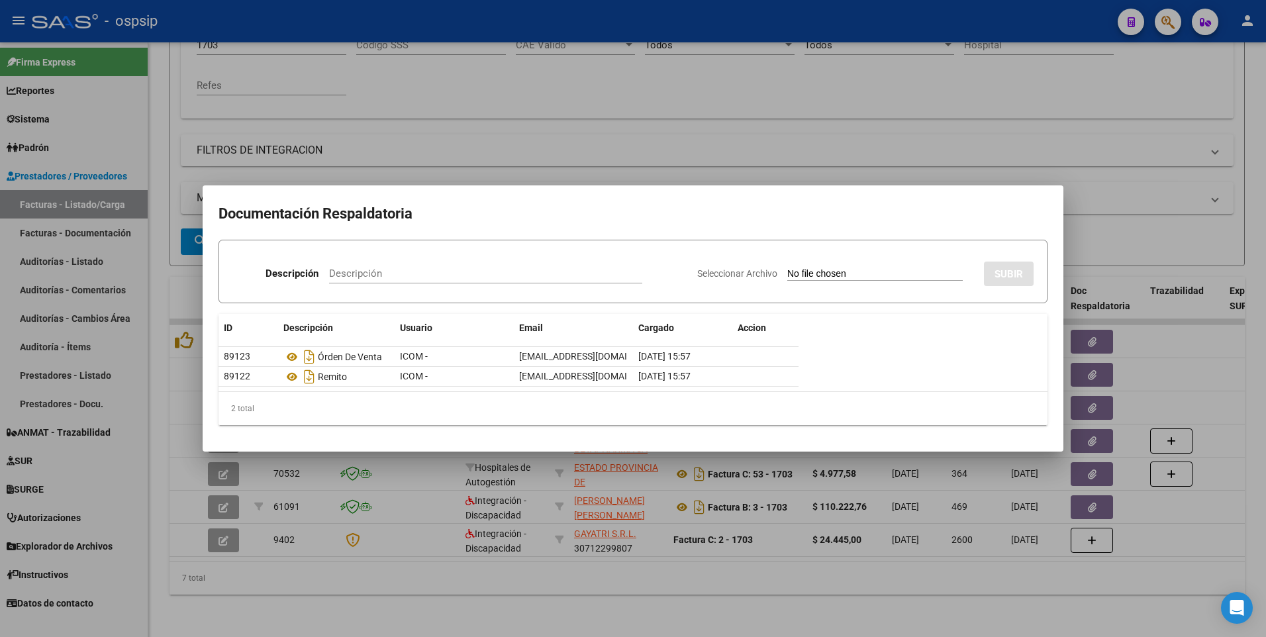
click at [1070, 330] on button "button" at bounding box center [1091, 342] width 42 height 24
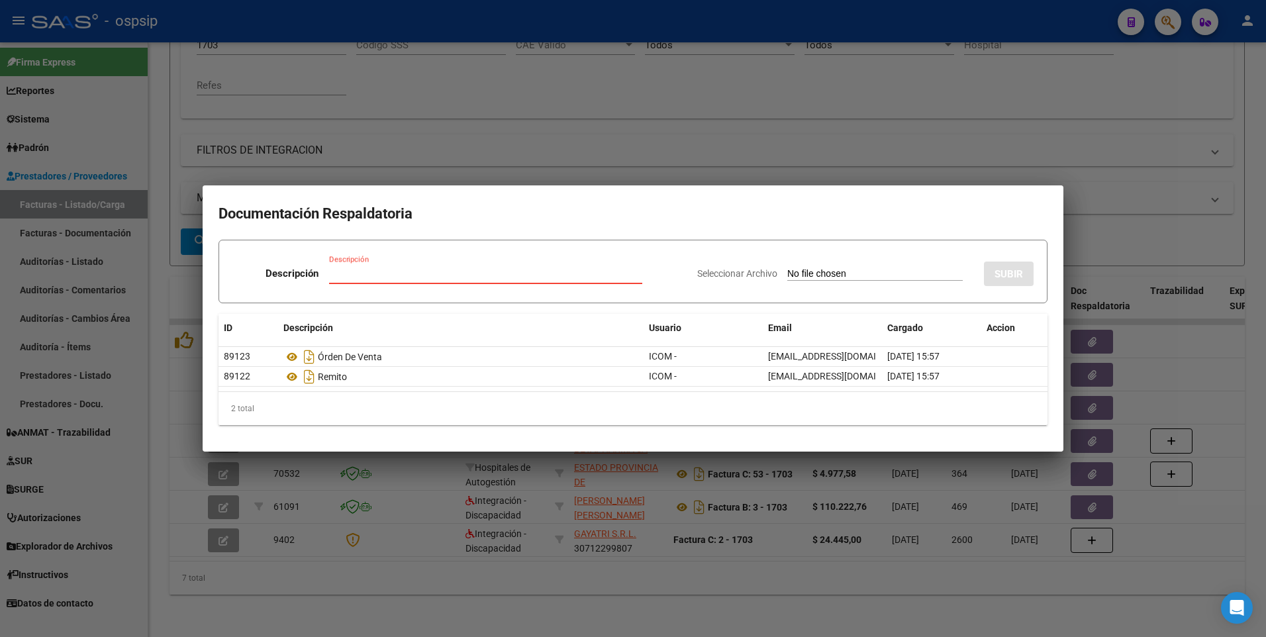
click at [573, 41] on div at bounding box center [633, 318] width 1266 height 637
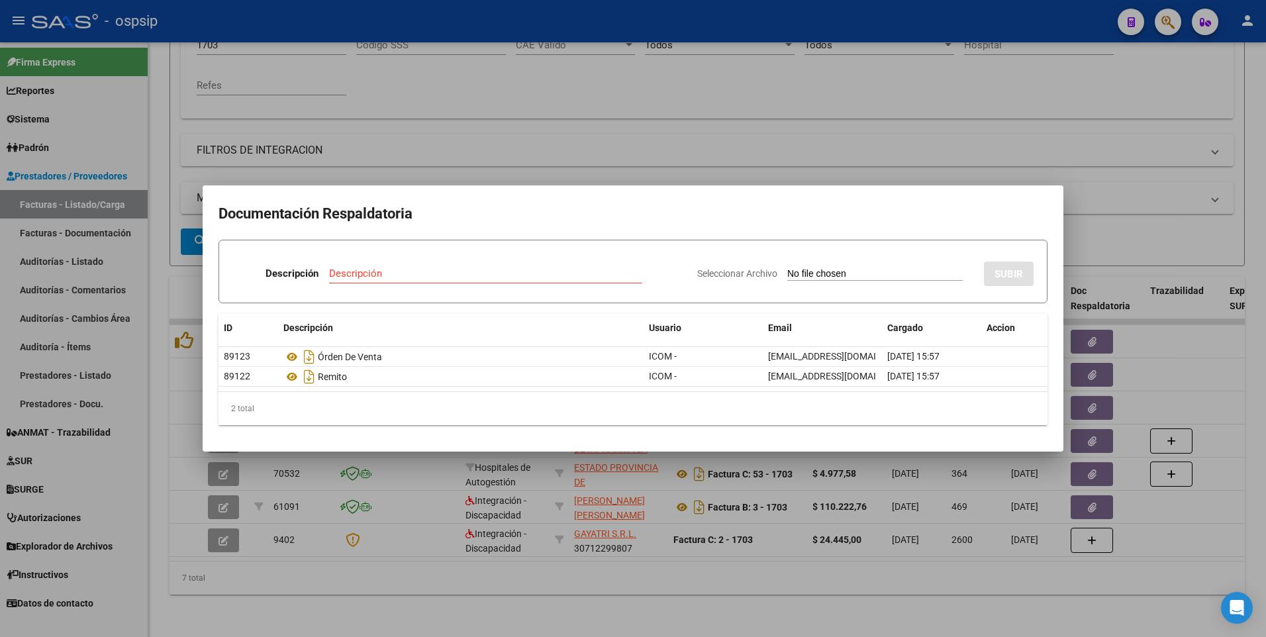
click at [1070, 330] on button "button" at bounding box center [1091, 342] width 42 height 24
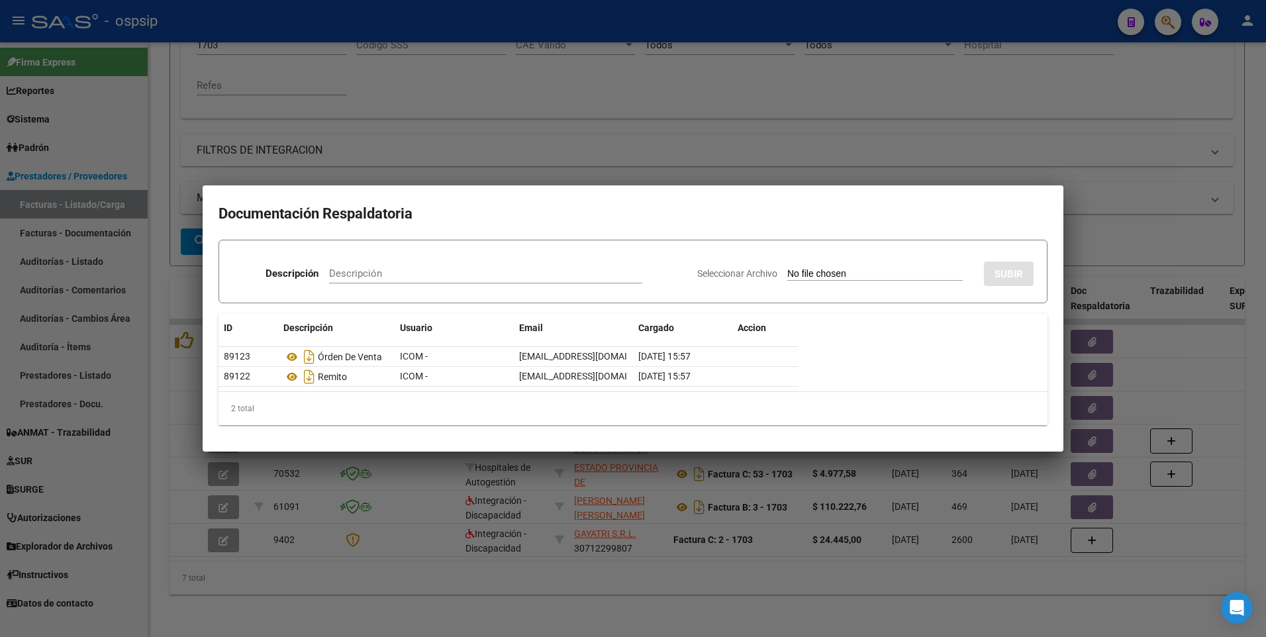
click at [1070, 330] on button "button" at bounding box center [1091, 342] width 42 height 24
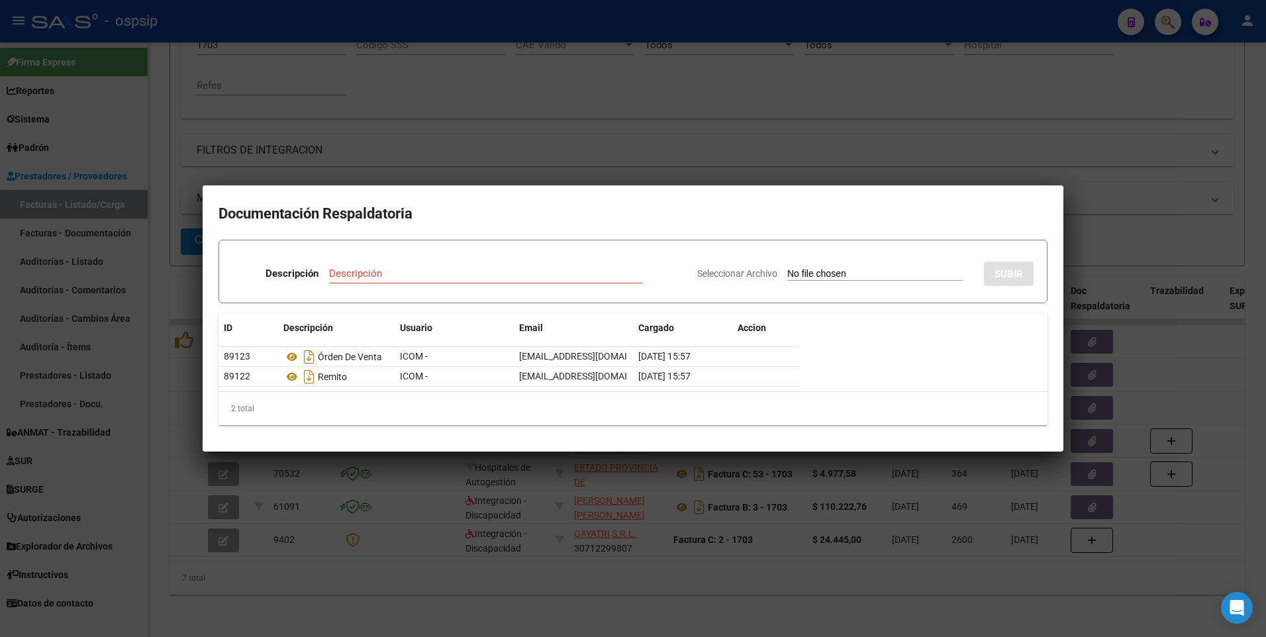
click at [577, 11] on div at bounding box center [633, 318] width 1266 height 637
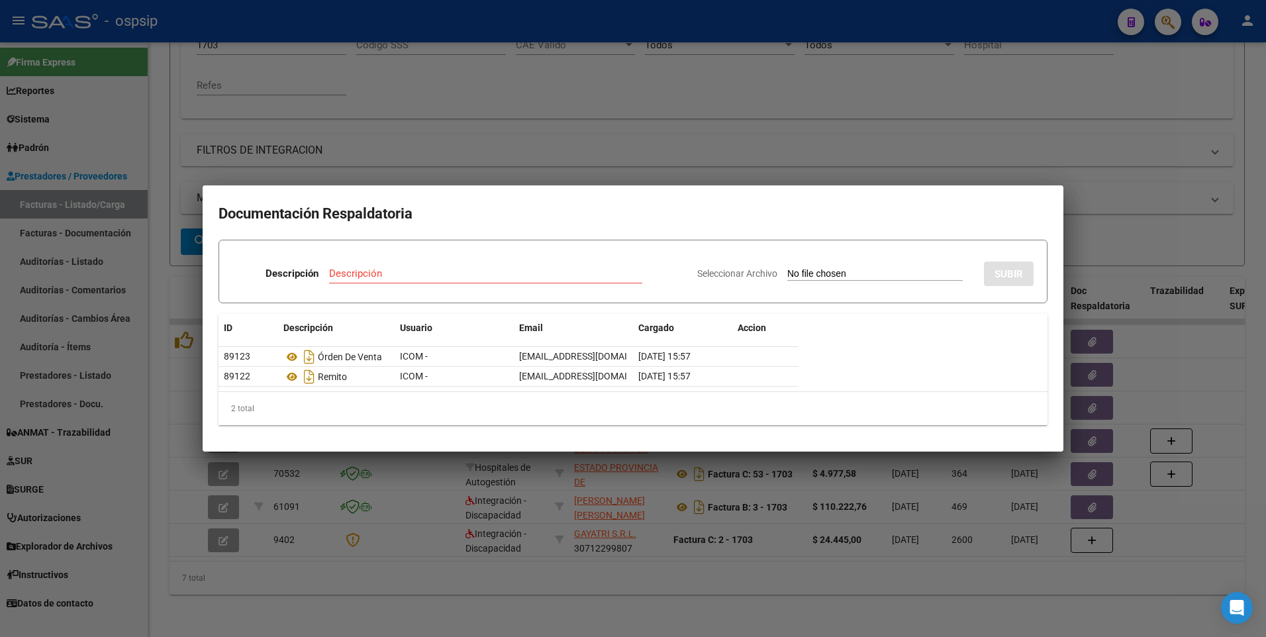
click at [607, 96] on div at bounding box center [633, 318] width 1266 height 637
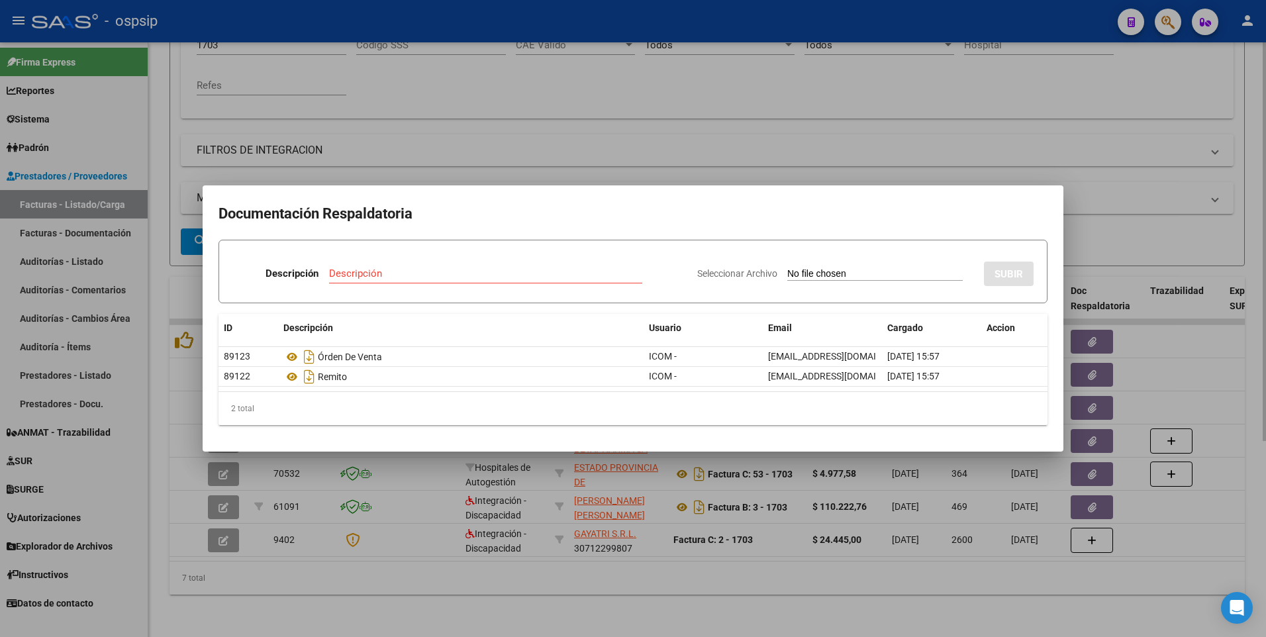
click at [976, 141] on div at bounding box center [633, 318] width 1266 height 637
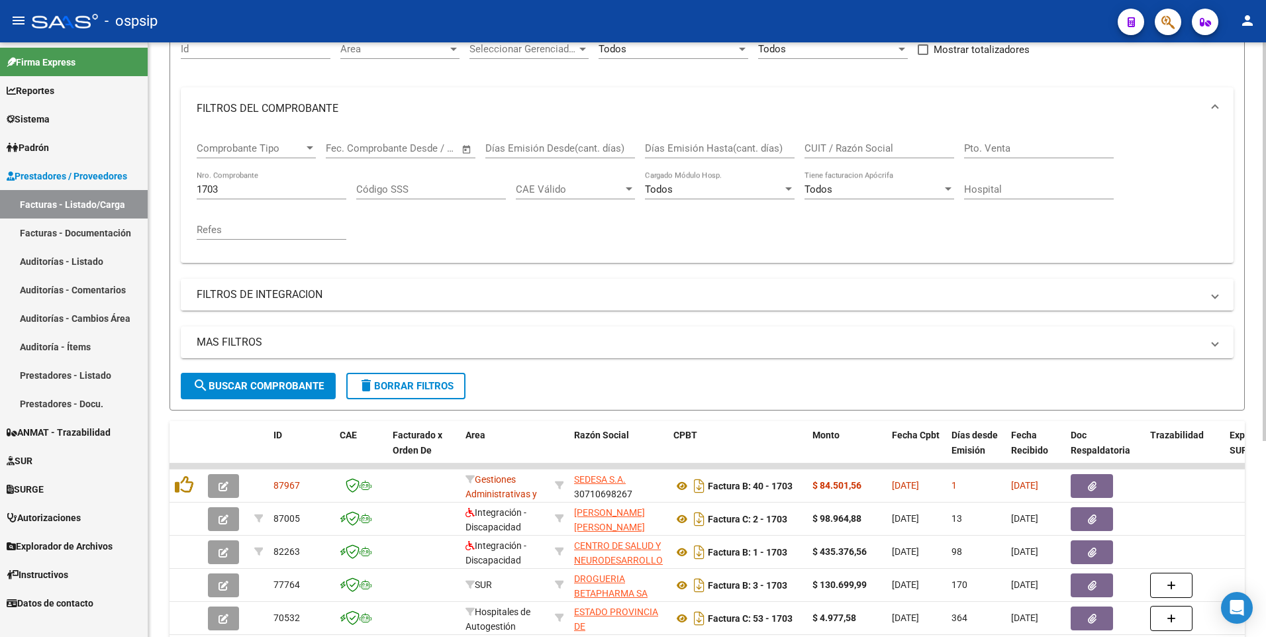
scroll to position [27, 0]
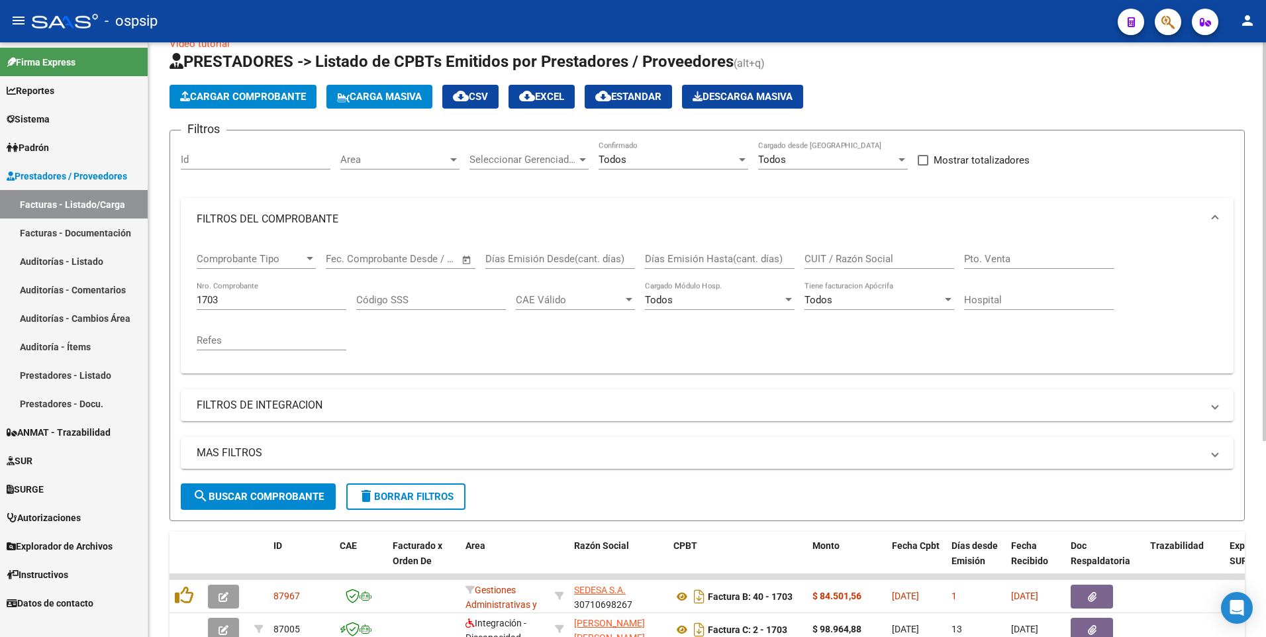
click at [396, 510] on form "Filtros Id Area Area Seleccionar Gerenciador Seleccionar Gerenciador Todos Conf…" at bounding box center [706, 325] width 1075 height 391
click at [402, 502] on span "delete Borrar Filtros" at bounding box center [405, 497] width 95 height 12
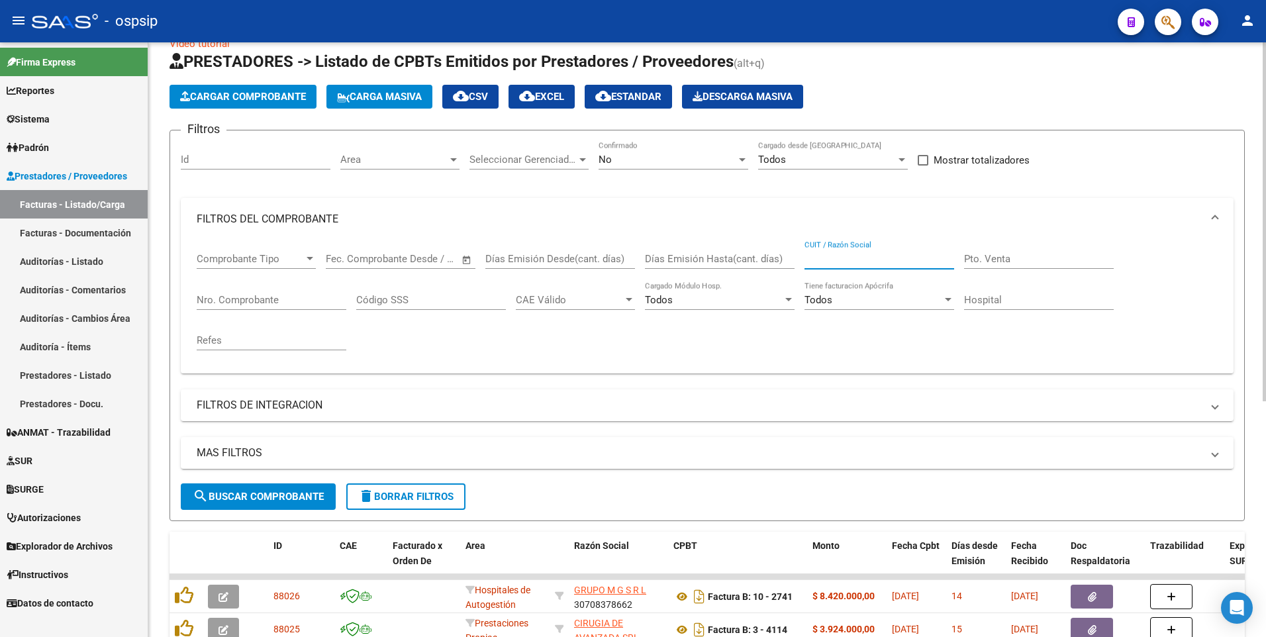
click at [869, 257] on input "CUIT / Razón Social" at bounding box center [879, 259] width 150 height 12
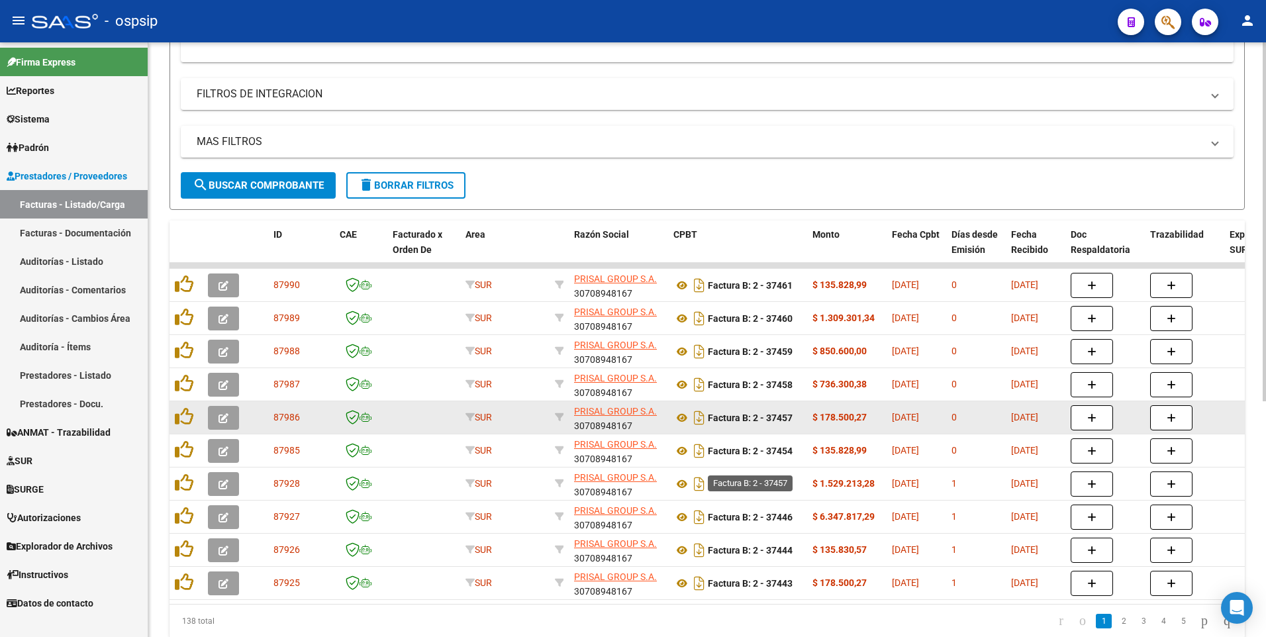
scroll to position [358, 0]
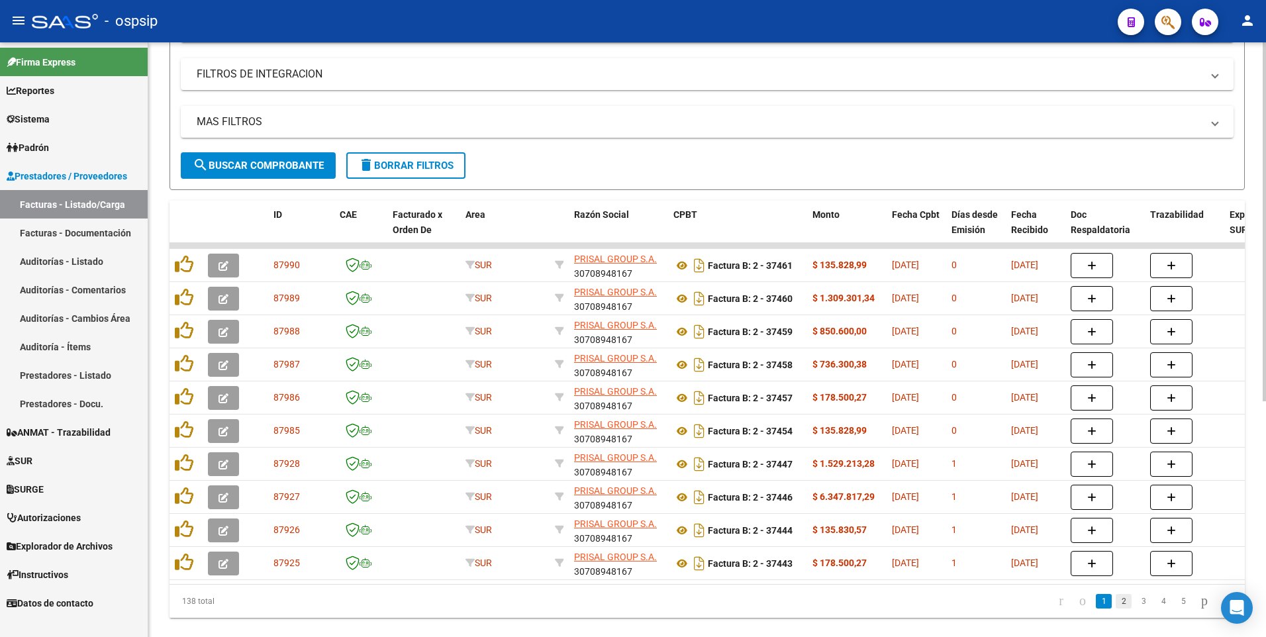
click at [1115, 608] on link "2" at bounding box center [1123, 601] width 16 height 15
click at [1096, 606] on link "1" at bounding box center [1104, 601] width 16 height 15
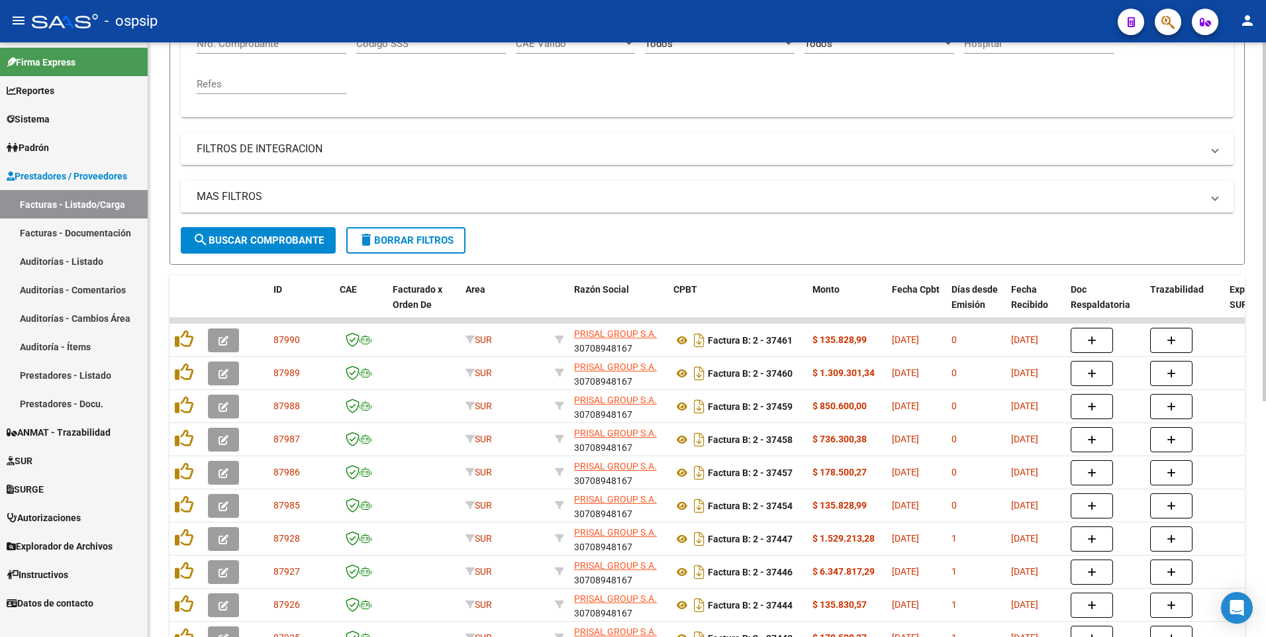
scroll to position [93, 0]
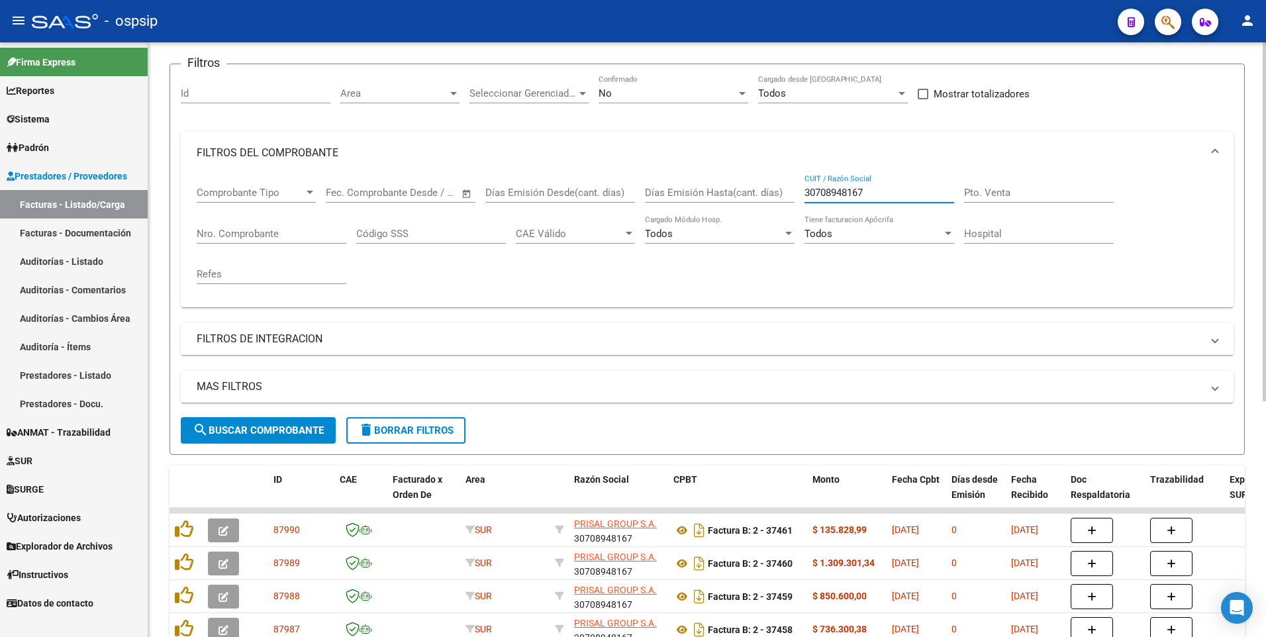
click at [875, 187] on input "30708948167" at bounding box center [879, 193] width 150 height 12
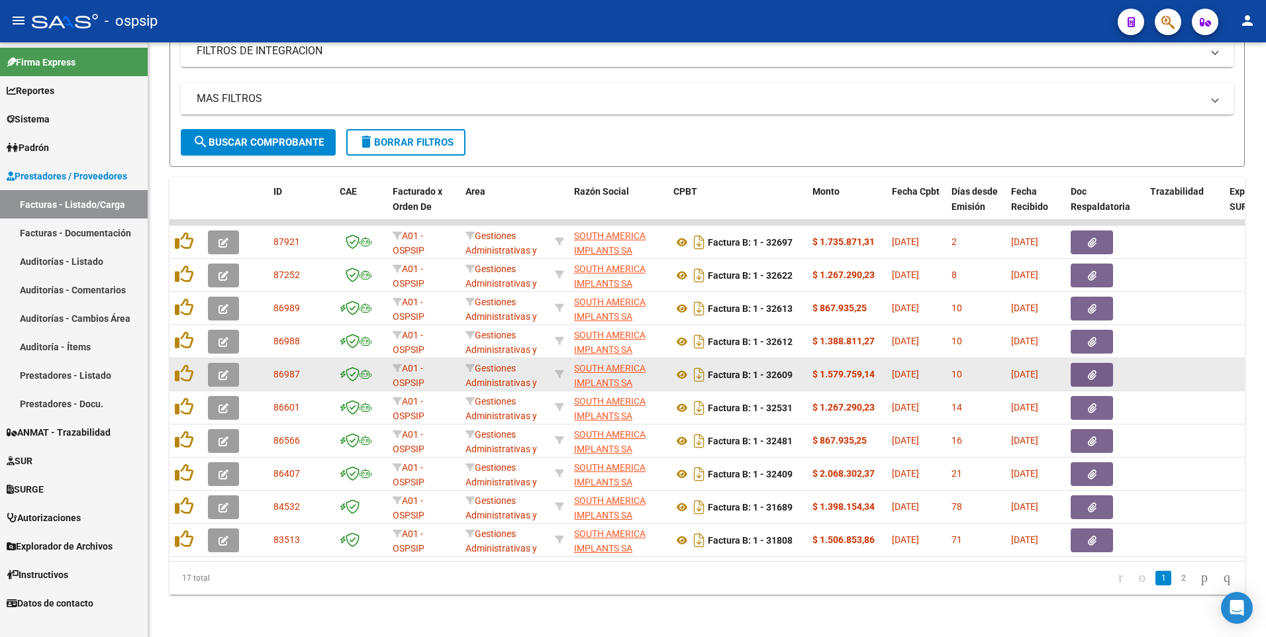
scroll to position [391, 0]
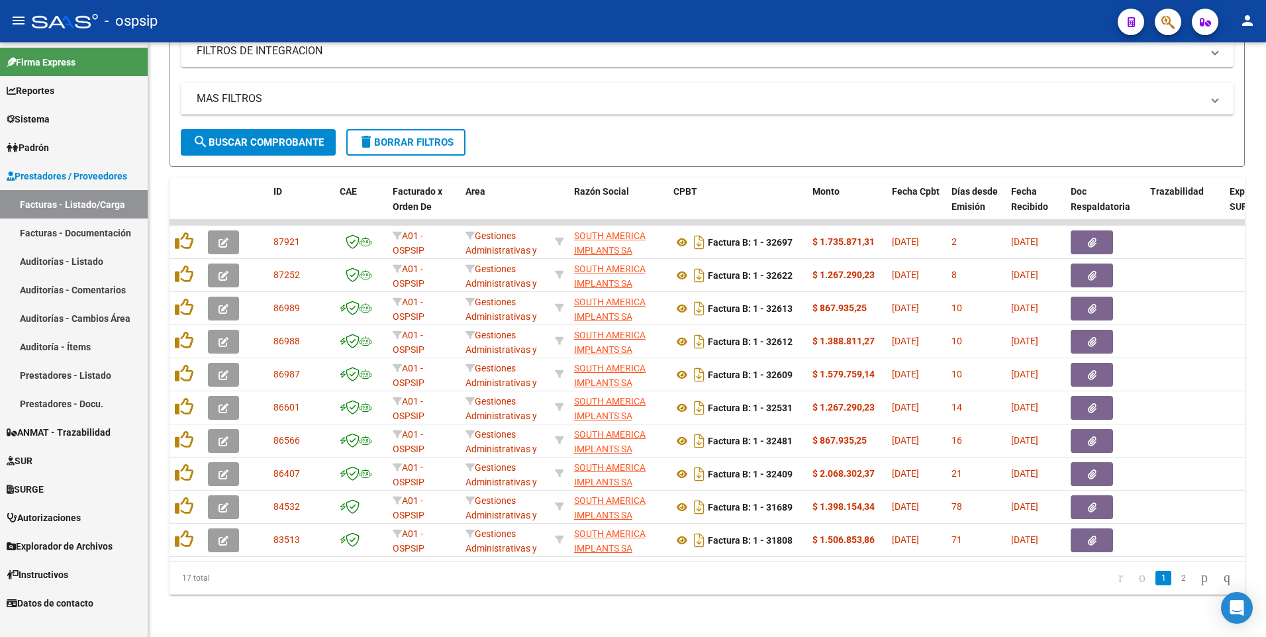
type input "30711903522"
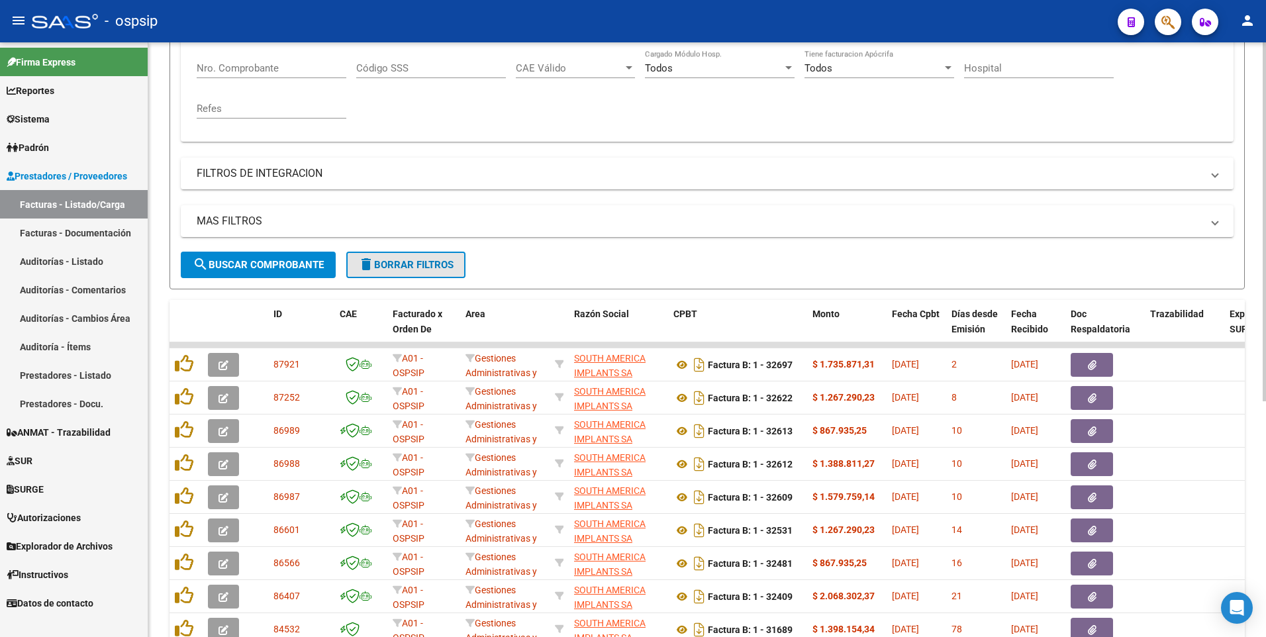
click at [431, 272] on button "delete Borrar Filtros" at bounding box center [405, 265] width 119 height 26
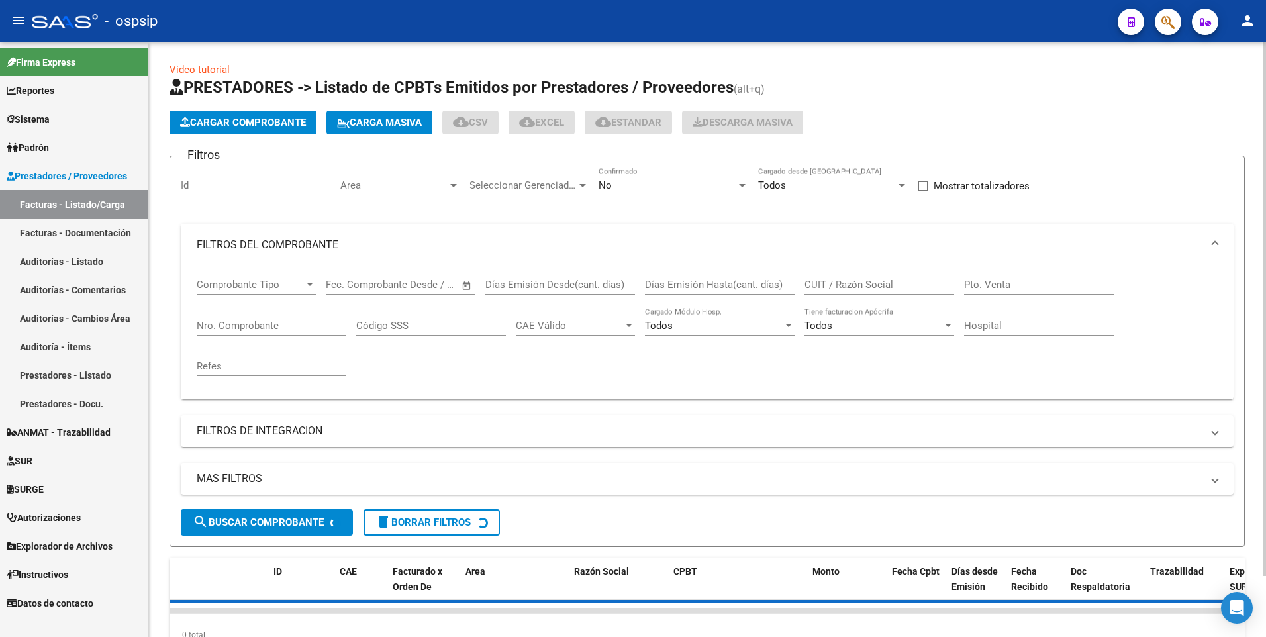
scroll to position [0, 0]
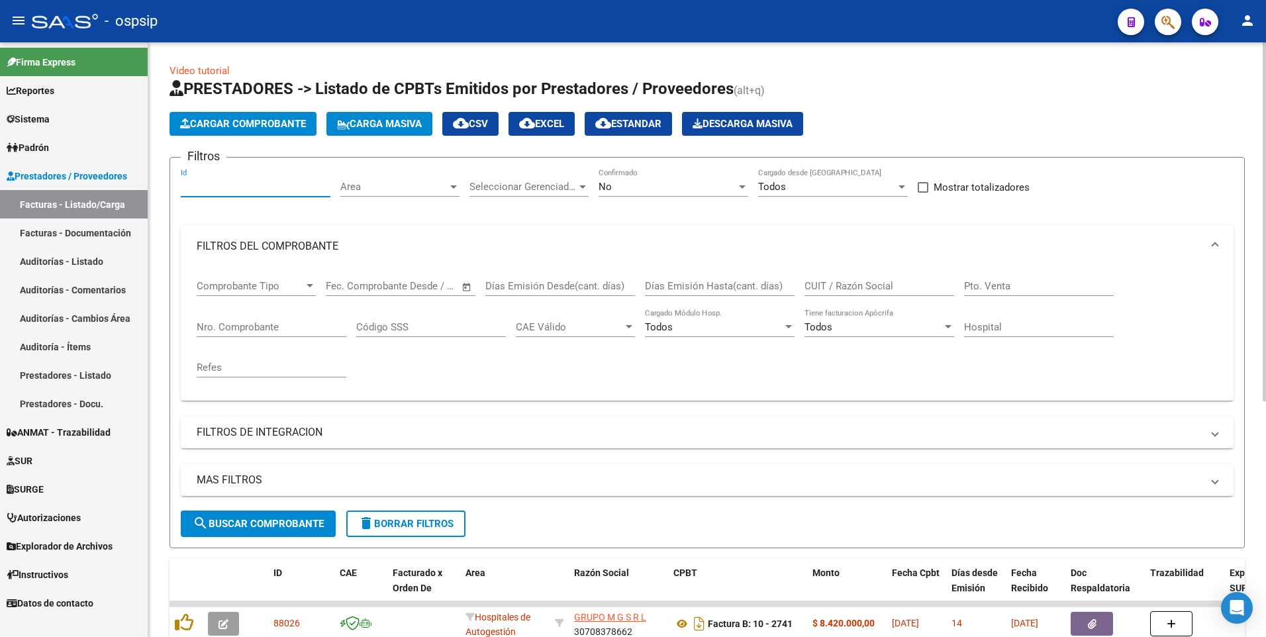
click at [234, 185] on input "Id" at bounding box center [256, 187] width 150 height 12
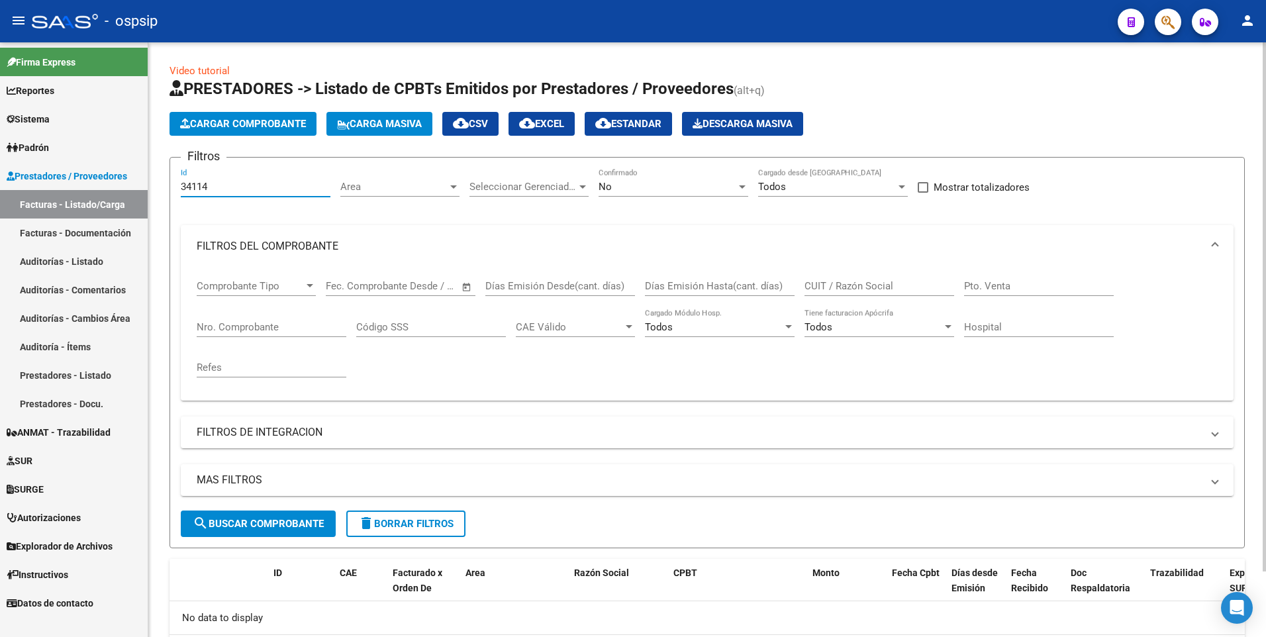
click at [297, 183] on input "34114" at bounding box center [256, 187] width 150 height 12
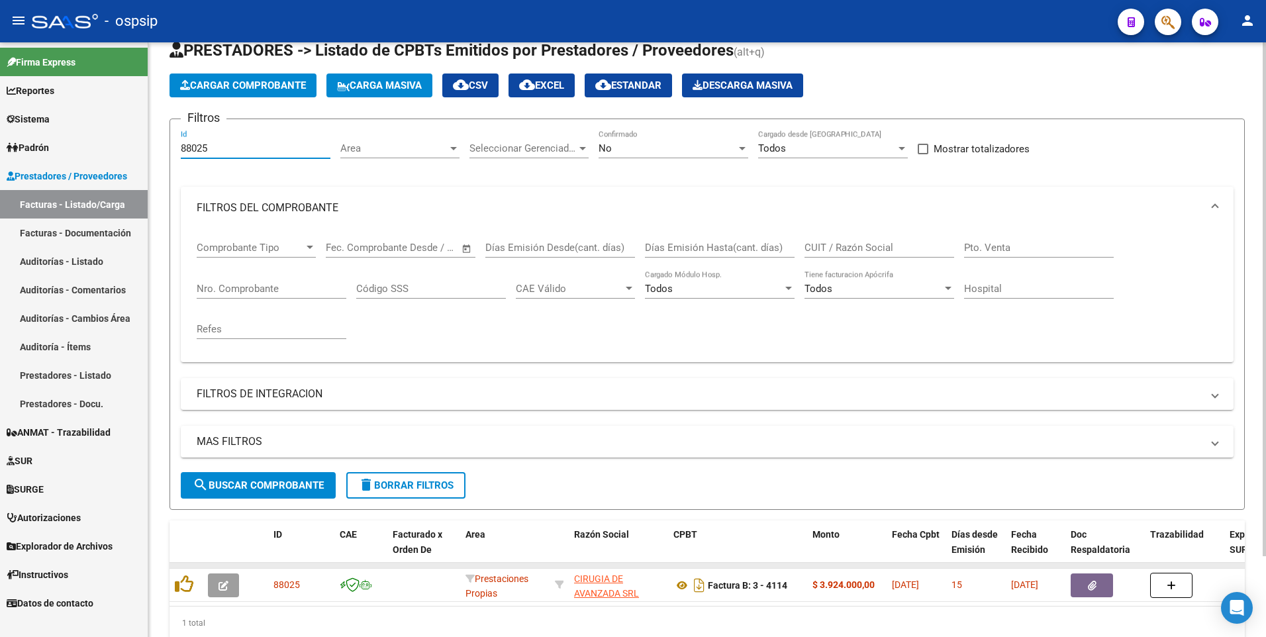
scroll to position [93, 0]
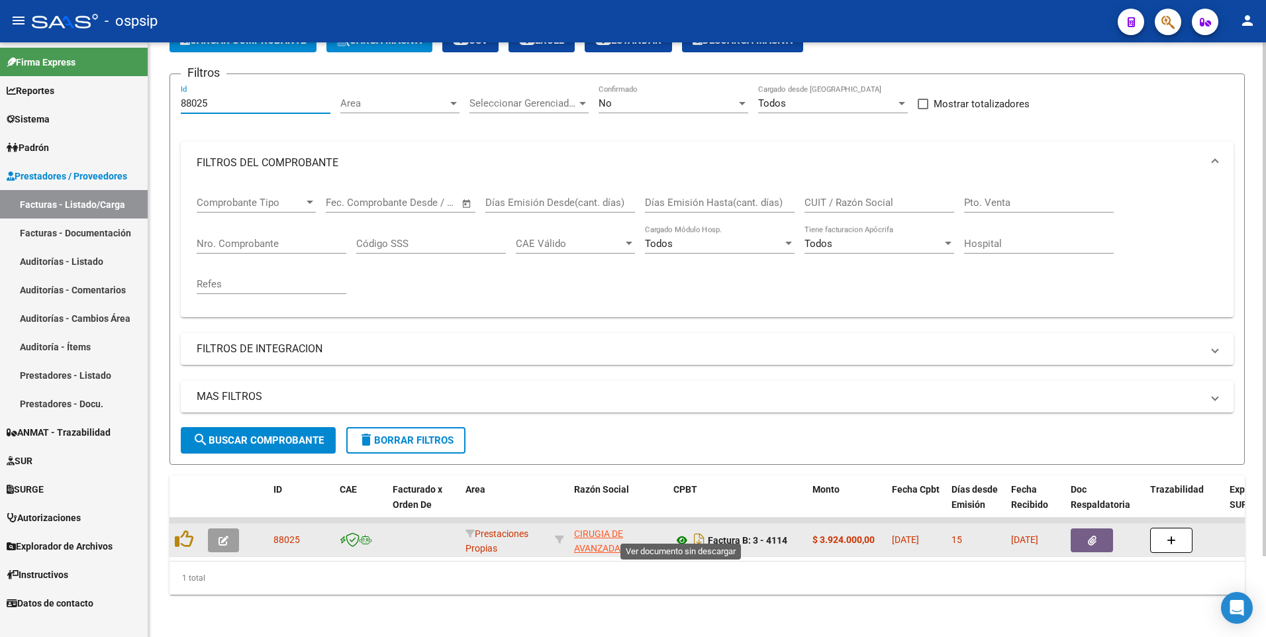
type input "88025"
click at [1090, 536] on icon "button" at bounding box center [1092, 541] width 9 height 10
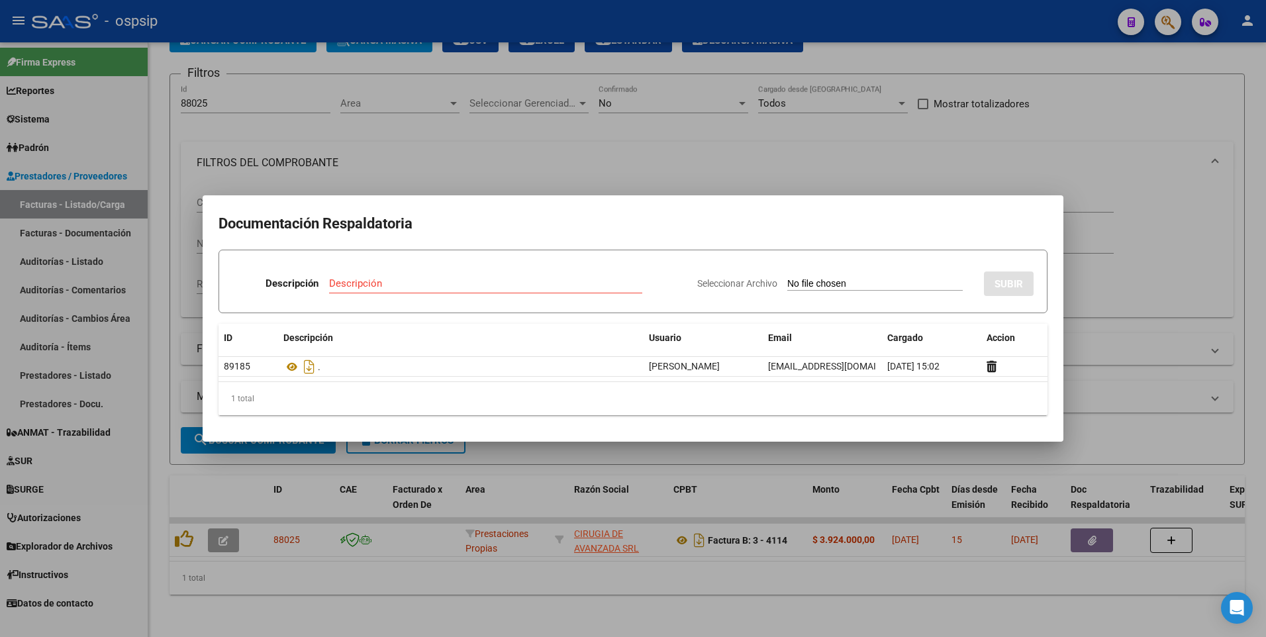
click at [551, 165] on div at bounding box center [633, 318] width 1266 height 637
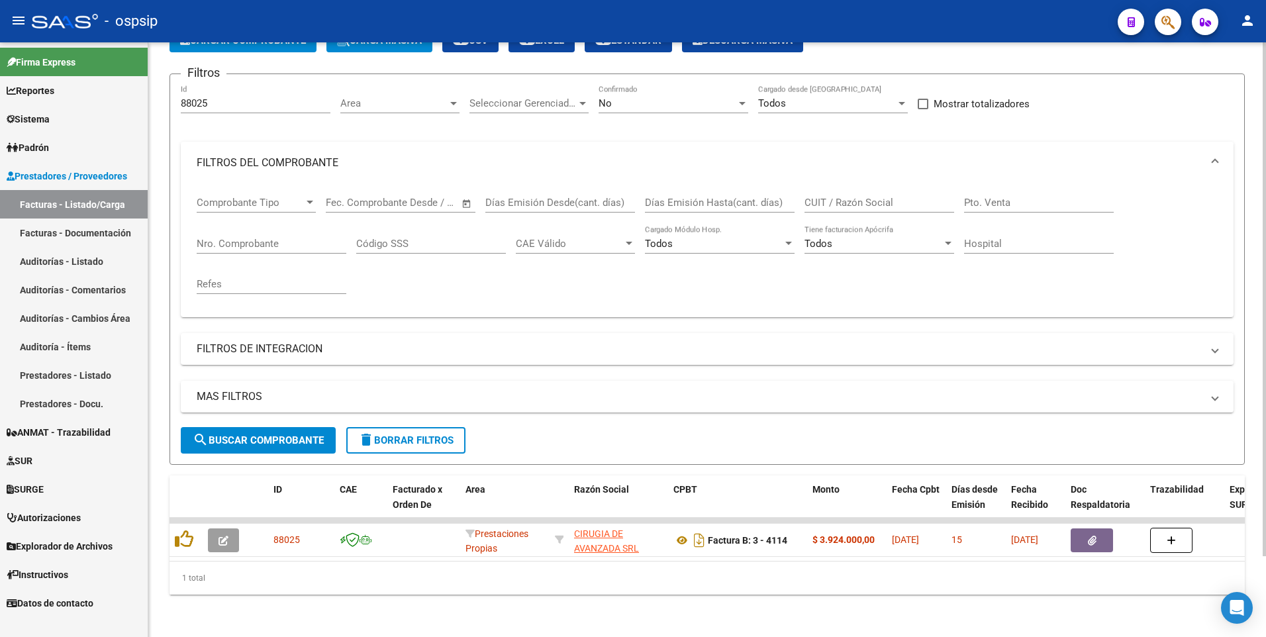
click at [240, 97] on input "88025" at bounding box center [256, 103] width 150 height 12
click at [883, 197] on input "CUIT / Razón Social" at bounding box center [879, 203] width 150 height 12
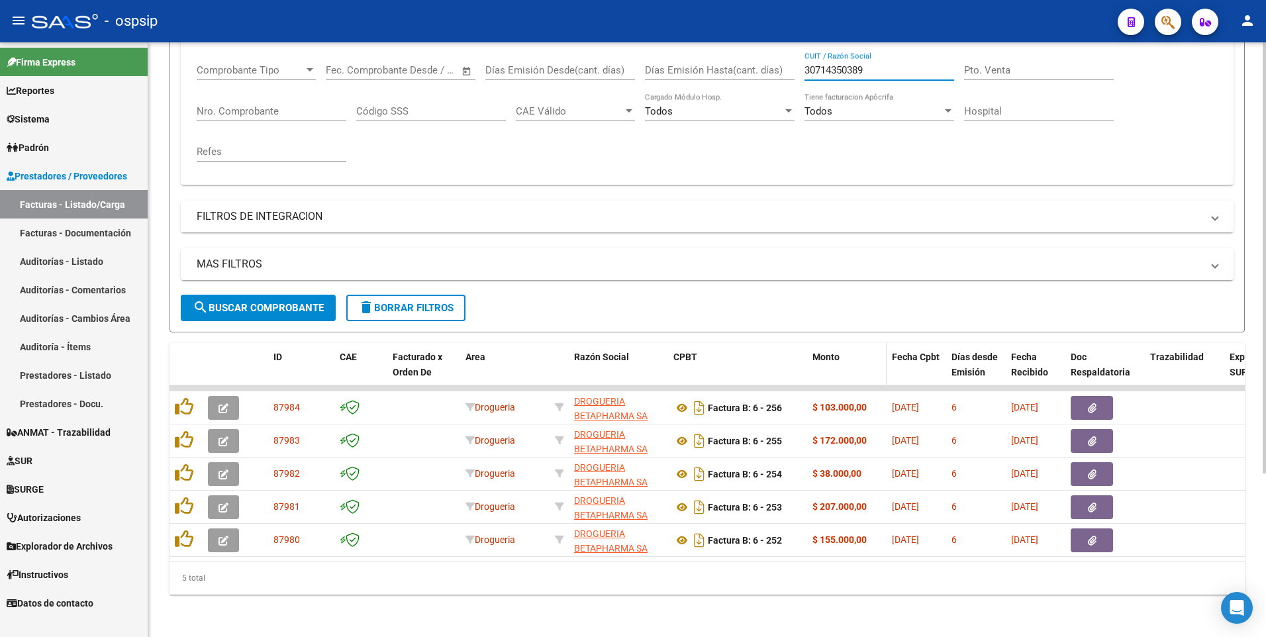
scroll to position [226, 0]
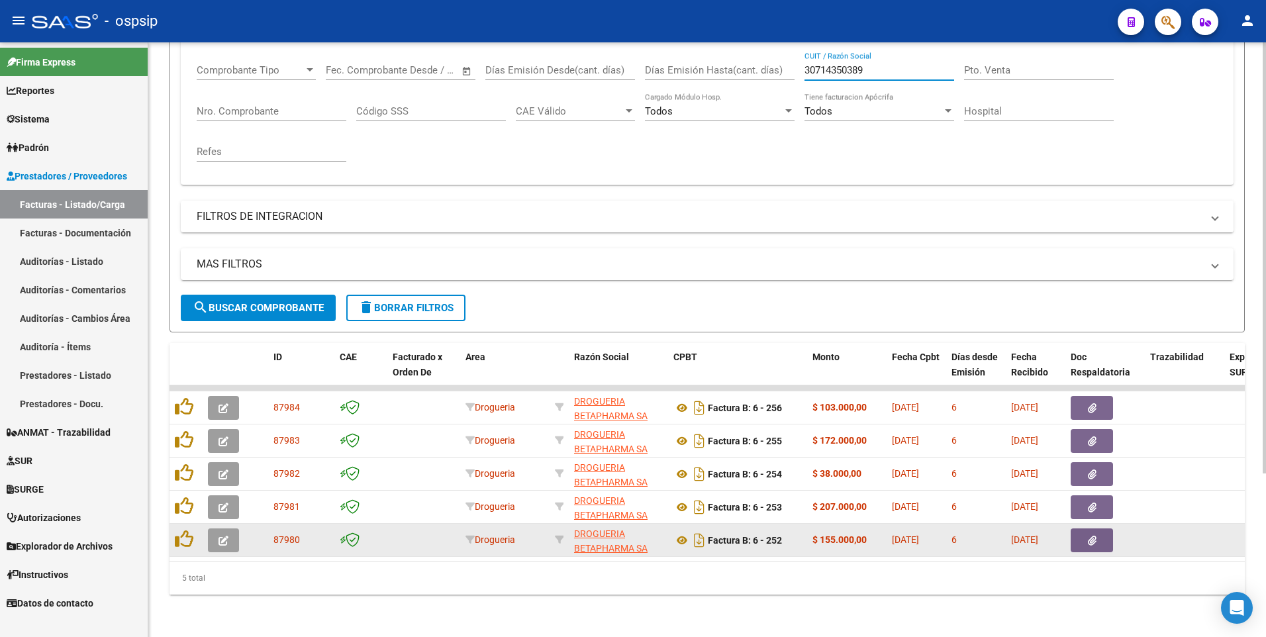
type input "30714350389"
click at [1092, 536] on icon "button" at bounding box center [1092, 541] width 9 height 10
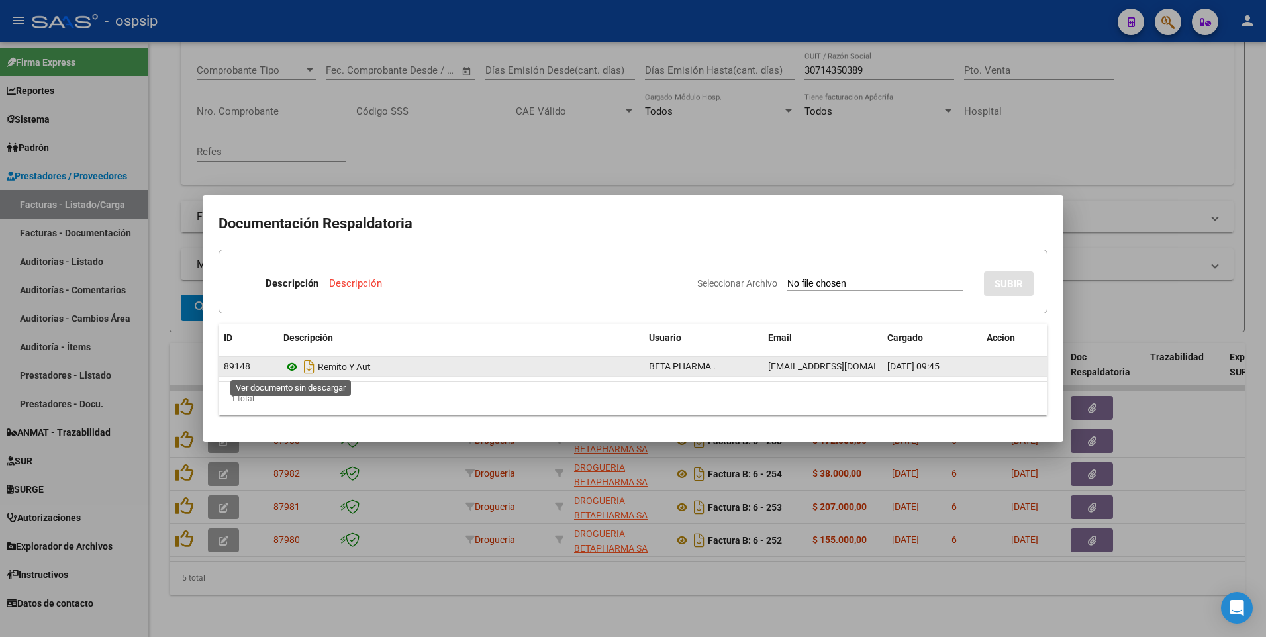
click at [289, 365] on icon at bounding box center [291, 367] width 17 height 16
click at [291, 371] on icon at bounding box center [291, 367] width 17 height 16
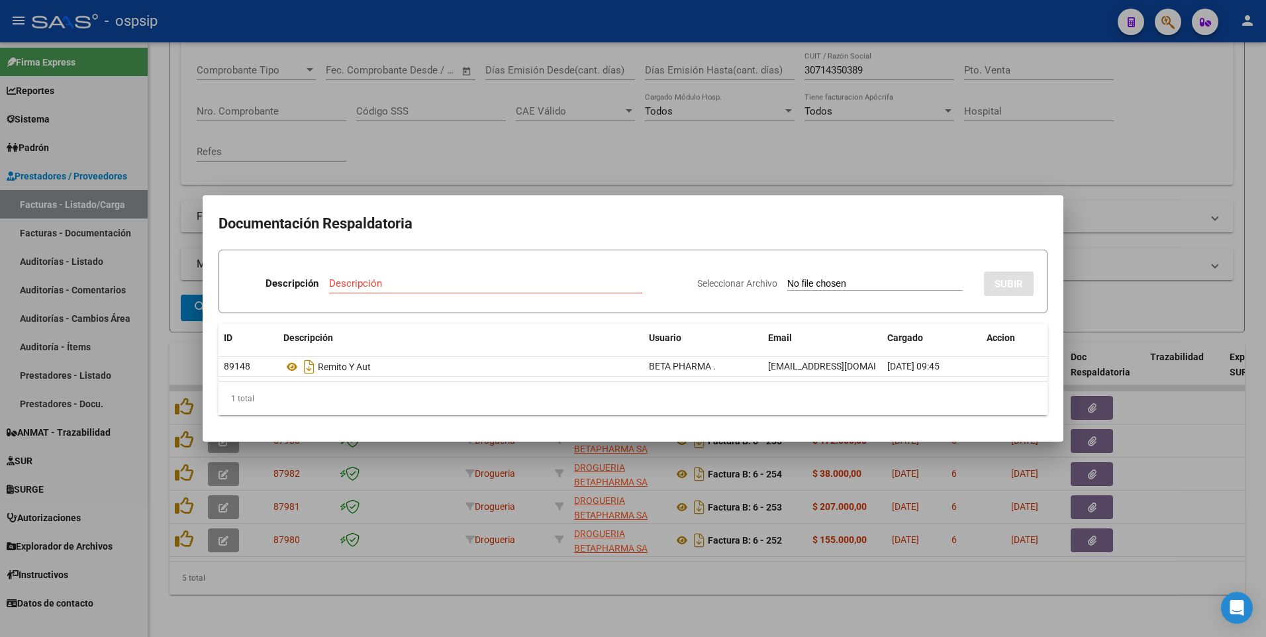
click at [898, 158] on div at bounding box center [633, 318] width 1266 height 637
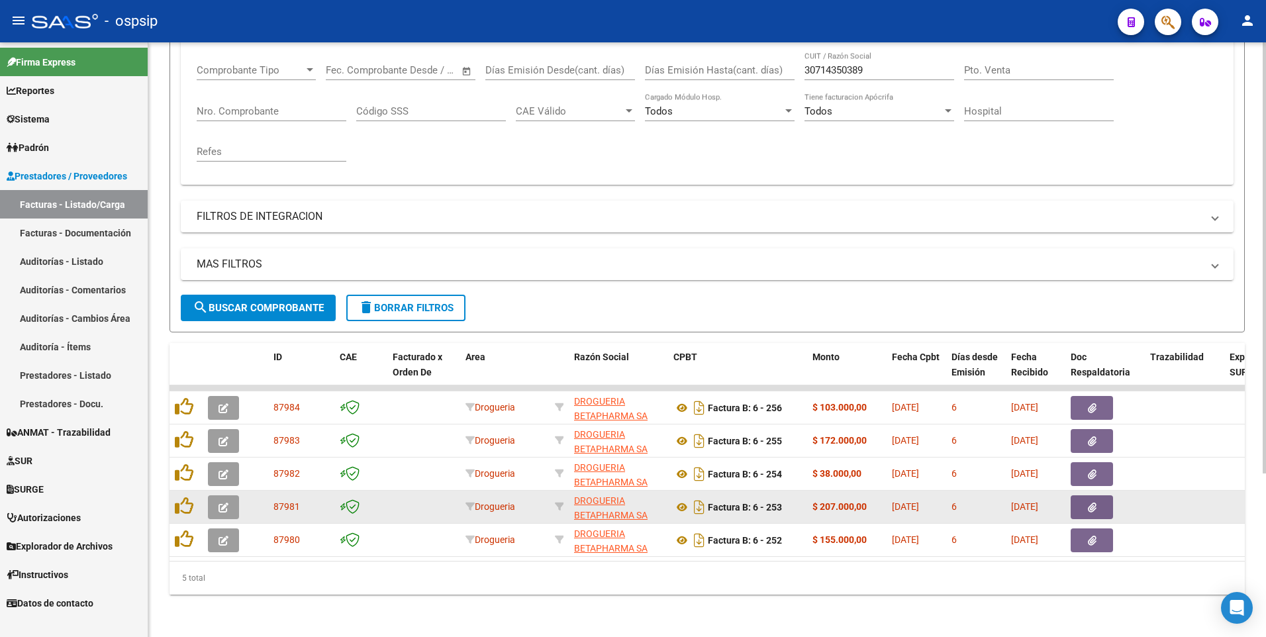
click at [1091, 502] on icon "button" at bounding box center [1092, 507] width 9 height 10
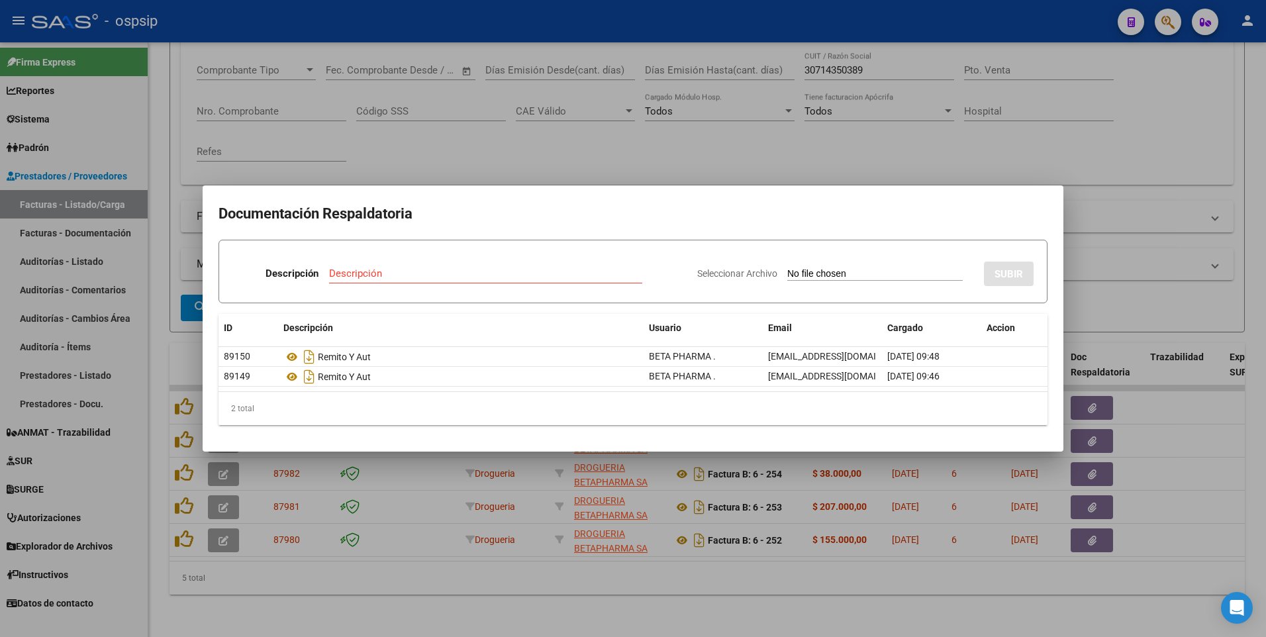
click at [833, 136] on div at bounding box center [633, 318] width 1266 height 637
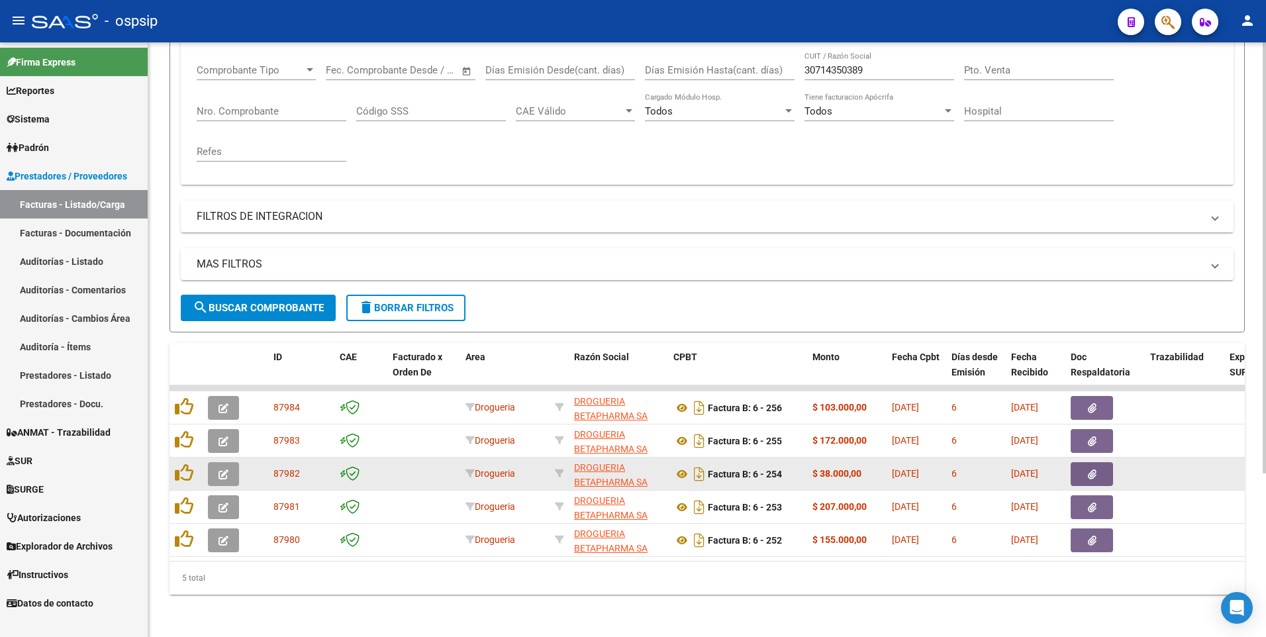
click at [1088, 469] on icon "button" at bounding box center [1092, 474] width 9 height 10
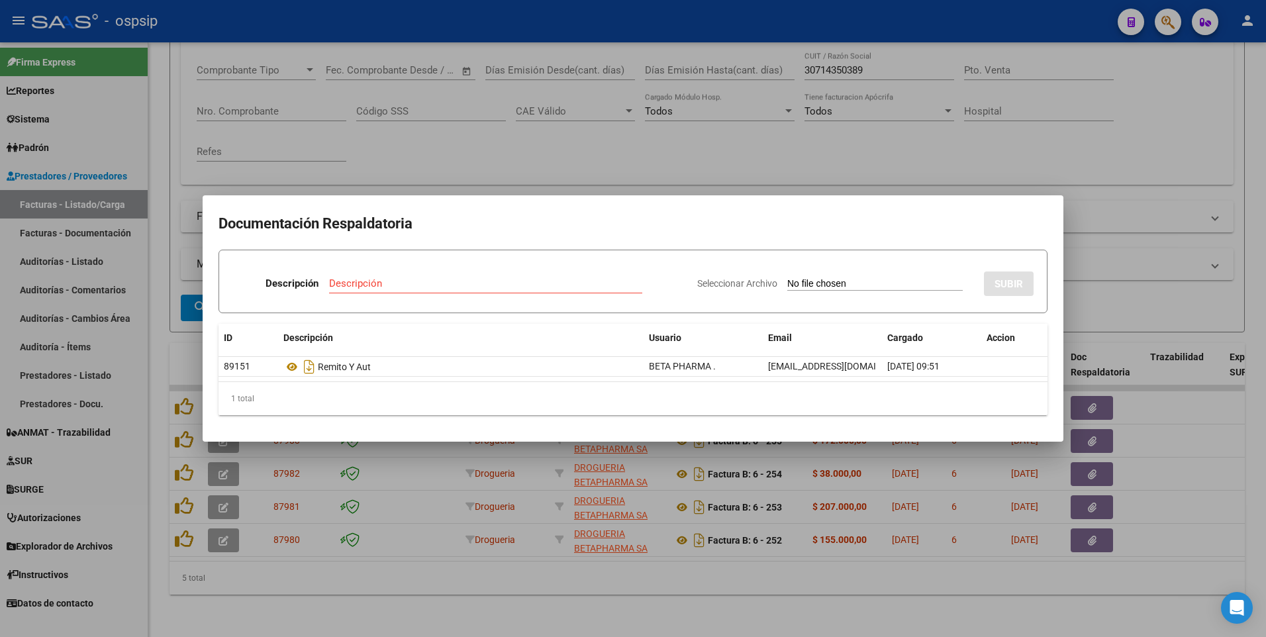
click at [888, 155] on div at bounding box center [633, 318] width 1266 height 637
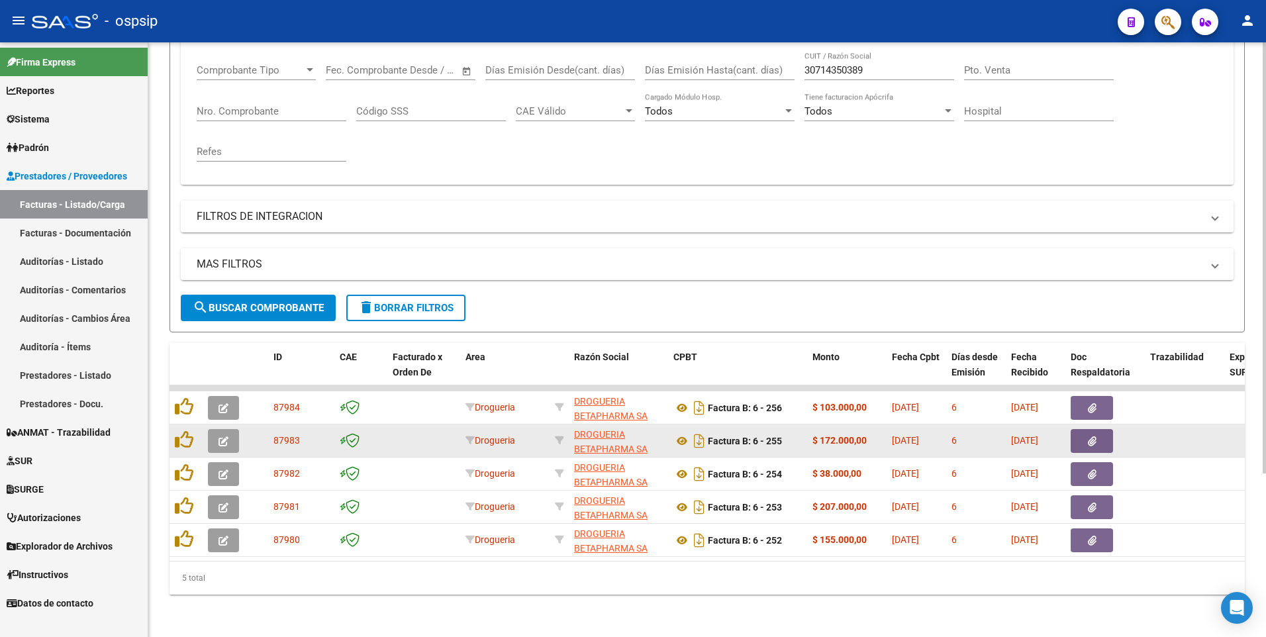
click at [1108, 430] on button "button" at bounding box center [1091, 441] width 42 height 24
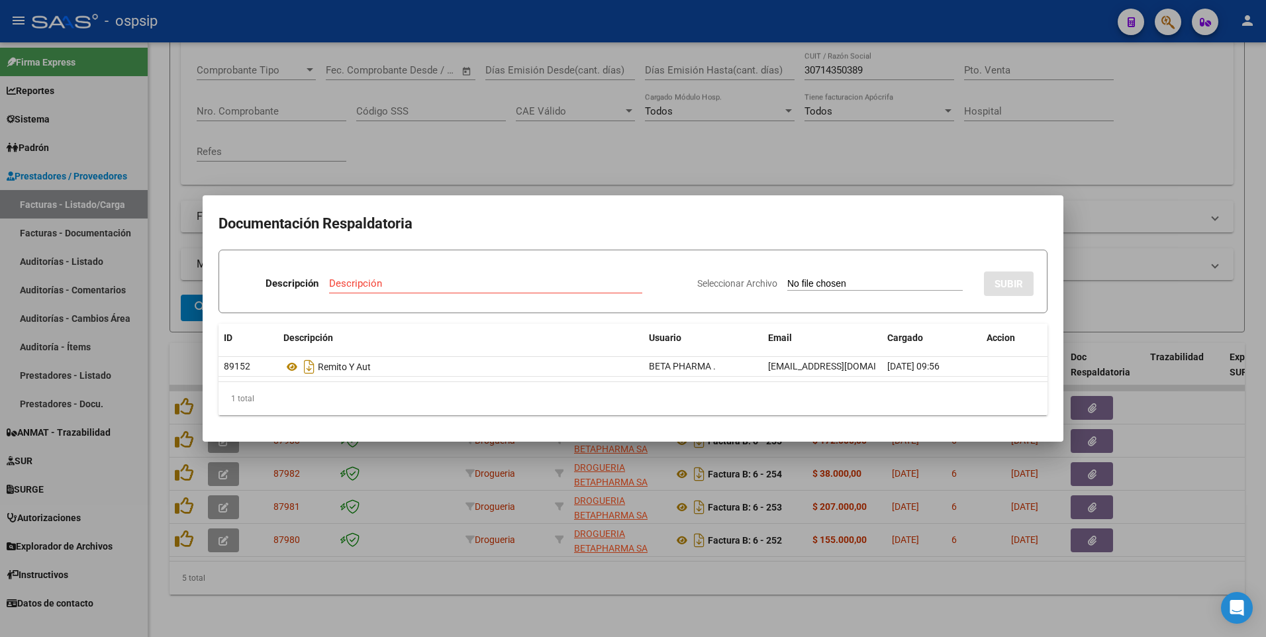
click at [932, 161] on div at bounding box center [633, 318] width 1266 height 637
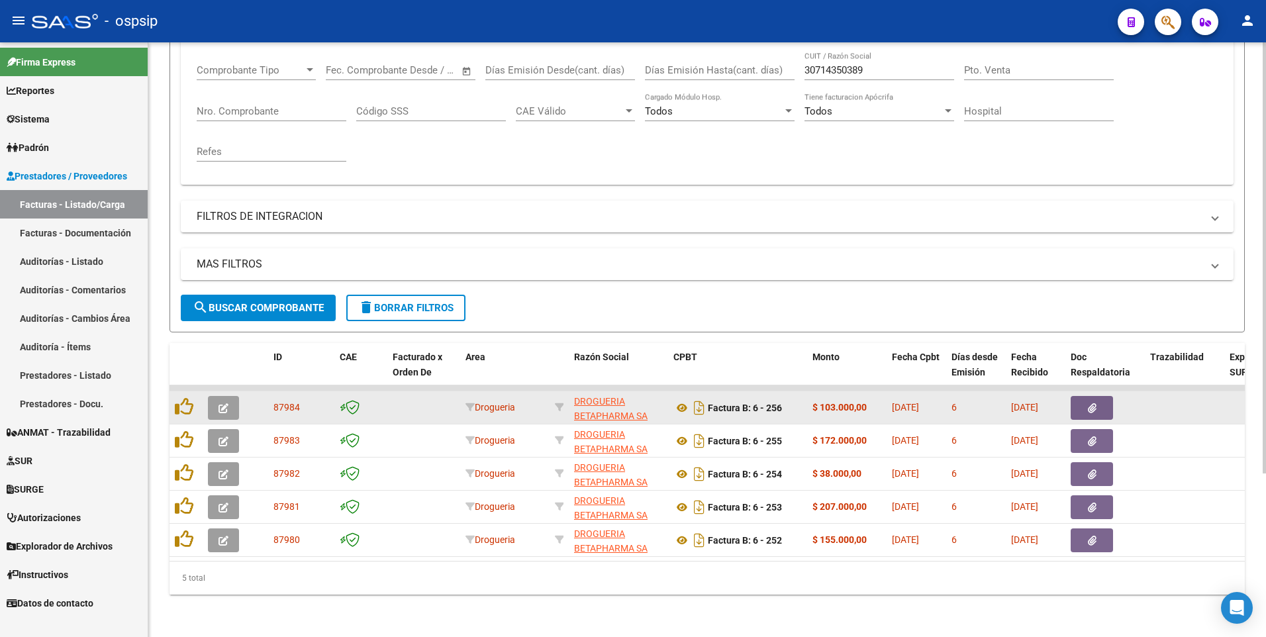
click at [1102, 397] on button "button" at bounding box center [1091, 408] width 42 height 24
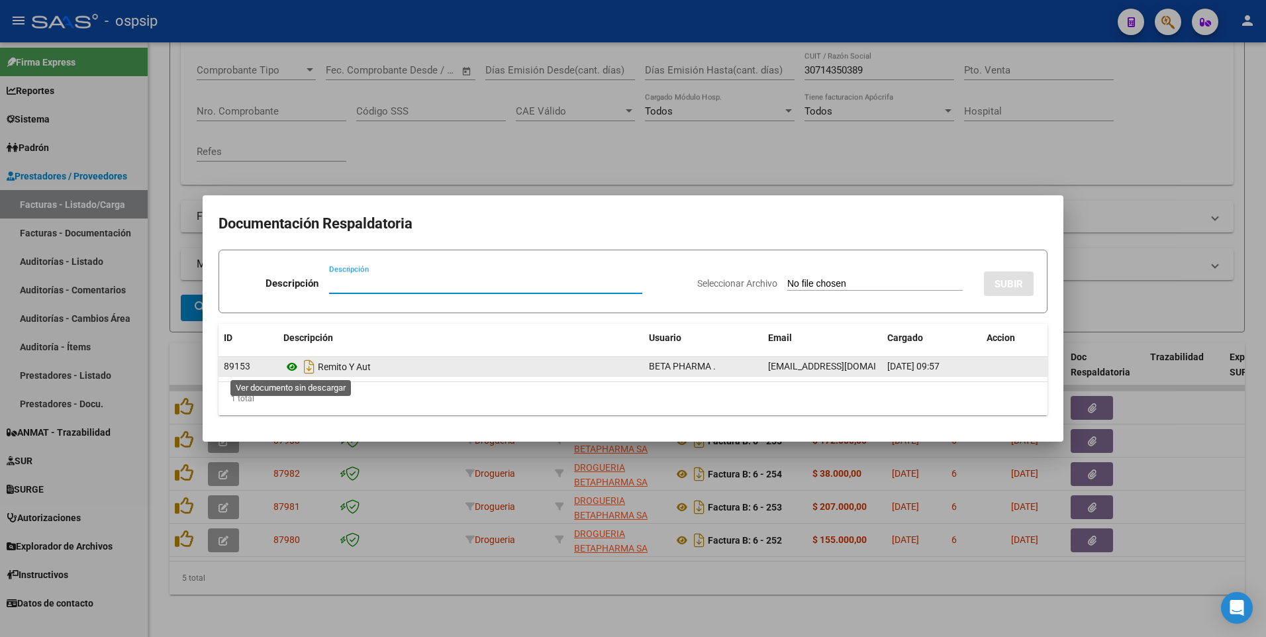
click at [293, 365] on icon at bounding box center [291, 367] width 17 height 16
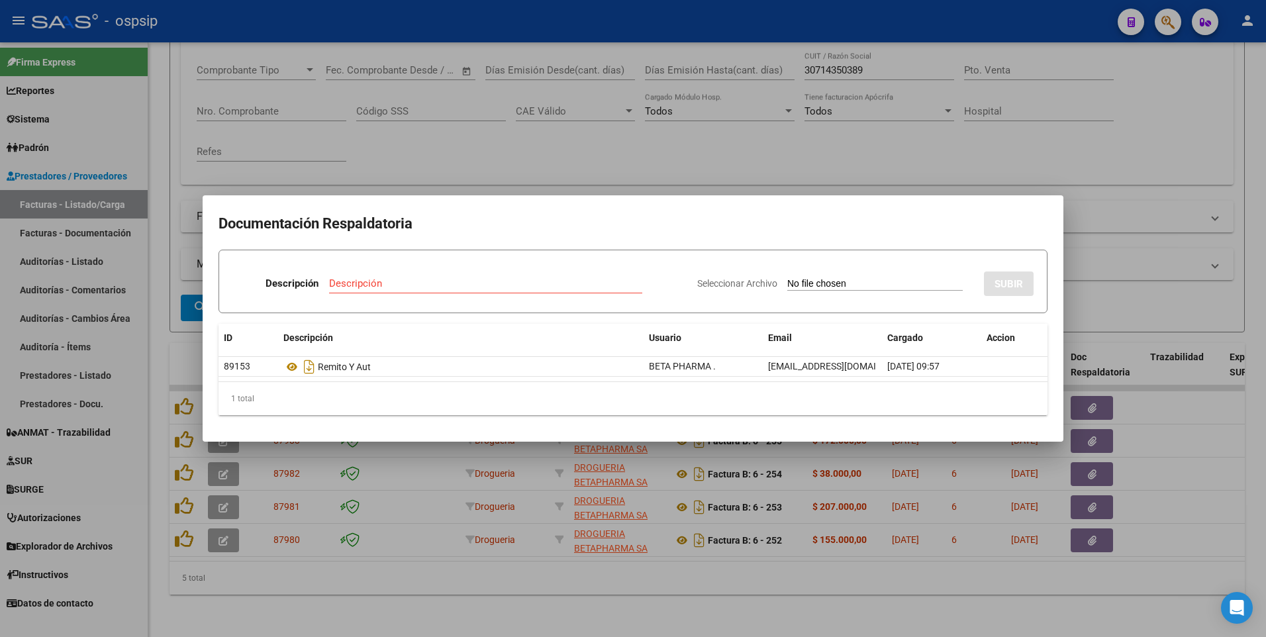
click at [647, 176] on div at bounding box center [633, 318] width 1266 height 637
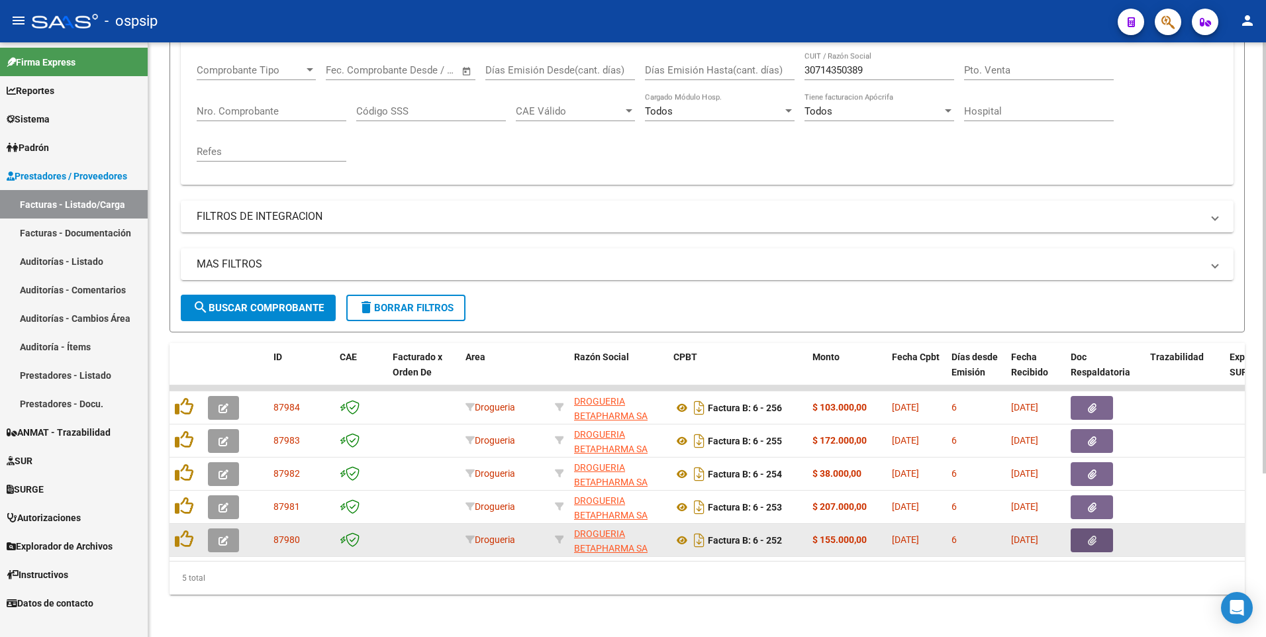
click at [1097, 528] on button "button" at bounding box center [1091, 540] width 42 height 24
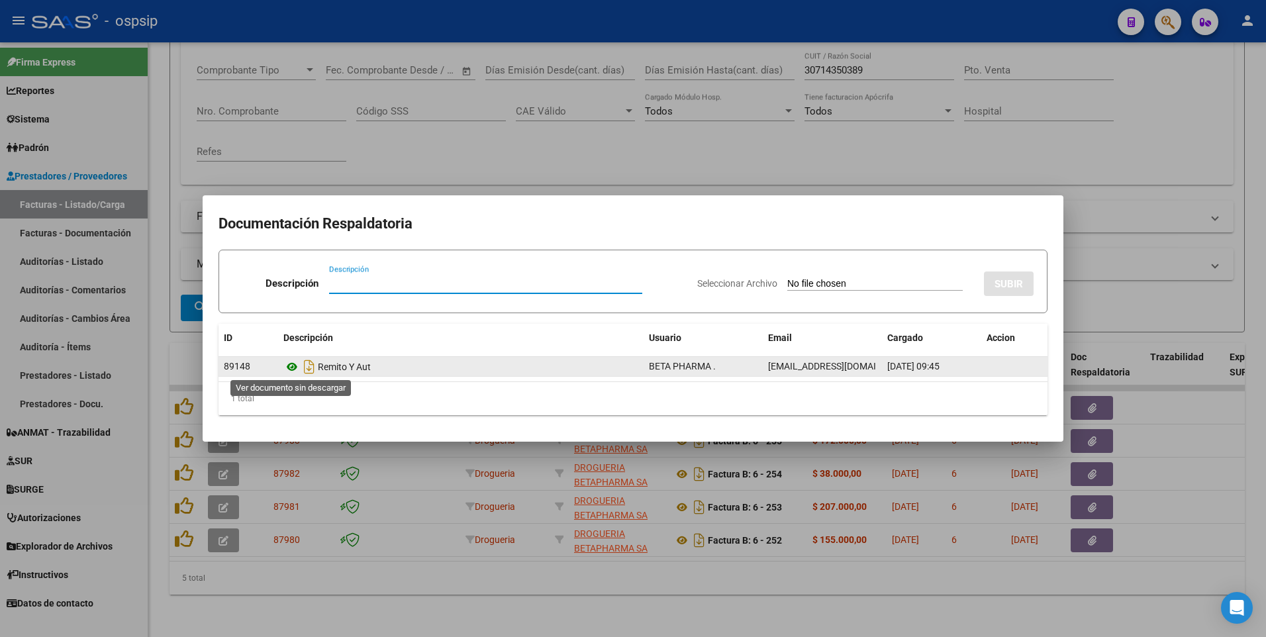
click at [293, 367] on icon at bounding box center [291, 367] width 17 height 16
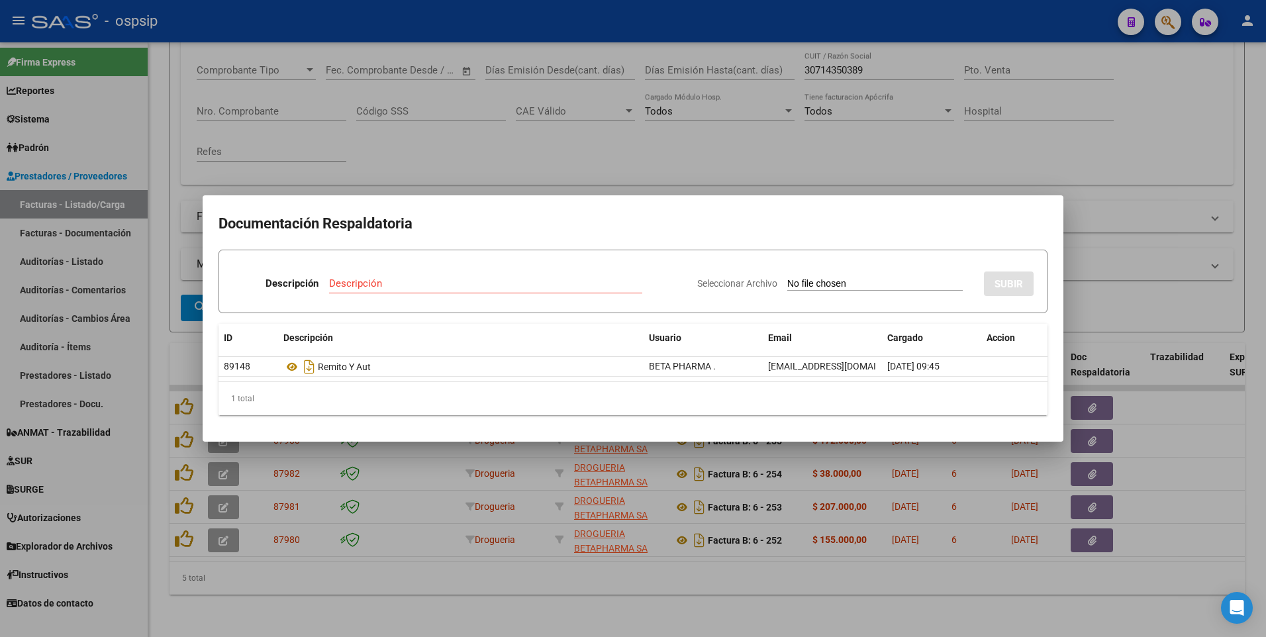
click at [1196, 301] on div at bounding box center [633, 318] width 1266 height 637
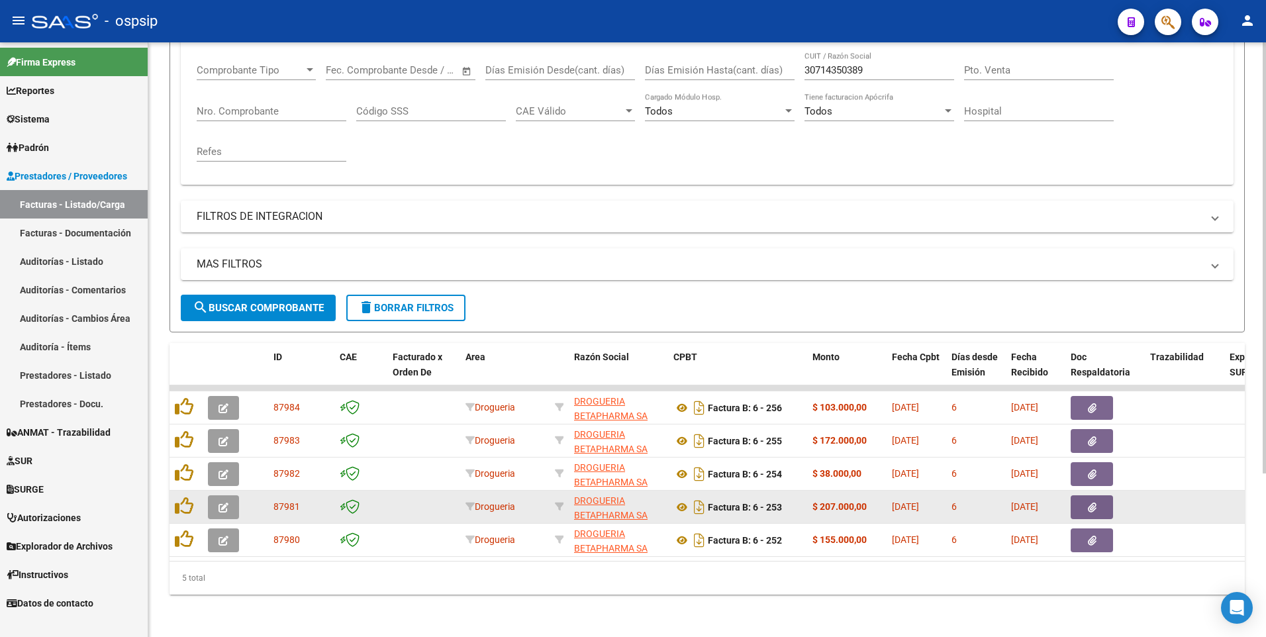
click at [1099, 502] on button "button" at bounding box center [1091, 507] width 42 height 24
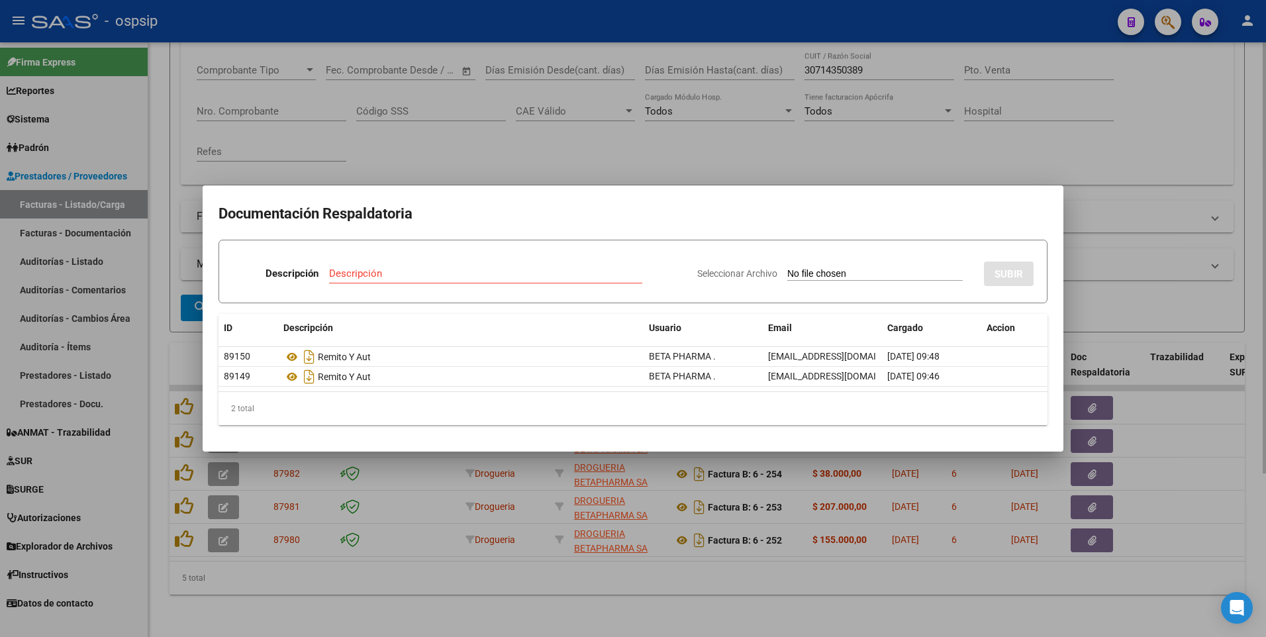
click at [896, 117] on div at bounding box center [633, 318] width 1266 height 637
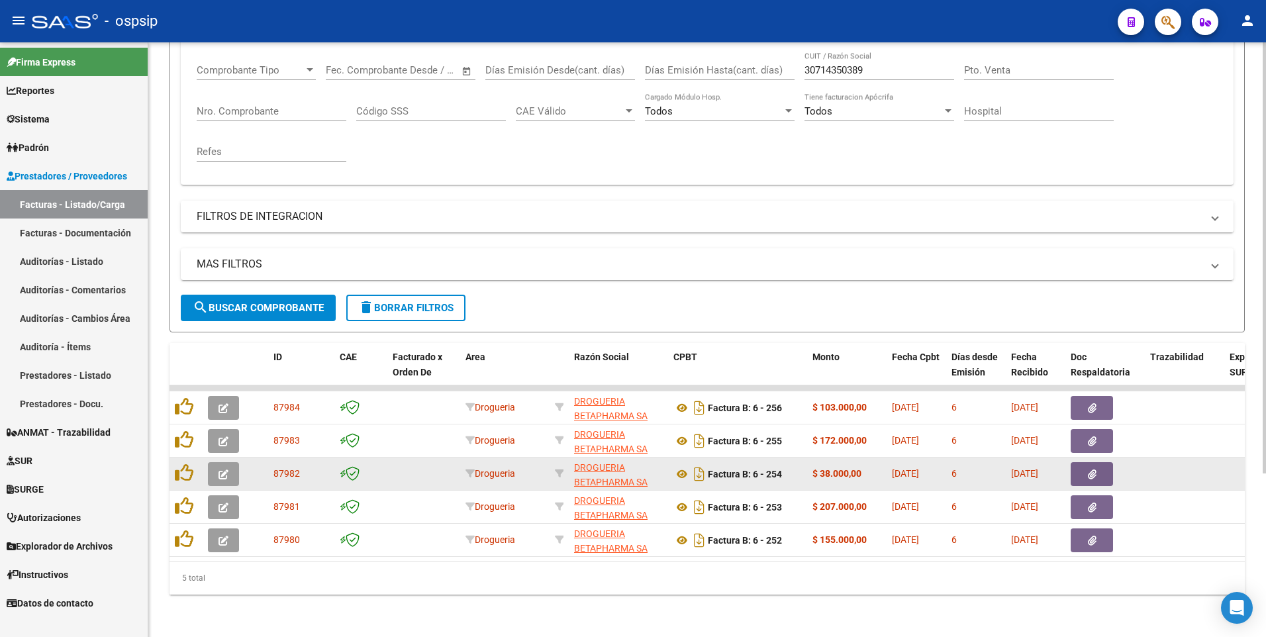
click at [1078, 471] on button "button" at bounding box center [1091, 474] width 42 height 24
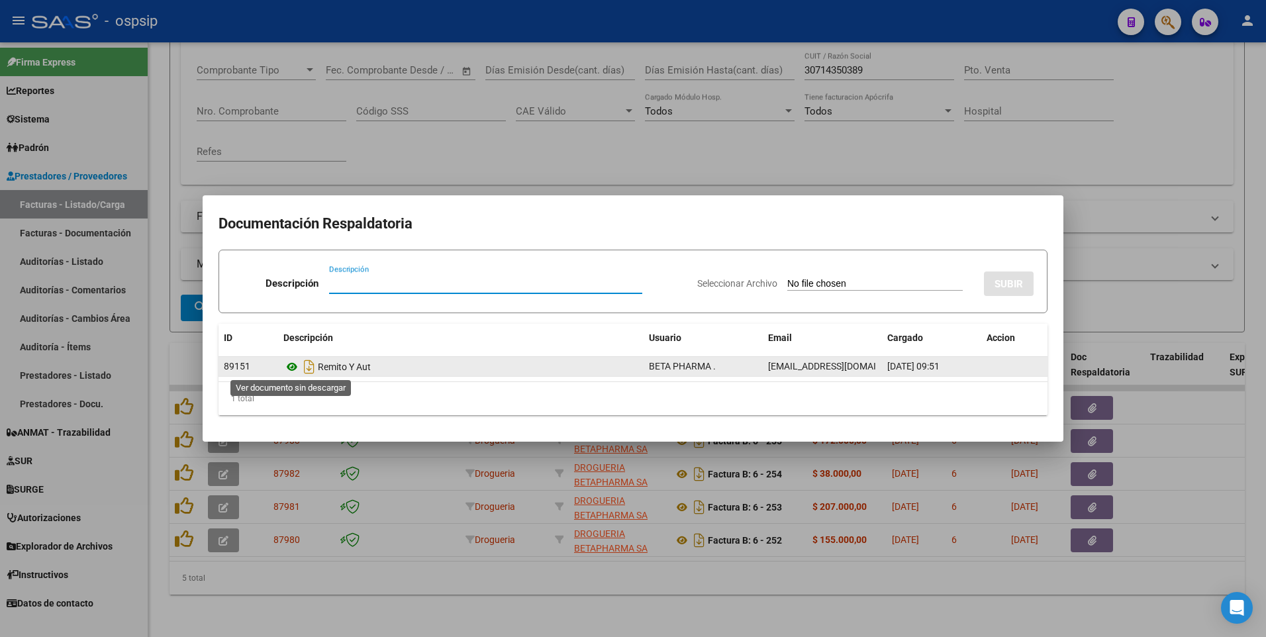
click at [289, 372] on icon at bounding box center [291, 367] width 17 height 16
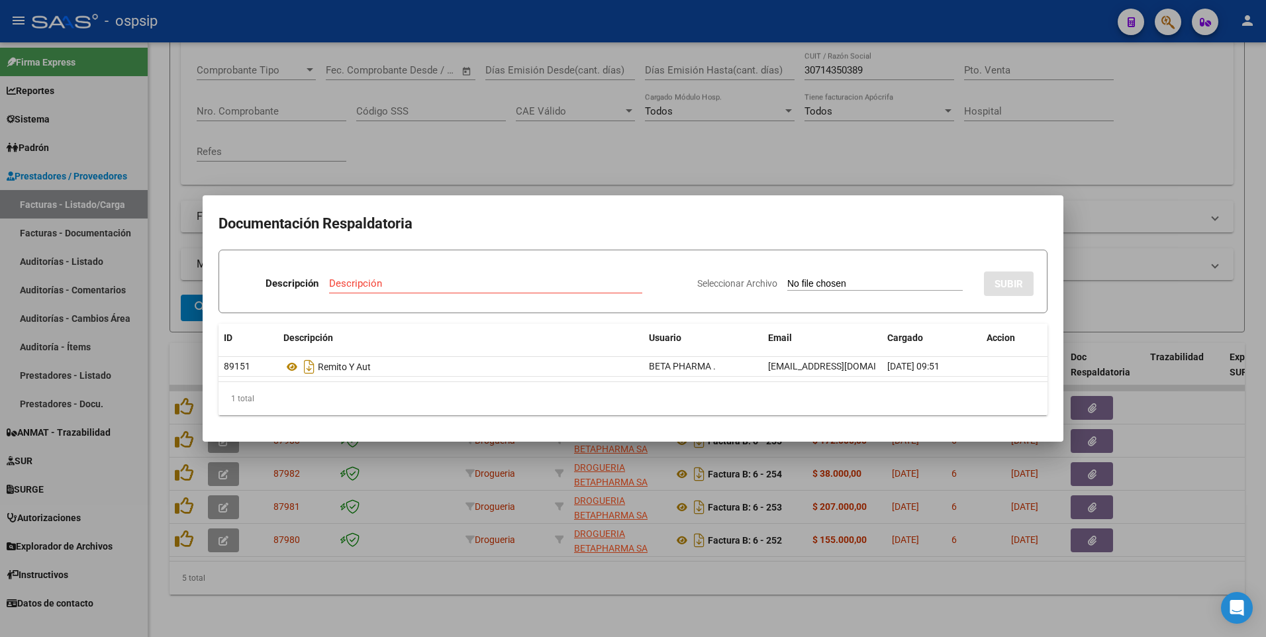
click at [604, 148] on div at bounding box center [633, 318] width 1266 height 637
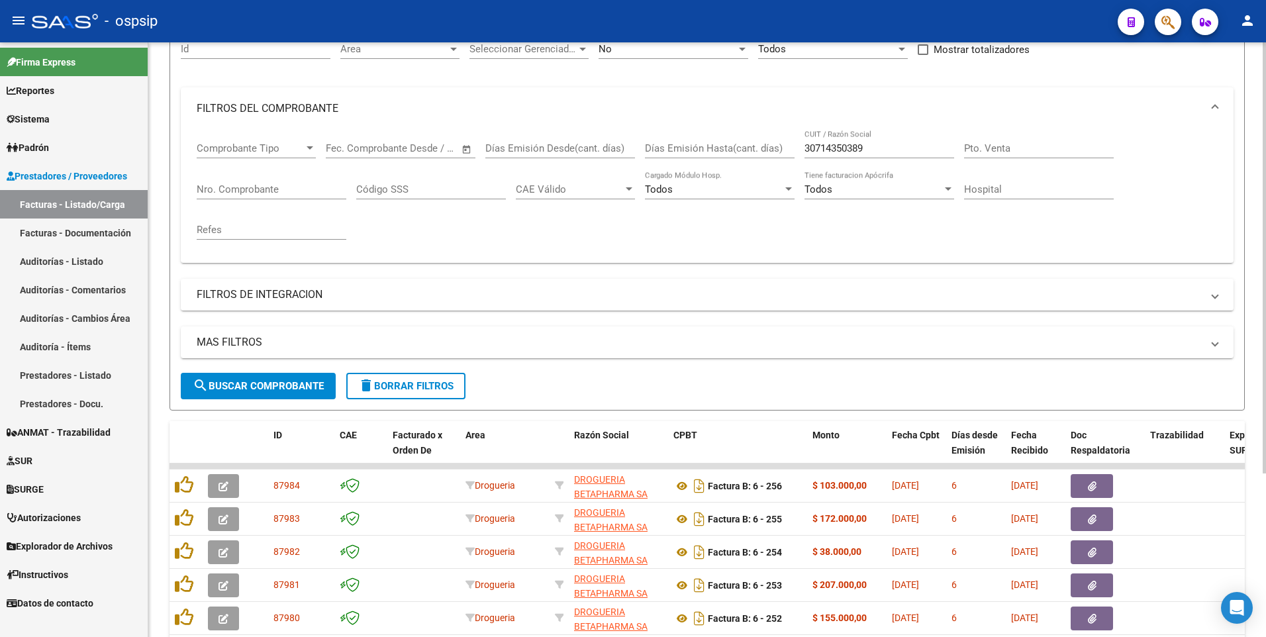
scroll to position [0, 0]
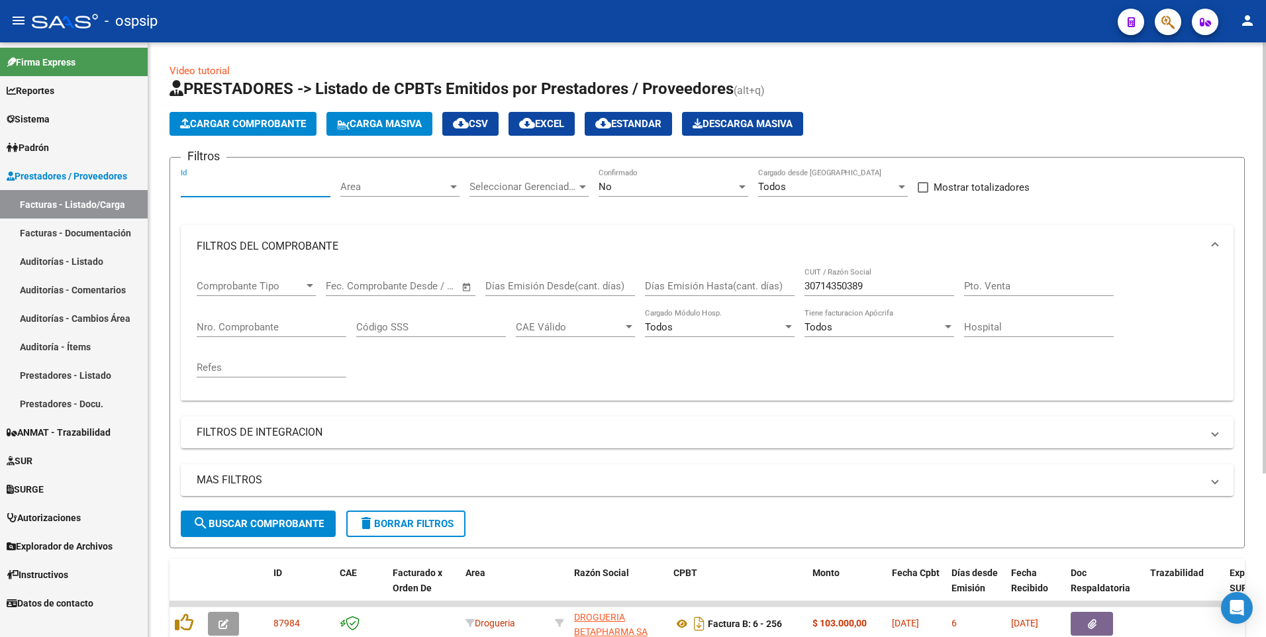
click at [249, 187] on input "Id" at bounding box center [256, 187] width 150 height 12
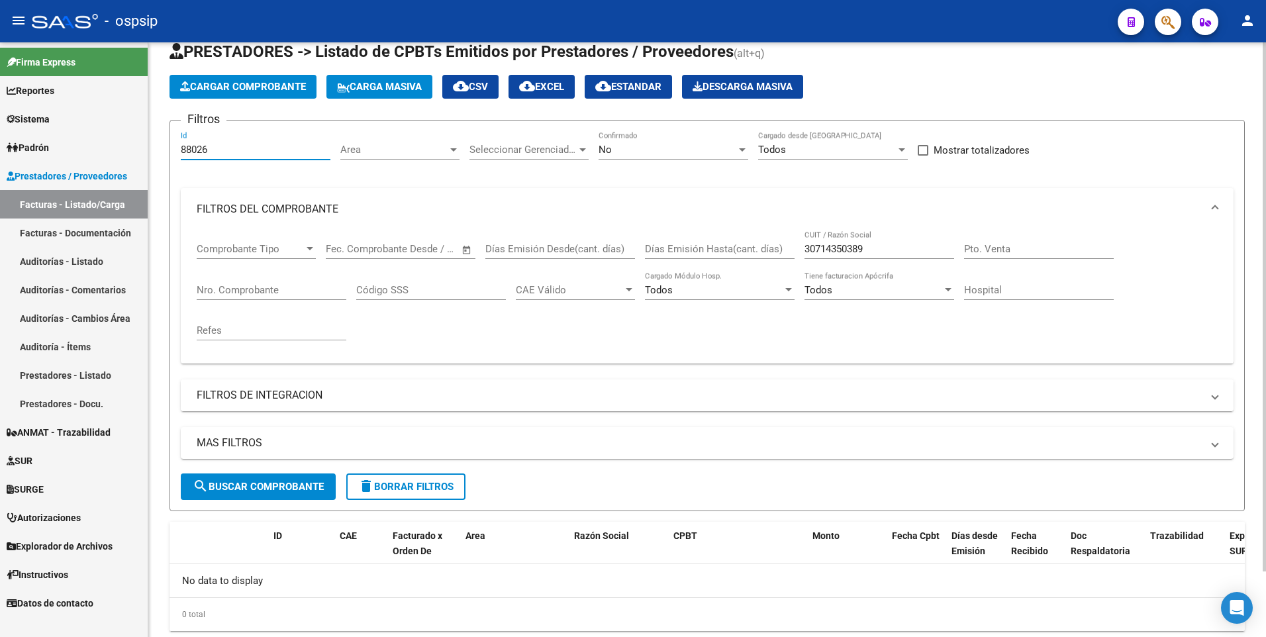
scroll to position [73, 0]
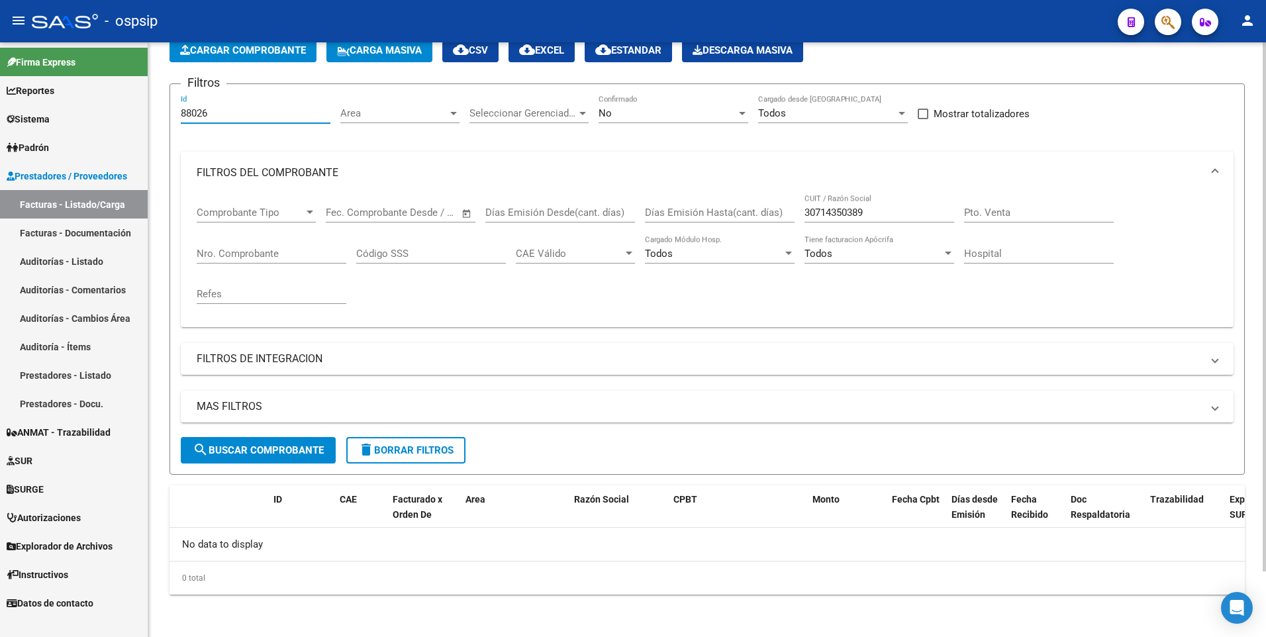
type input "88026"
click at [709, 117] on div "No" at bounding box center [667, 113] width 138 height 12
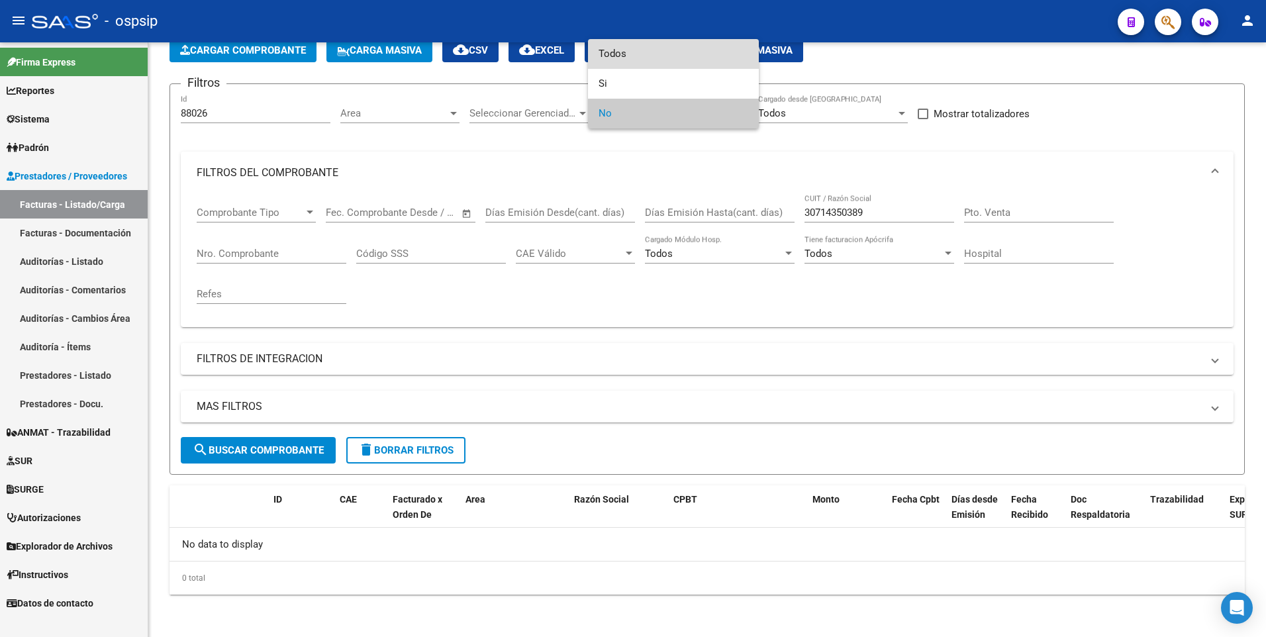
click at [696, 57] on span "Todos" at bounding box center [673, 54] width 150 height 30
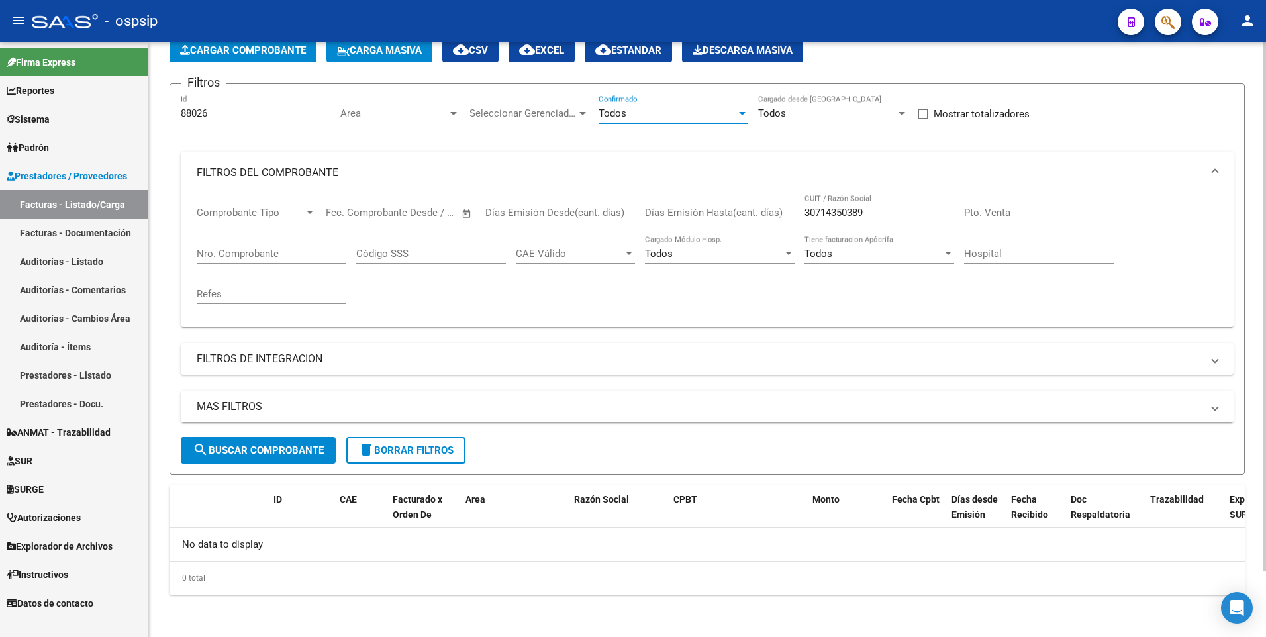
click at [259, 461] on button "search Buscar Comprobante" at bounding box center [258, 450] width 155 height 26
click at [446, 452] on span "delete Borrar Filtros" at bounding box center [405, 450] width 95 height 12
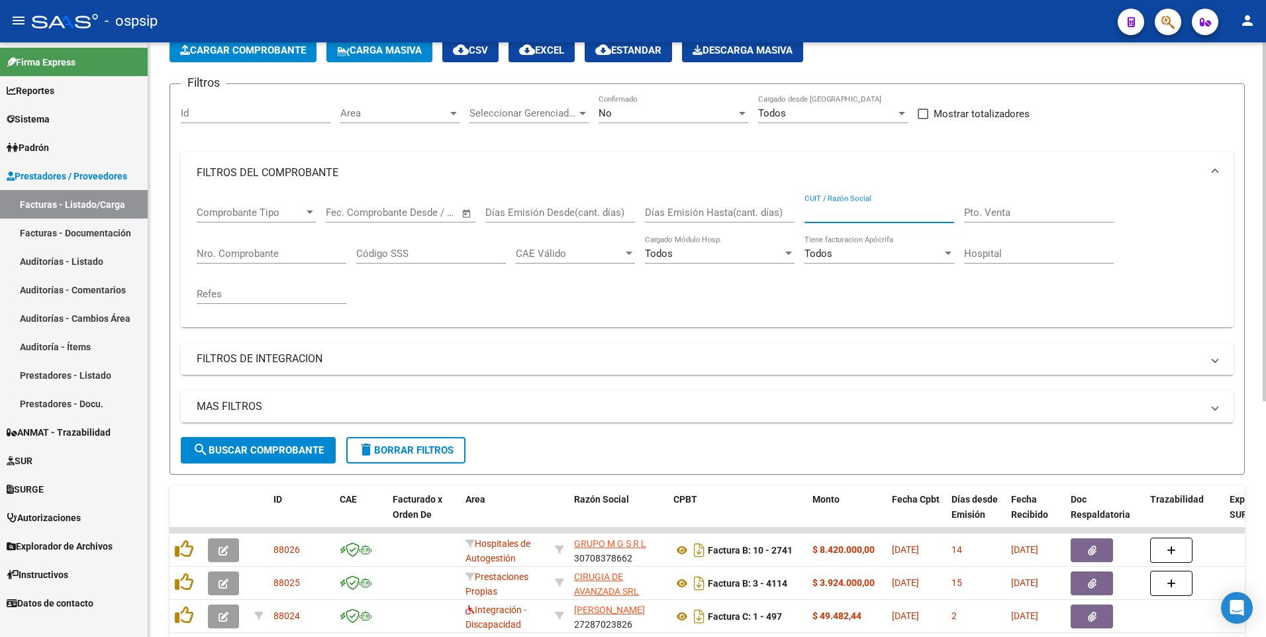
click at [843, 209] on input "CUIT / Razón Social" at bounding box center [879, 213] width 150 height 12
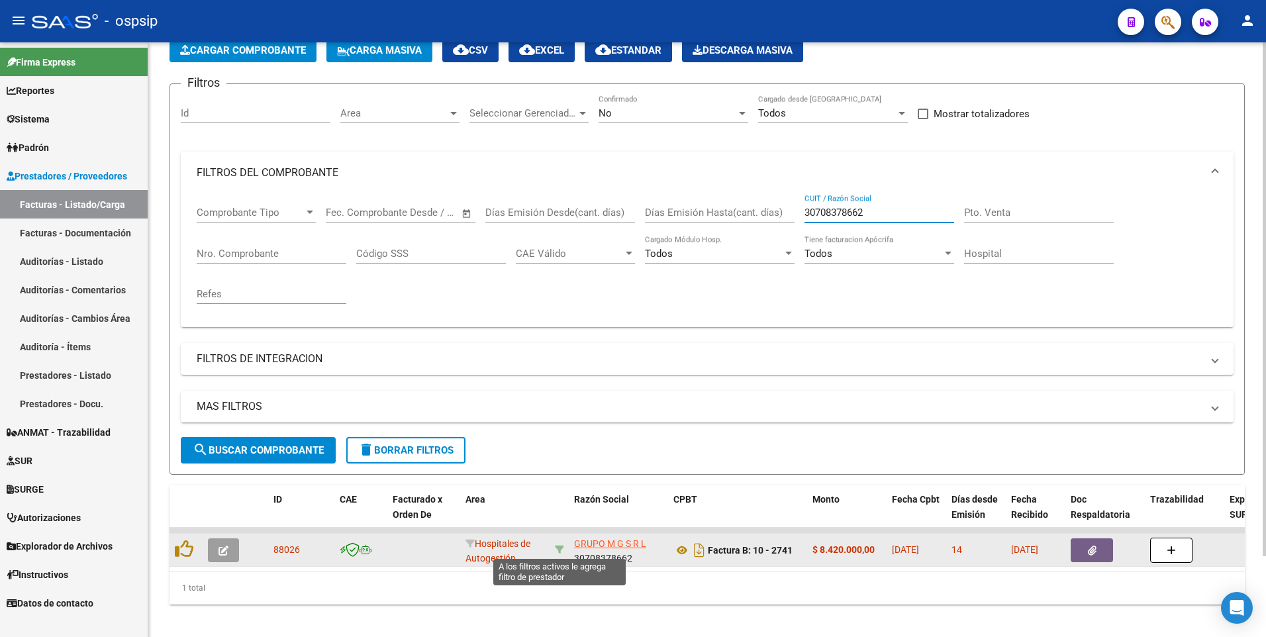
type input "30708378662"
click at [559, 549] on icon at bounding box center [559, 549] width 9 height 9
click at [210, 548] on button "button" at bounding box center [223, 550] width 31 height 24
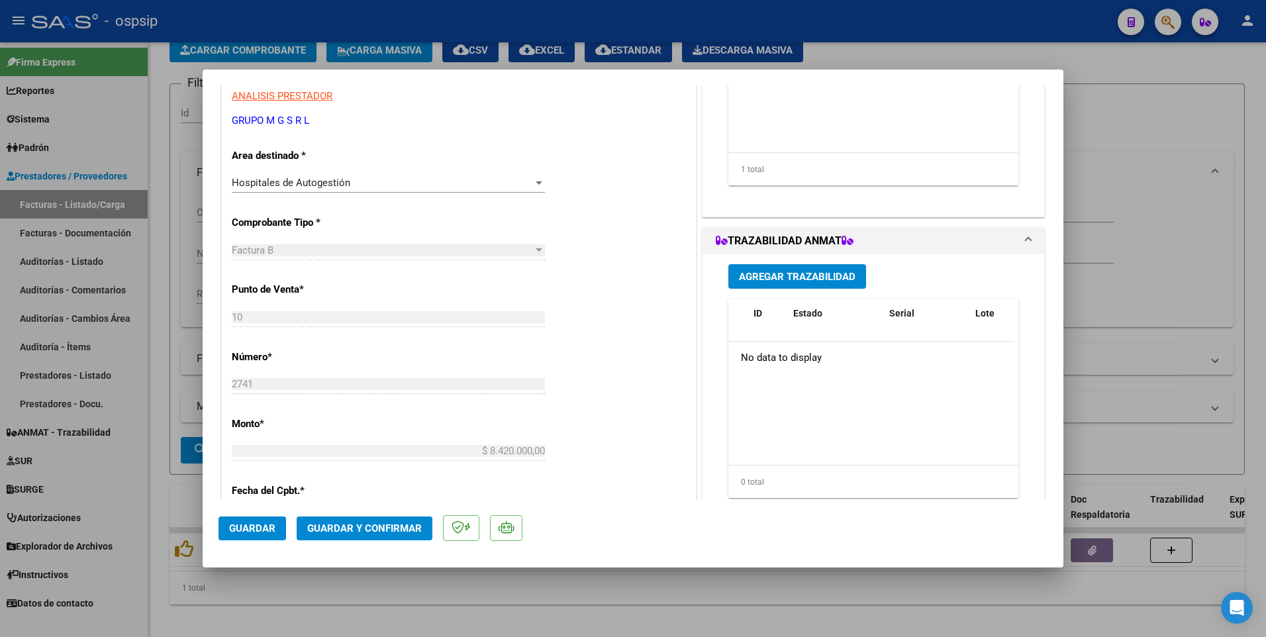
scroll to position [132, 0]
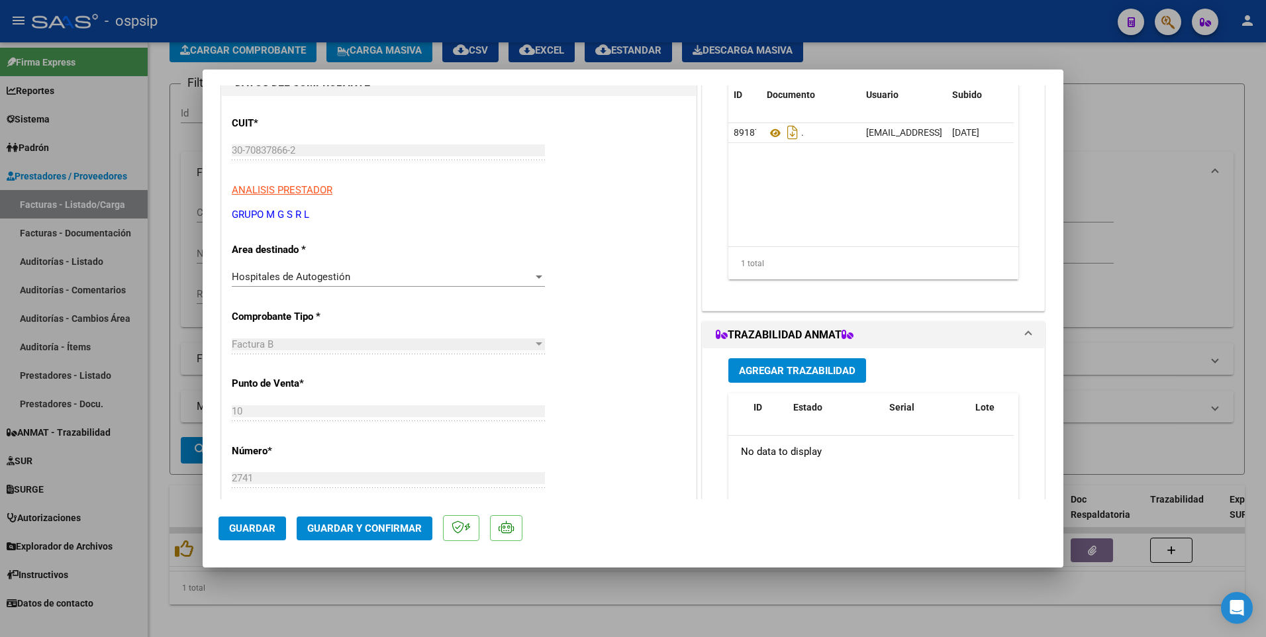
click at [332, 279] on span "Hospitales de Autogestión" at bounding box center [291, 277] width 118 height 12
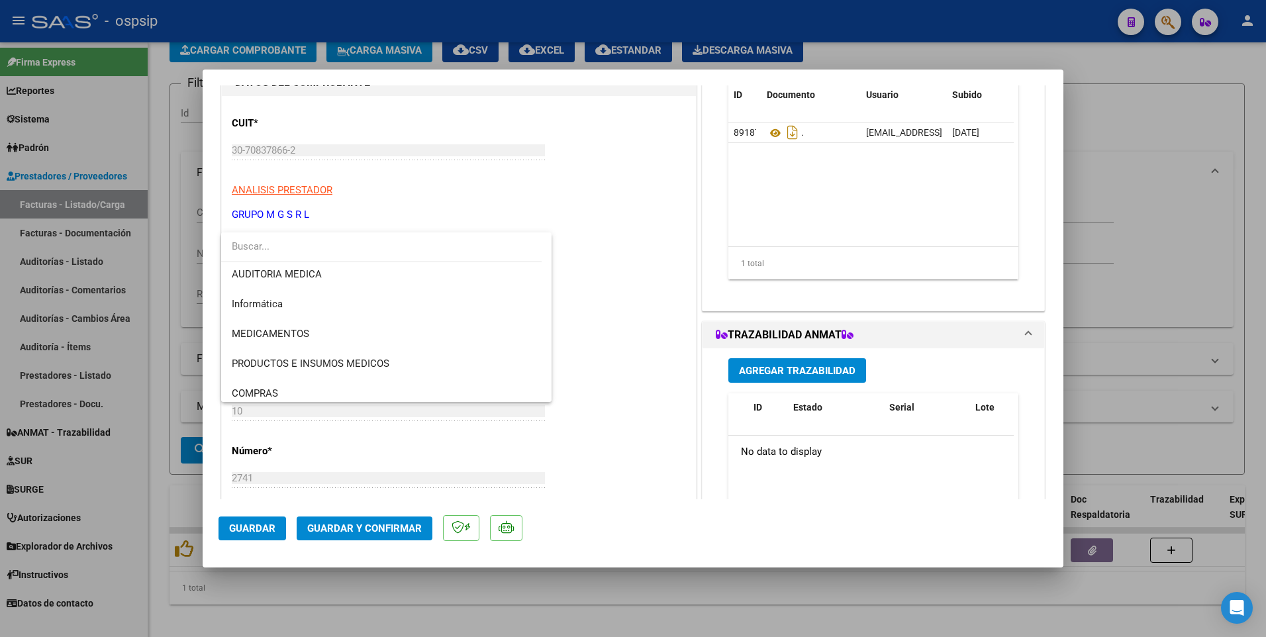
scroll to position [277, 0]
click at [324, 380] on span "COMPRAS" at bounding box center [386, 387] width 309 height 30
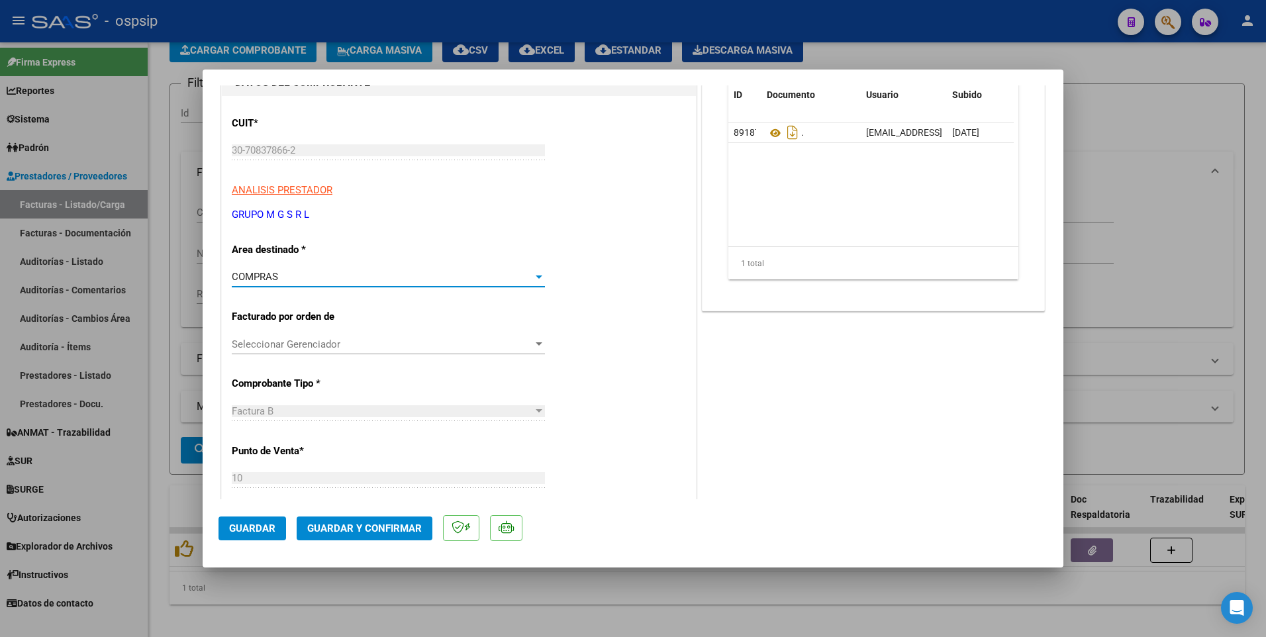
click at [269, 524] on span "Guardar" at bounding box center [252, 528] width 46 height 12
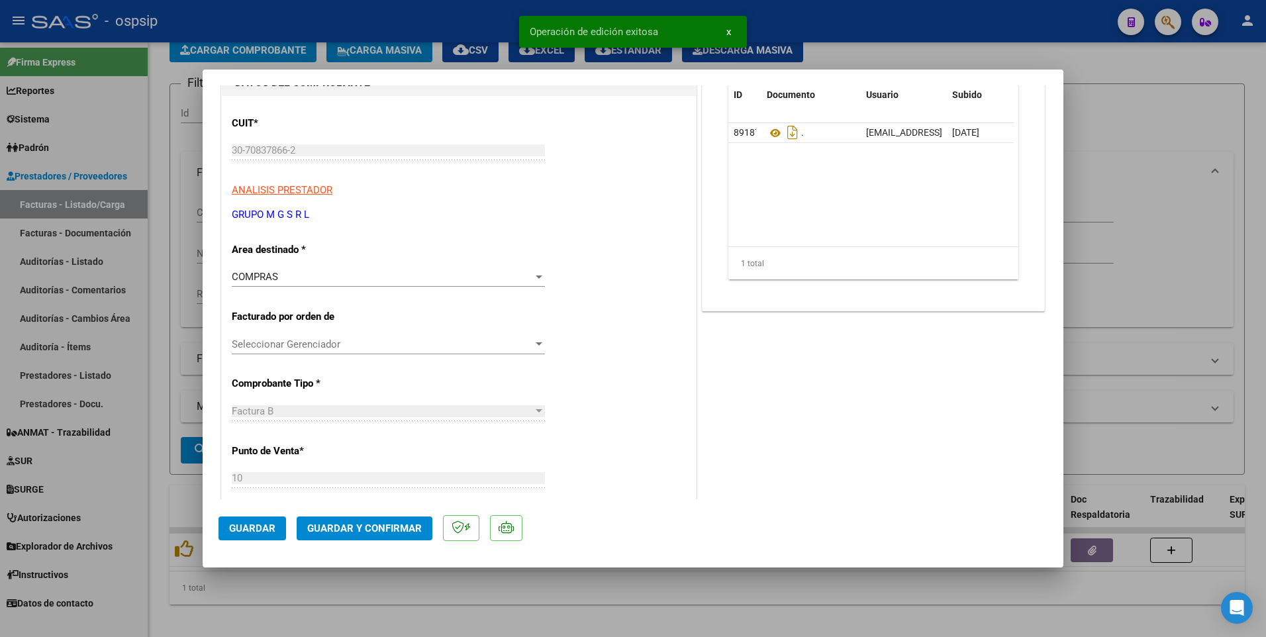
click at [460, 18] on div at bounding box center [633, 318] width 1266 height 637
type input "$ 0,00"
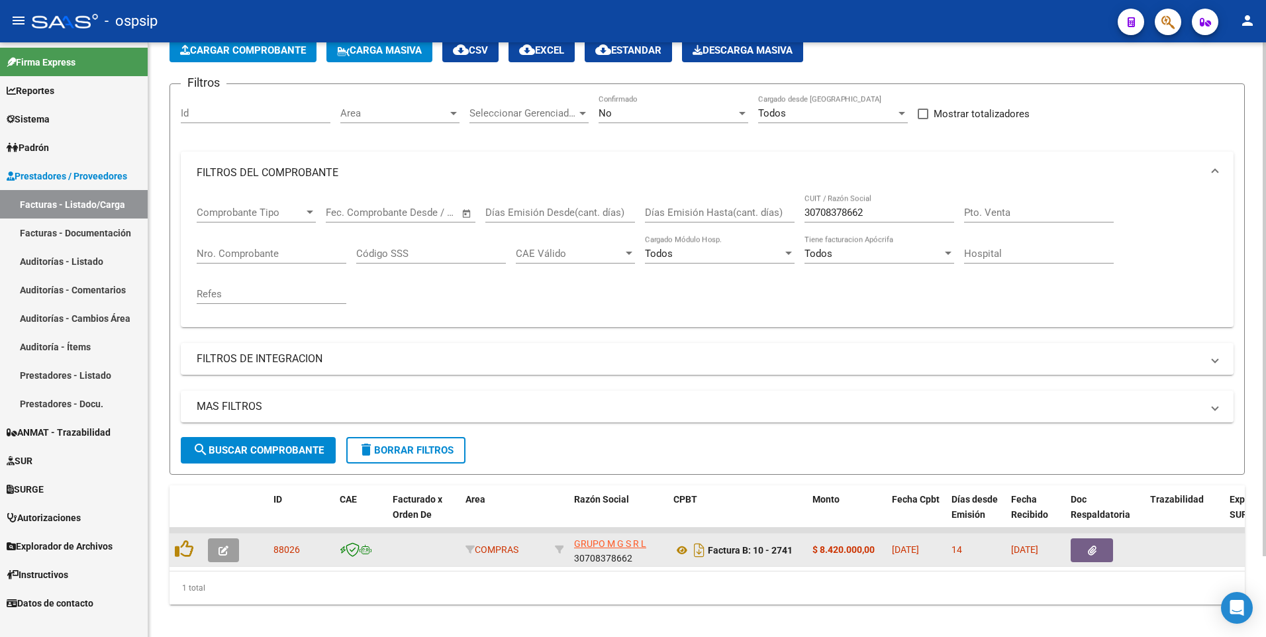
click at [1082, 549] on button "button" at bounding box center [1091, 550] width 42 height 24
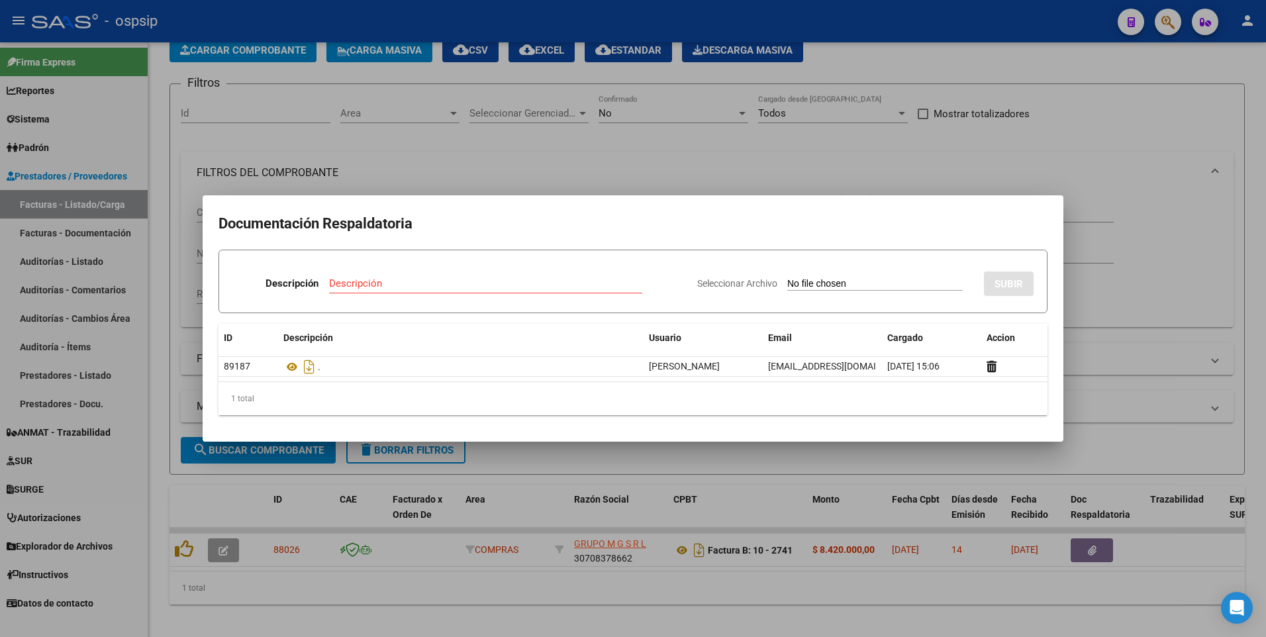
drag, startPoint x: 304, startPoint y: 605, endPoint x: 297, endPoint y: 581, distance: 24.7
click at [305, 605] on div at bounding box center [633, 318] width 1266 height 637
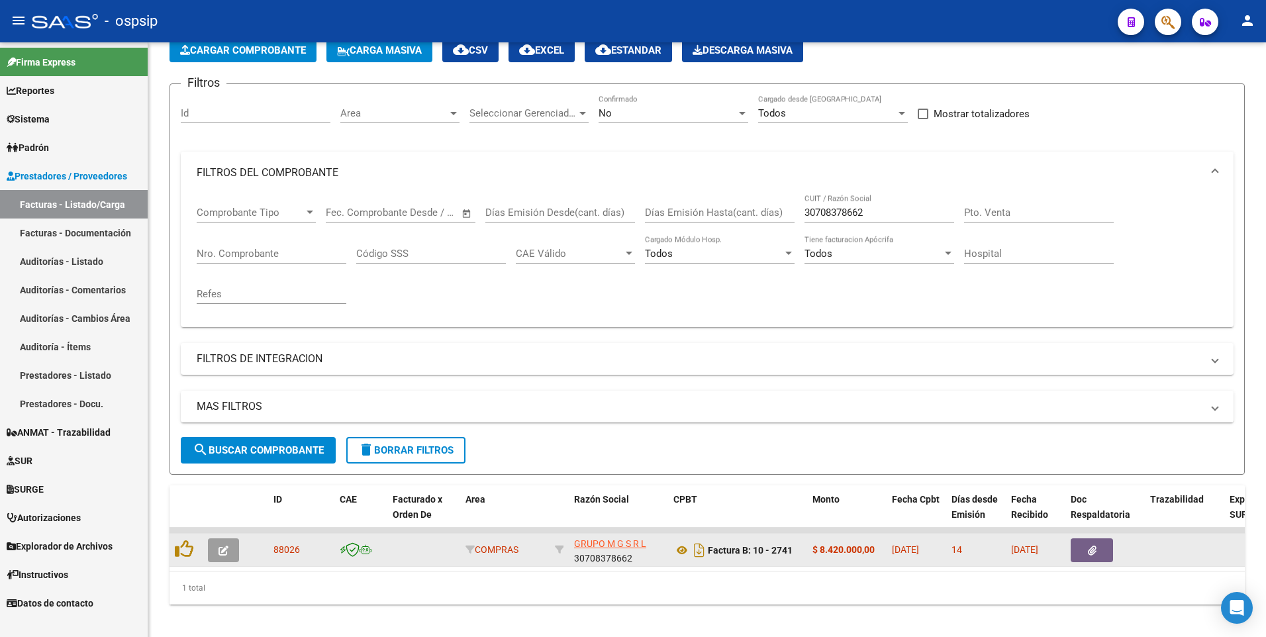
click at [232, 543] on button "button" at bounding box center [223, 550] width 31 height 24
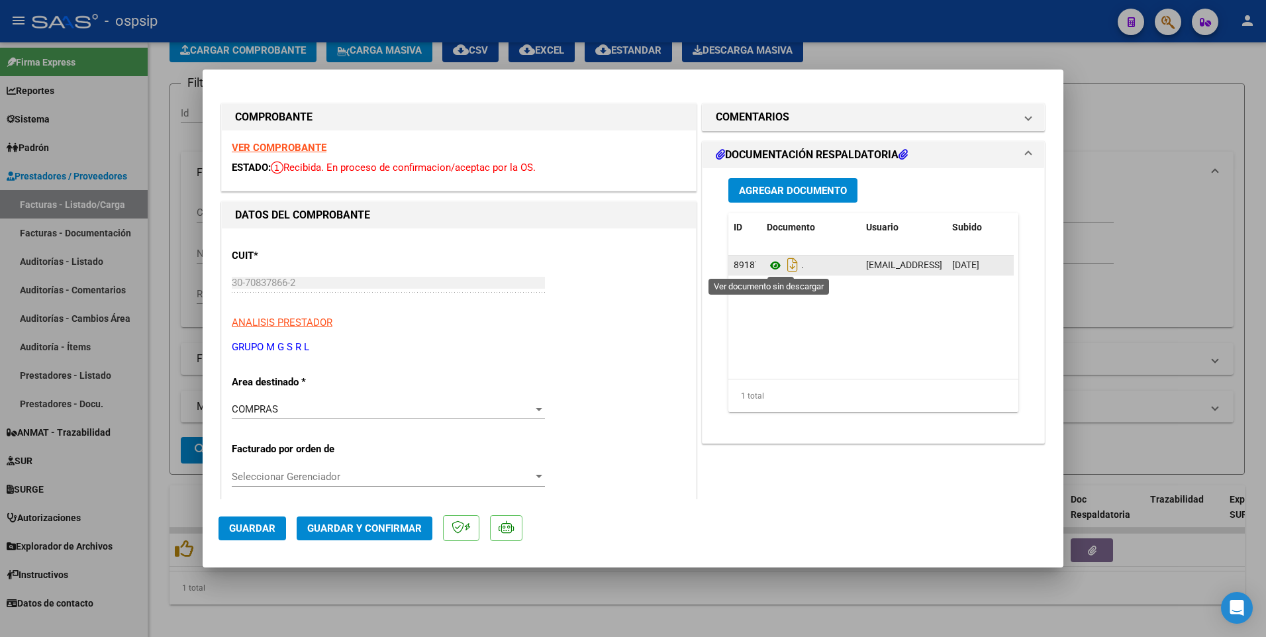
click at [769, 269] on icon at bounding box center [775, 266] width 17 height 16
click at [769, 196] on span "Agregar Documento" at bounding box center [793, 191] width 108 height 12
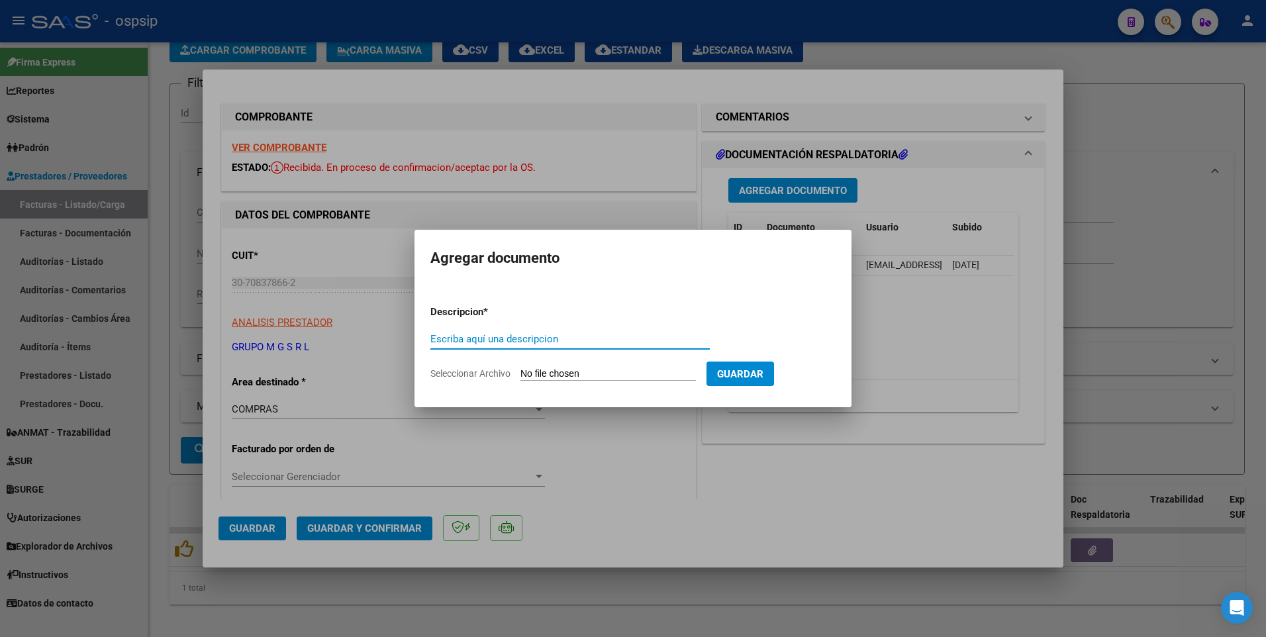
click at [939, 195] on div at bounding box center [633, 318] width 1266 height 637
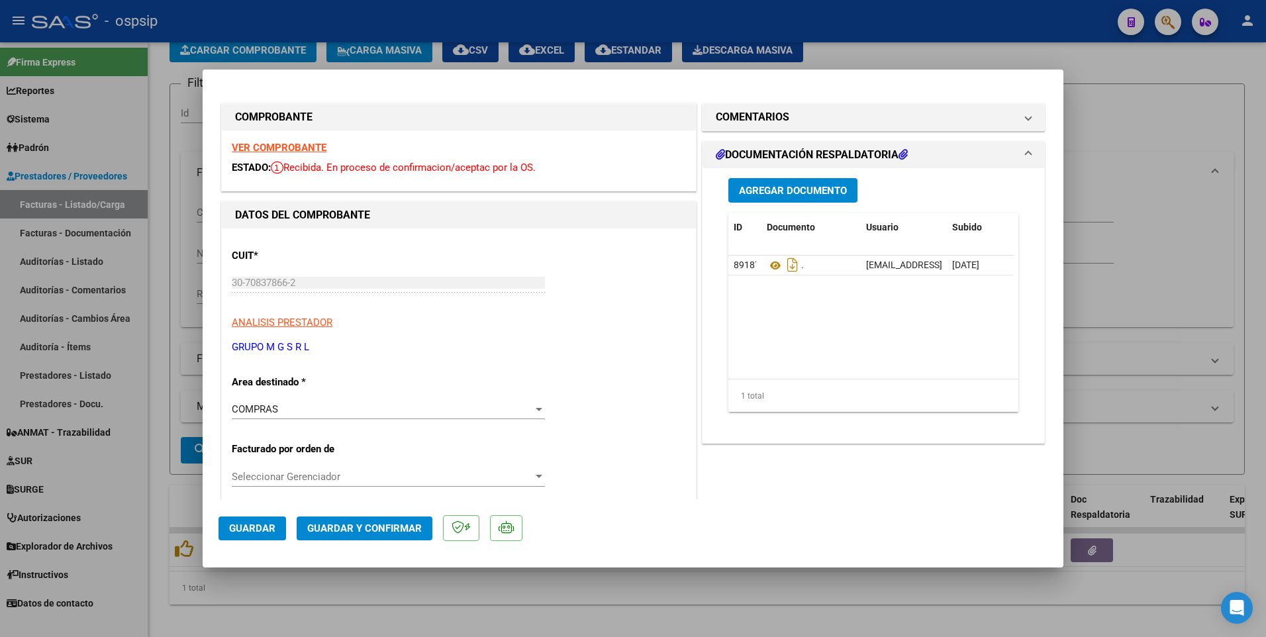
click at [771, 191] on span "Agregar Documento" at bounding box center [793, 191] width 108 height 12
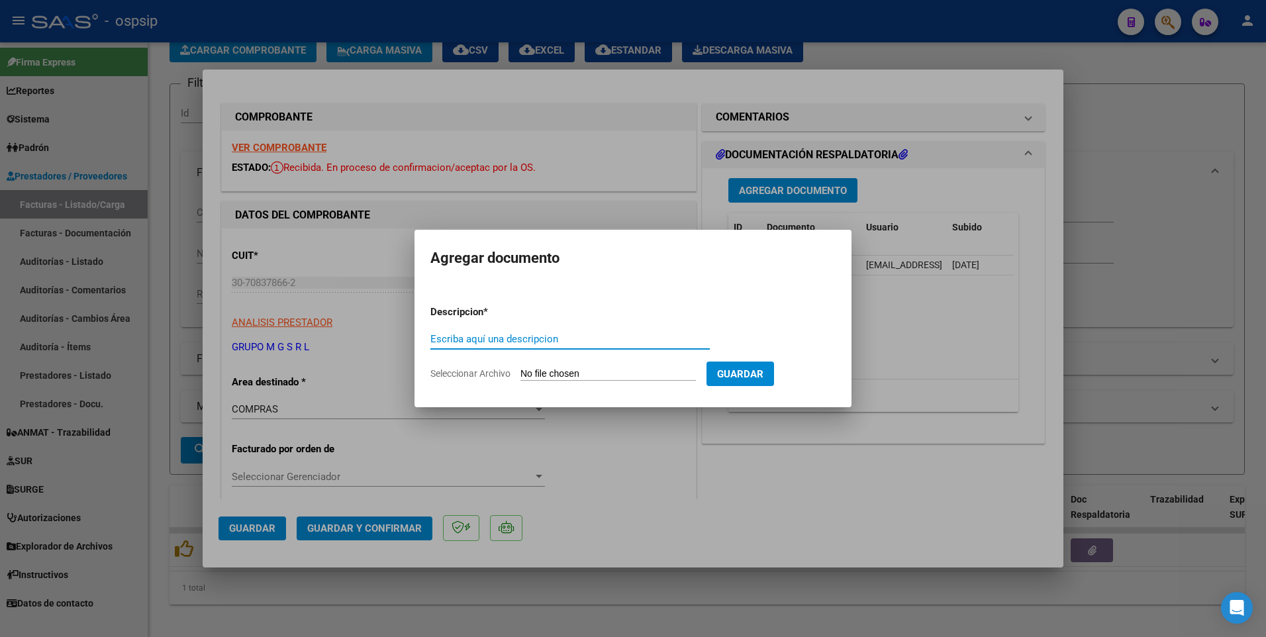
click at [902, 329] on div at bounding box center [633, 318] width 1266 height 637
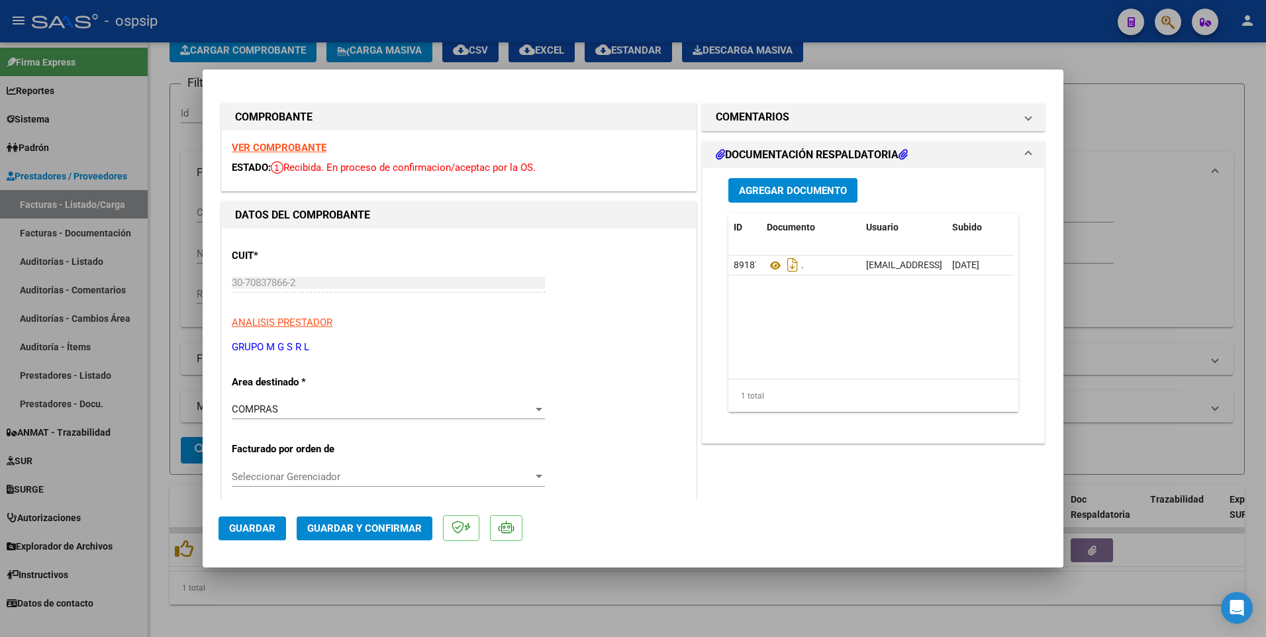
scroll to position [0, 66]
click at [957, 269] on icon at bounding box center [958, 264] width 10 height 13
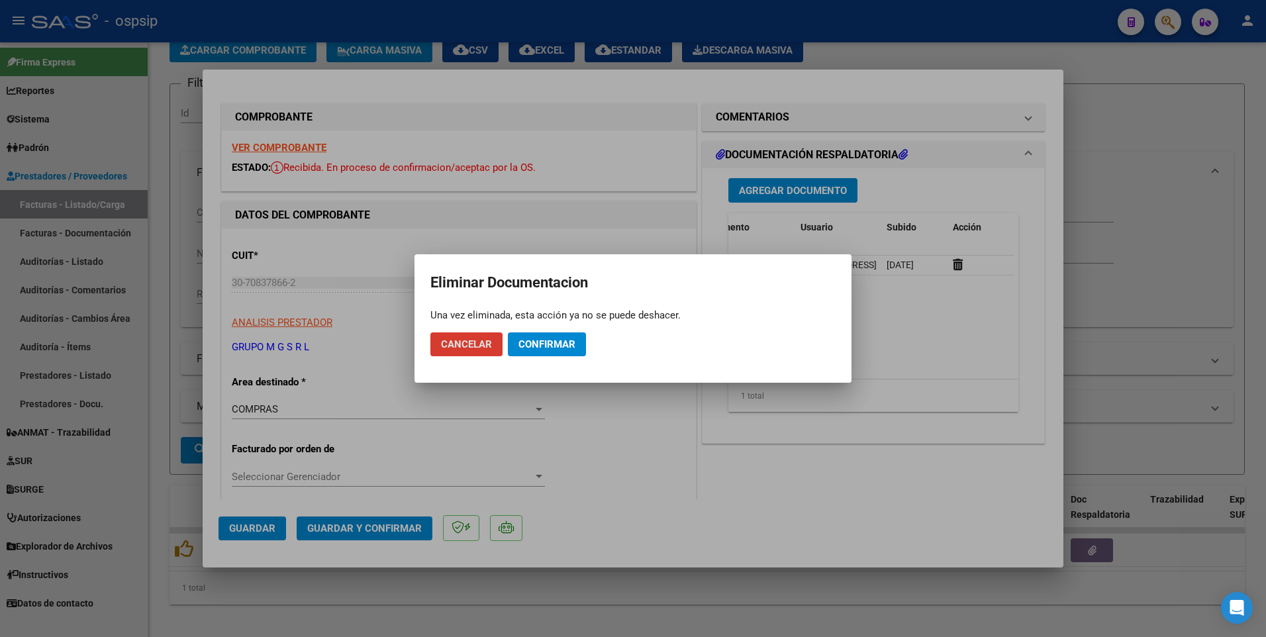
click at [563, 342] on span "Confirmar" at bounding box center [546, 344] width 57 height 12
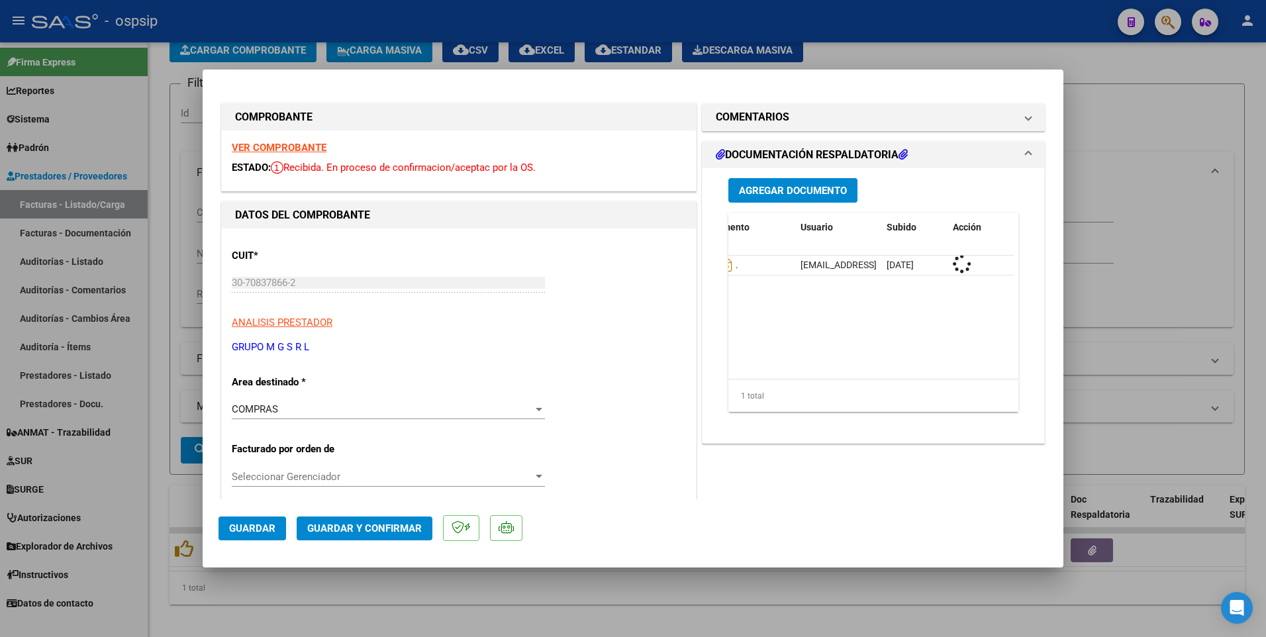
scroll to position [0, 0]
click at [808, 201] on button "Agregar Documento" at bounding box center [792, 190] width 129 height 24
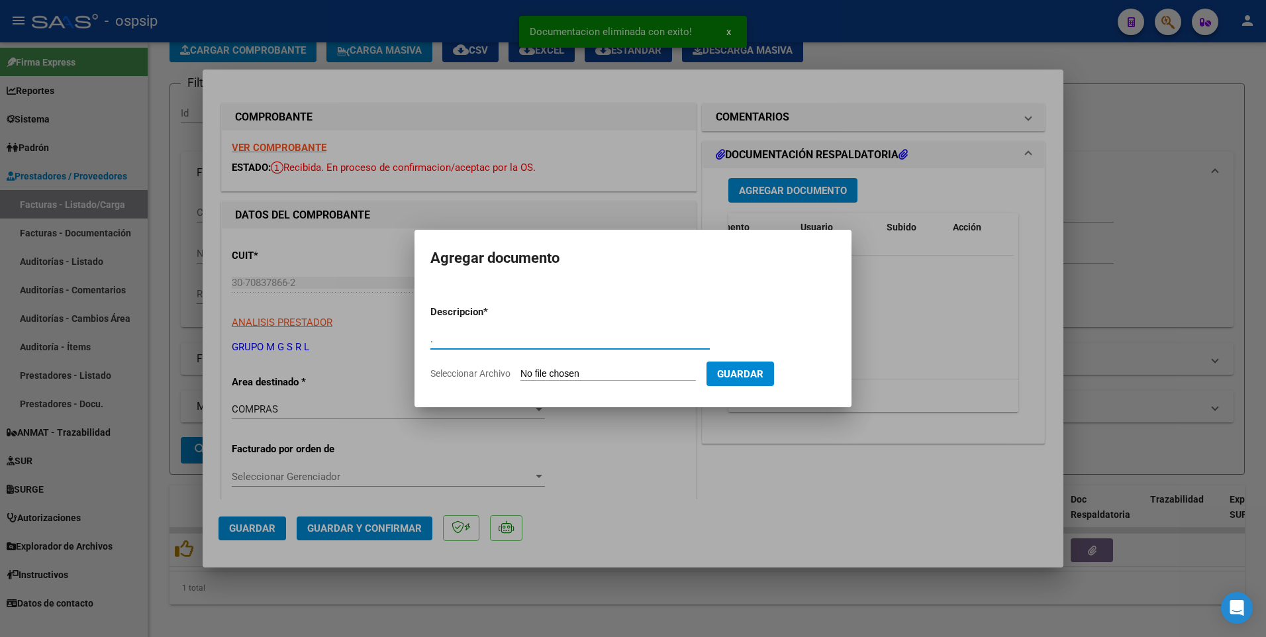
type input "."
click at [551, 369] on input "Seleccionar Archivo" at bounding box center [607, 374] width 175 height 13
type input "C:\fakepath\img14082025_0018.pdf"
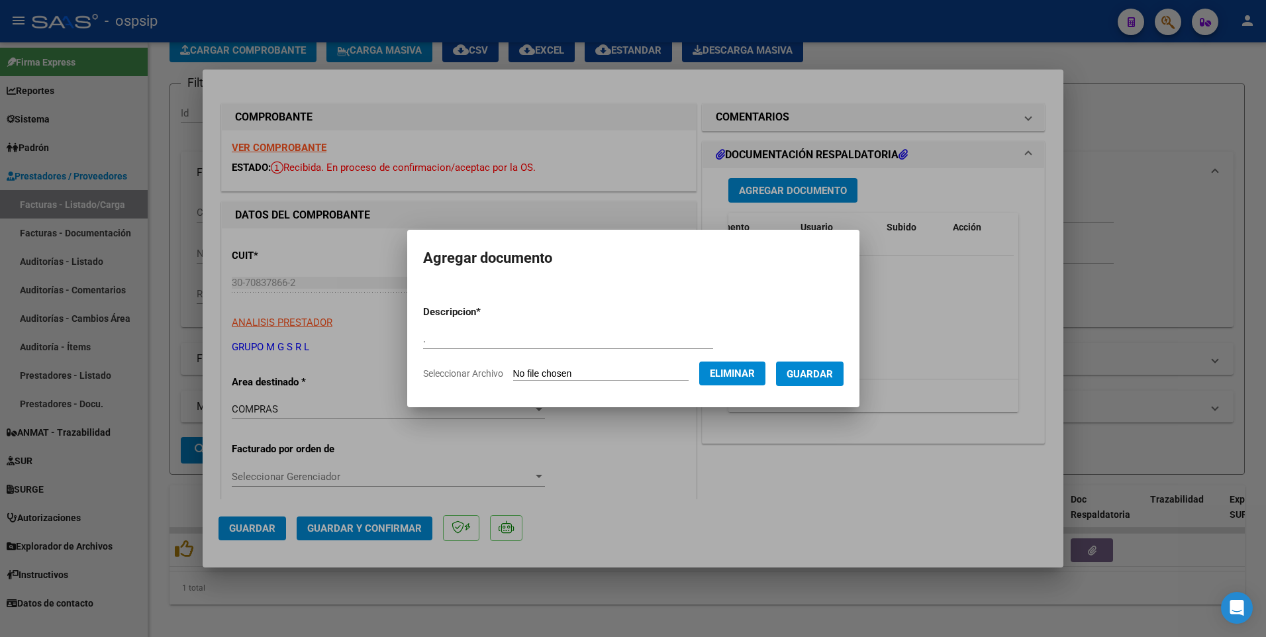
click at [818, 368] on span "Guardar" at bounding box center [809, 374] width 46 height 12
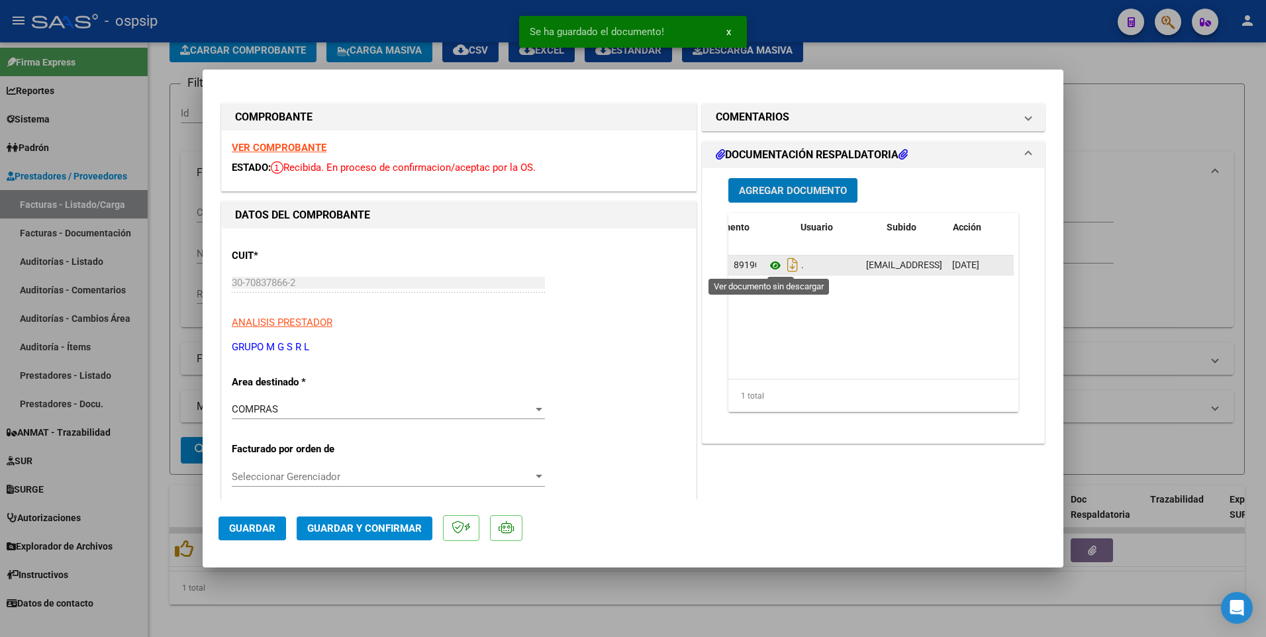
click at [769, 263] on icon at bounding box center [775, 266] width 17 height 16
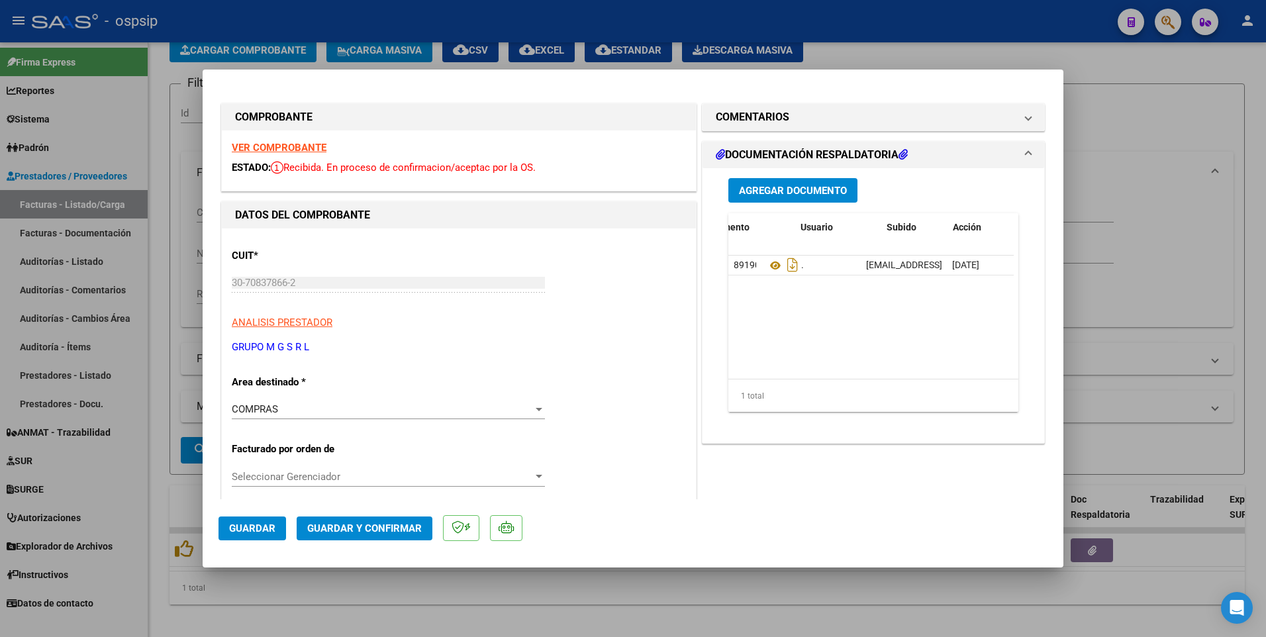
click at [691, 33] on div at bounding box center [633, 318] width 1266 height 637
type input "$ 0,00"
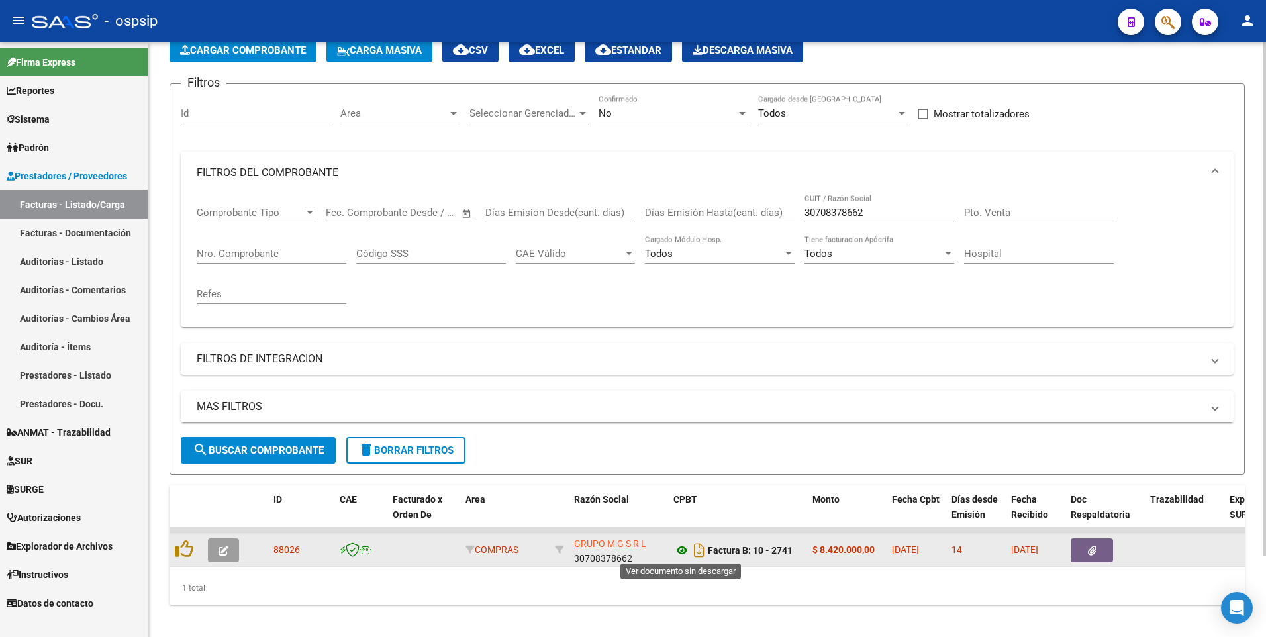
click at [682, 551] on icon at bounding box center [681, 550] width 17 height 16
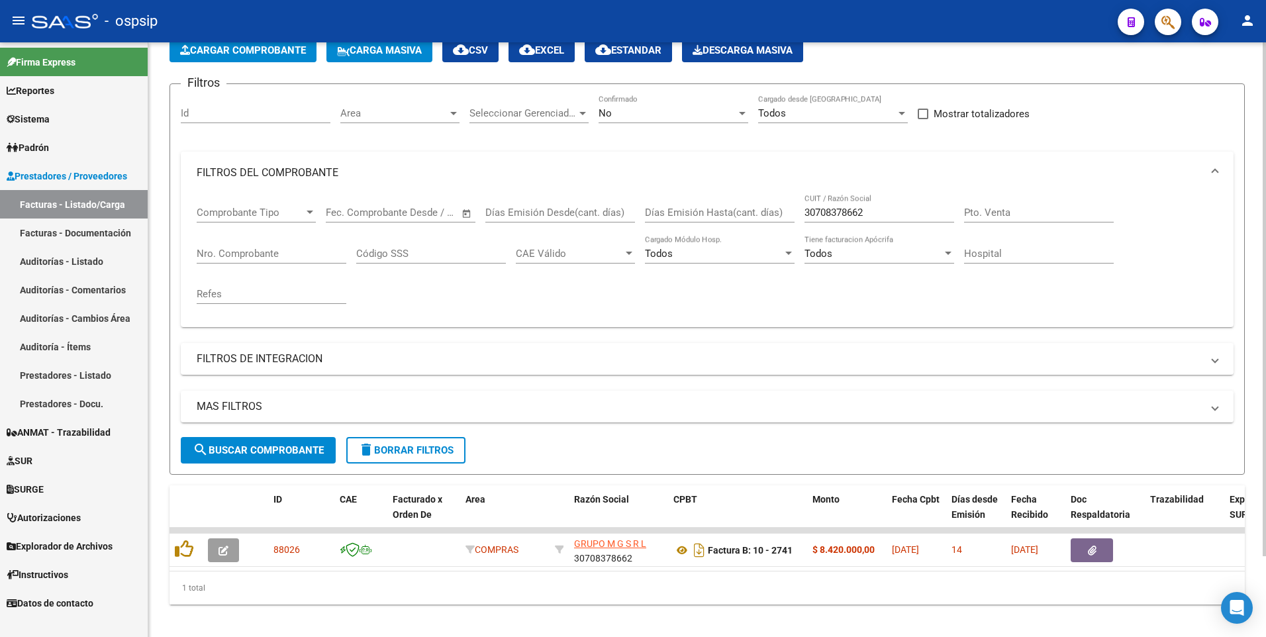
click at [404, 456] on button "delete Borrar Filtros" at bounding box center [405, 450] width 119 height 26
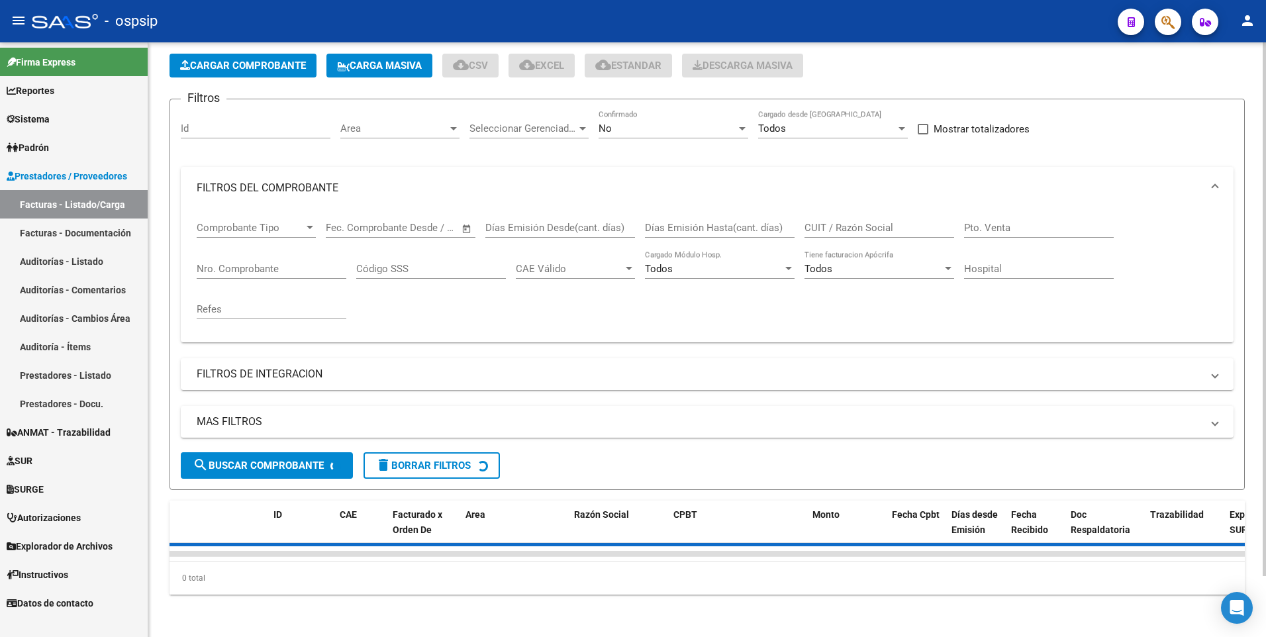
click at [254, 122] on input "Id" at bounding box center [256, 128] width 150 height 12
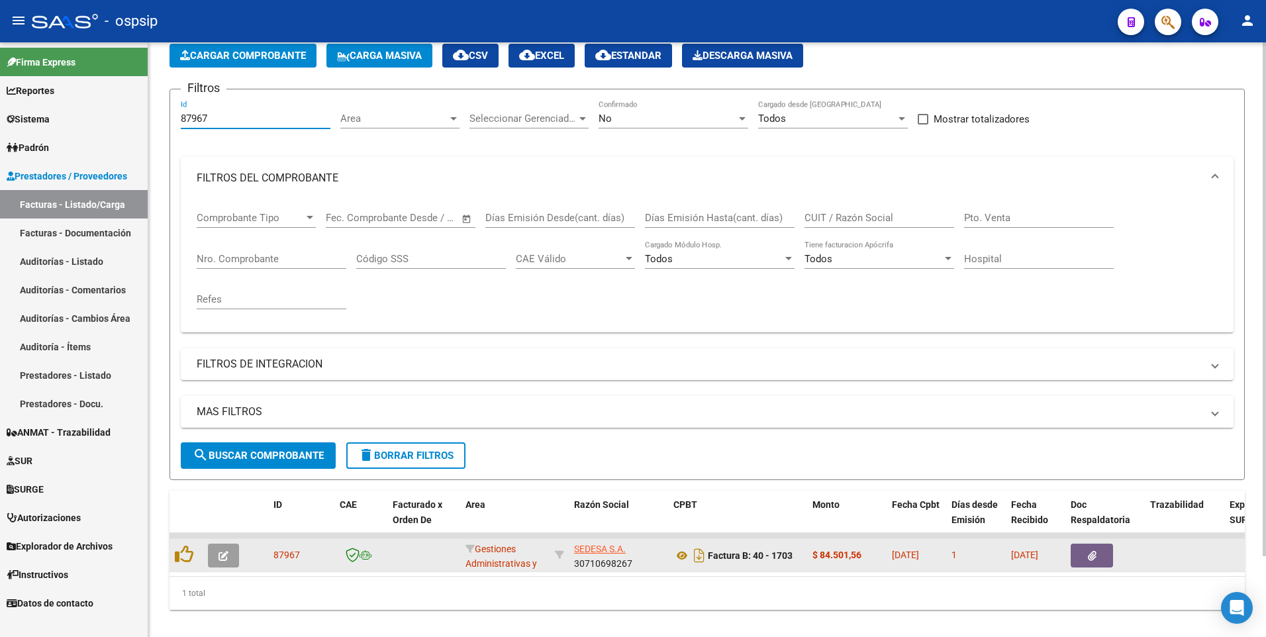
type input "87967"
click at [1084, 555] on button "button" at bounding box center [1091, 555] width 42 height 24
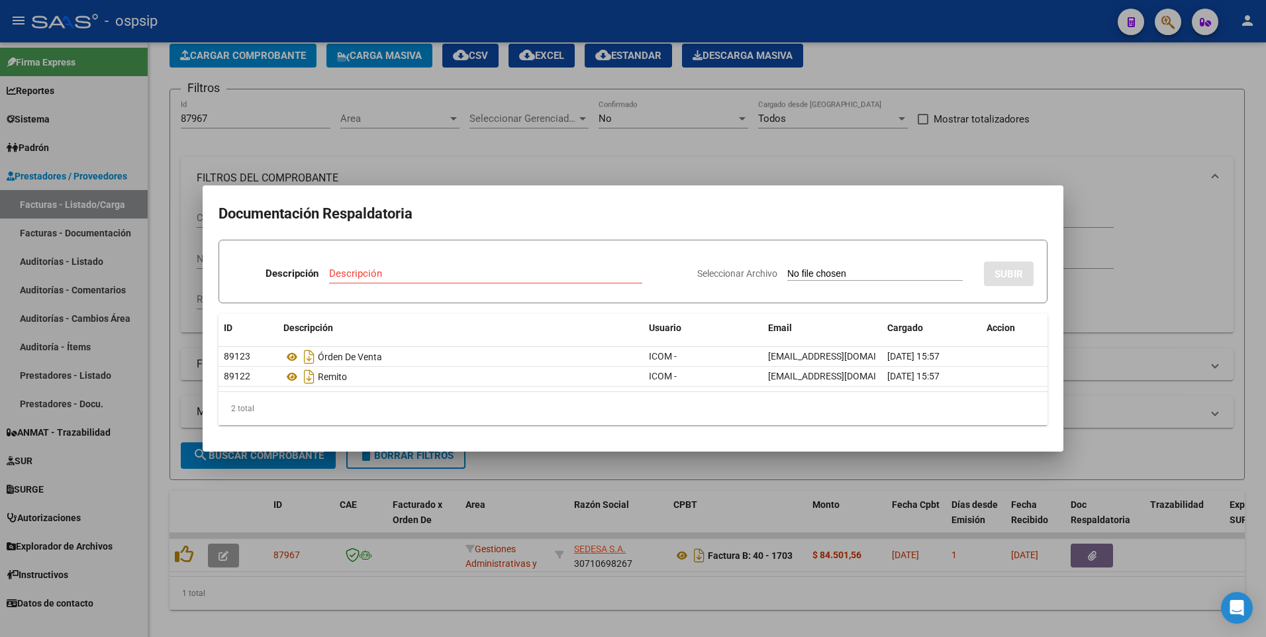
click at [579, 145] on div at bounding box center [633, 318] width 1266 height 637
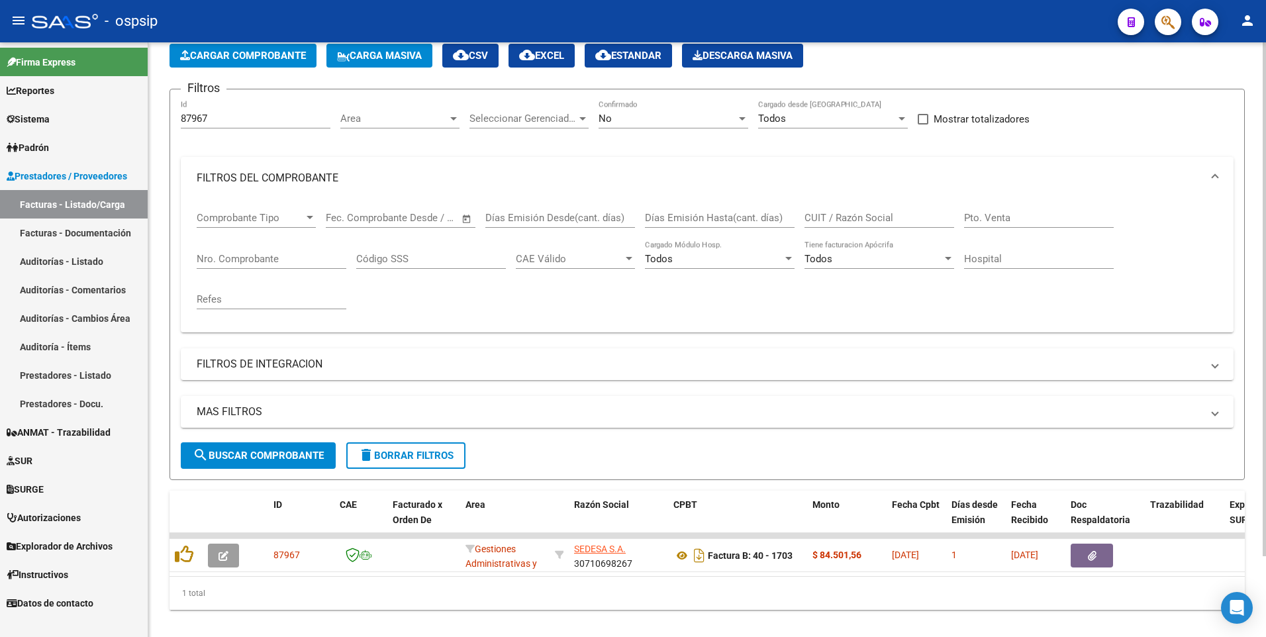
click at [414, 445] on button "delete Borrar Filtros" at bounding box center [405, 455] width 119 height 26
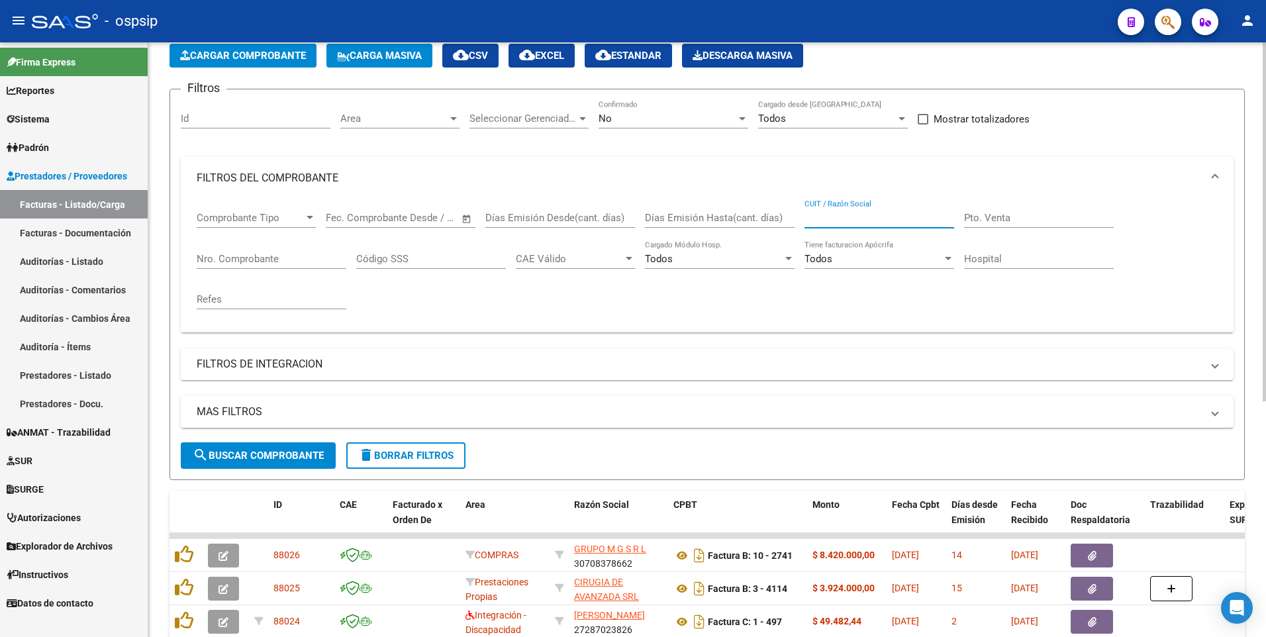
click at [833, 218] on input "CUIT / Razón Social" at bounding box center [879, 218] width 150 height 12
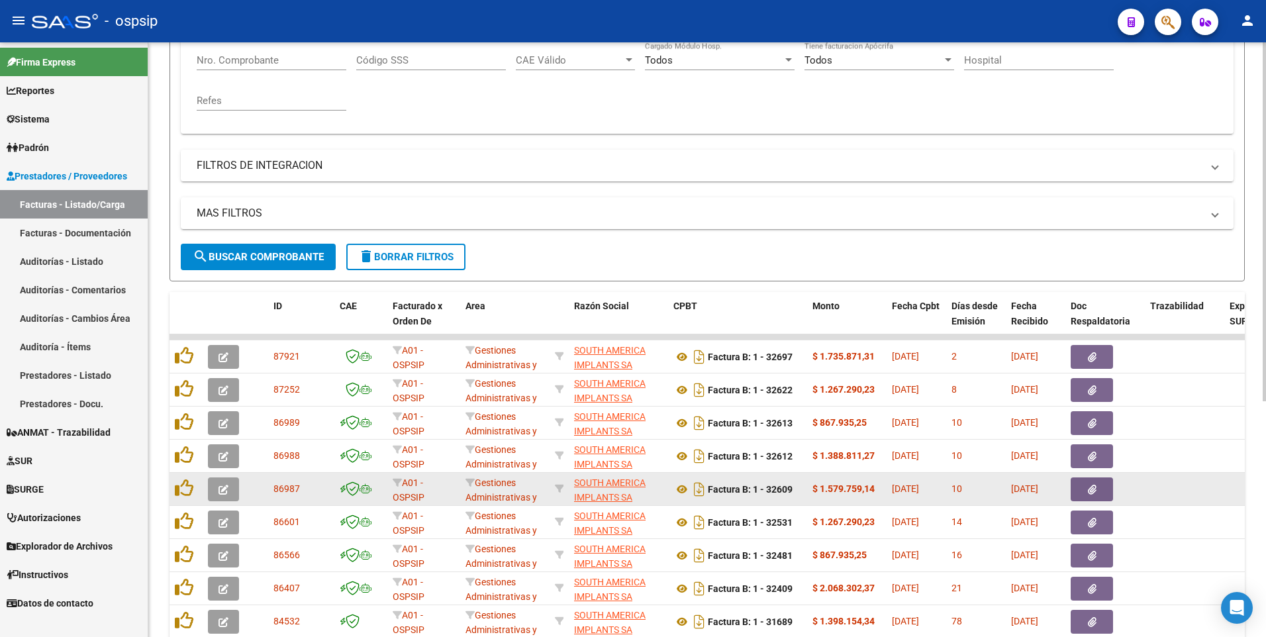
scroll to position [391, 0]
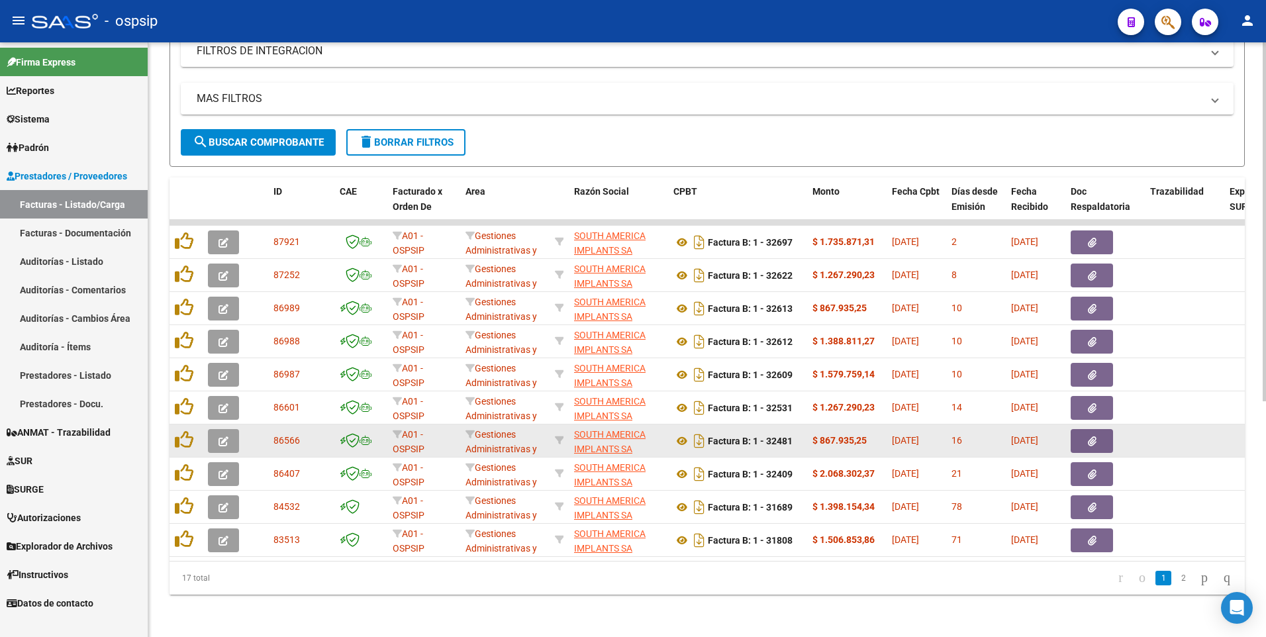
type input "30711903522"
click at [1086, 438] on button "button" at bounding box center [1091, 441] width 42 height 24
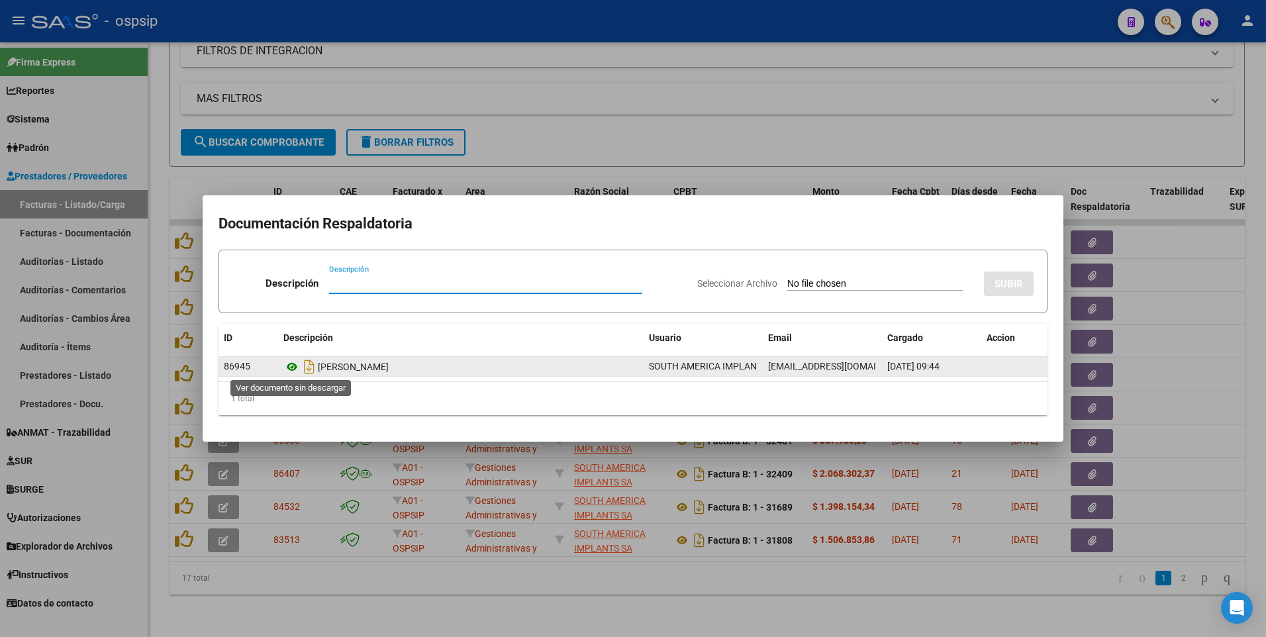
click at [297, 369] on icon at bounding box center [291, 367] width 17 height 16
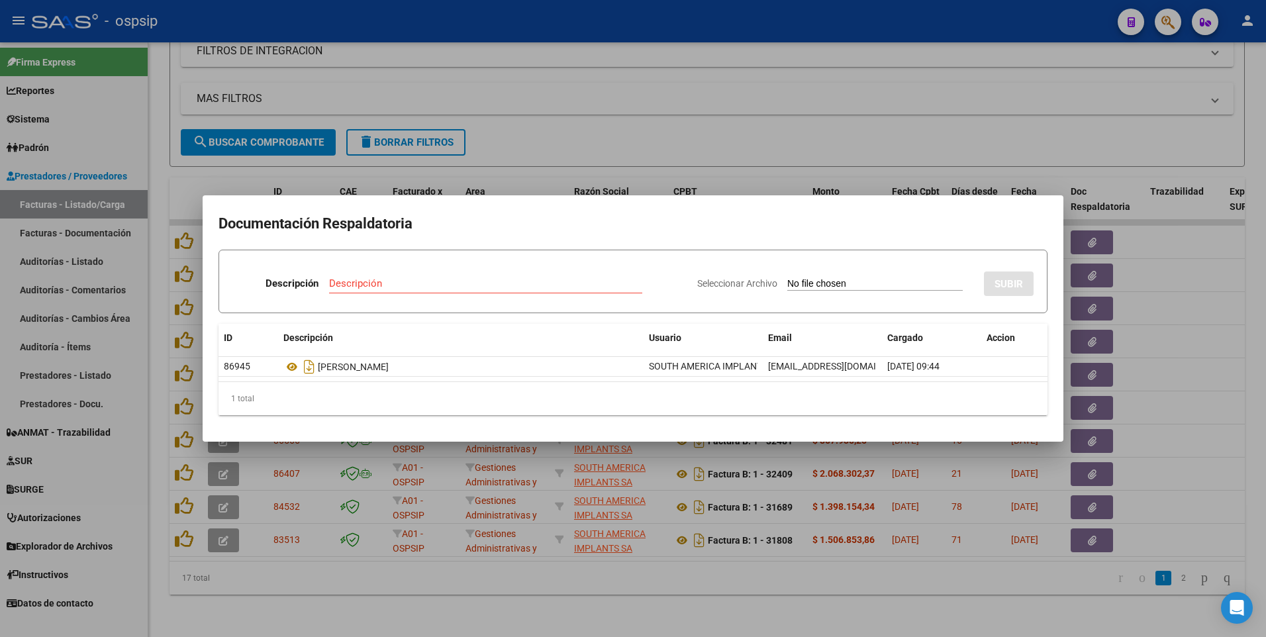
click at [375, 31] on div at bounding box center [633, 318] width 1266 height 637
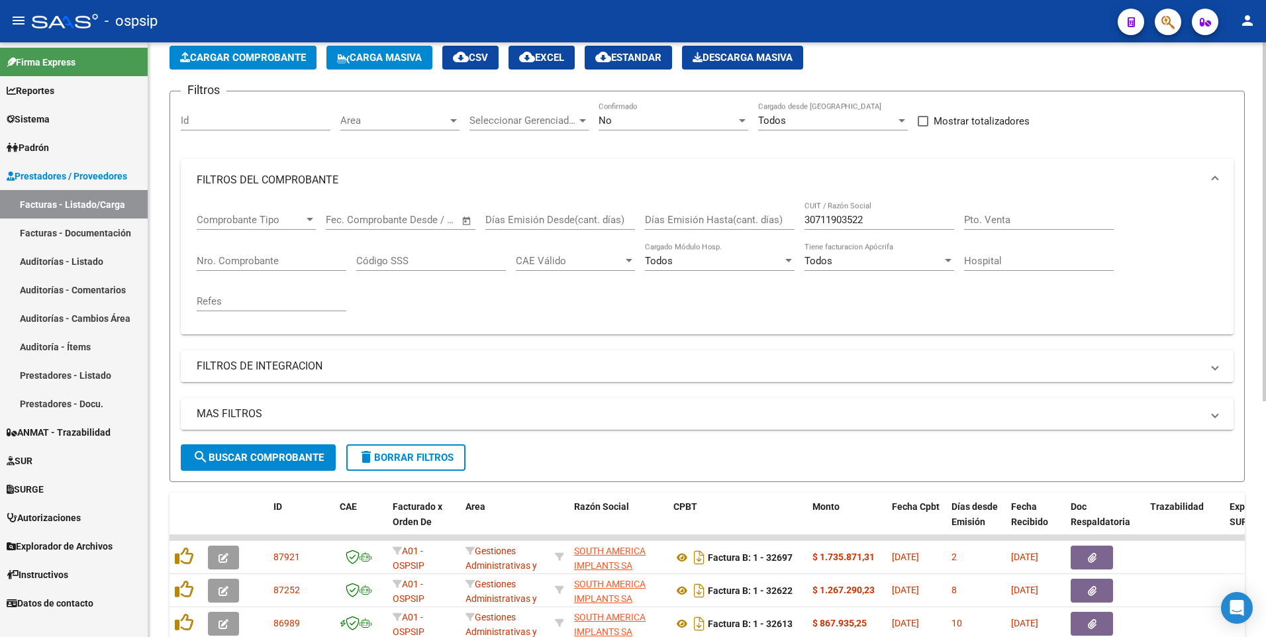
scroll to position [0, 0]
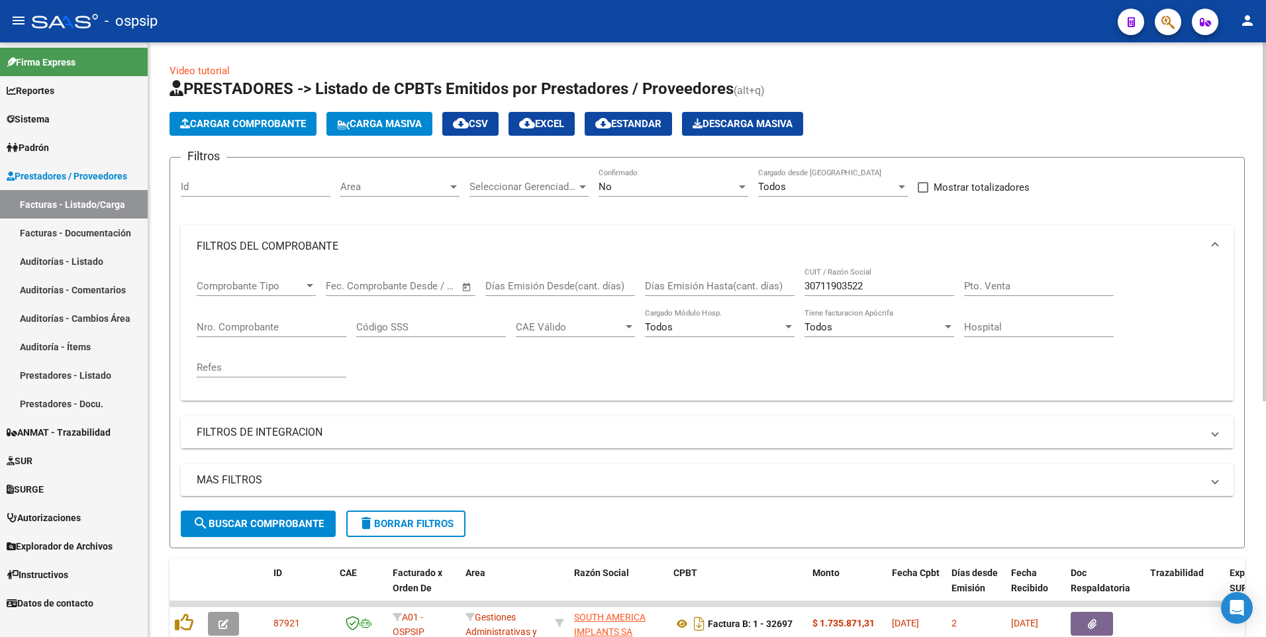
click at [294, 185] on input "Id" at bounding box center [256, 187] width 150 height 12
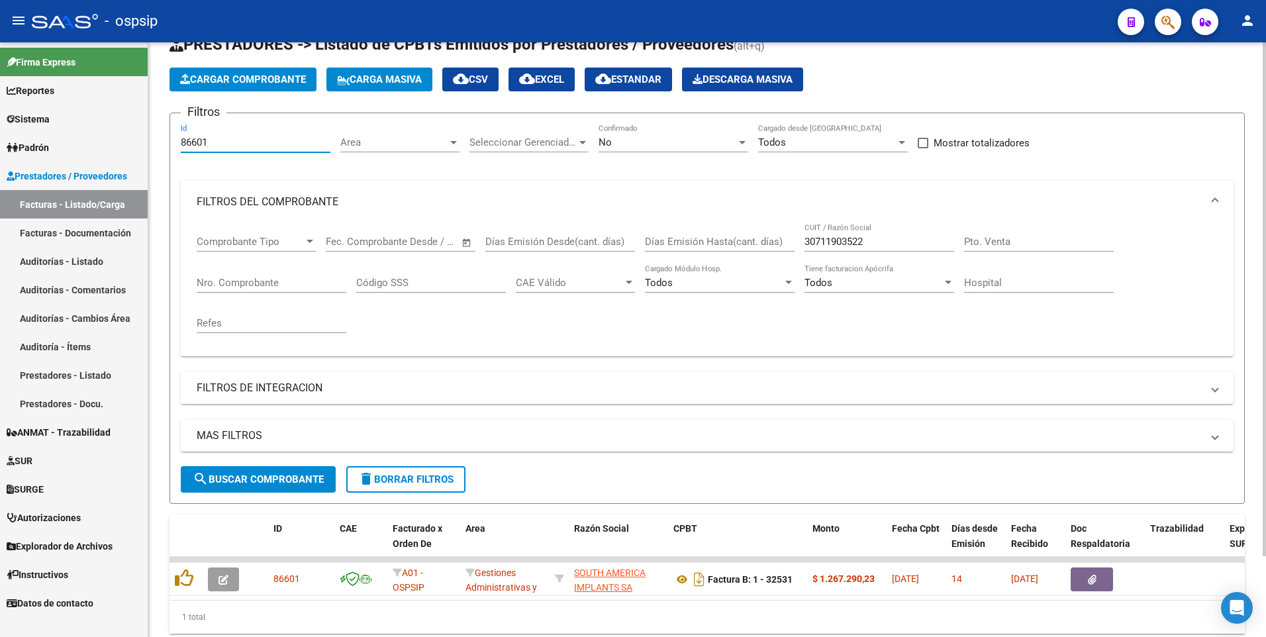
scroll to position [93, 0]
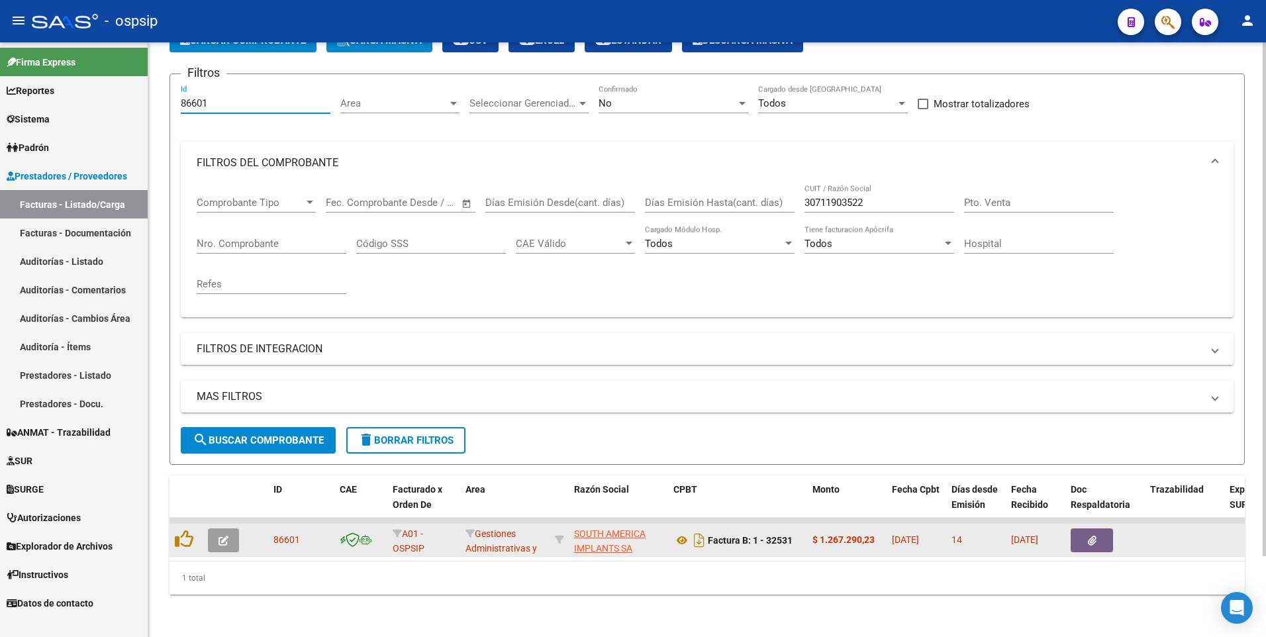
type input "86601"
click at [1099, 537] on button "button" at bounding box center [1091, 540] width 42 height 24
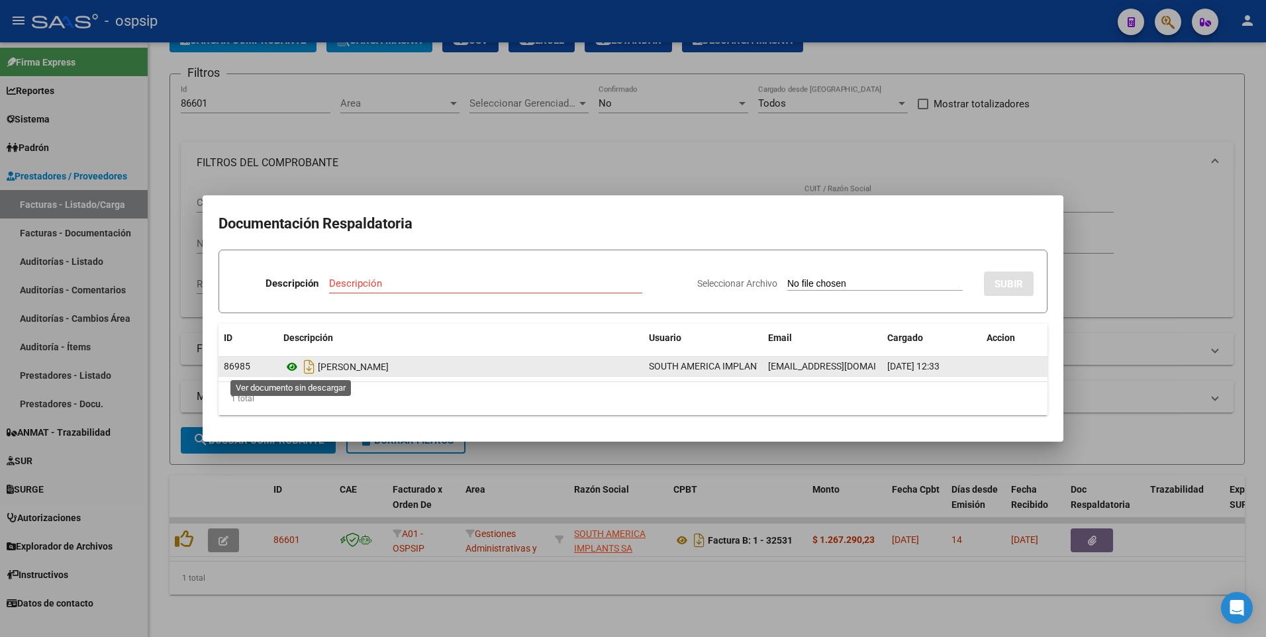
click at [290, 372] on icon at bounding box center [291, 367] width 17 height 16
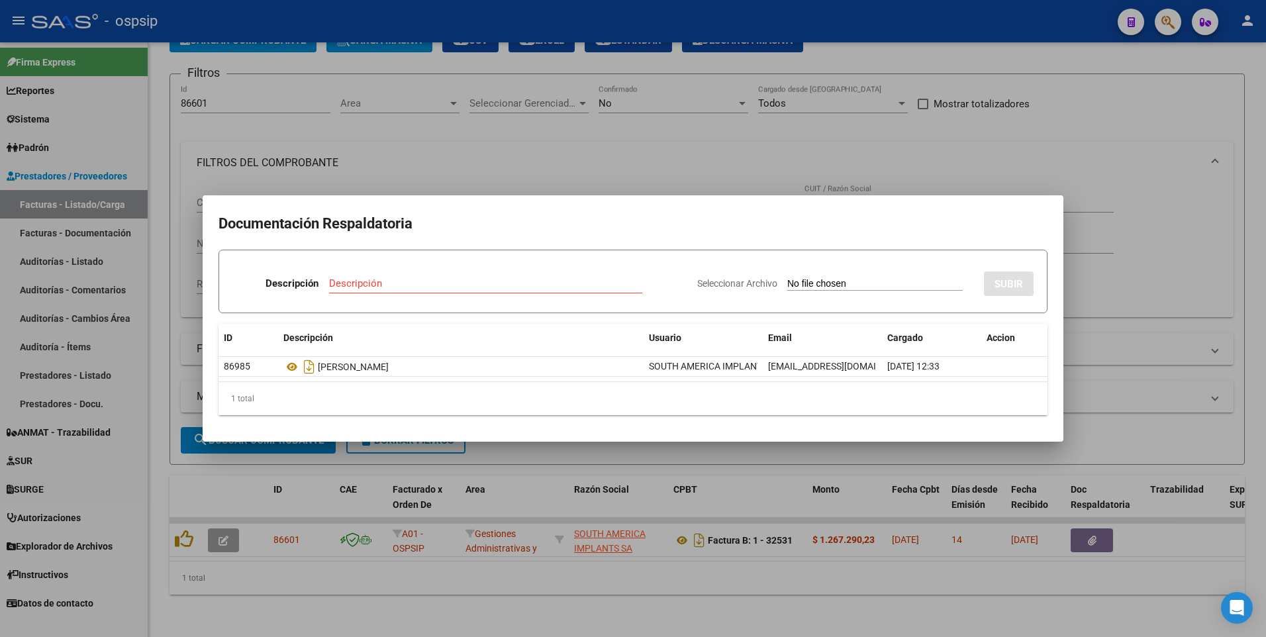
click at [315, 13] on div at bounding box center [633, 318] width 1266 height 637
